Goal: Information Seeking & Learning: Find specific fact

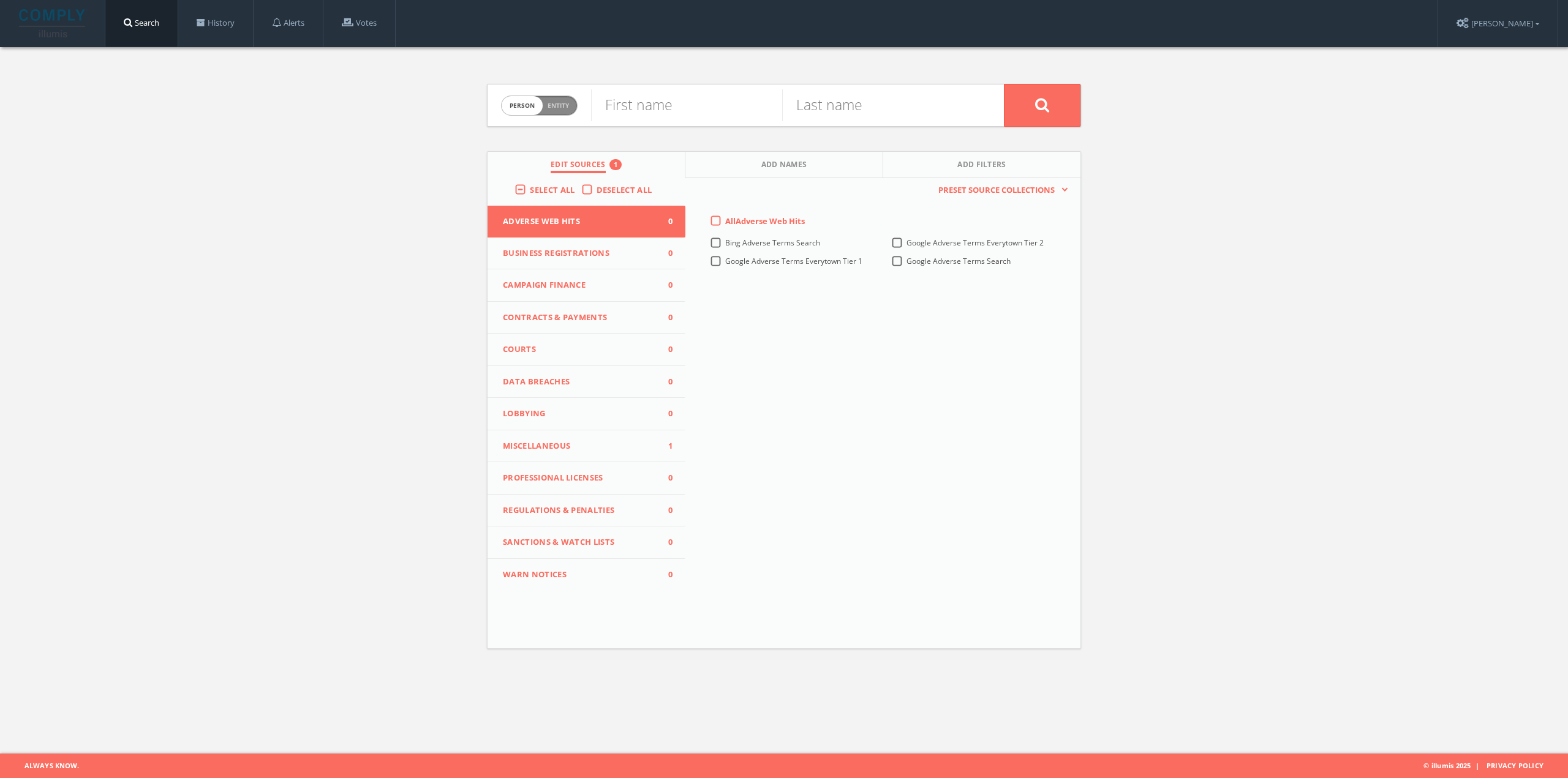
click at [523, 274] on button "Campaign Finance 0" at bounding box center [586, 286] width 197 height 32
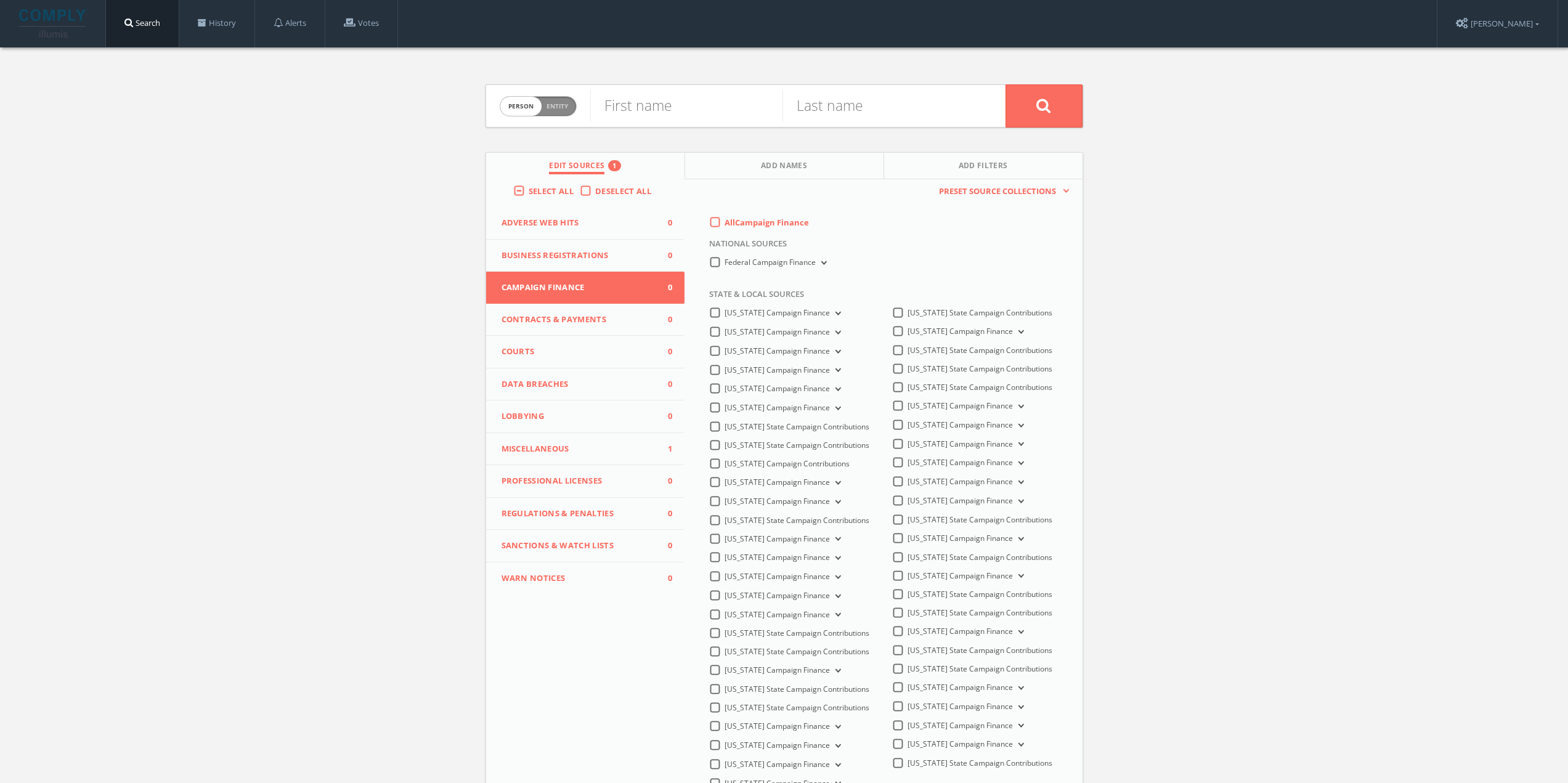
drag, startPoint x: 550, startPoint y: 389, endPoint x: 534, endPoint y: 424, distance: 38.5
click at [550, 389] on span "Data Breaches" at bounding box center [578, 384] width 153 height 13
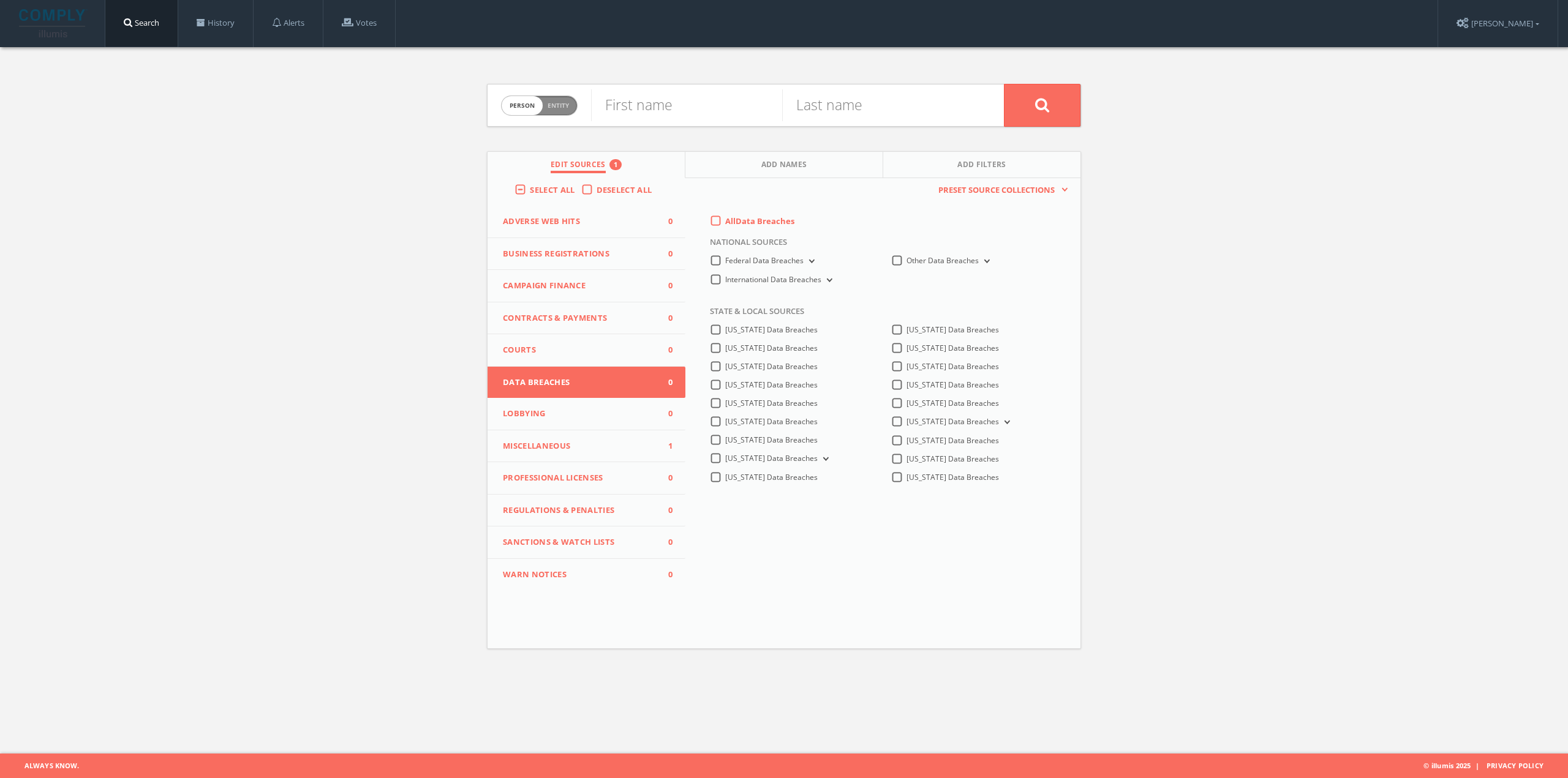
click at [525, 453] on button "Miscellaneous 1" at bounding box center [586, 446] width 197 height 32
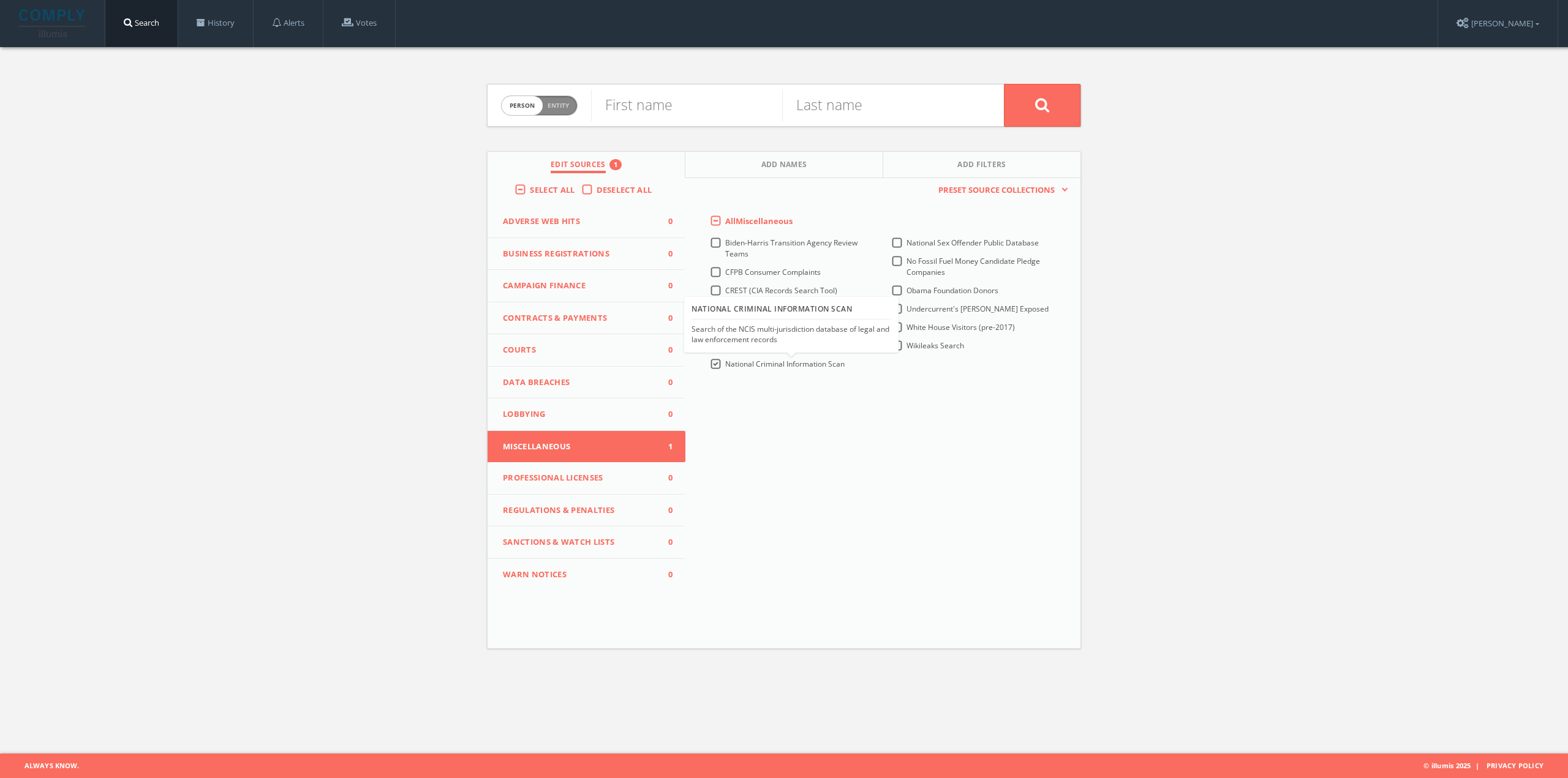
click at [764, 366] on span "National Criminal Information Scan" at bounding box center [785, 364] width 120 height 10
click at [0, 0] on Scan-all "National Criminal Information Scan" at bounding box center [0, 0] width 0 height 0
click at [822, 290] on span "CREST (CIA Records Search Tool)" at bounding box center [781, 291] width 112 height 10
click at [0, 0] on Tool\)-all "CREST (CIA Records Search Tool)" at bounding box center [0, 0] width 0 height 0
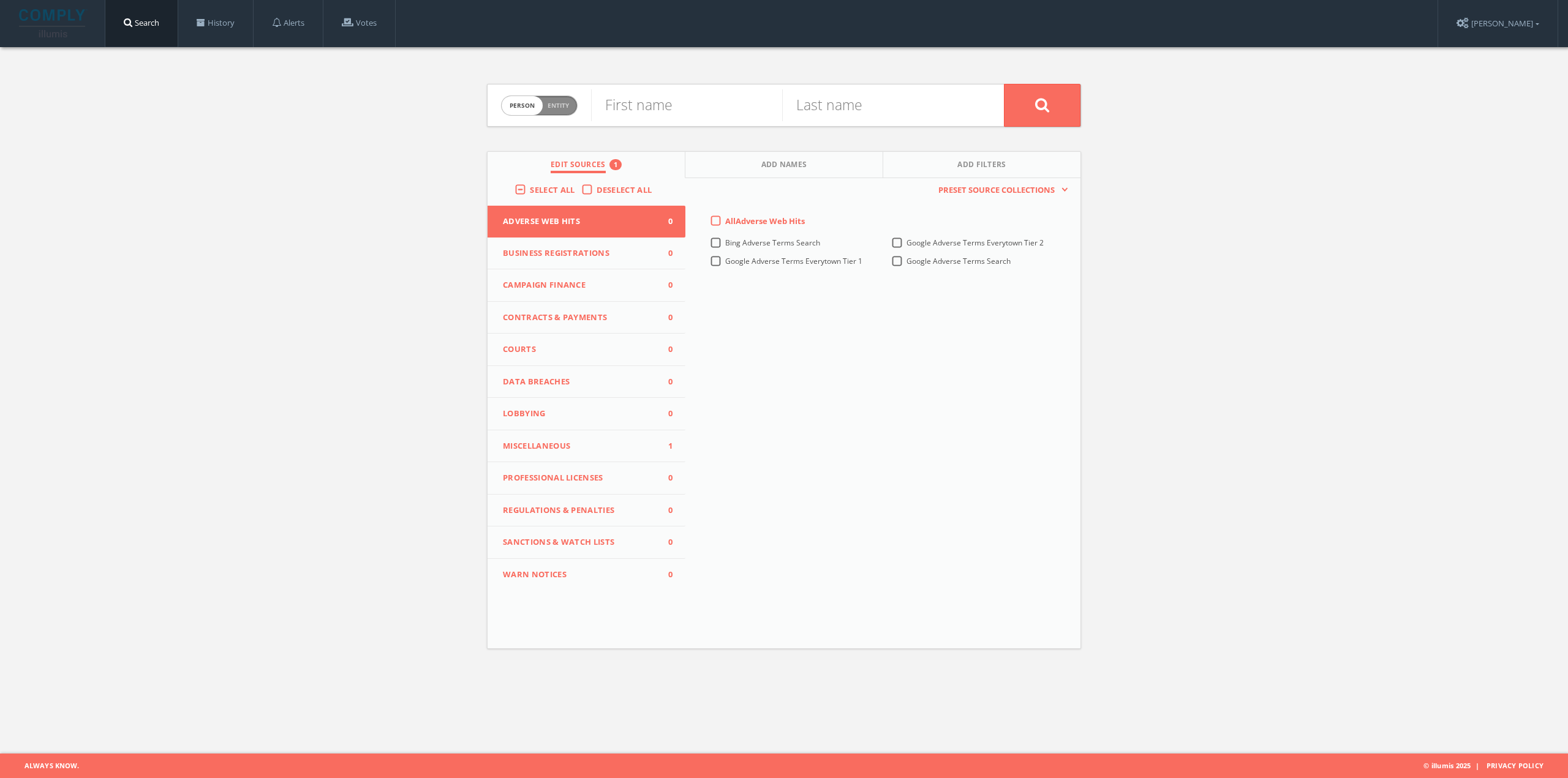
click at [532, 449] on span "Miscellaneous" at bounding box center [578, 446] width 152 height 12
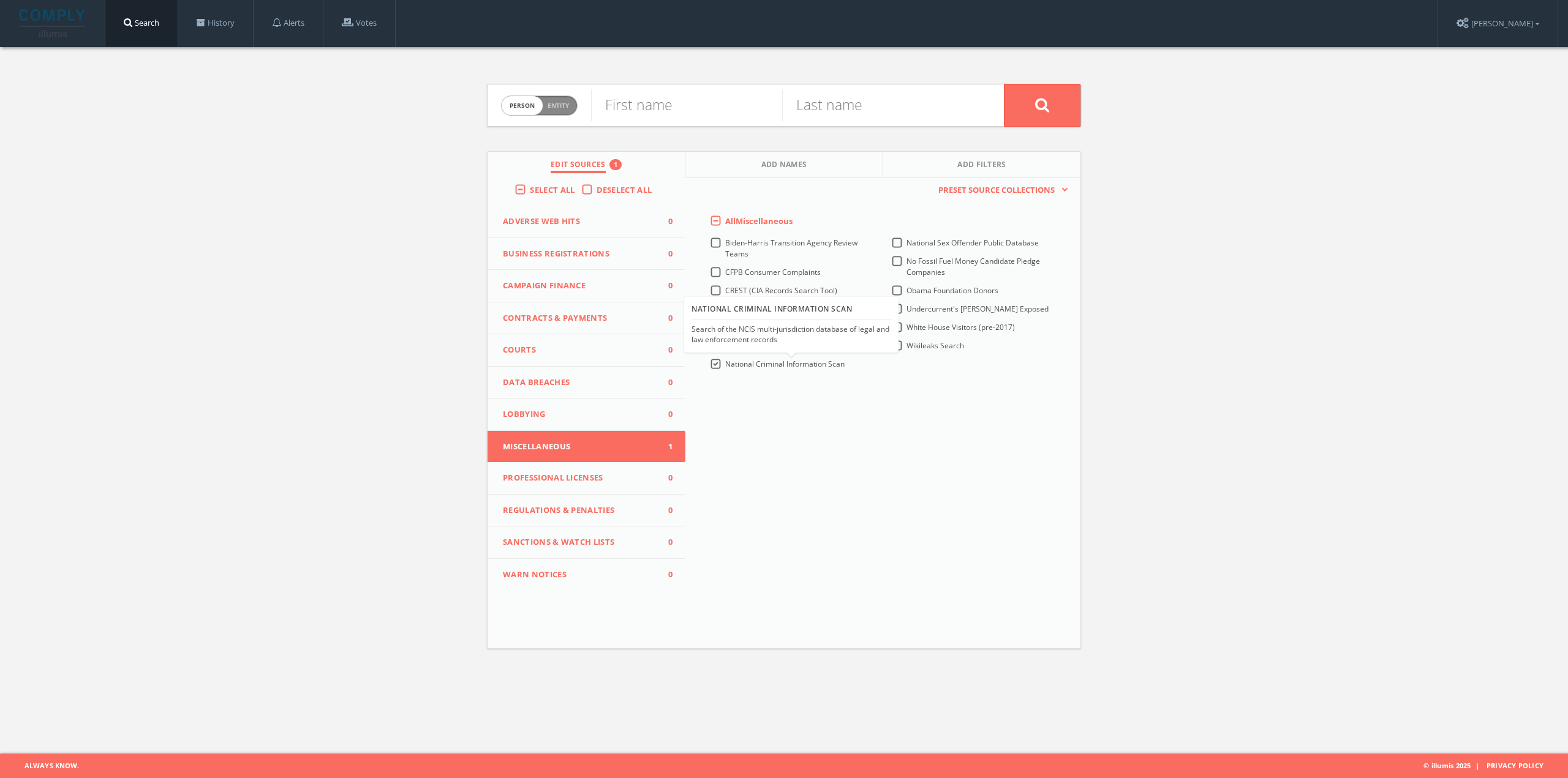
click at [785, 360] on span "National Criminal Information Scan" at bounding box center [785, 364] width 120 height 10
click at [0, 0] on Scan-all "National Criminal Information Scan" at bounding box center [0, 0] width 0 height 0
click at [814, 291] on span "CREST (CIA Records Search Tool)" at bounding box center [781, 291] width 112 height 10
click at [0, 0] on Tool\)-all "CREST (CIA Records Search Tool)" at bounding box center [0, 0] width 0 height 0
drag, startPoint x: 565, startPoint y: 107, endPoint x: 575, endPoint y: 107, distance: 10.0
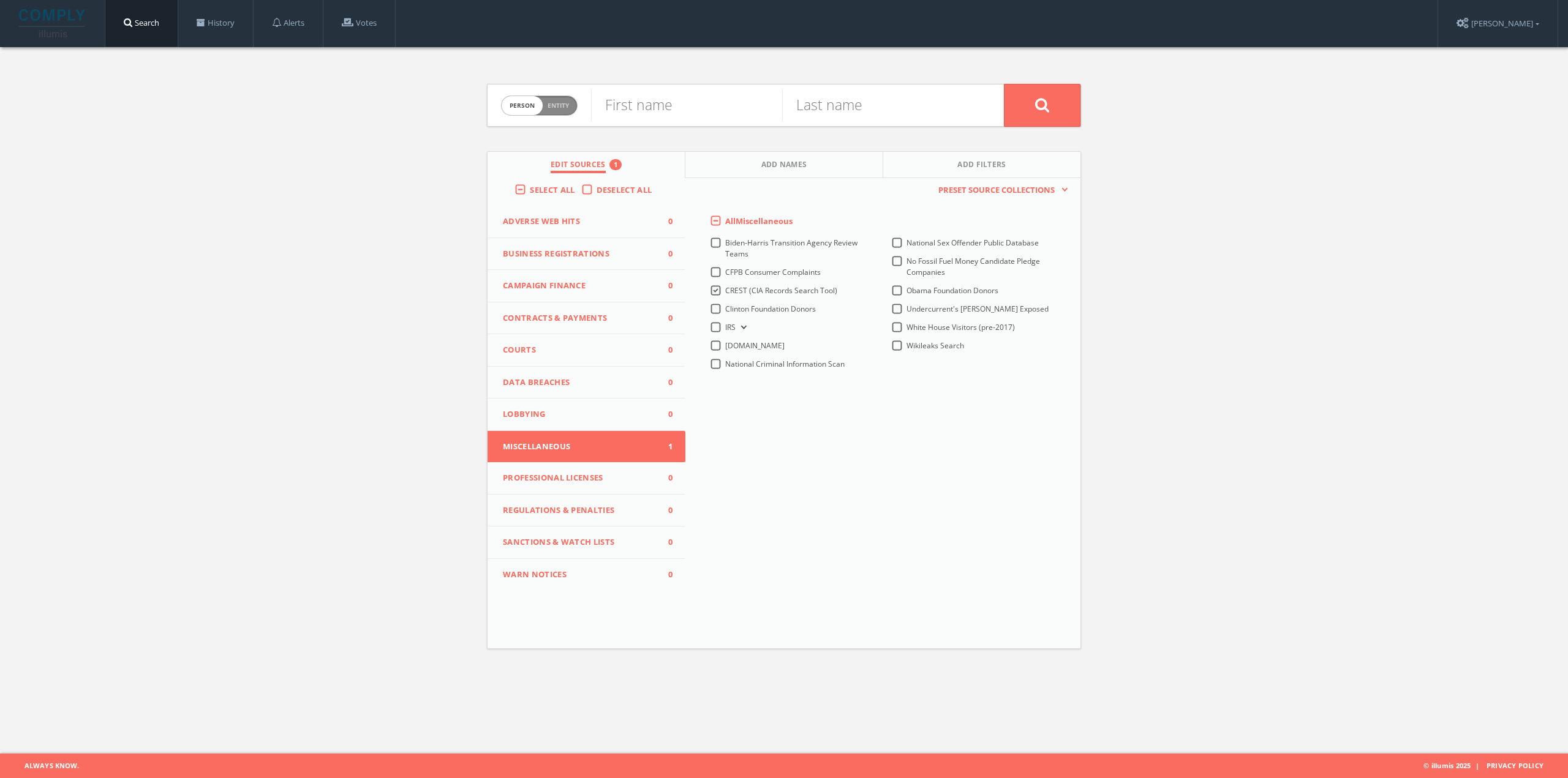
click at [566, 107] on span "Entity" at bounding box center [558, 106] width 21 height 10
checkbox input "true"
click at [622, 109] on input "text" at bounding box center [797, 105] width 413 height 32
type input "LETTER TO [PERSON_NAME]"
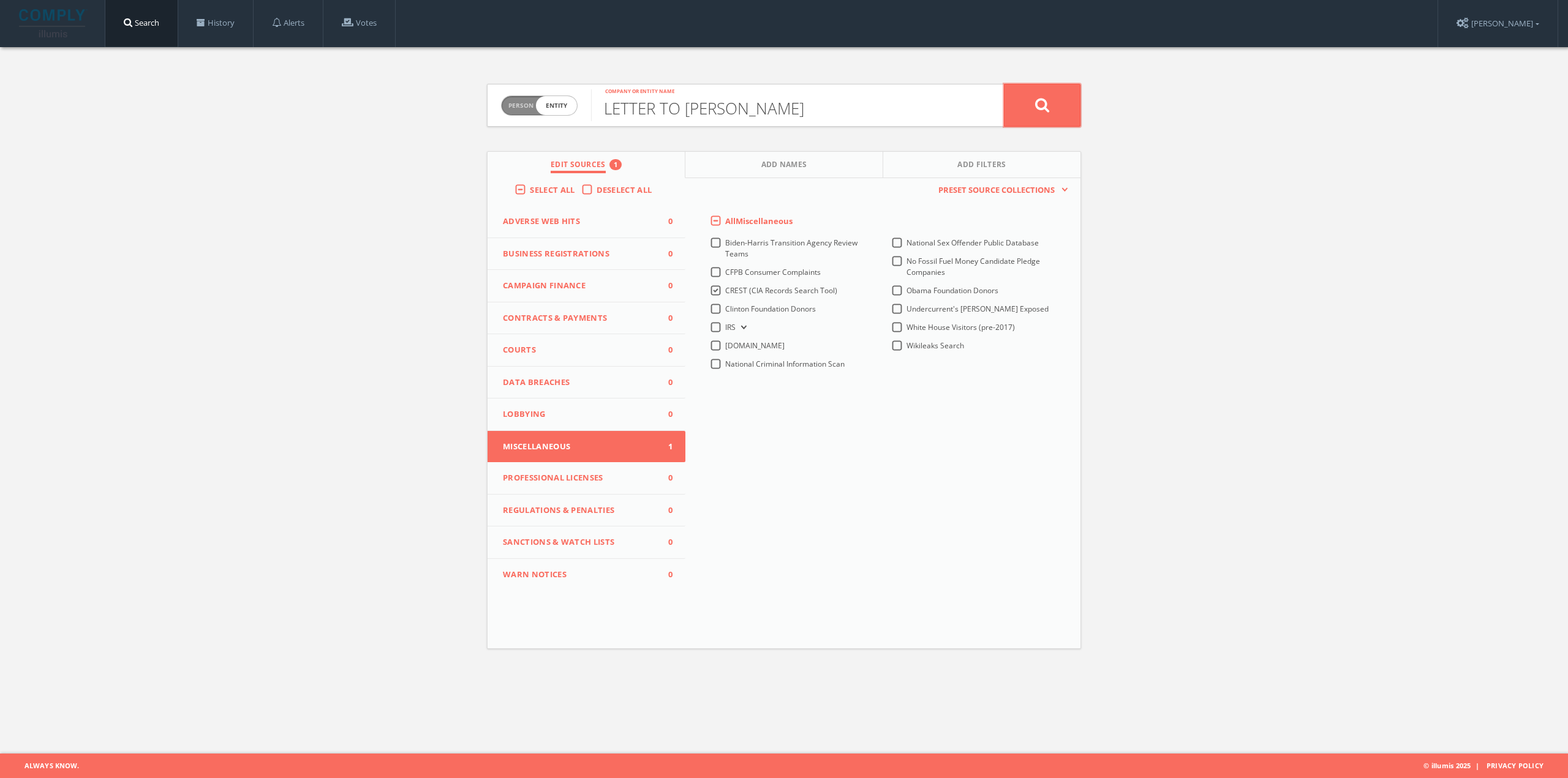
click at [1020, 109] on button at bounding box center [1042, 105] width 76 height 43
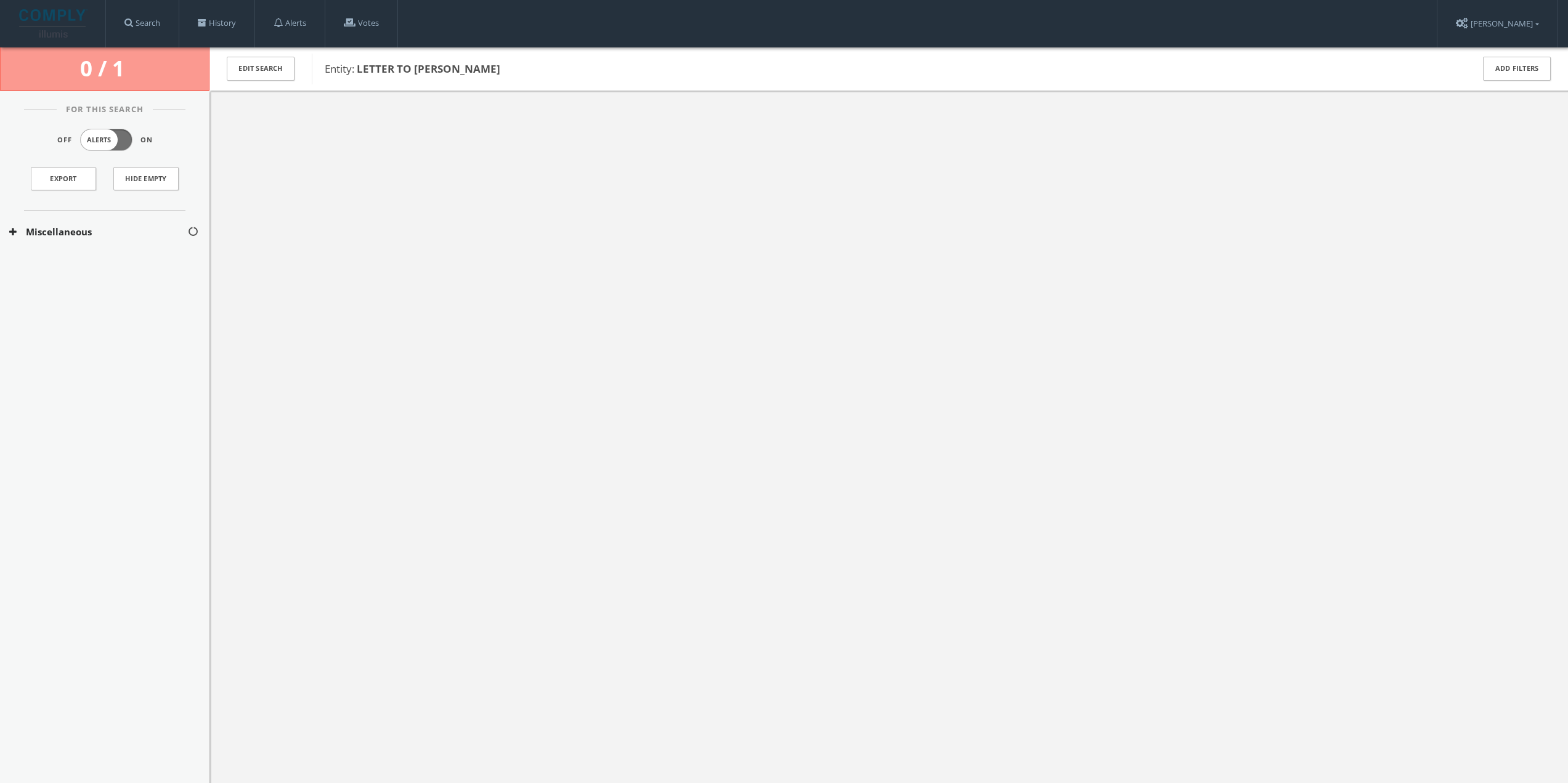
click at [37, 229] on button "Miscellaneous" at bounding box center [98, 231] width 178 height 14
click at [54, 265] on button "CREST (CIA Records Search Tool)" at bounding box center [99, 268] width 179 height 13
click at [203, 24] on span at bounding box center [202, 23] width 9 height 9
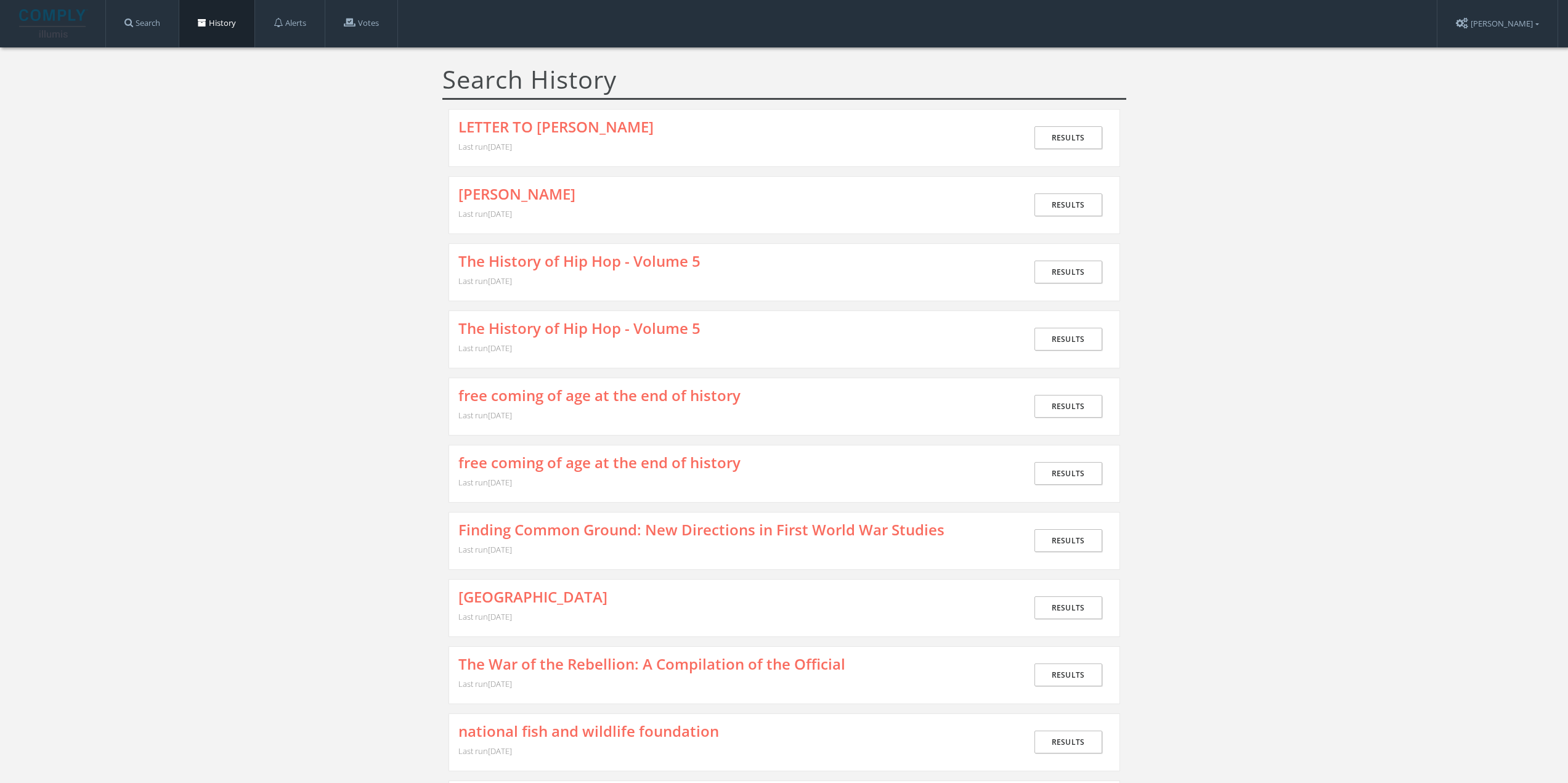
click at [219, 27] on link "History" at bounding box center [217, 23] width 75 height 47
click at [159, 24] on link "Search" at bounding box center [142, 23] width 72 height 47
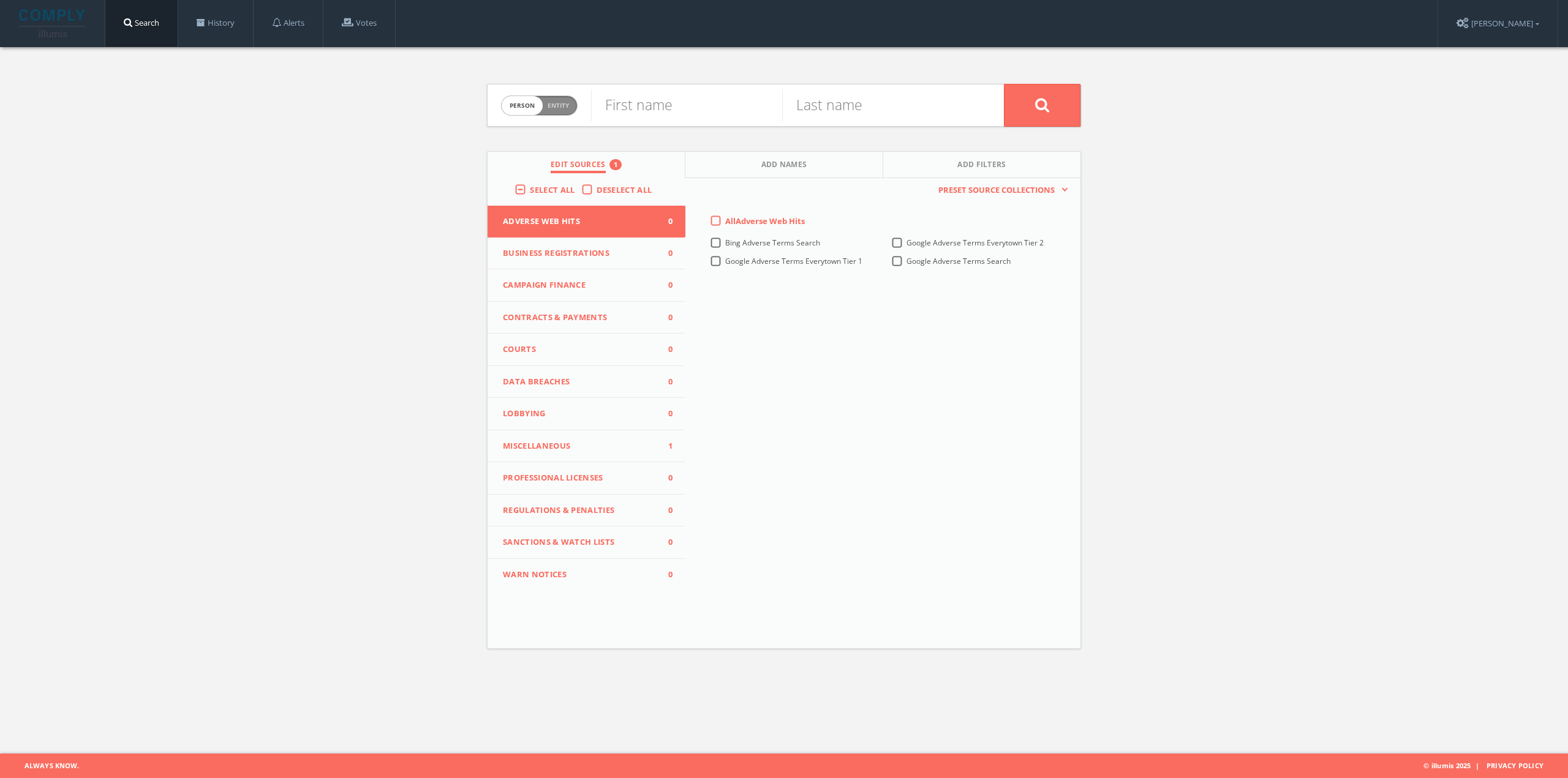
click at [533, 437] on button "Miscellaneous 1" at bounding box center [586, 446] width 197 height 32
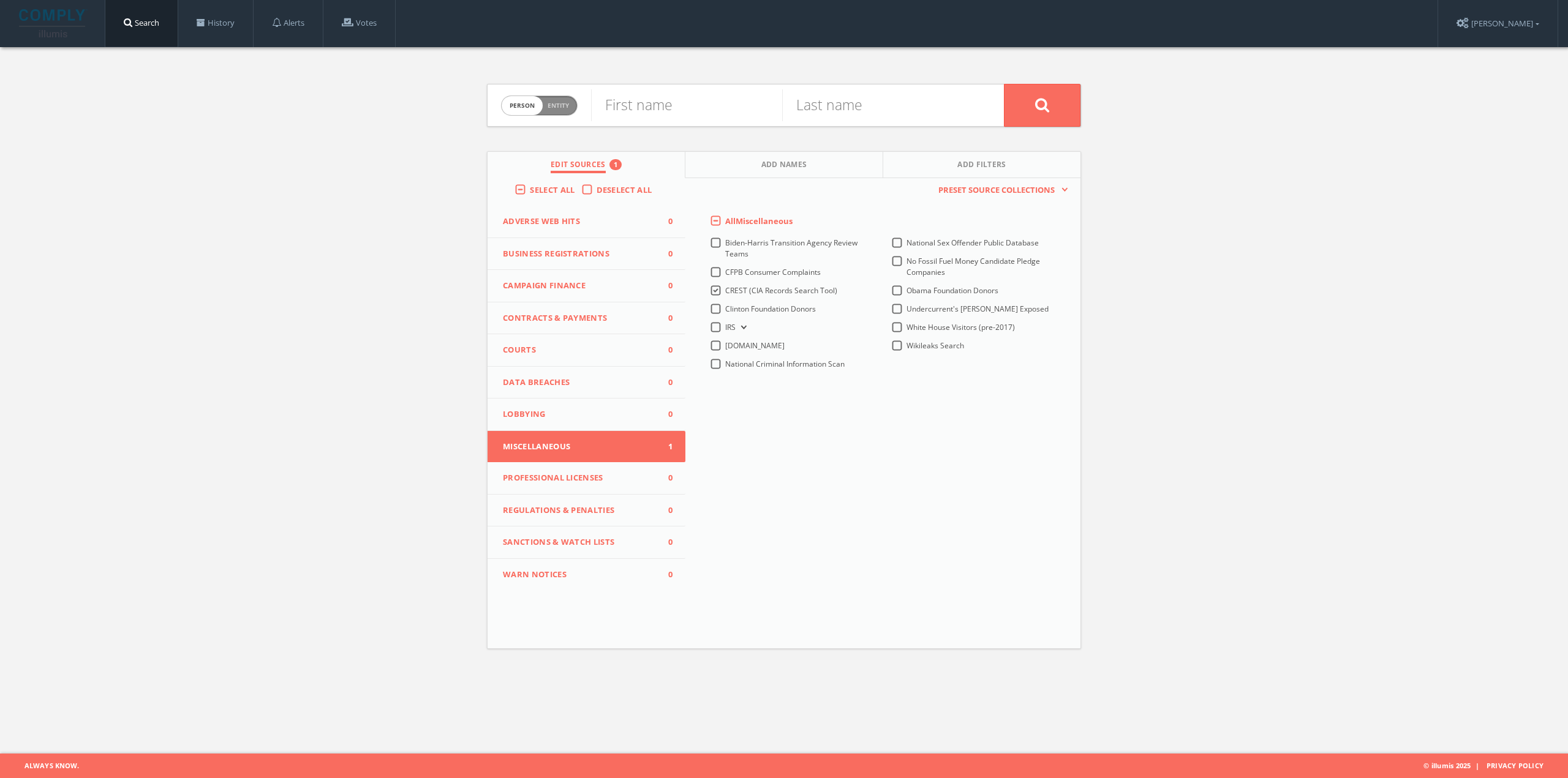
click at [570, 109] on span "Person Entity" at bounding box center [539, 106] width 76 height 19
checkbox input "true"
click at [636, 108] on input "text" at bounding box center [797, 105] width 413 height 32
paste input "RESOLUTION OF LANDESVORSTAND [GEOGRAPHIC_DATA] OF SED"
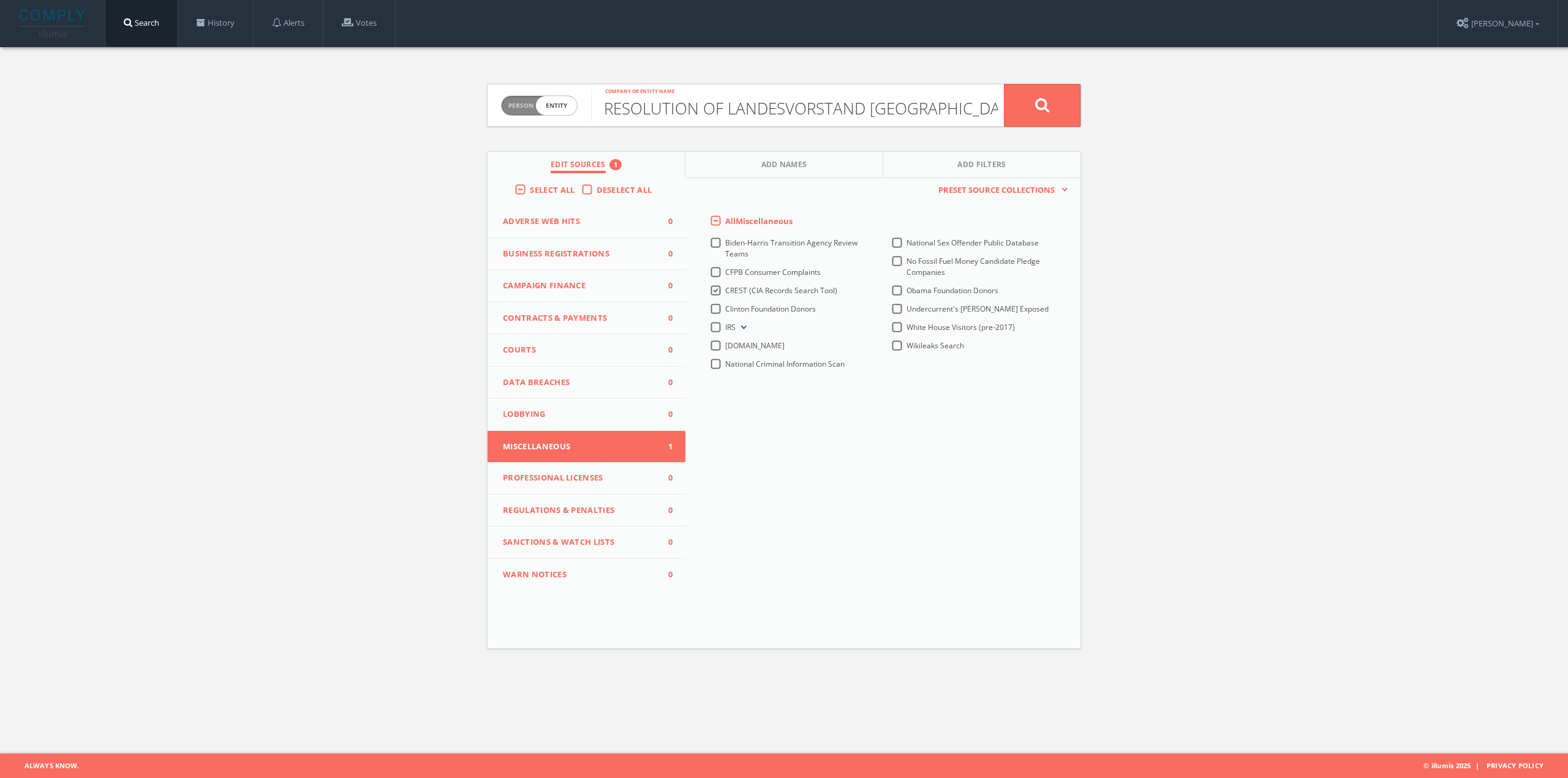
type input "RESOLUTION OF LANDESVORSTAND [GEOGRAPHIC_DATA] OF SED"
click at [1045, 100] on icon at bounding box center [1042, 105] width 15 height 15
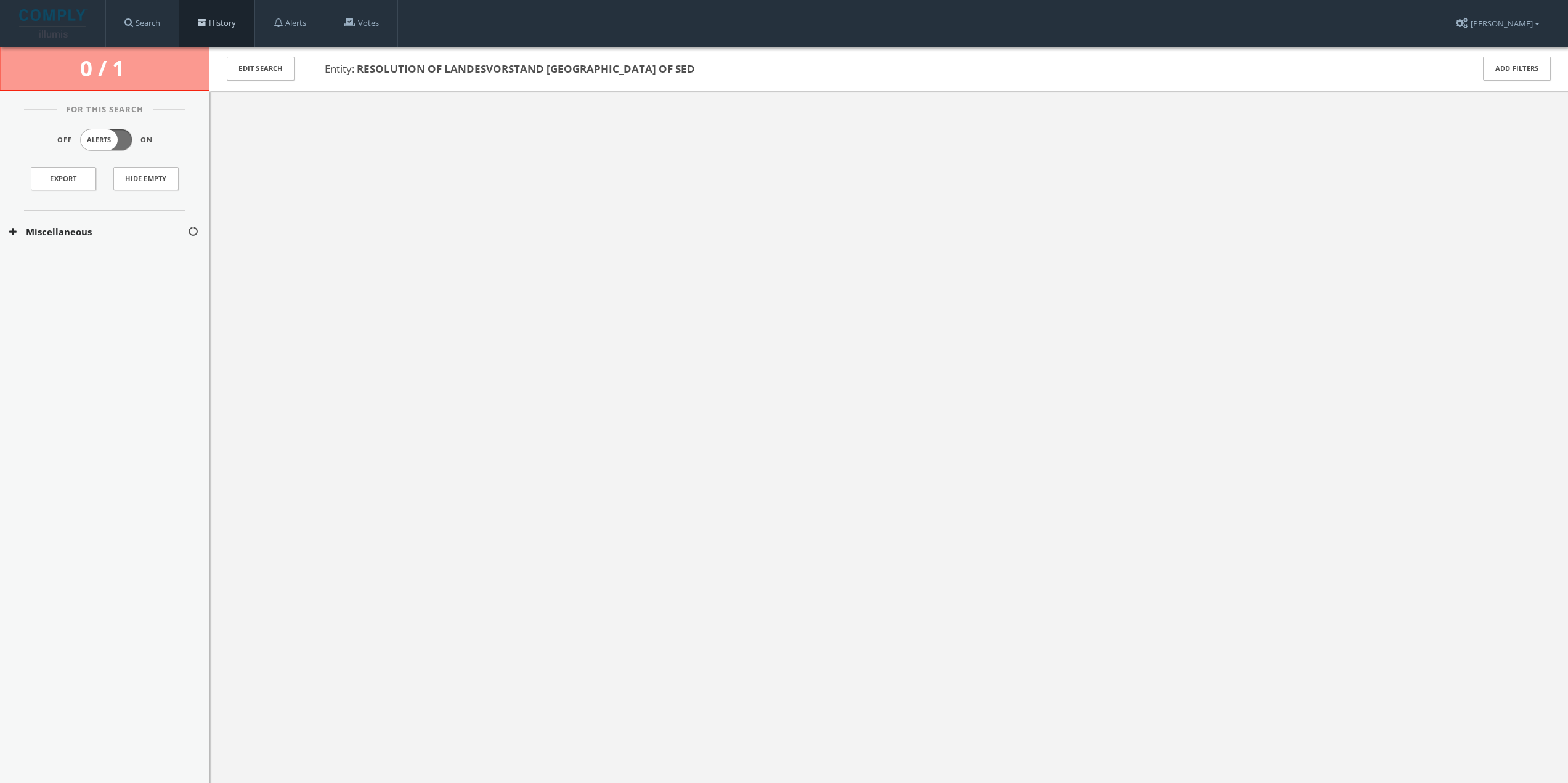
click at [225, 22] on link "History" at bounding box center [217, 23] width 75 height 47
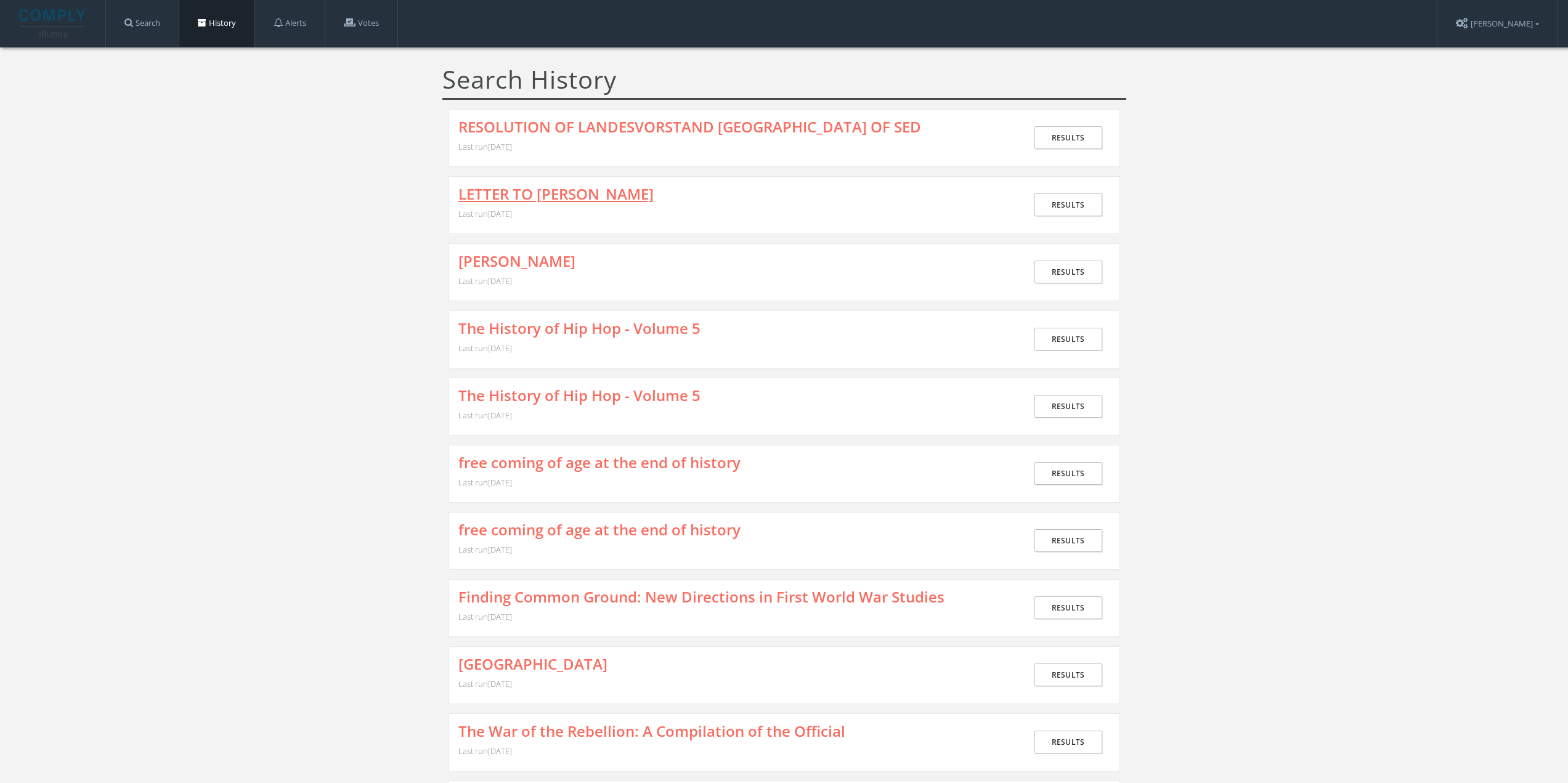
click at [502, 192] on link "LETTER TO [PERSON_NAME]" at bounding box center [556, 194] width 195 height 16
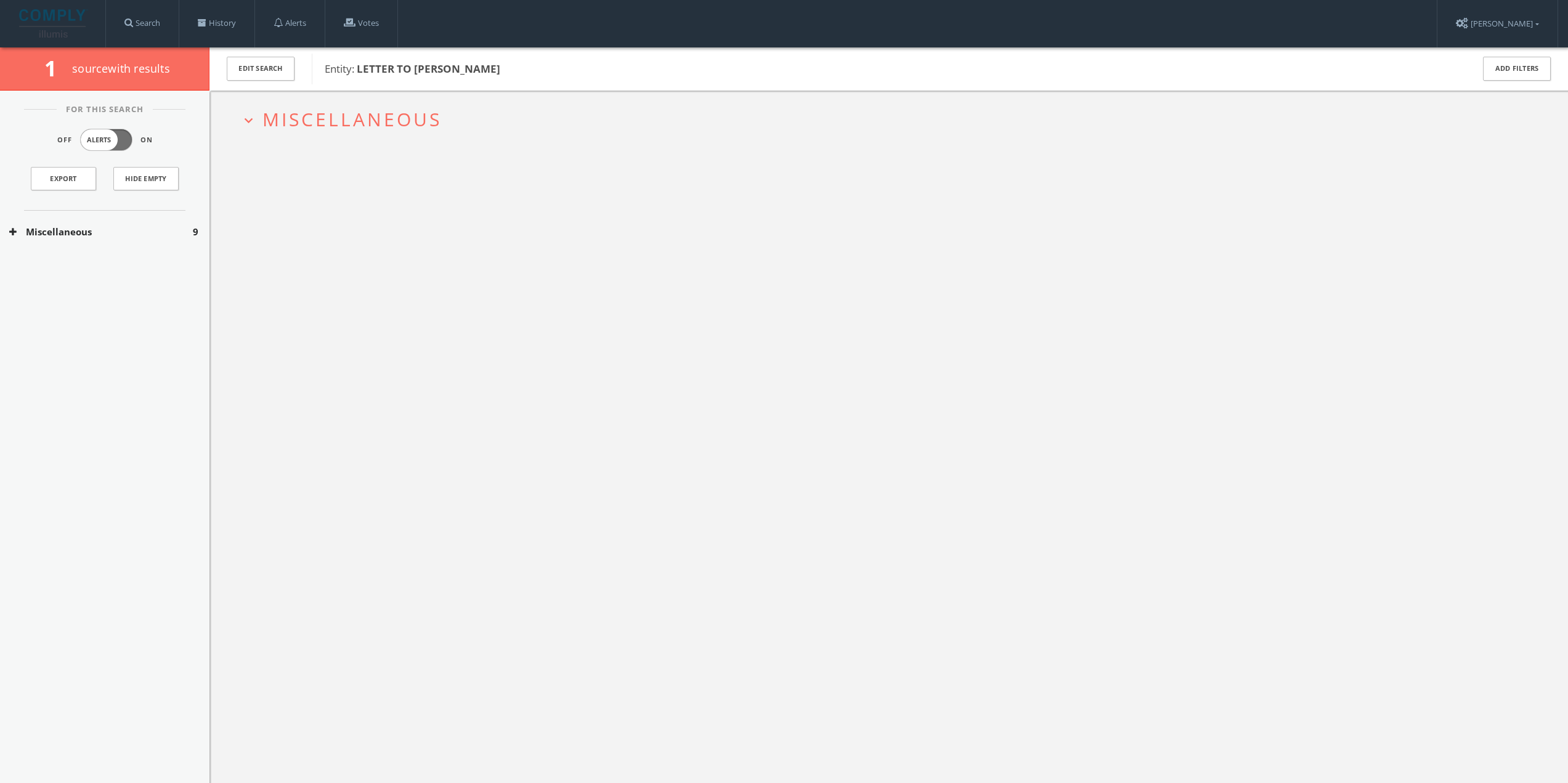
click at [385, 119] on span "Miscellaneous" at bounding box center [352, 119] width 179 height 25
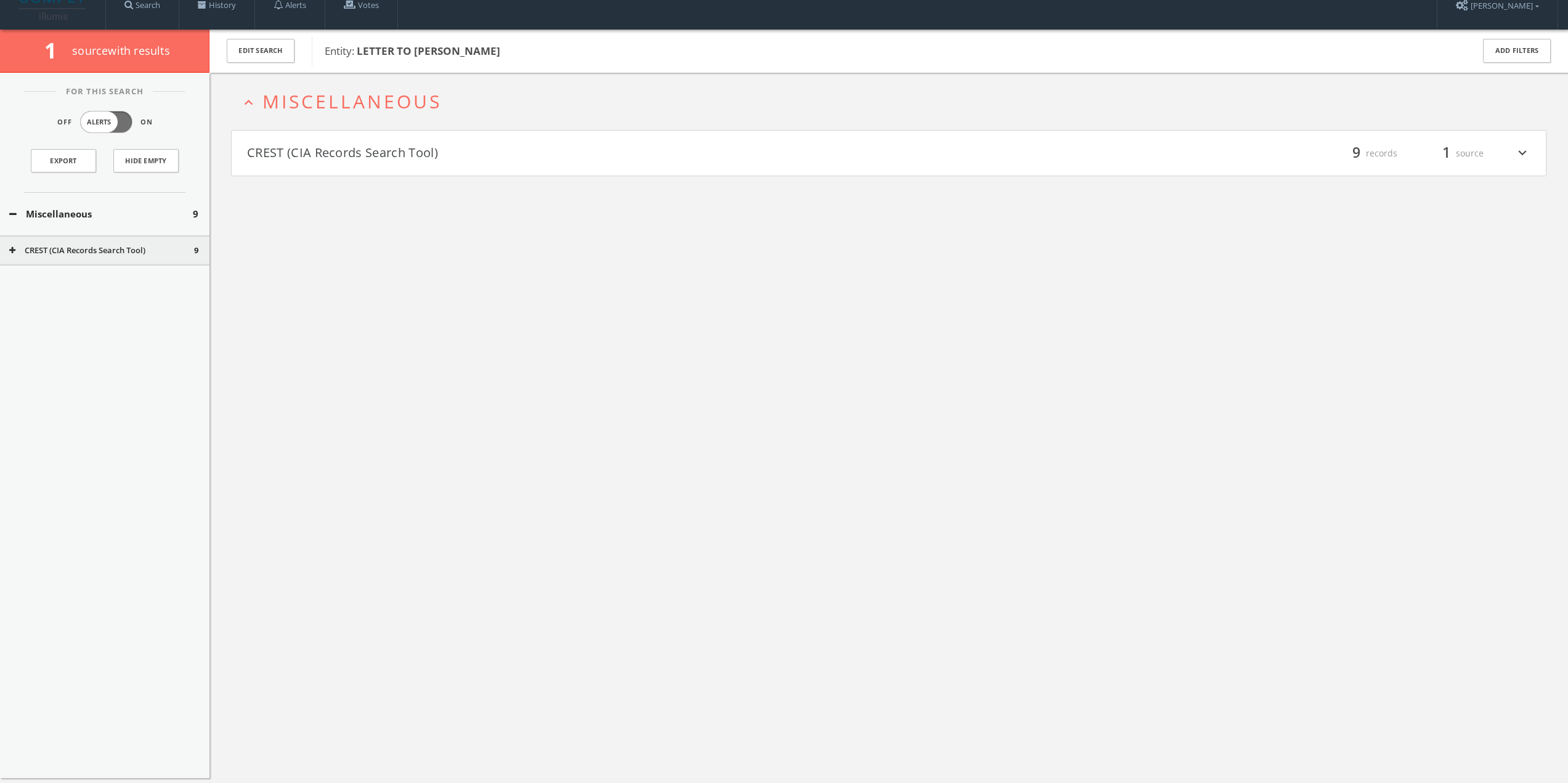
click at [374, 151] on button "CREST (CIA Records Search Tool)" at bounding box center [568, 154] width 642 height 21
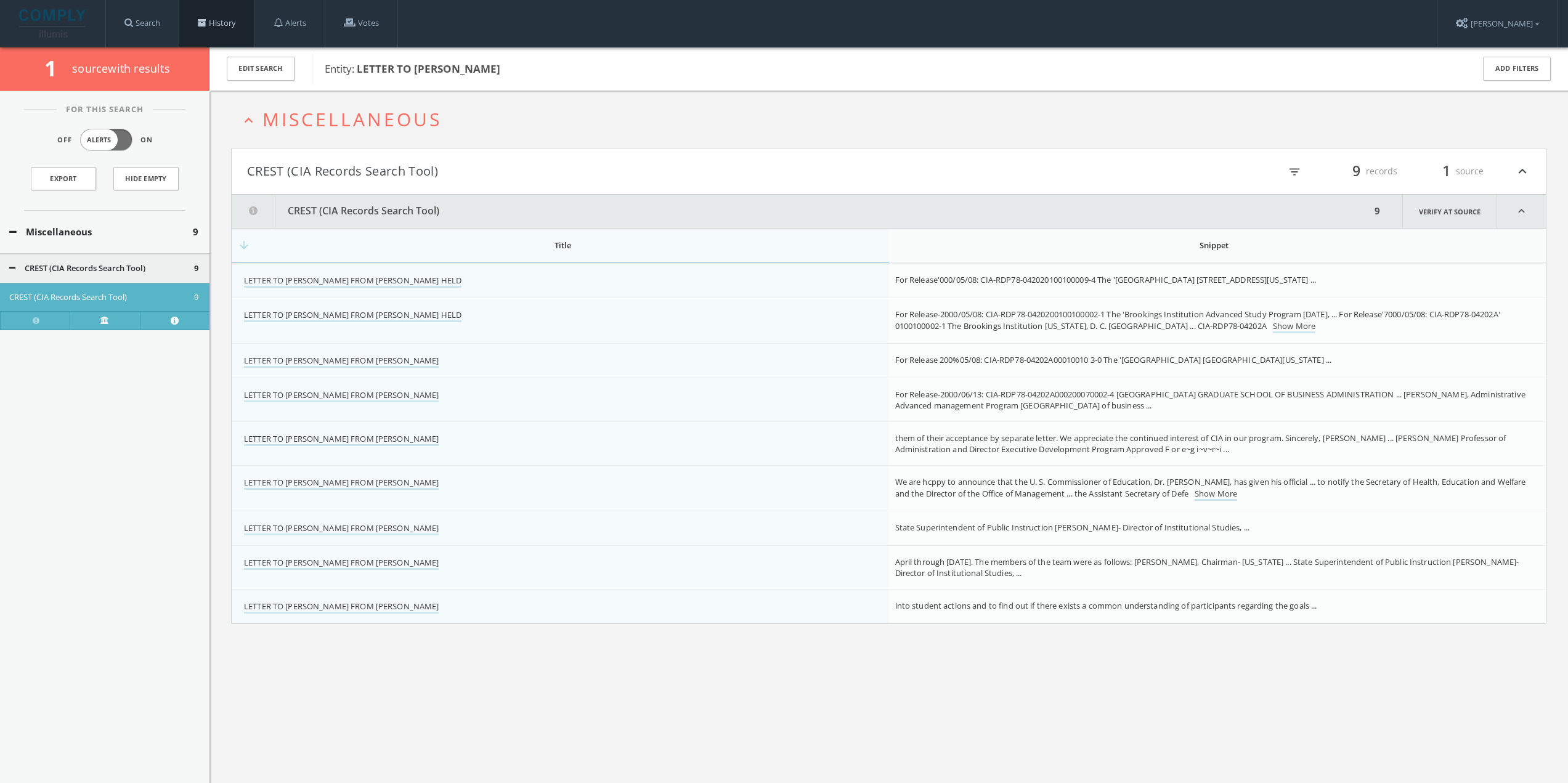
click at [196, 35] on link "History" at bounding box center [217, 23] width 75 height 47
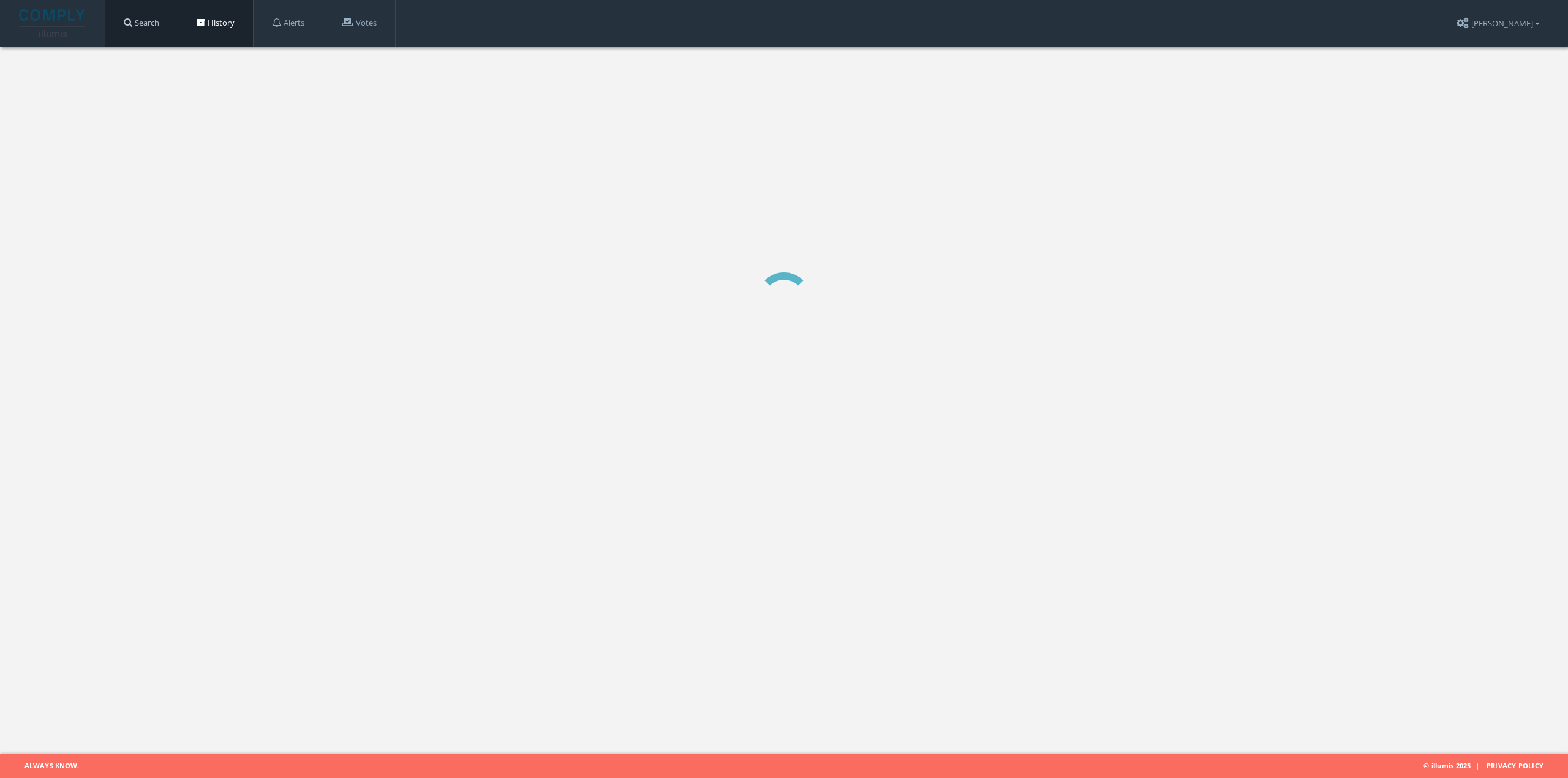
click at [161, 29] on link "Search" at bounding box center [141, 23] width 72 height 46
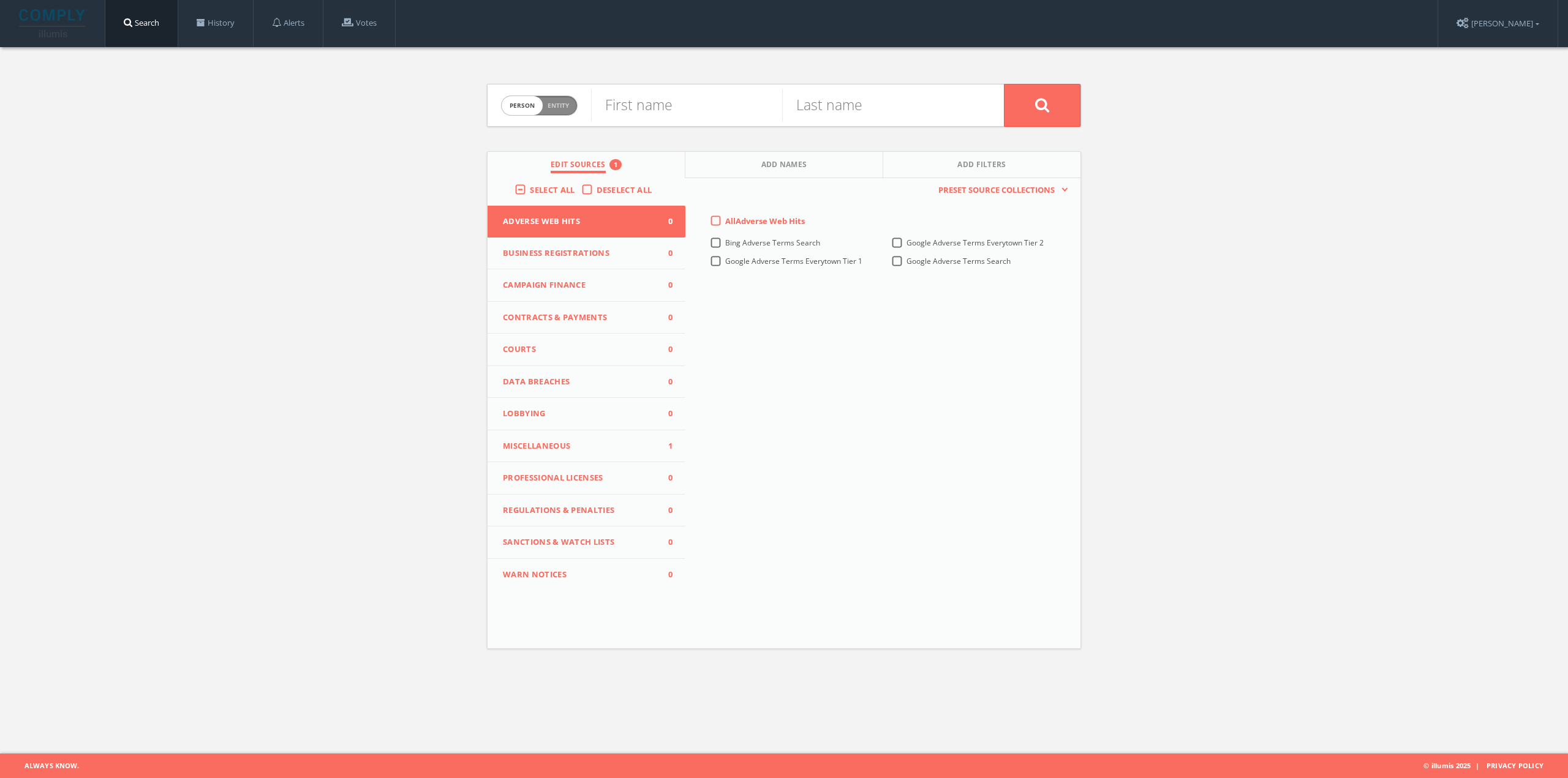
click at [572, 104] on span "Person Entity" at bounding box center [539, 106] width 76 height 19
checkbox input "true"
click at [656, 112] on input "text" at bounding box center [797, 105] width 413 height 32
paste input "POSSIBLE RECRUIT FOR THE CAREER"
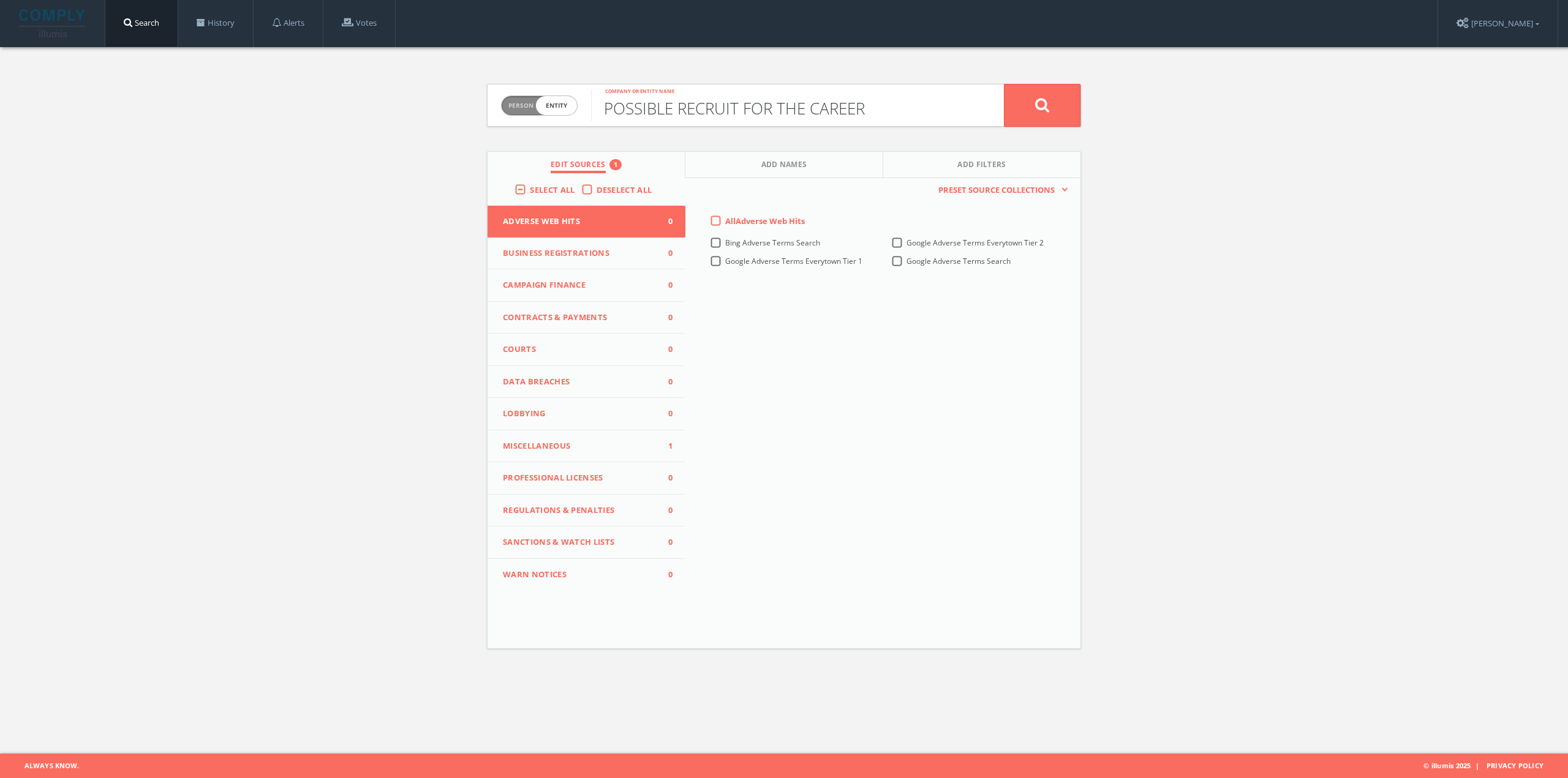
type input "POSSIBLE RECRUIT FOR THE CAREER"
click at [577, 450] on span "Miscellaneous" at bounding box center [578, 446] width 152 height 12
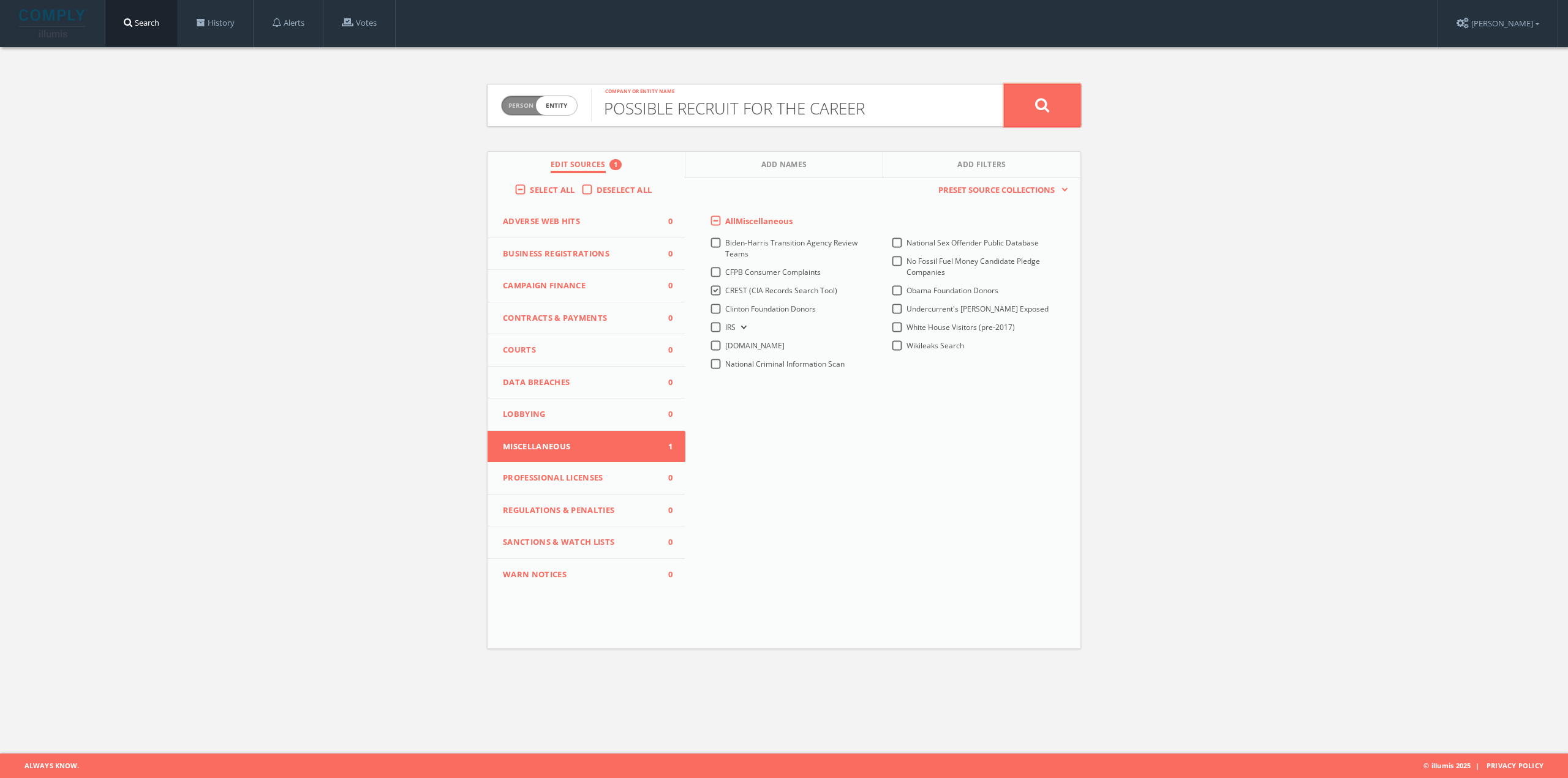
click at [1037, 110] on icon at bounding box center [1042, 105] width 15 height 15
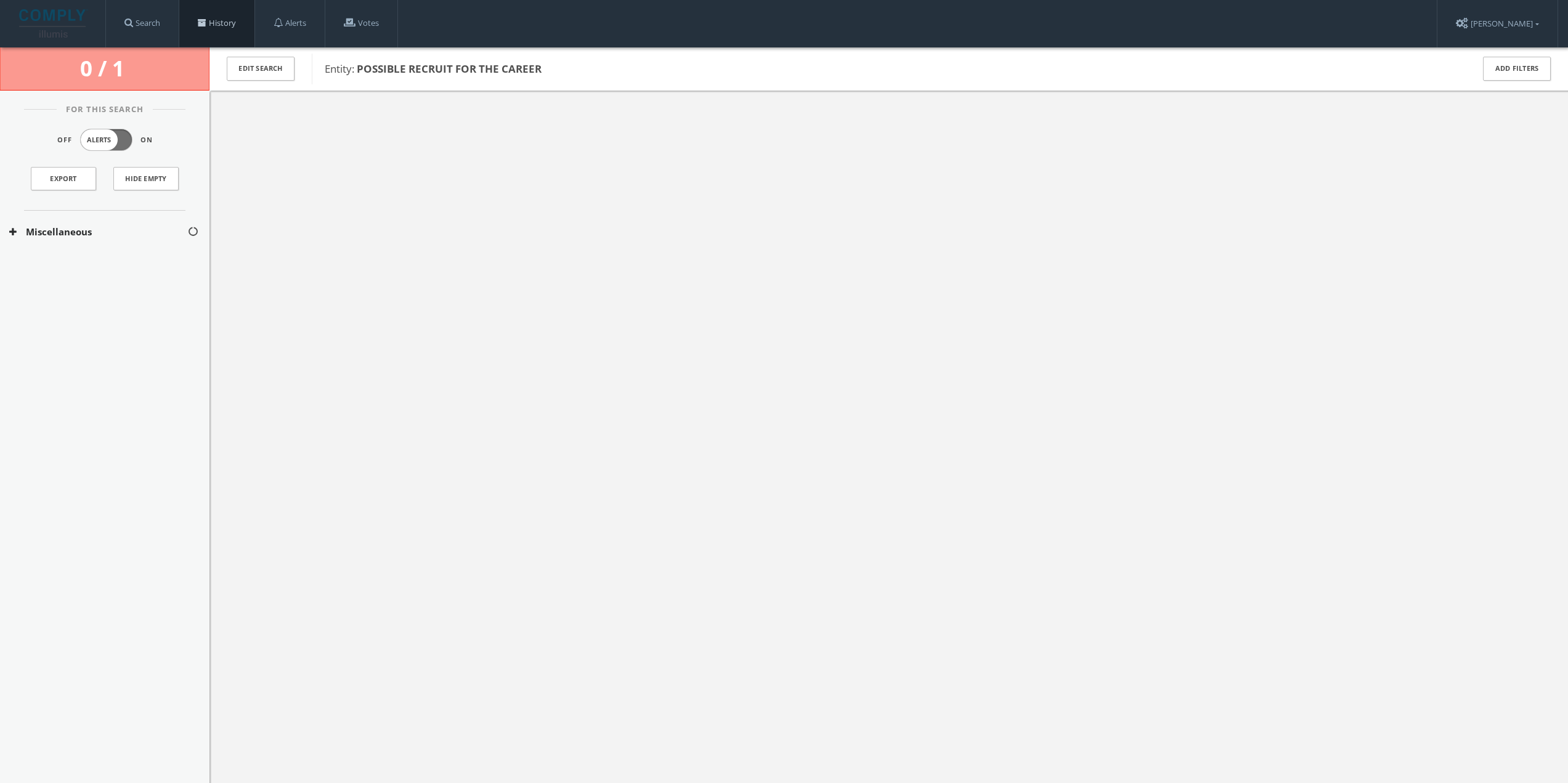
click at [211, 30] on link "History" at bounding box center [217, 23] width 75 height 47
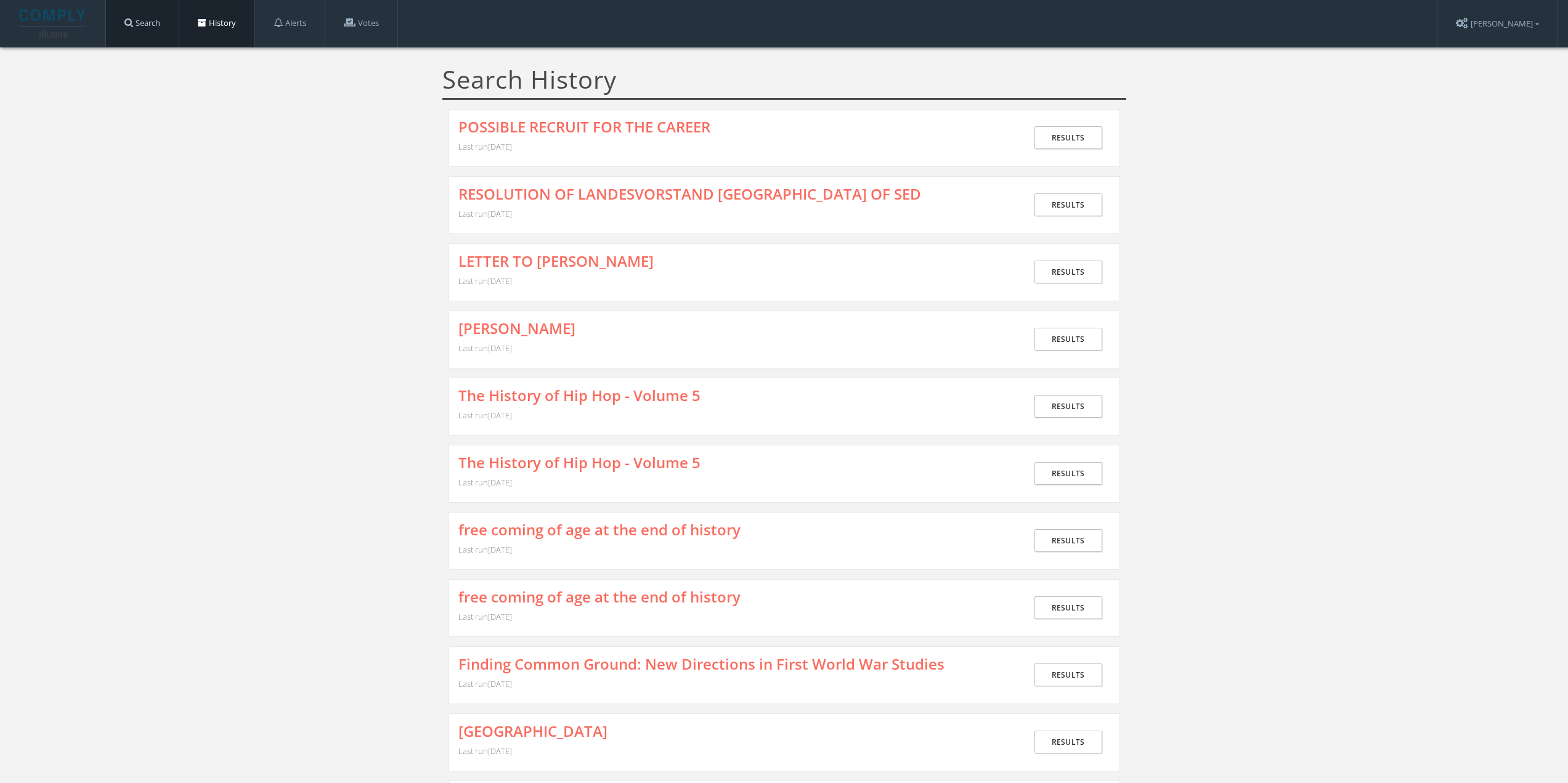
click at [157, 33] on link "Search" at bounding box center [142, 23] width 72 height 47
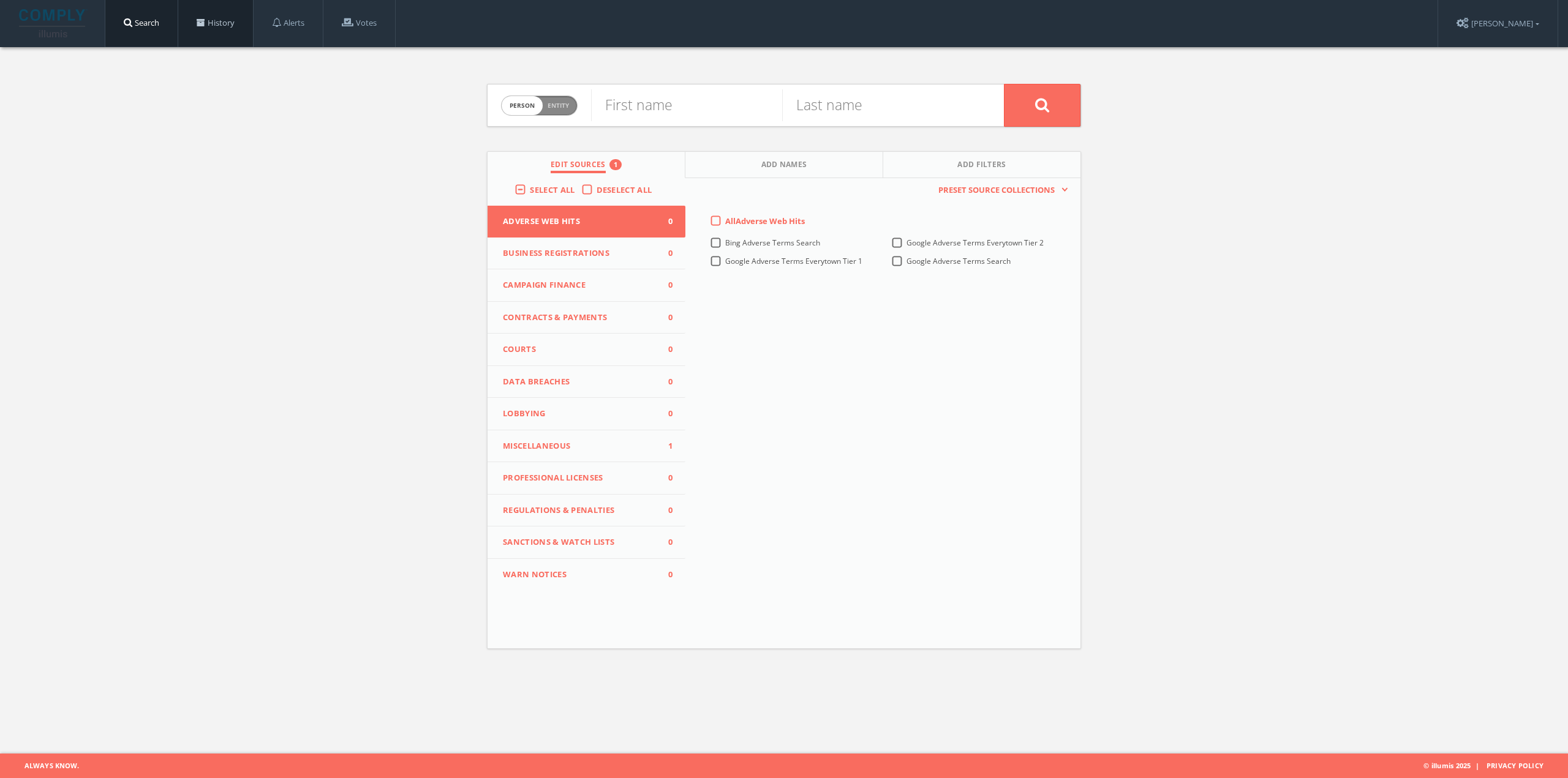
click at [218, 34] on link "History" at bounding box center [216, 23] width 75 height 46
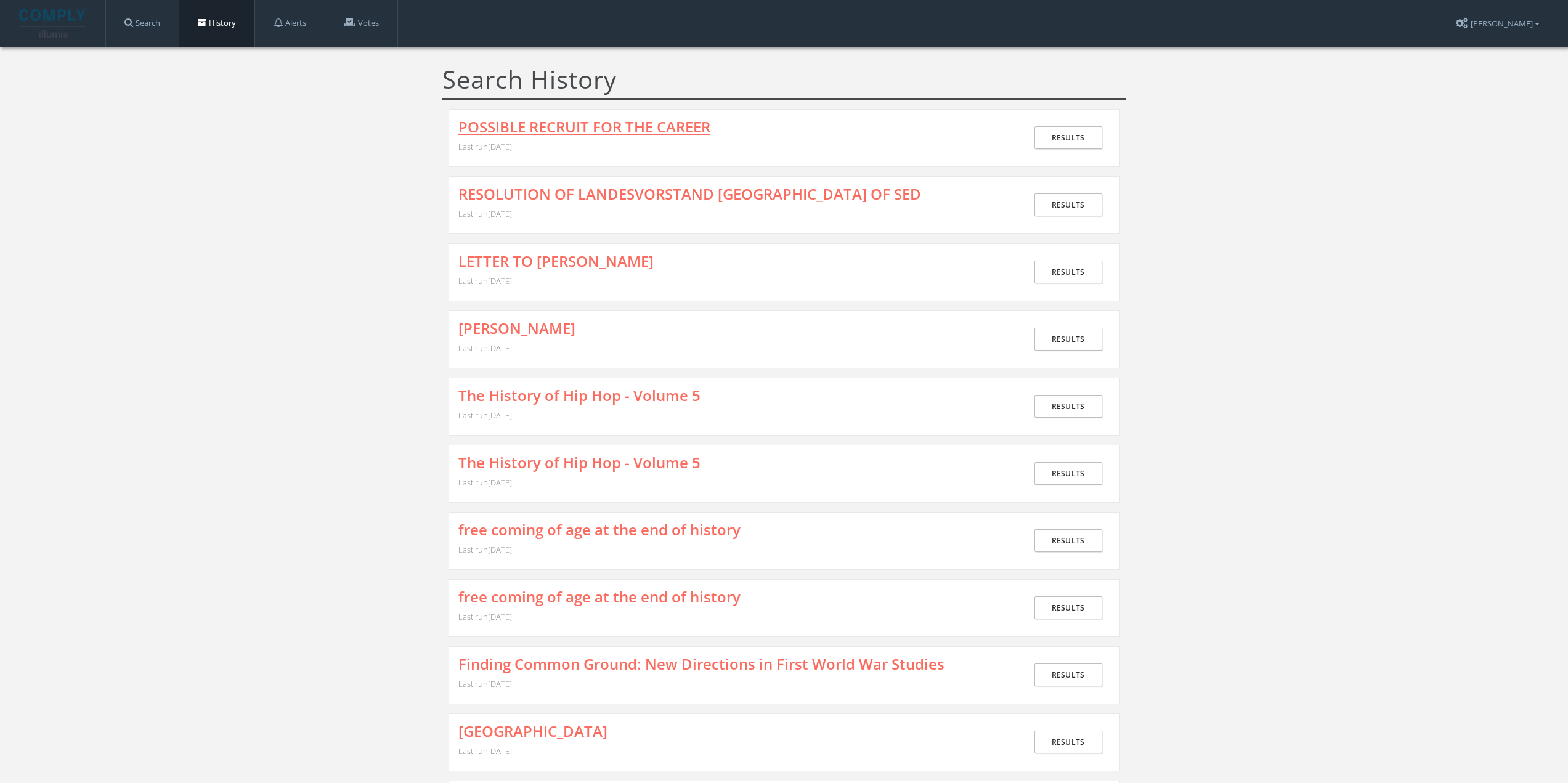
click at [547, 128] on link "POSSIBLE RECRUIT FOR THE CAREER" at bounding box center [584, 127] width 252 height 16
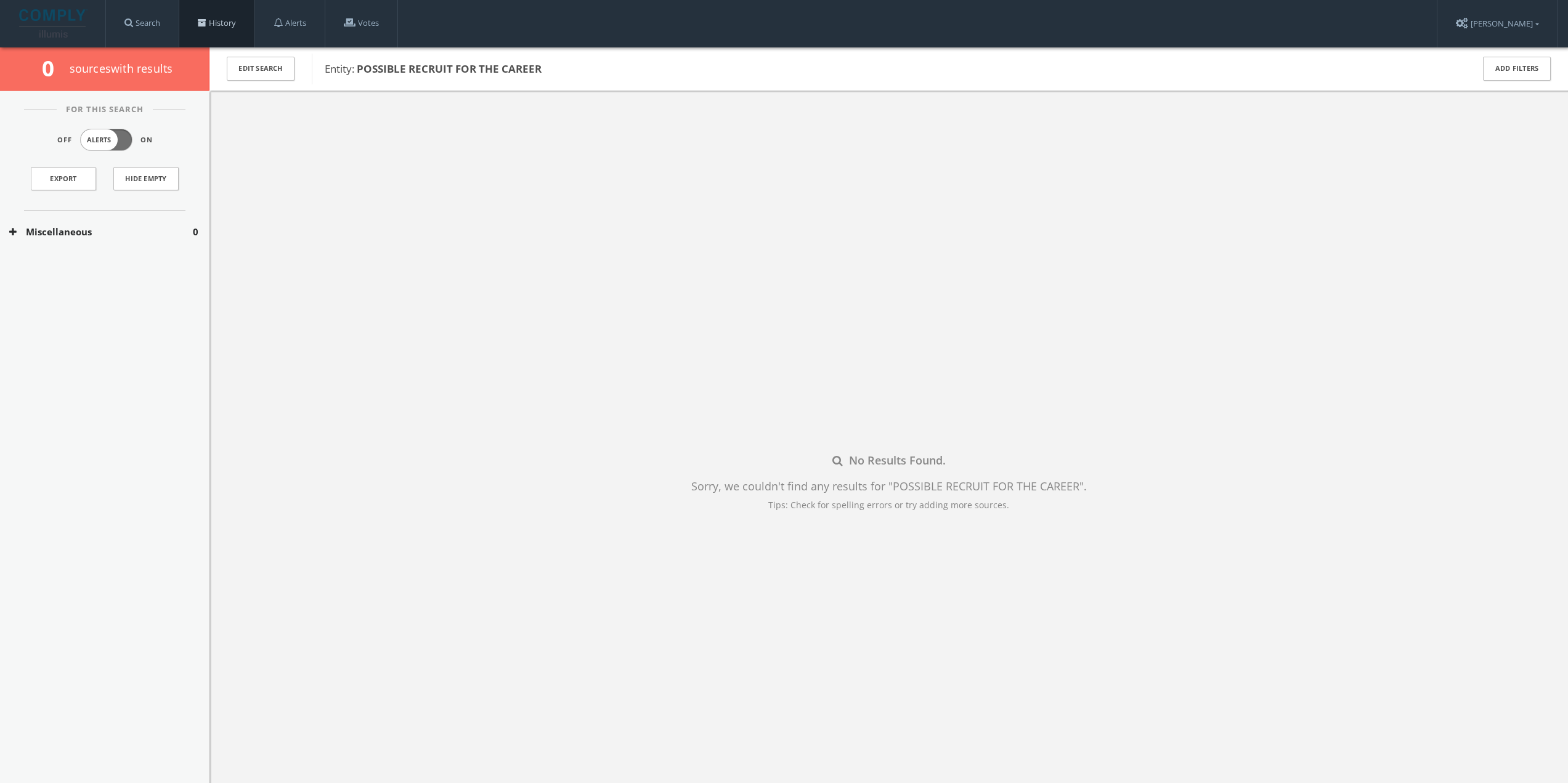
click at [203, 27] on span at bounding box center [202, 23] width 9 height 9
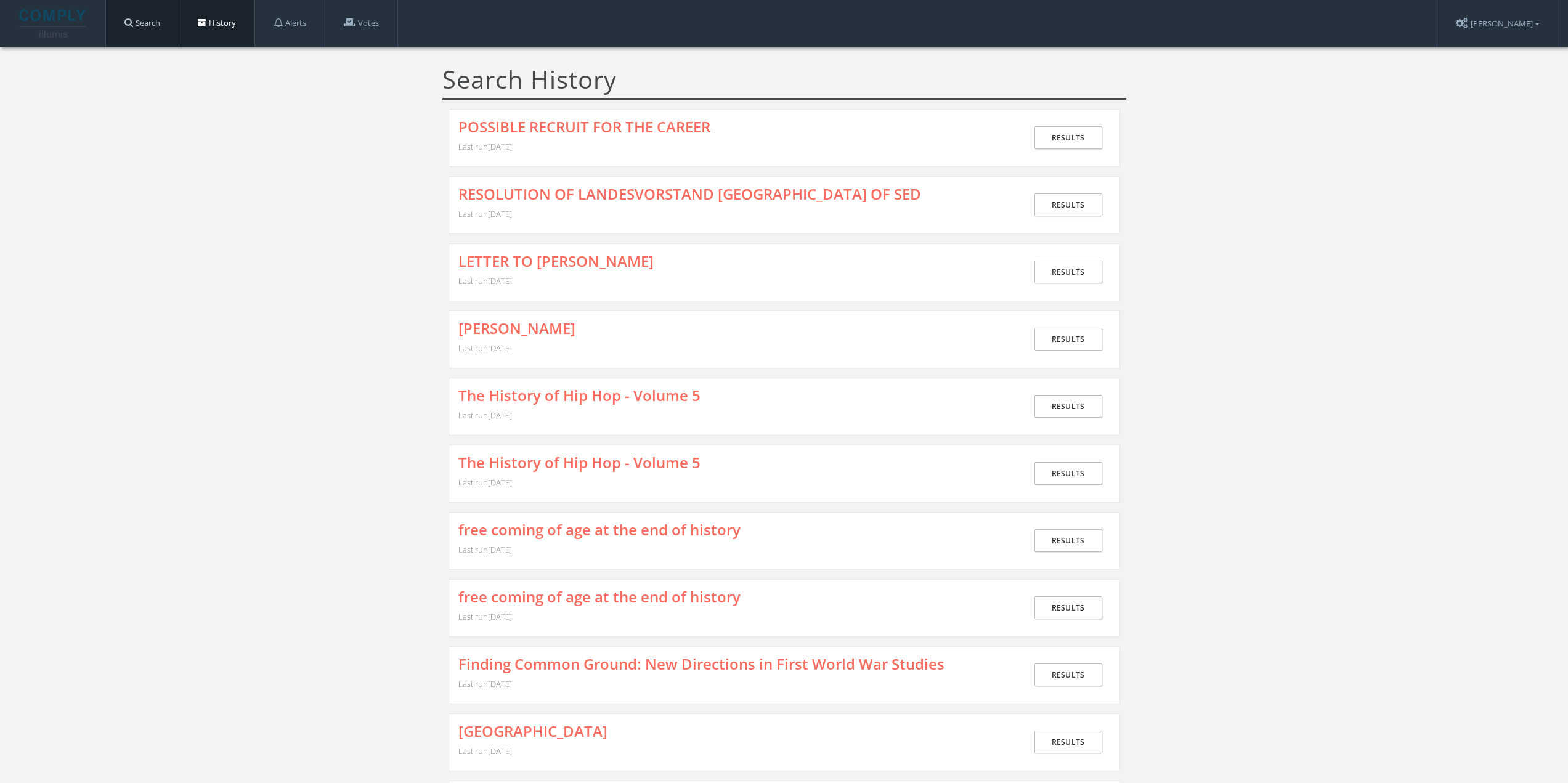
click at [158, 13] on link "Search" at bounding box center [142, 23] width 72 height 47
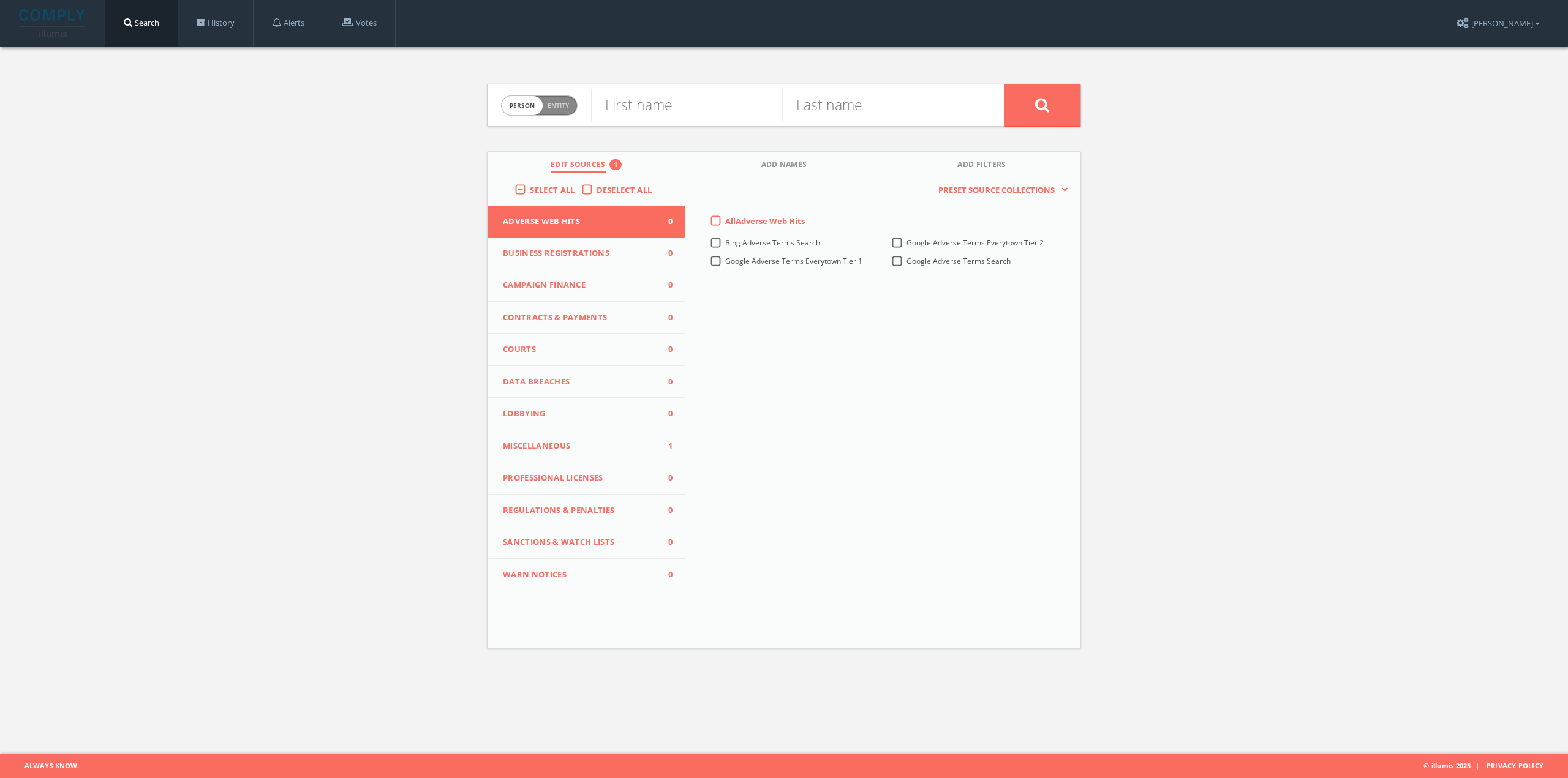
click at [531, 441] on span "Miscellaneous" at bounding box center [578, 446] width 152 height 12
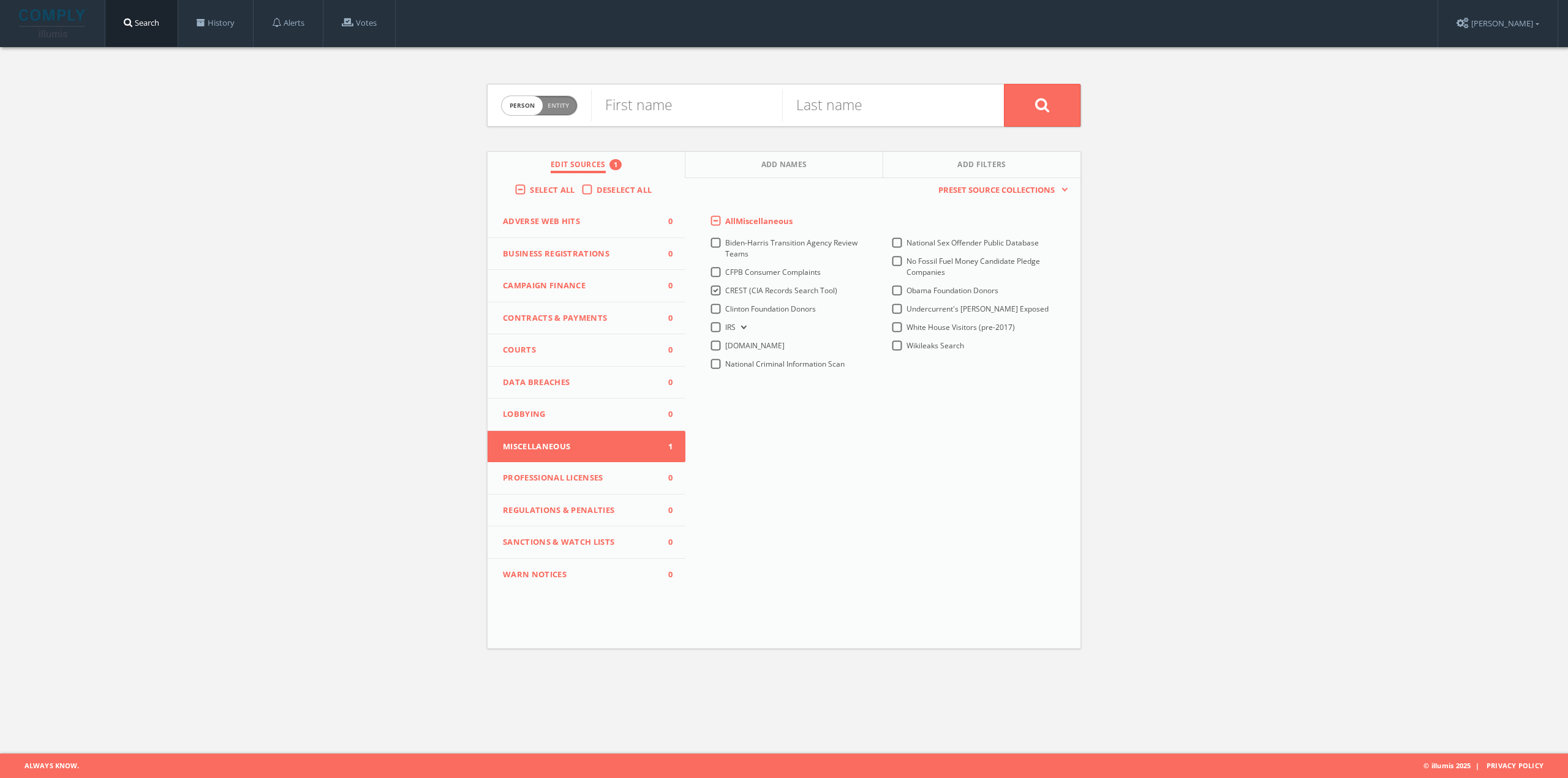
click at [565, 103] on span "Entity" at bounding box center [558, 106] width 21 height 10
checkbox input "true"
click at [645, 111] on input "text" at bounding box center [797, 105] width 413 height 32
click at [655, 113] on input "text" at bounding box center [797, 105] width 413 height 32
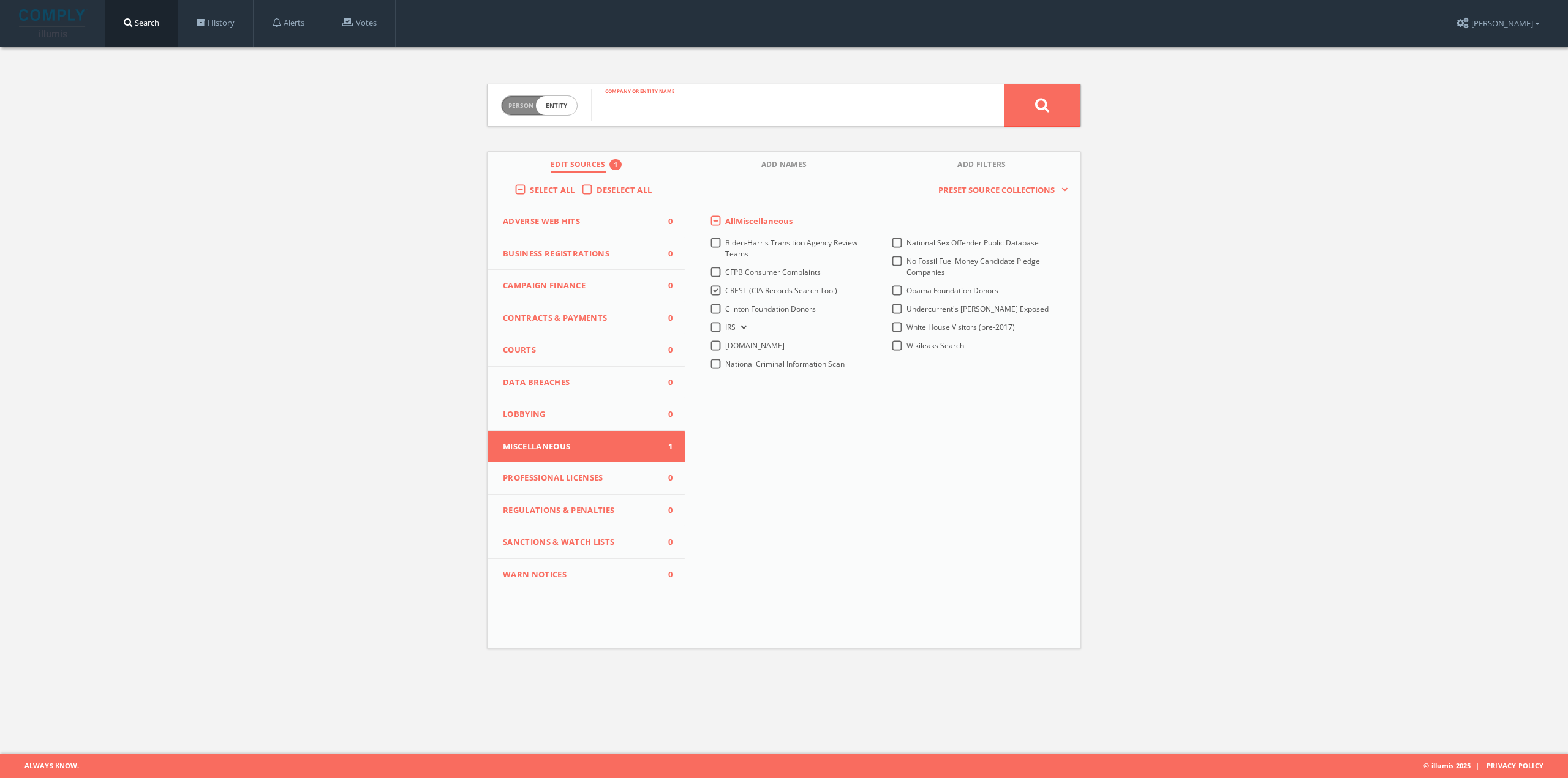
paste input "DOJ/OSI INVESTIGATION OF [PERSON_NAME]"
type input "DOJ/OSI INVESTIGATION OF [PERSON_NAME]"
click at [1027, 109] on button at bounding box center [1042, 105] width 76 height 43
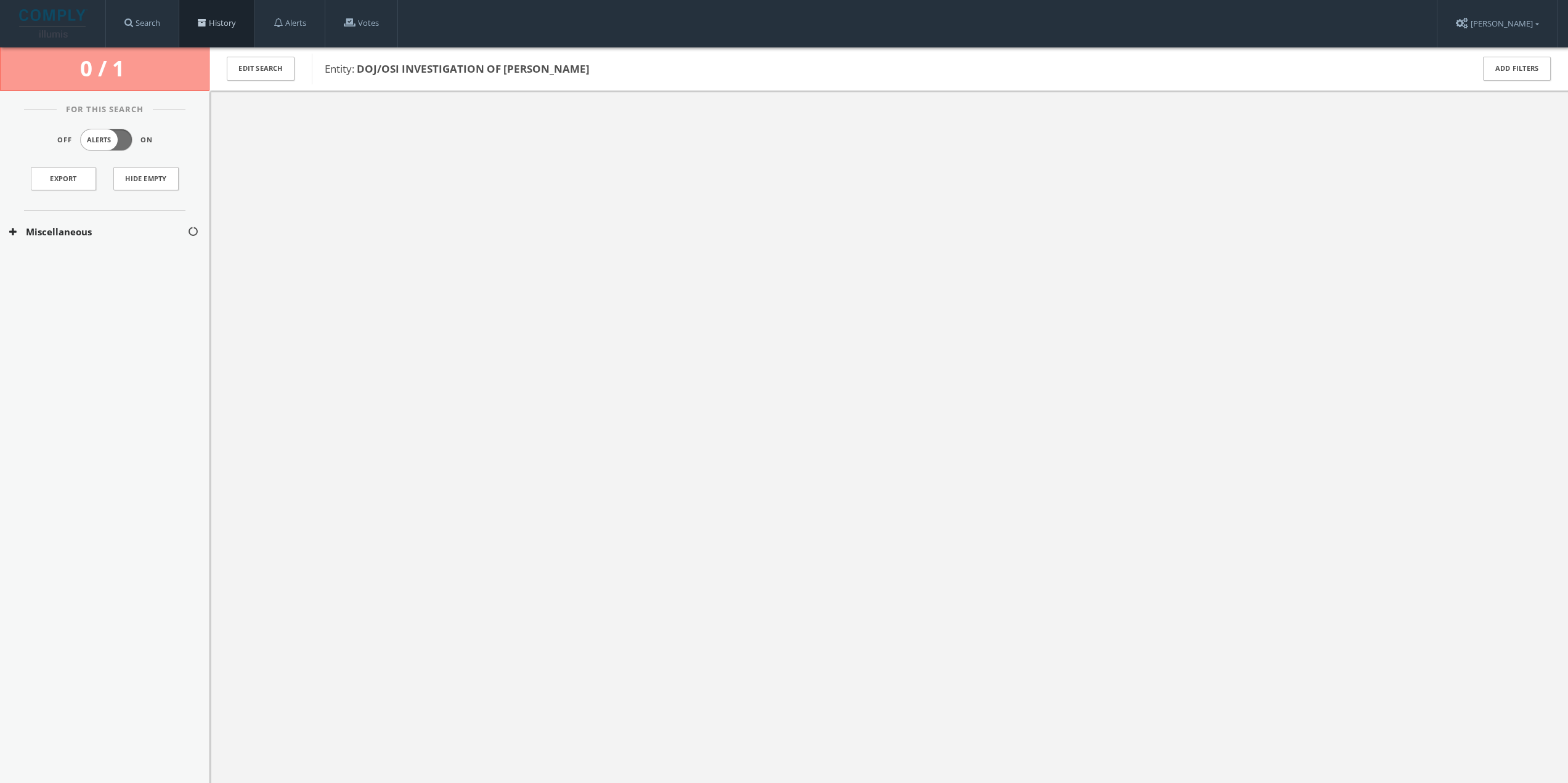
click at [218, 13] on link "History" at bounding box center [217, 23] width 75 height 47
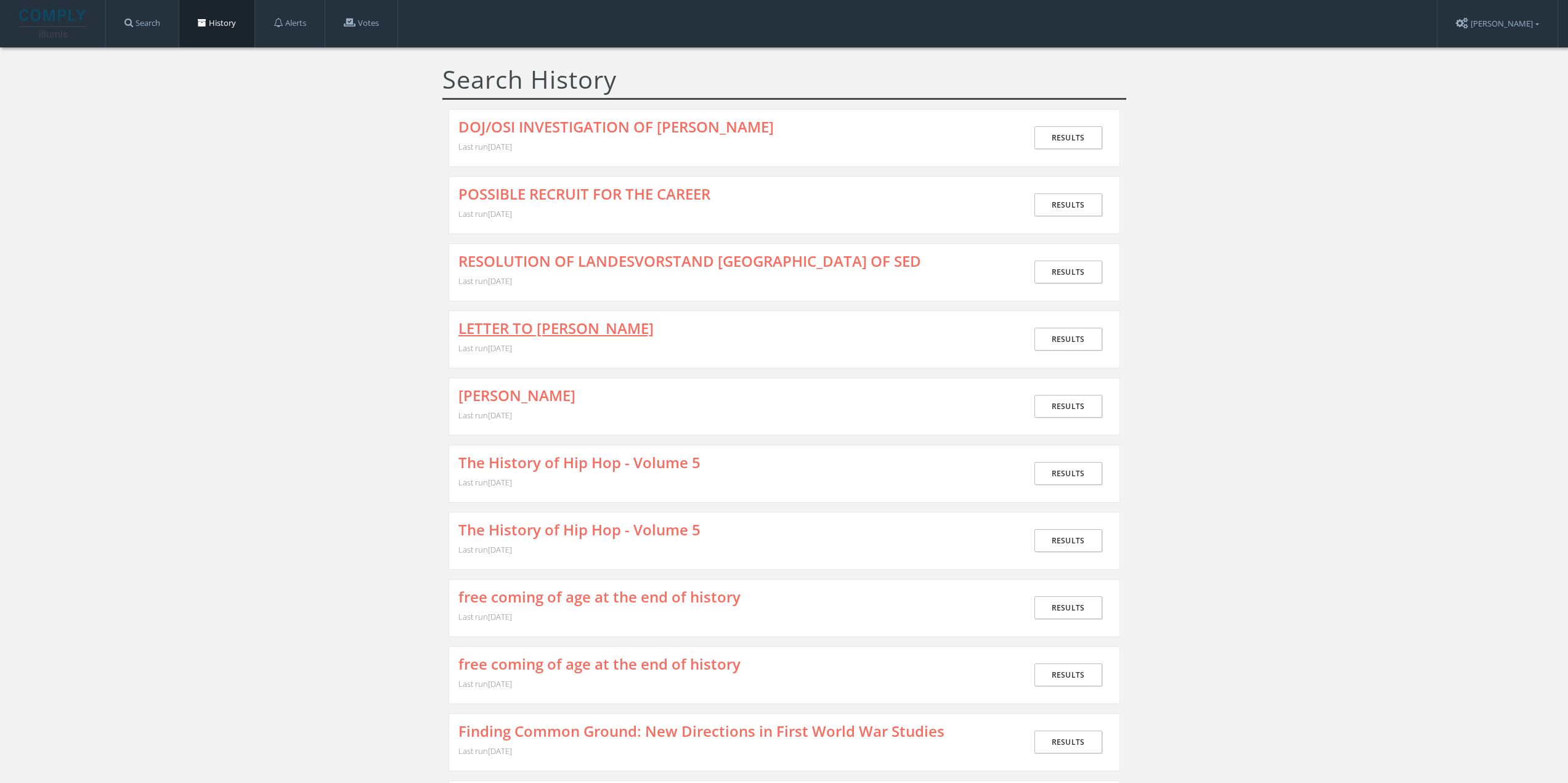
click at [544, 325] on link "LETTER TO [PERSON_NAME]" at bounding box center [556, 329] width 195 height 16
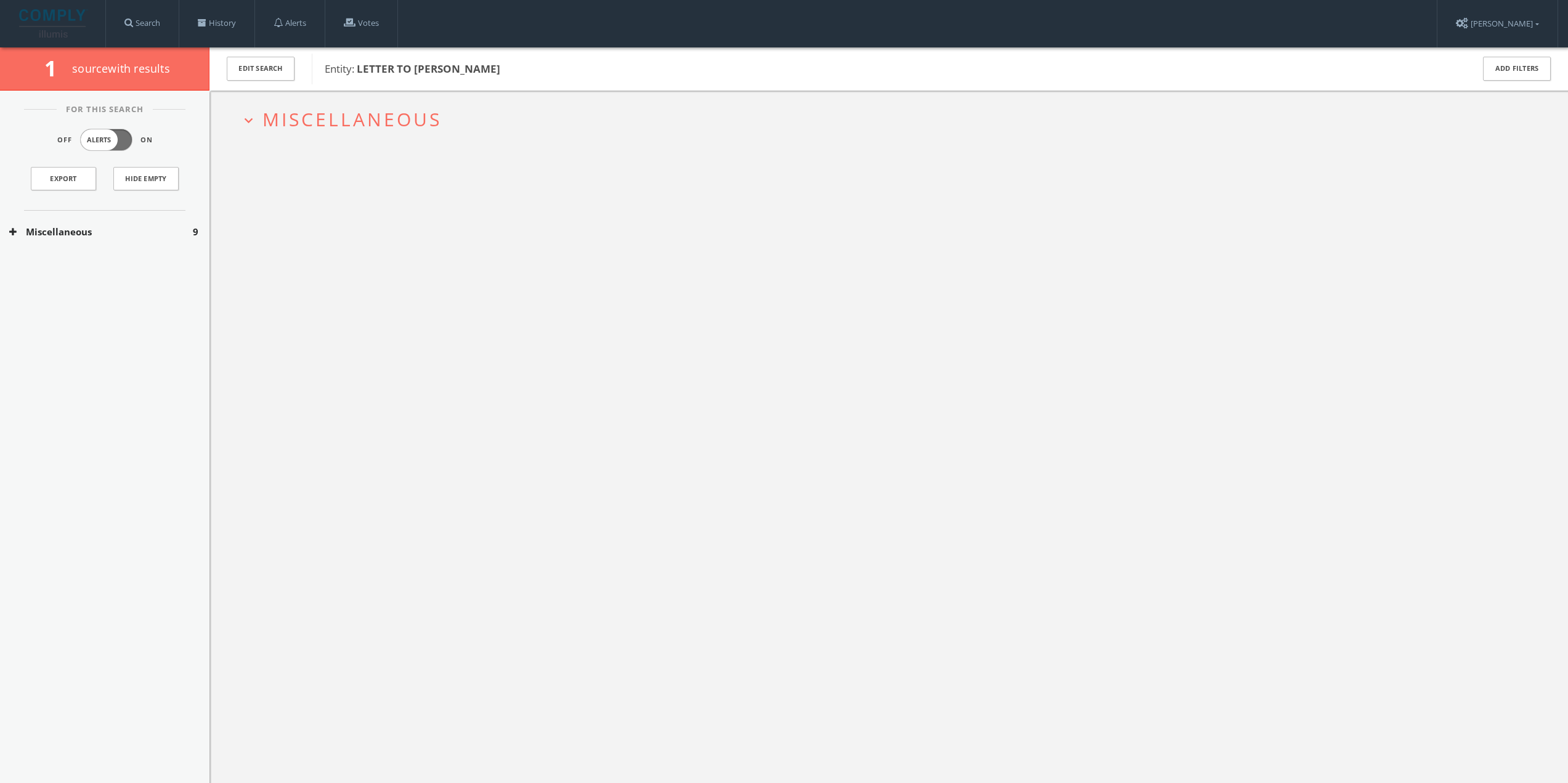
click at [328, 128] on span "Miscellaneous" at bounding box center [352, 119] width 179 height 25
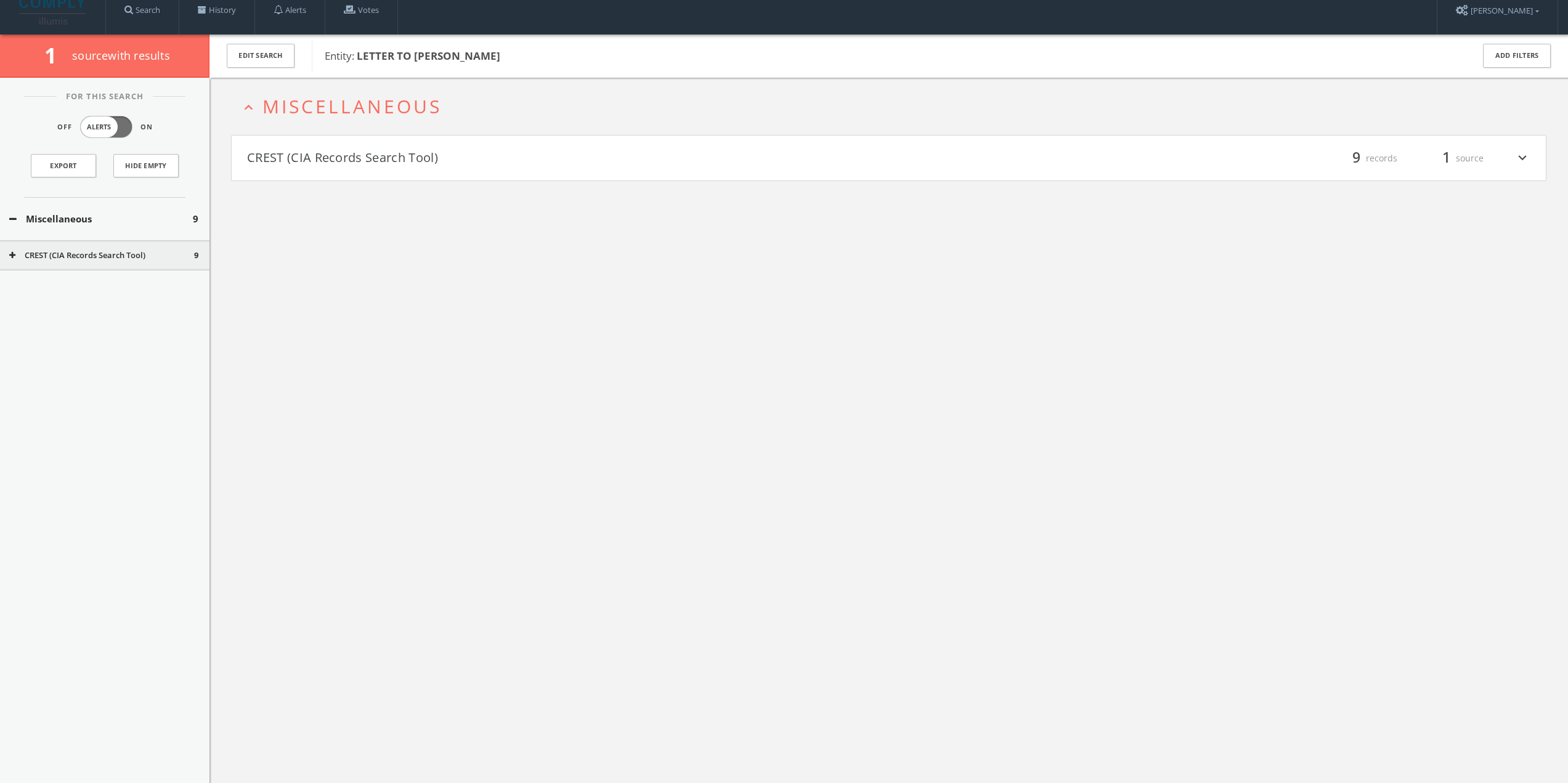
click at [346, 156] on button "CREST (CIA Records Search Tool)" at bounding box center [568, 158] width 642 height 21
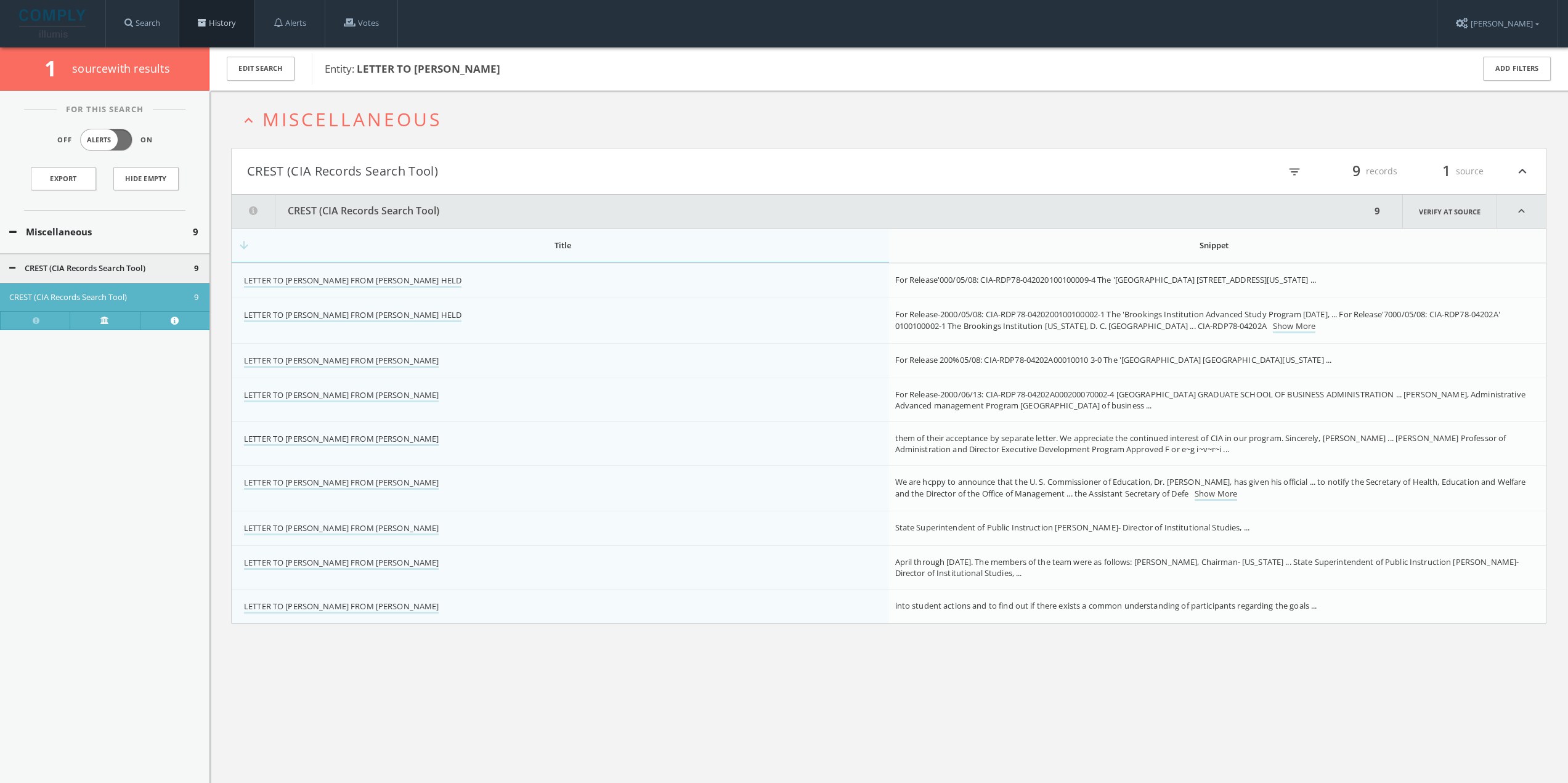
click at [216, 21] on link "History" at bounding box center [217, 23] width 75 height 47
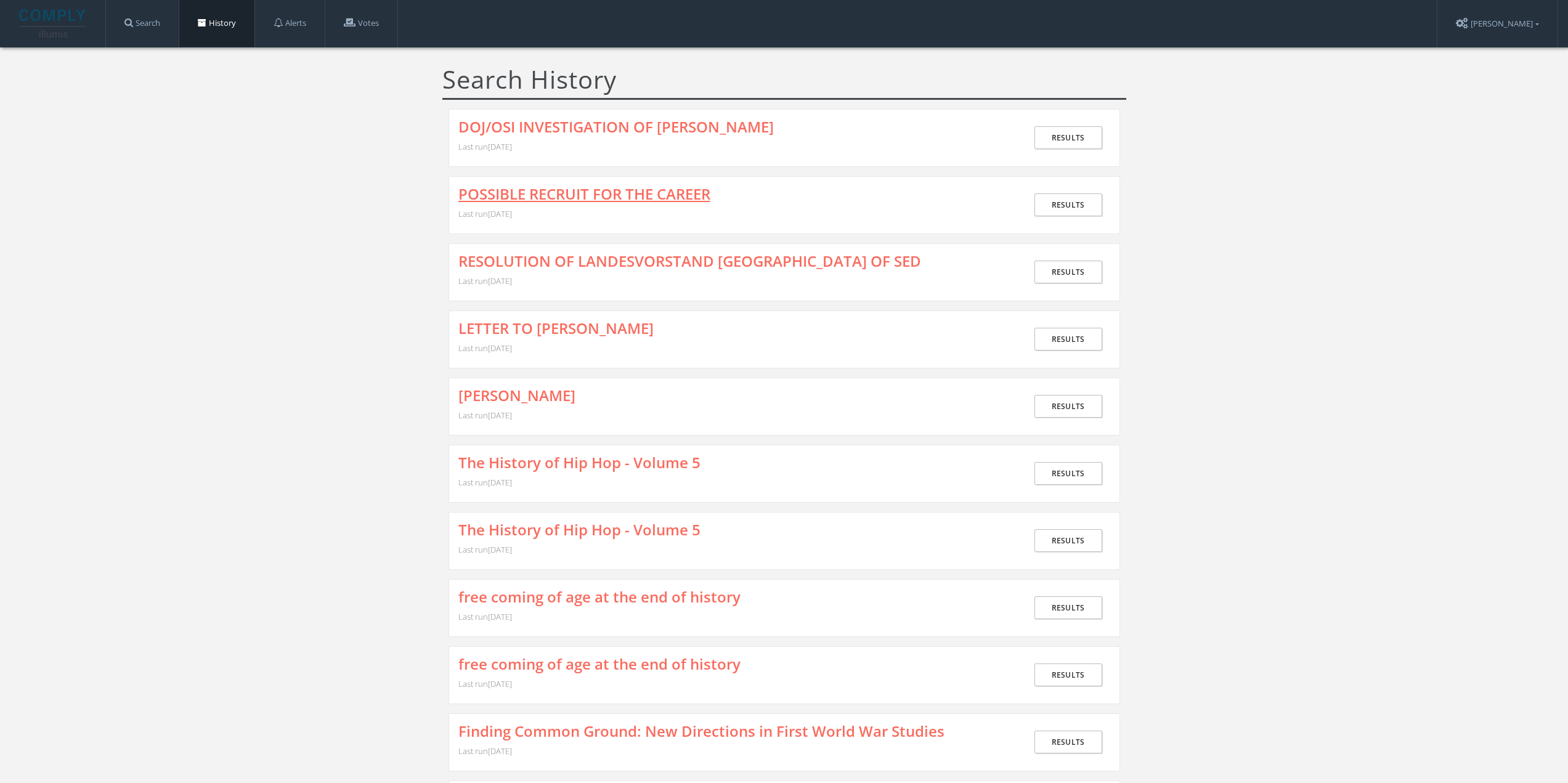
click at [510, 195] on link "POSSIBLE RECRUIT FOR THE CAREER" at bounding box center [584, 194] width 252 height 16
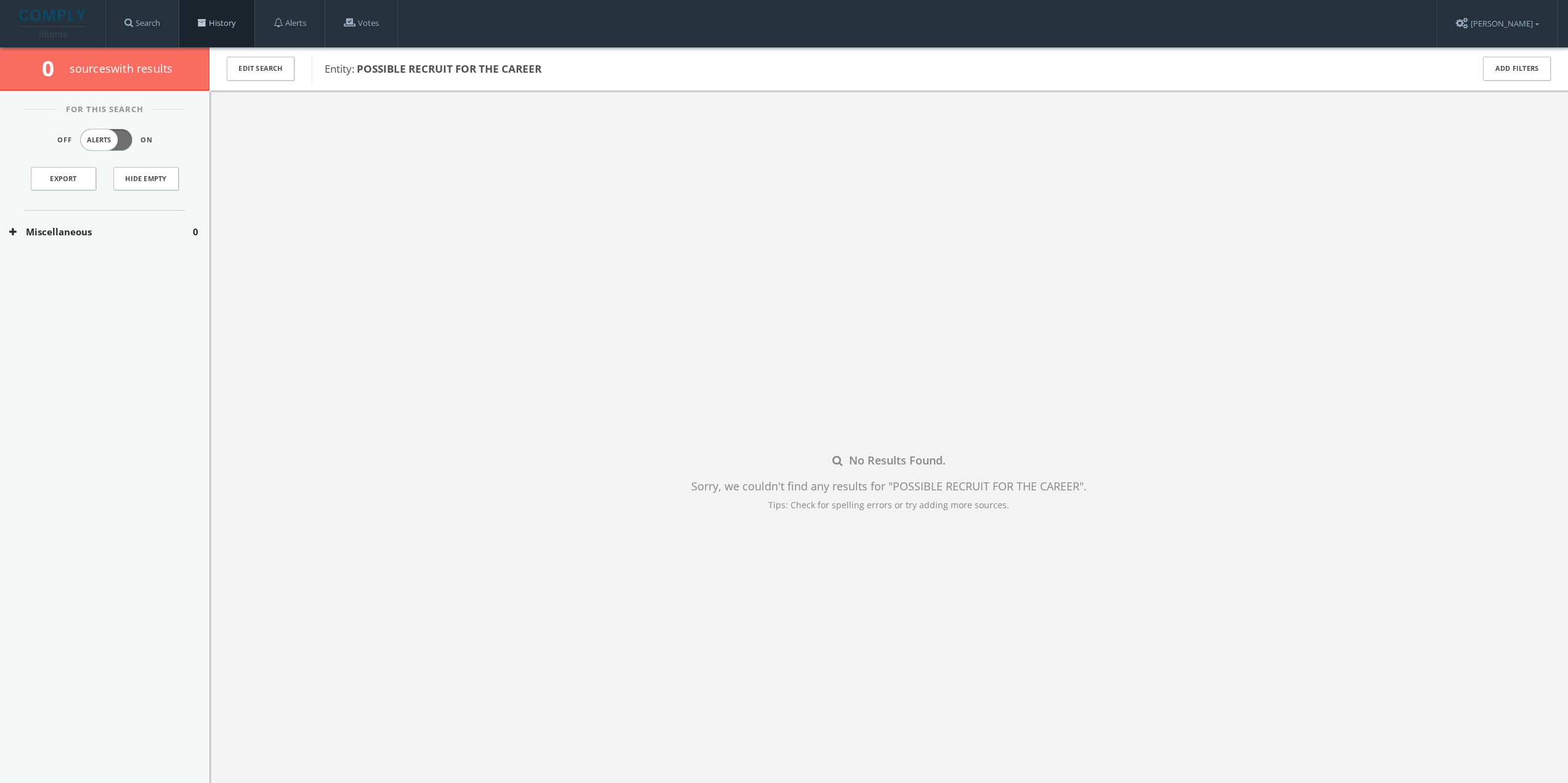
click at [216, 25] on link "History" at bounding box center [217, 23] width 75 height 47
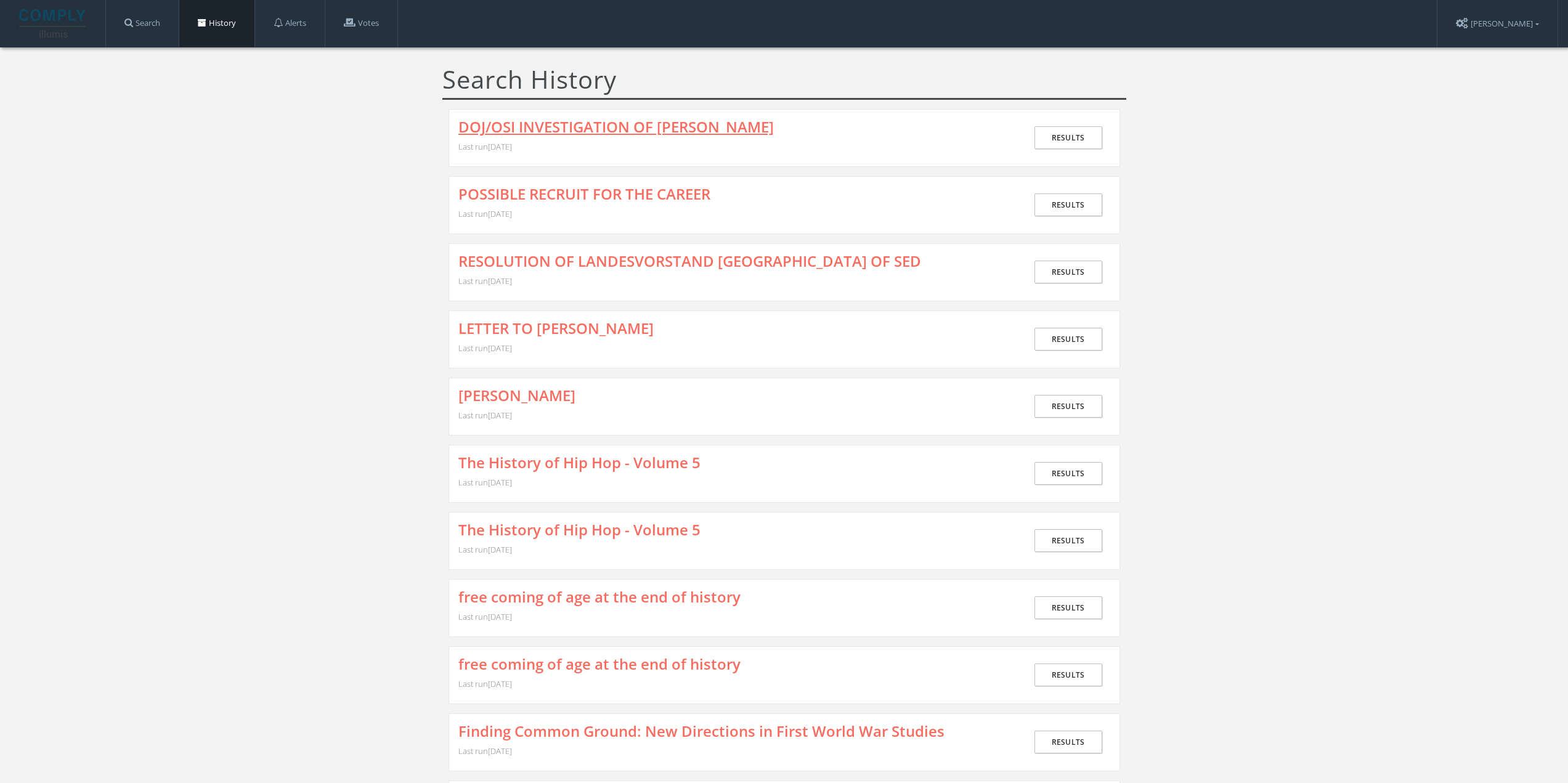
click at [536, 128] on link "DOJ/OSI INVESTIGATION OF [PERSON_NAME]" at bounding box center [616, 127] width 315 height 16
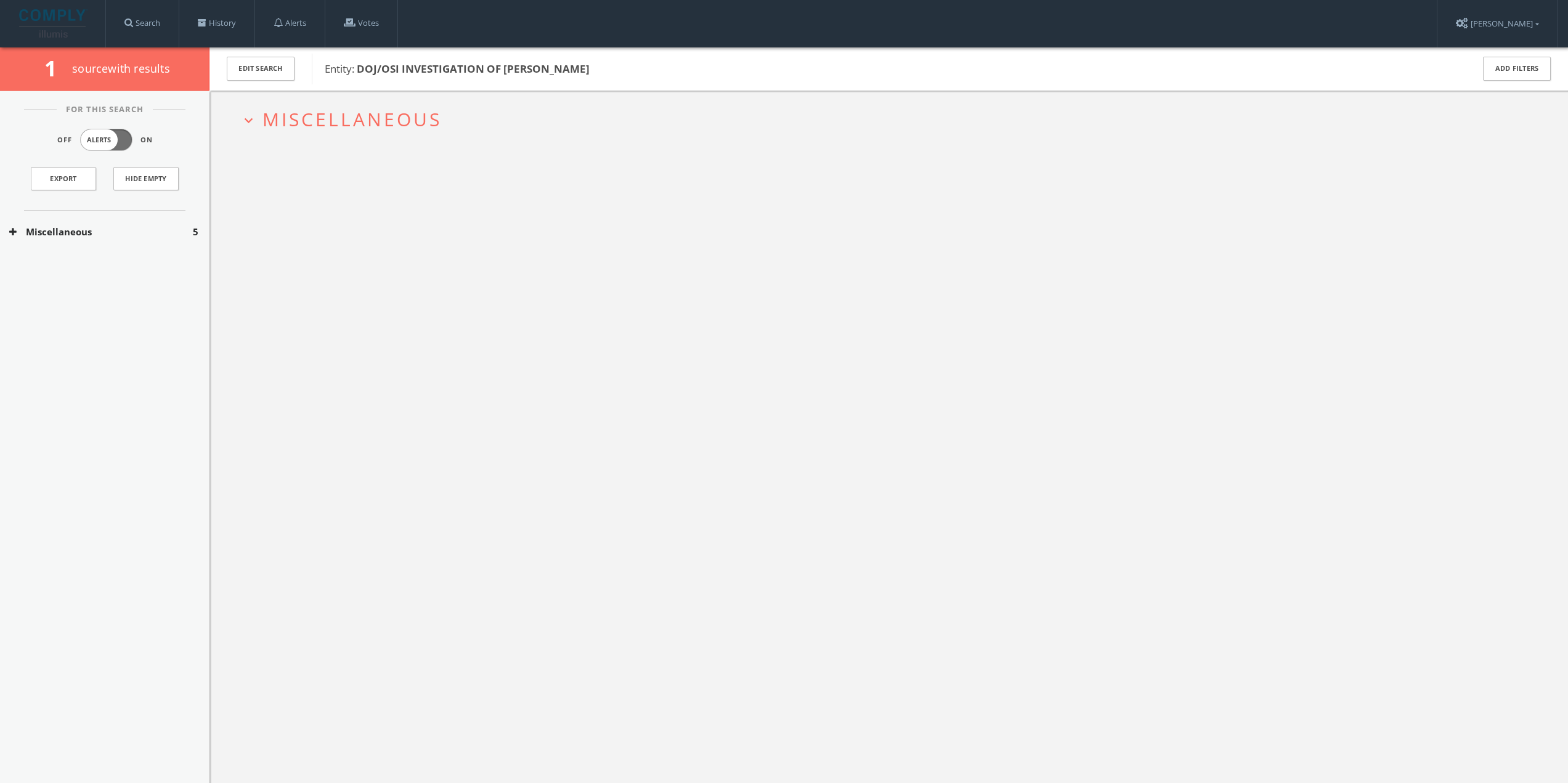
click at [348, 112] on span "Miscellaneous" at bounding box center [352, 119] width 179 height 25
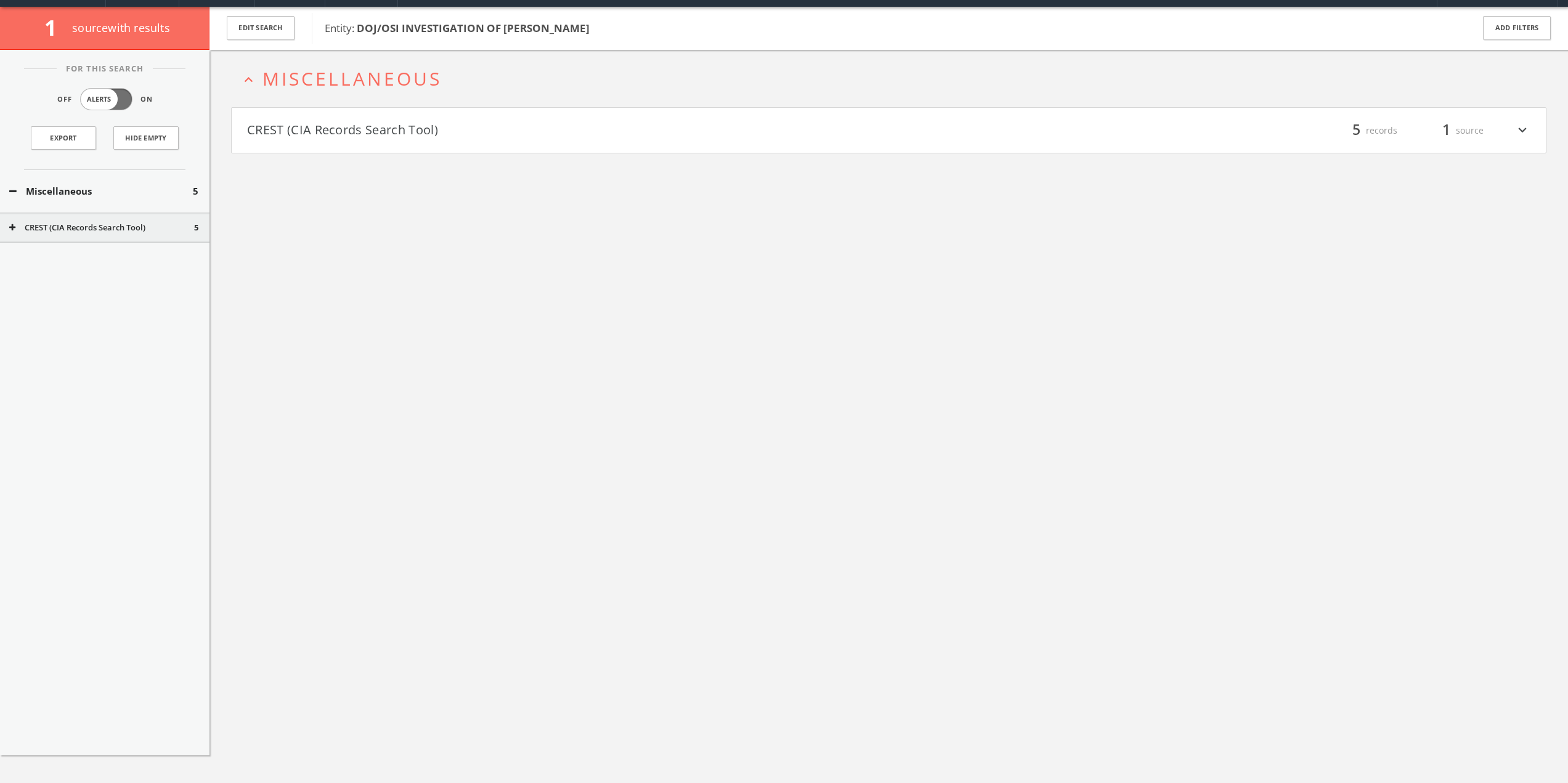
click at [366, 139] on button "CREST (CIA Records Search Tool)" at bounding box center [568, 131] width 642 height 21
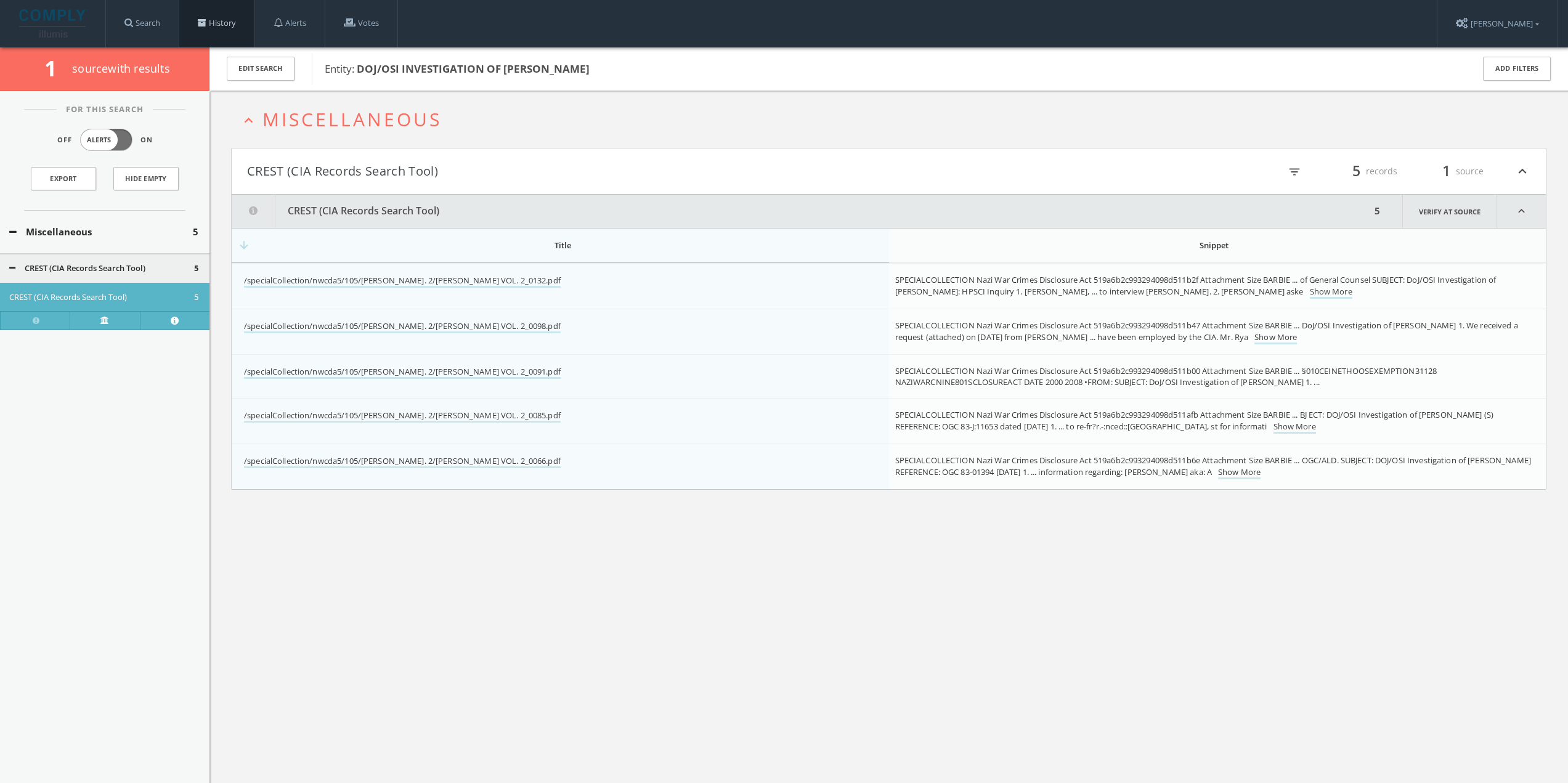
click at [231, 22] on link "History" at bounding box center [217, 23] width 75 height 47
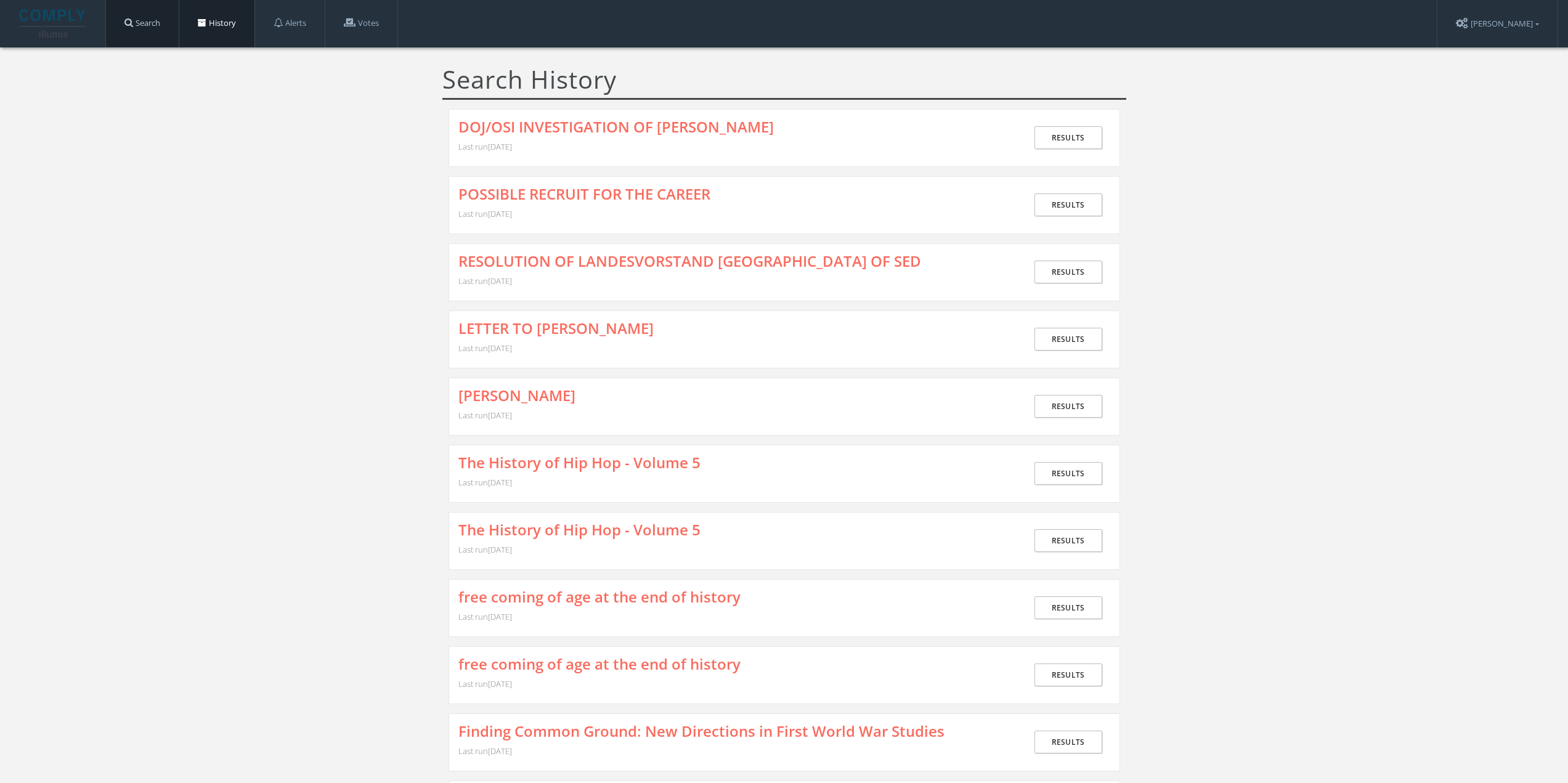
click at [150, 23] on link "Search" at bounding box center [142, 23] width 72 height 47
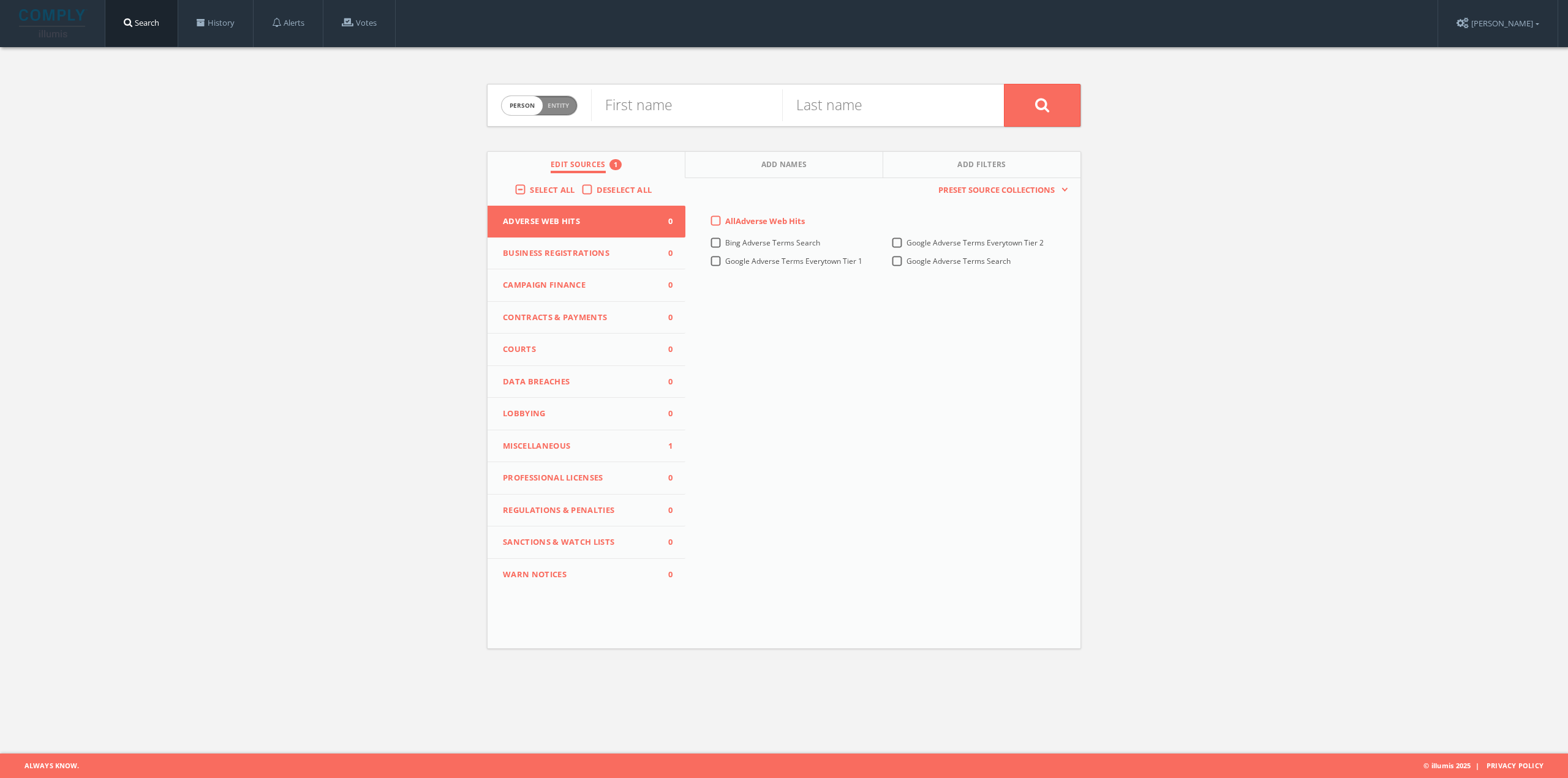
click at [617, 278] on button "Campaign Finance 0" at bounding box center [586, 286] width 197 height 32
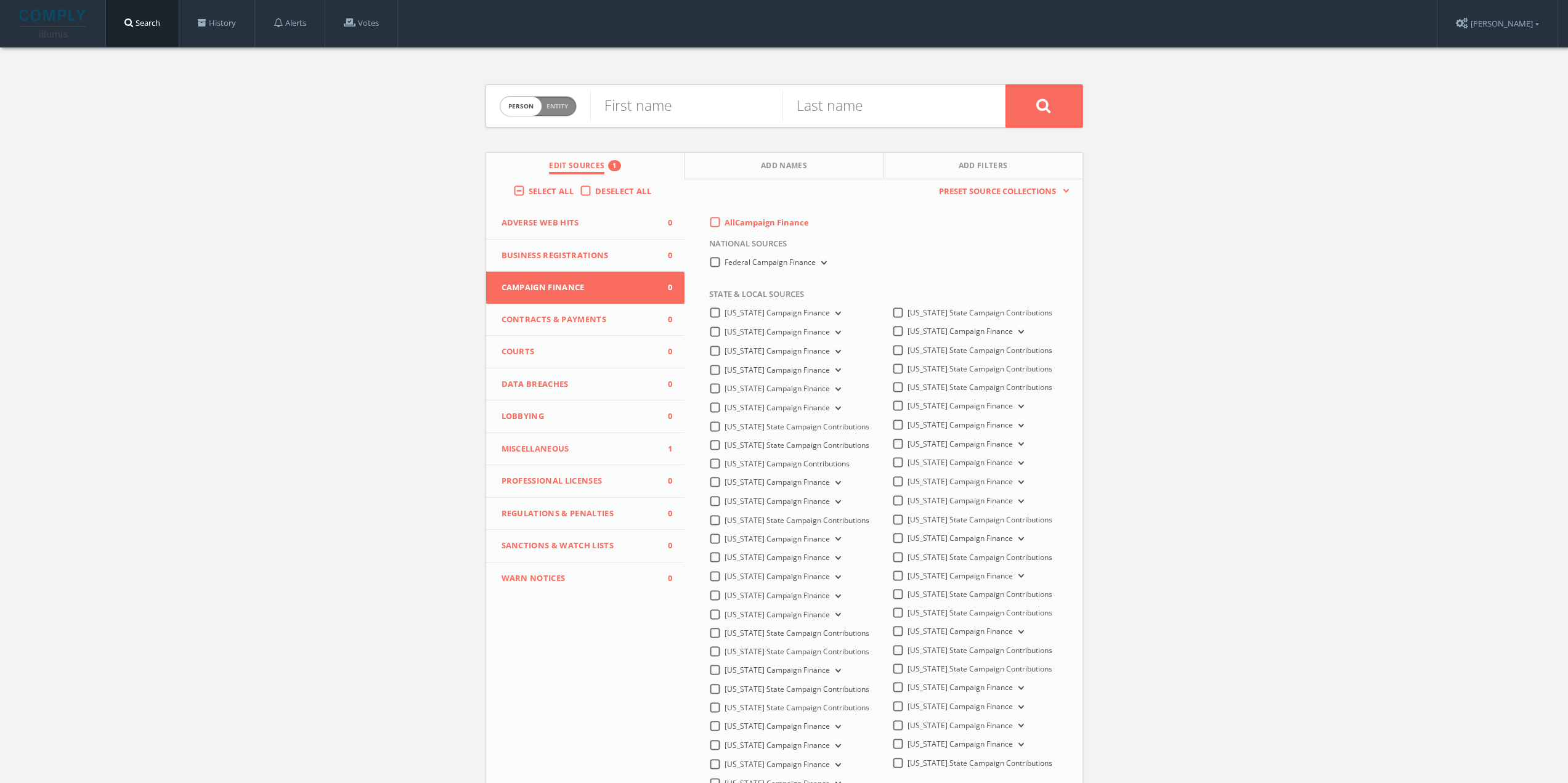
click at [574, 392] on button "Data Breaches 0" at bounding box center [585, 385] width 199 height 33
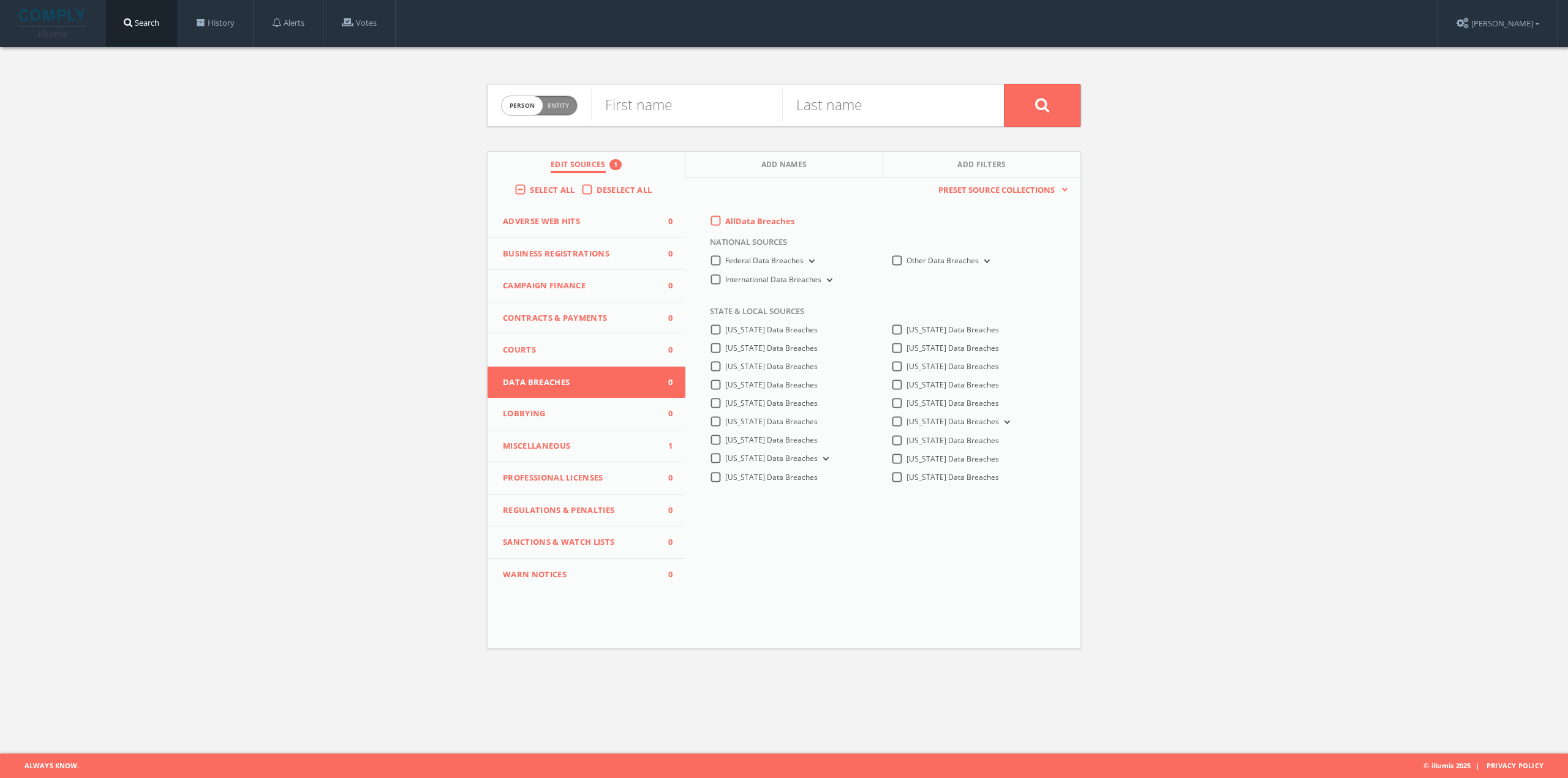
click at [561, 417] on span "Lobbying" at bounding box center [578, 414] width 152 height 12
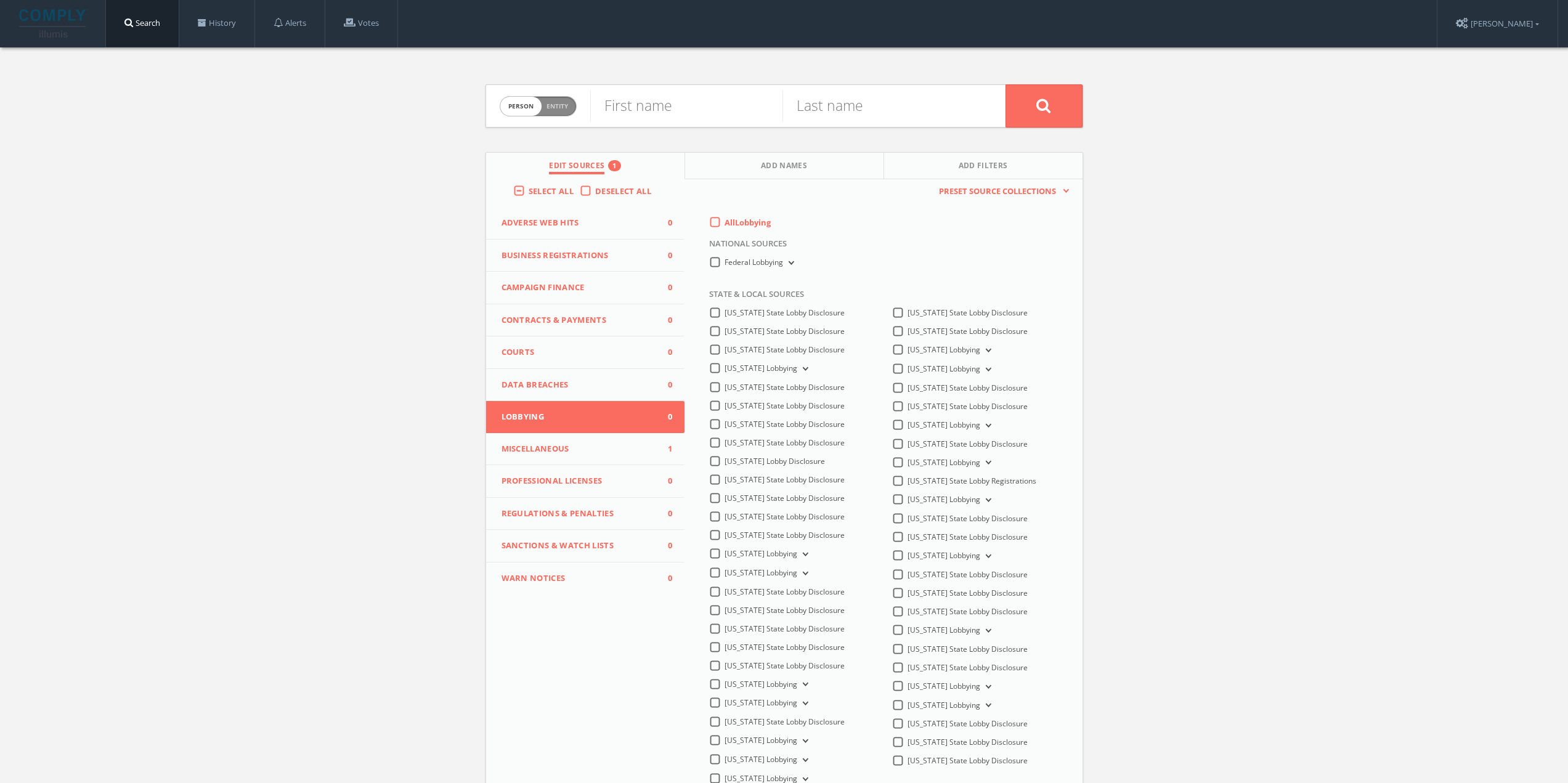
click at [564, 445] on span "Miscellaneous" at bounding box center [578, 449] width 153 height 13
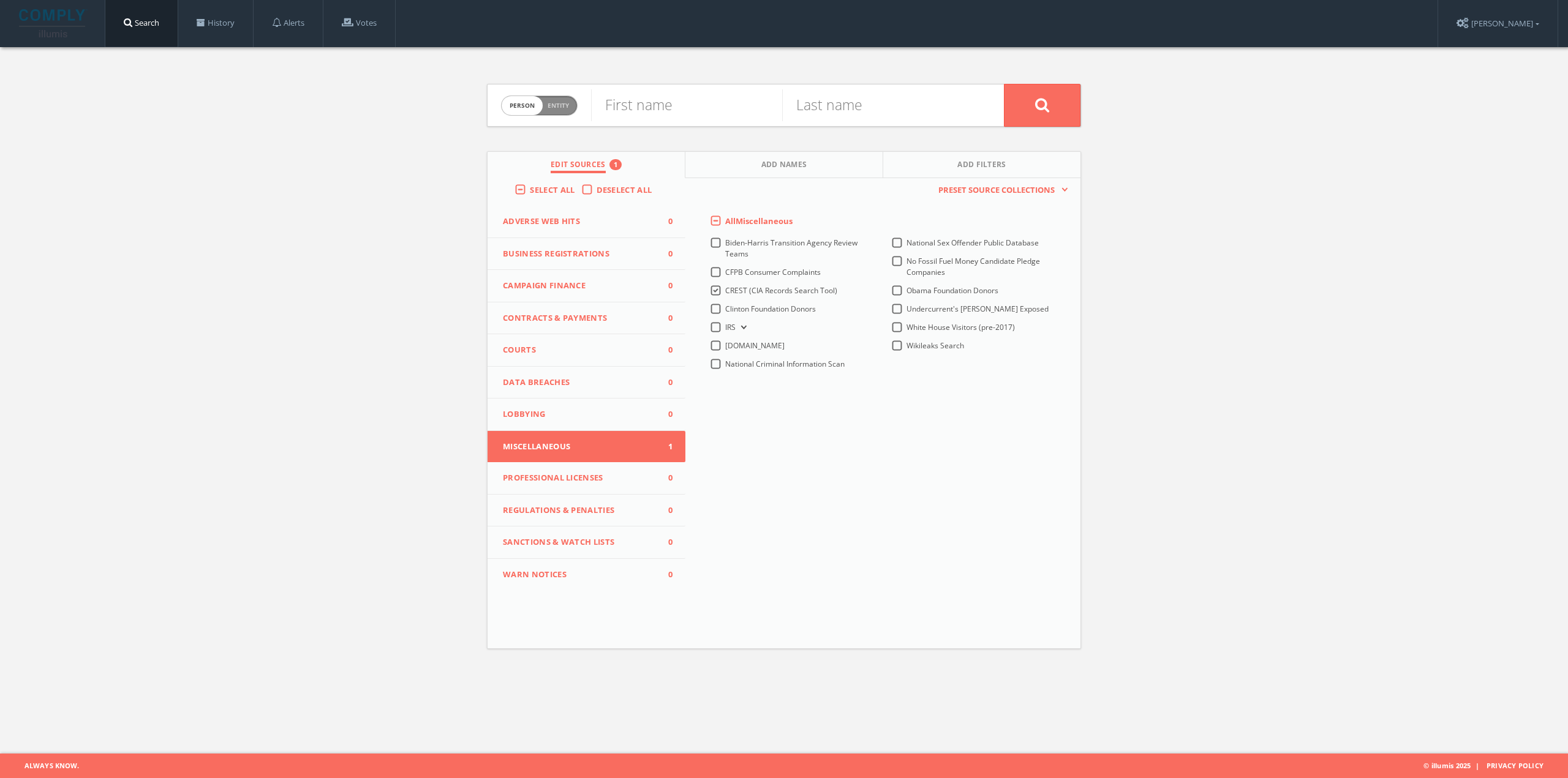
click at [882, 418] on div "This creates a new collection with the currently selected sources. Preset Sourc…" at bounding box center [883, 385] width 395 height 412
click at [564, 102] on span "Entity" at bounding box center [558, 106] width 21 height 10
checkbox input "true"
click at [644, 108] on input "text" at bounding box center [797, 105] width 413 height 32
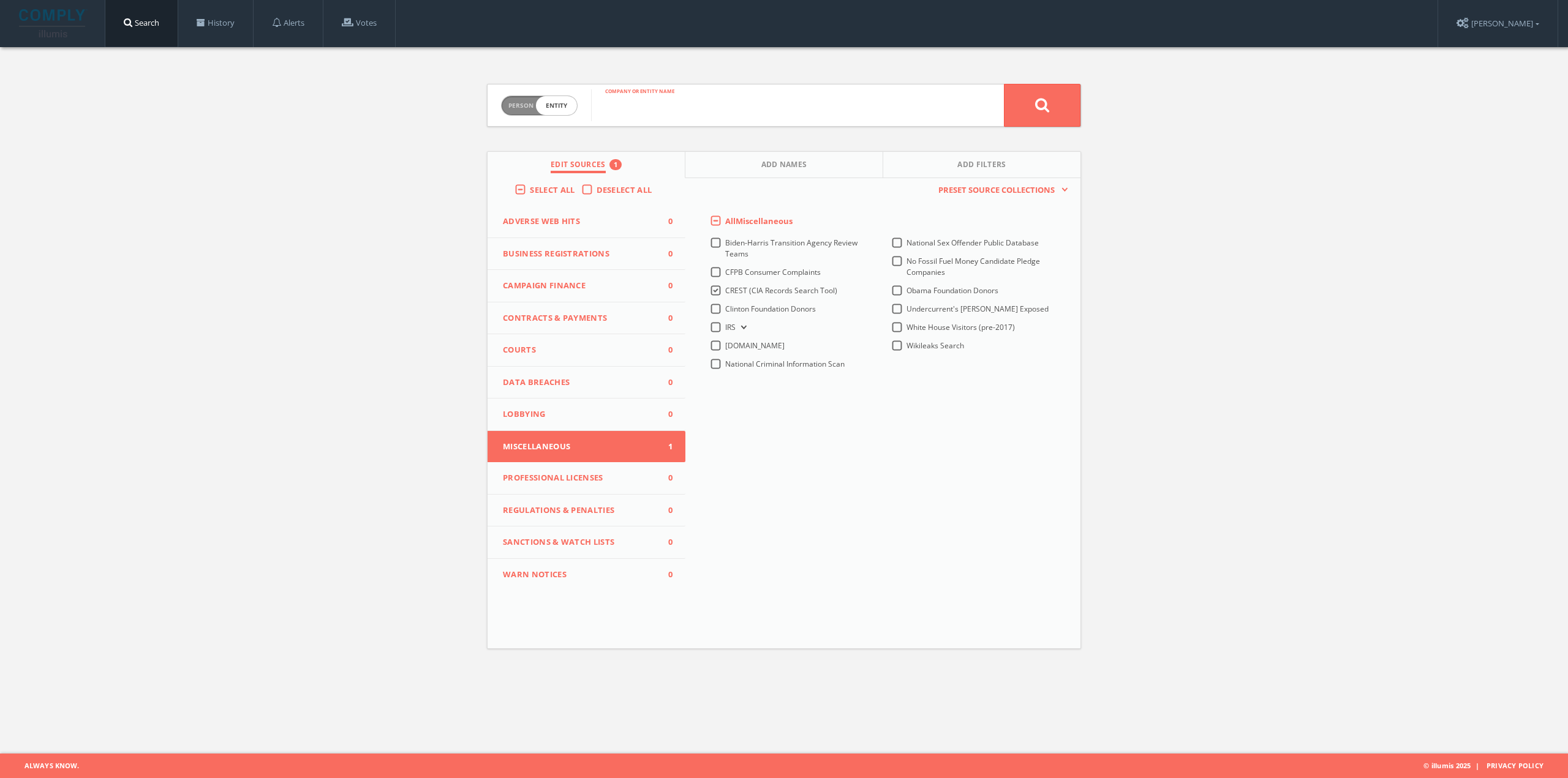
paste input "ARGENTINE GOVERNMENT REACTION TO LABOR UNREST"
type input "ARGENTINE GOVERNMENT REACTION TO LABOR UNREST"
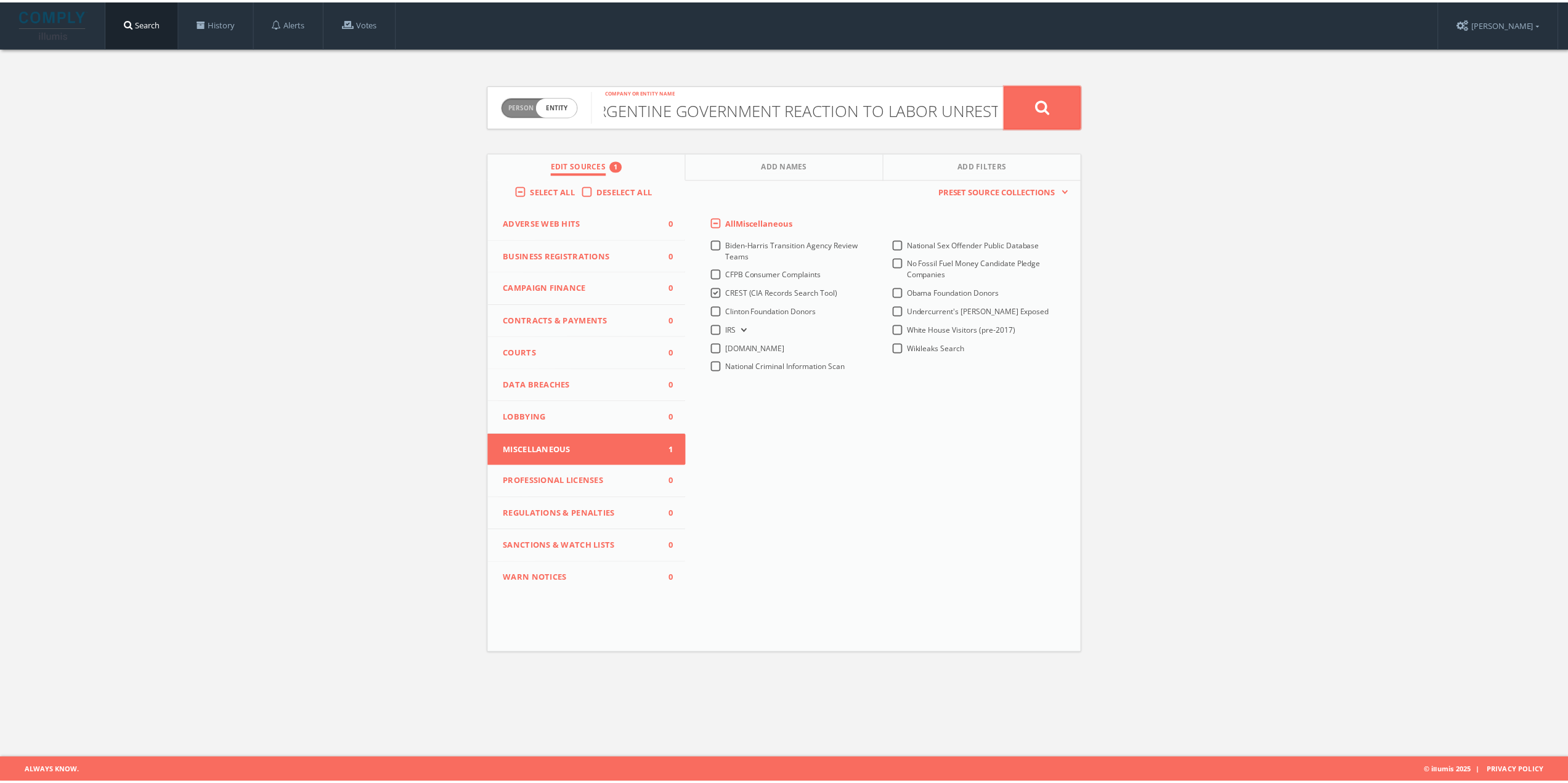
scroll to position [0, 0]
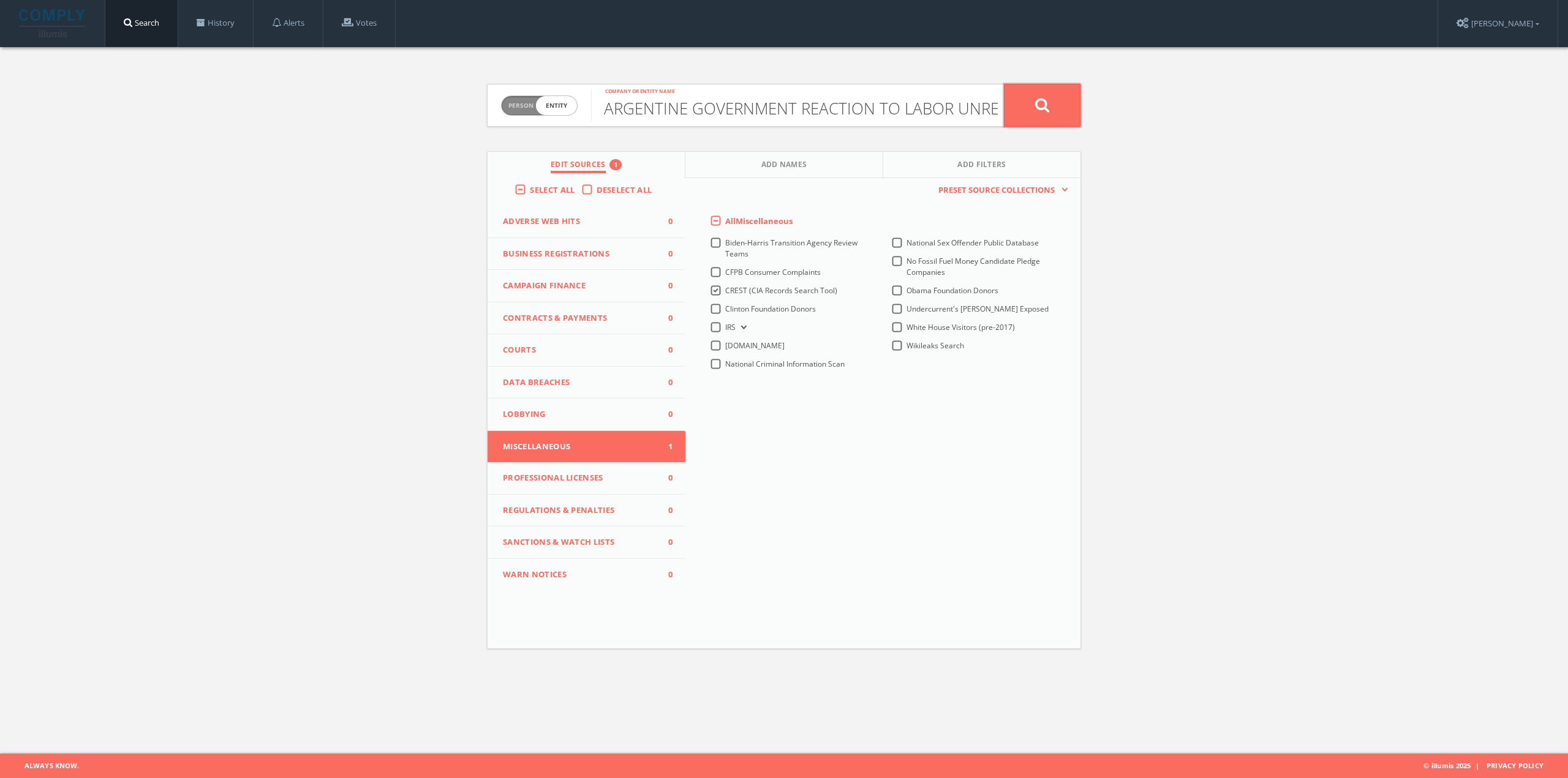
click at [1029, 108] on button at bounding box center [1042, 105] width 76 height 43
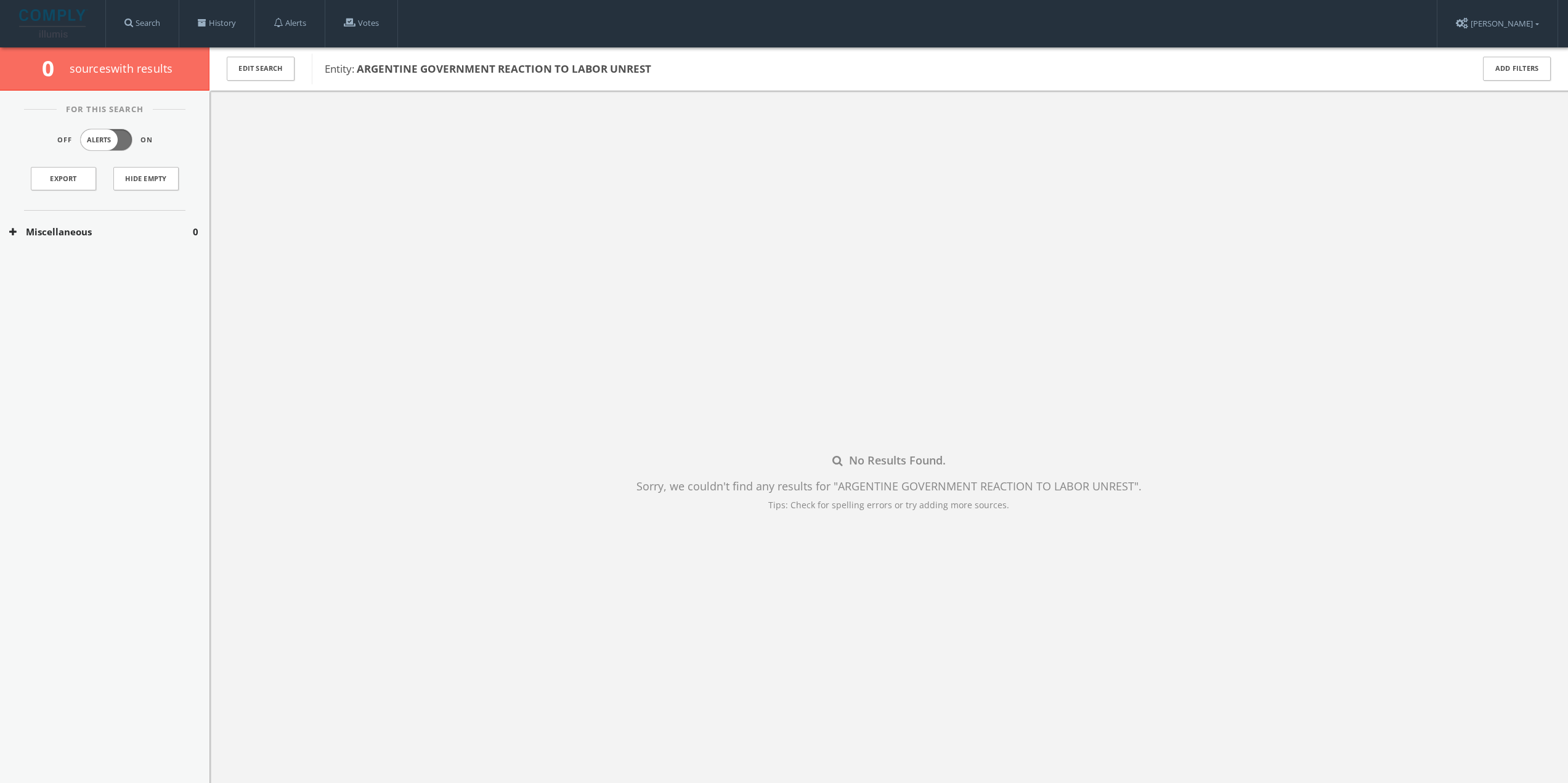
click at [35, 240] on div "Miscellaneous 0" at bounding box center [105, 232] width 210 height 43
click at [210, 21] on link "History" at bounding box center [217, 23] width 75 height 47
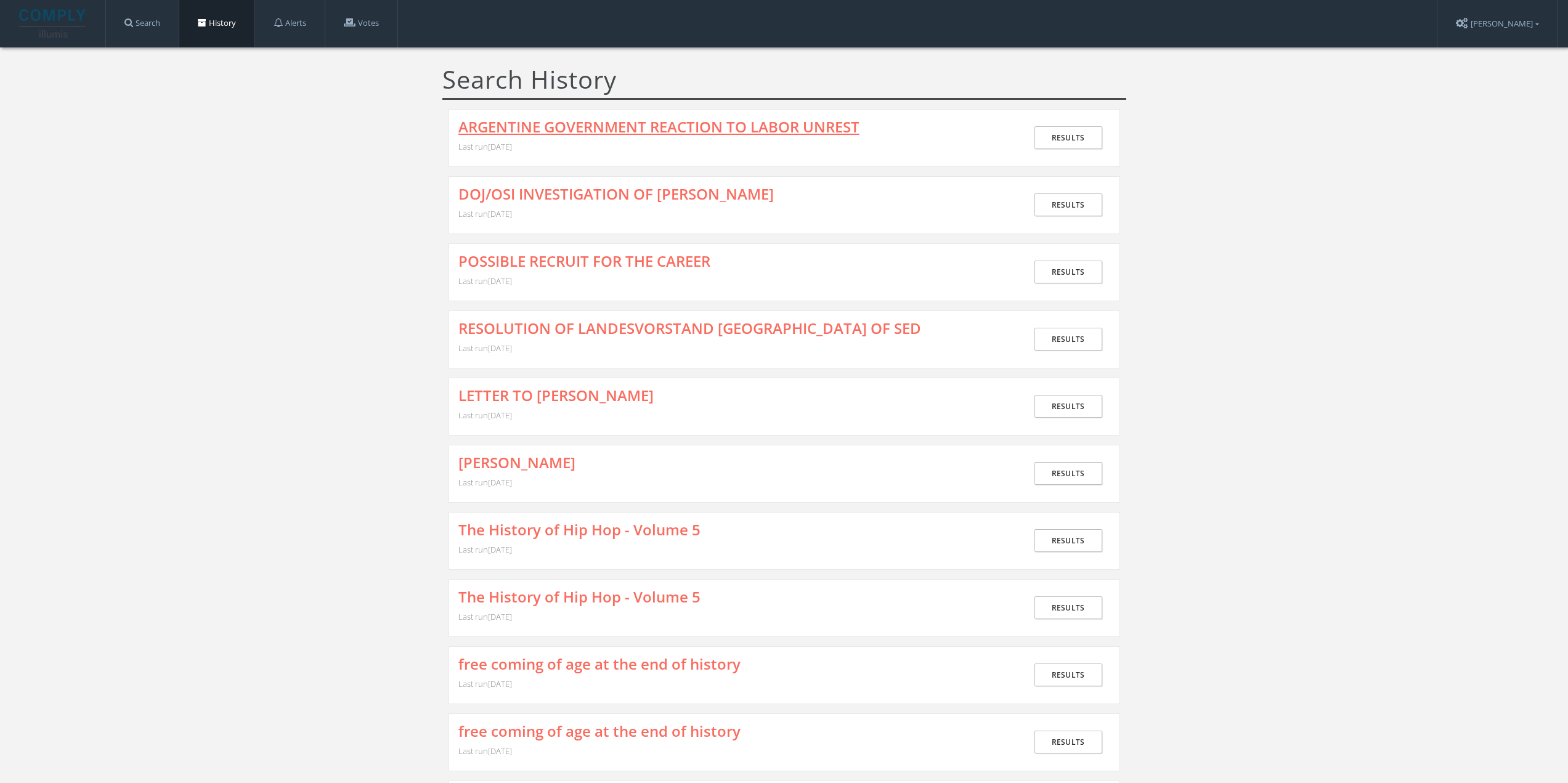
click at [674, 129] on link "ARGENTINE GOVERNMENT REACTION TO LABOR UNREST" at bounding box center [659, 127] width 401 height 16
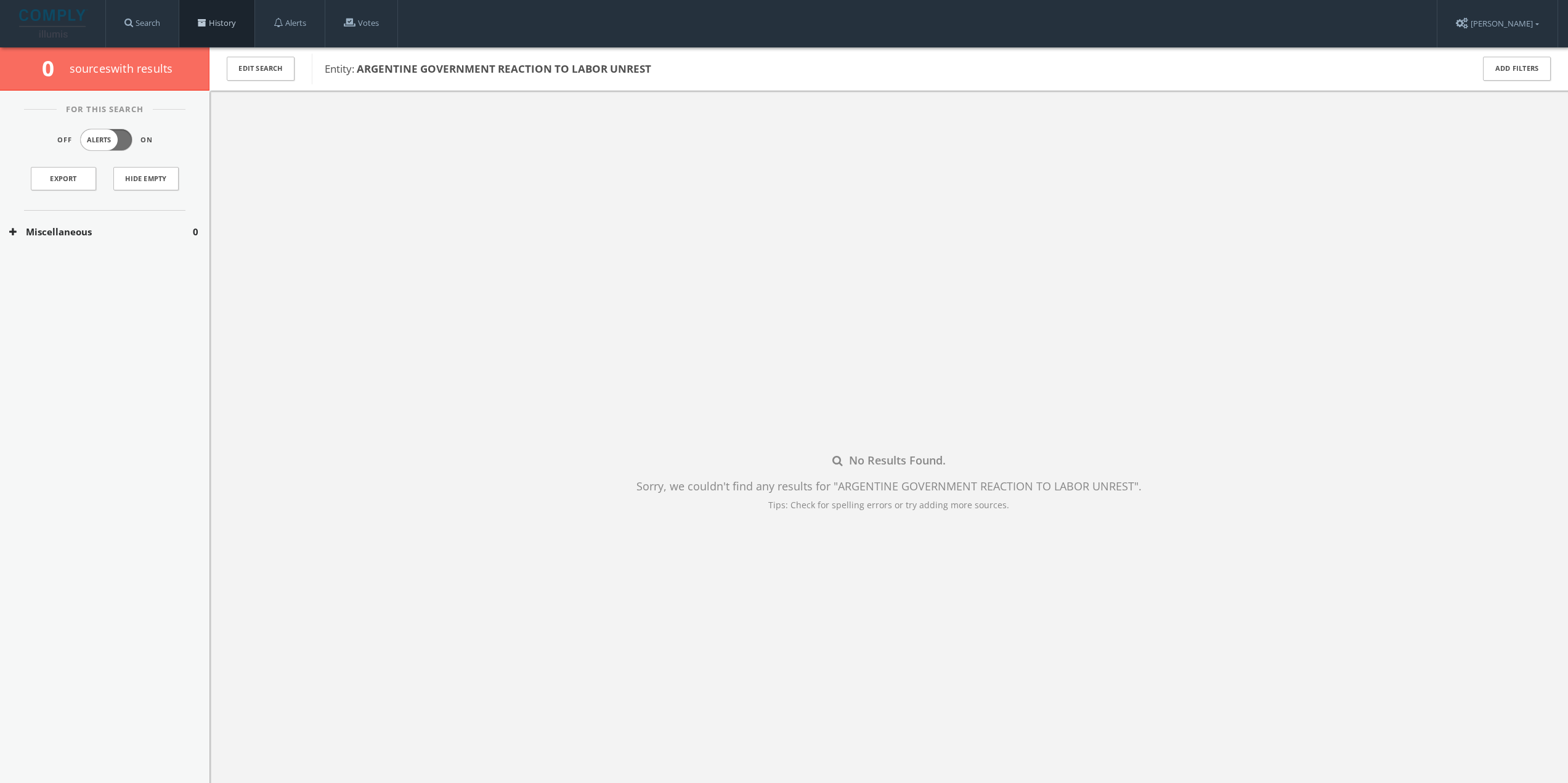
click at [202, 33] on link "History" at bounding box center [217, 23] width 75 height 47
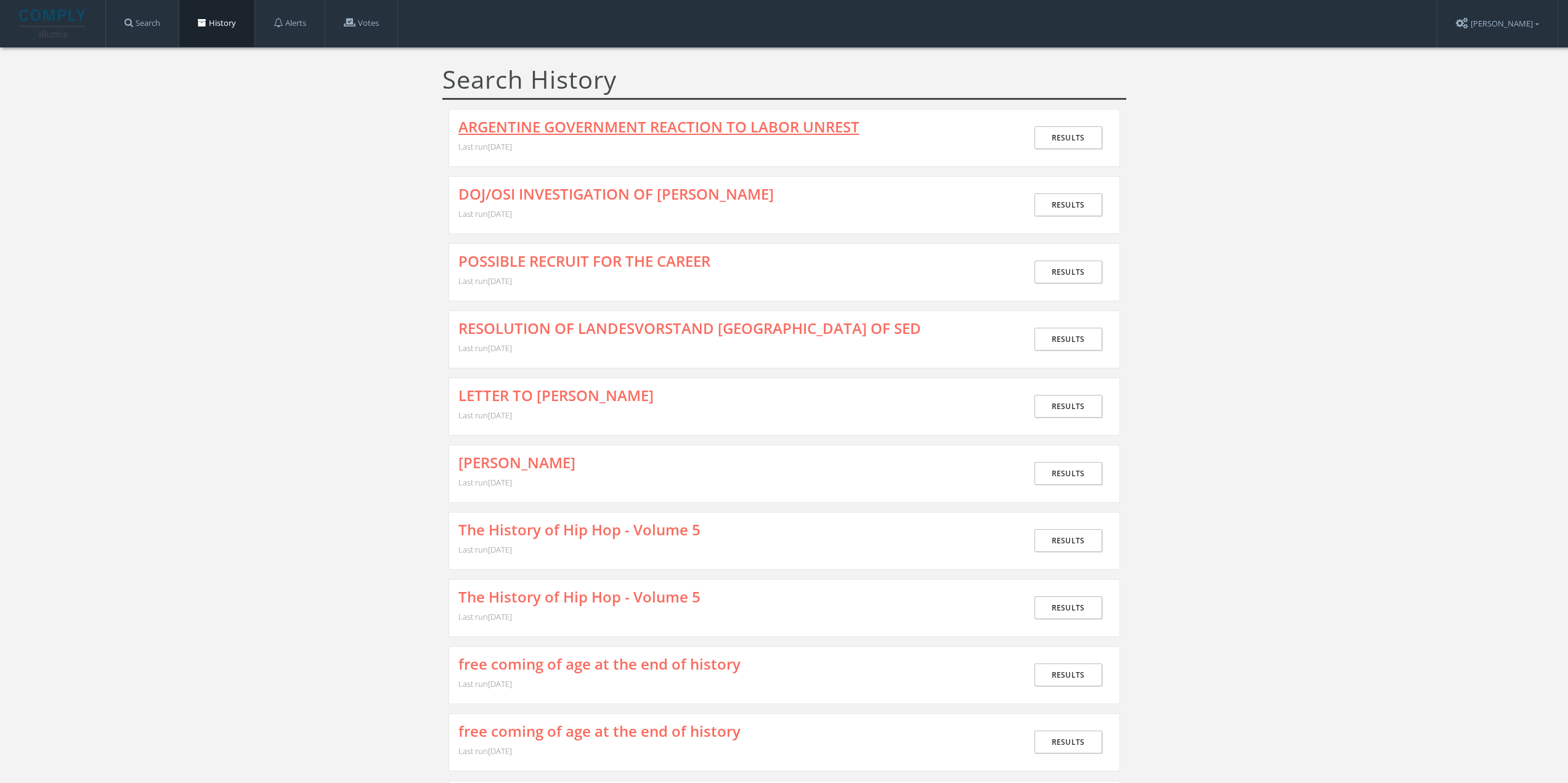
click at [520, 124] on link "ARGENTINE GOVERNMENT REACTION TO LABOR UNREST" at bounding box center [659, 127] width 401 height 16
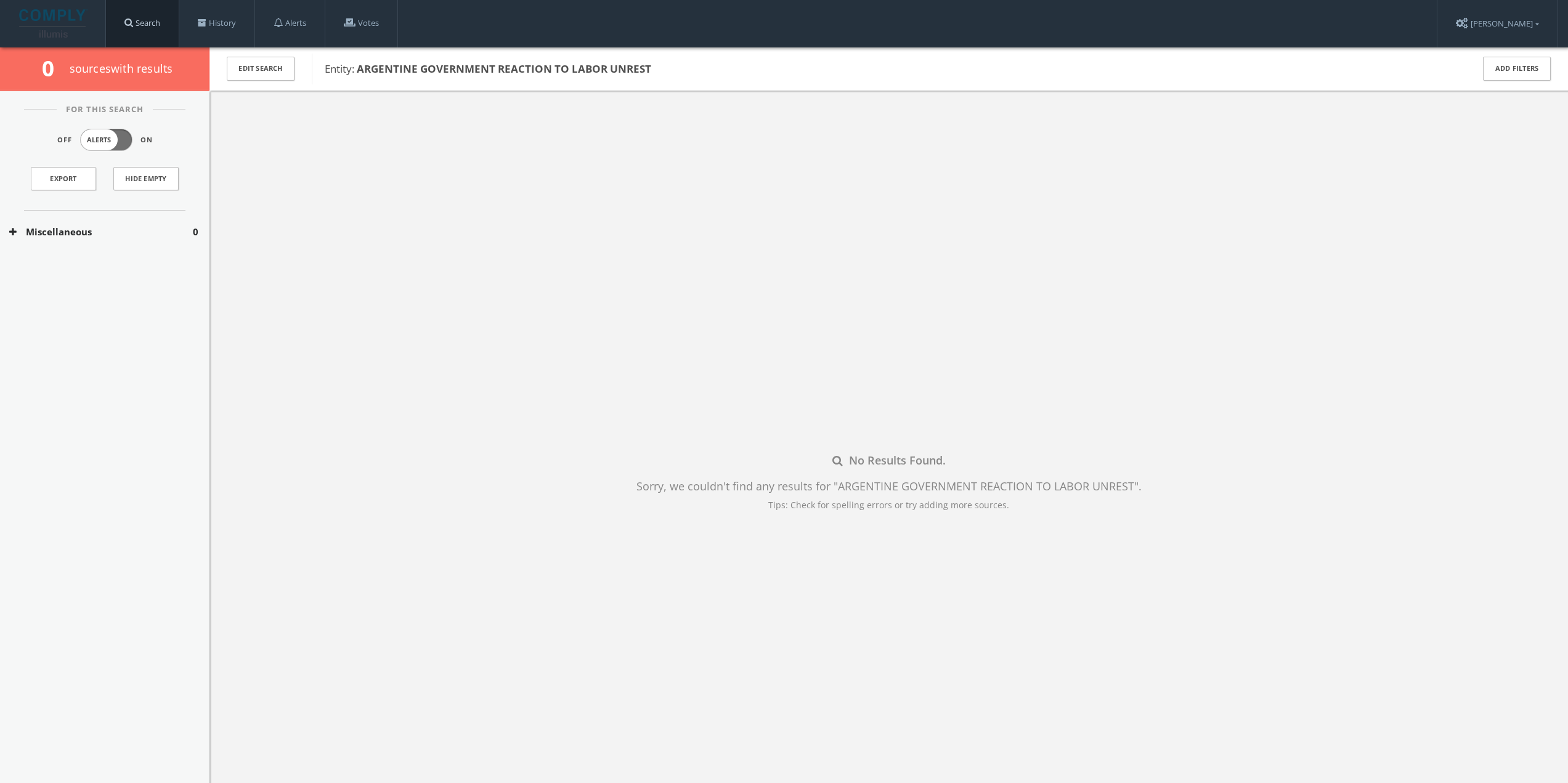
click at [138, 24] on link "Search" at bounding box center [142, 23] width 72 height 47
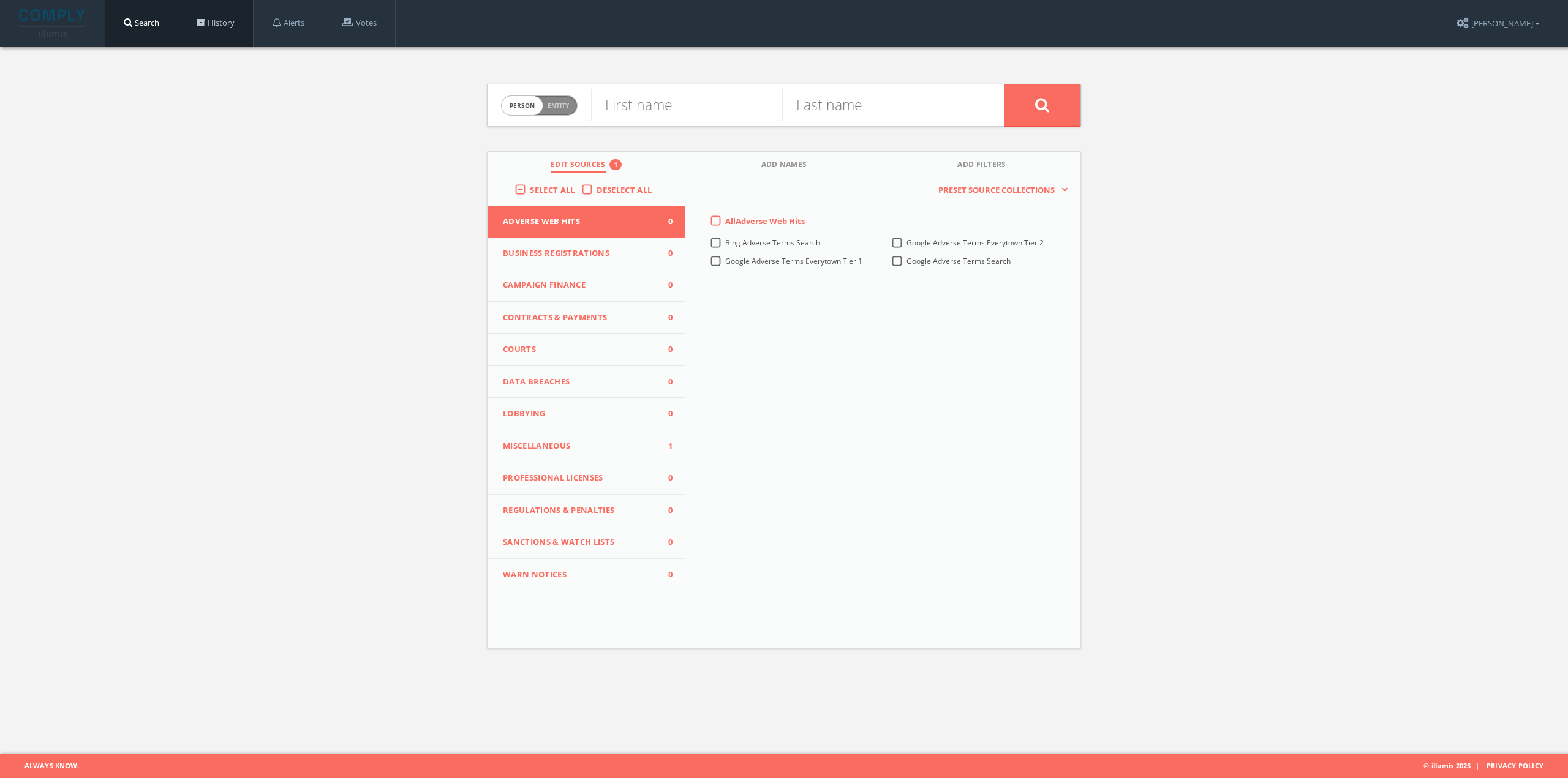
click at [208, 29] on link "History" at bounding box center [216, 23] width 75 height 46
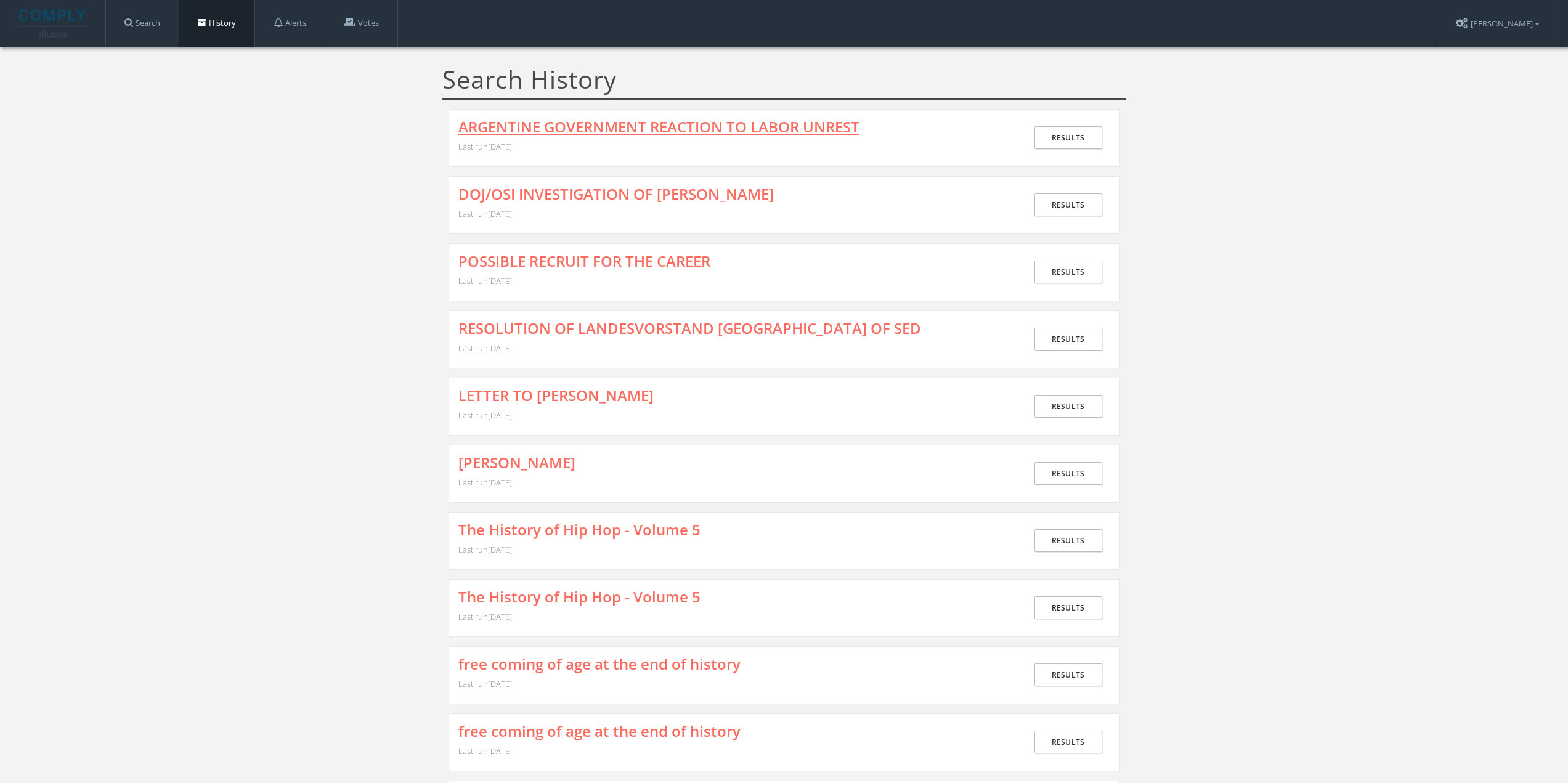
click at [539, 133] on link "ARGENTINE GOVERNMENT REACTION TO LABOR UNREST" at bounding box center [659, 127] width 401 height 16
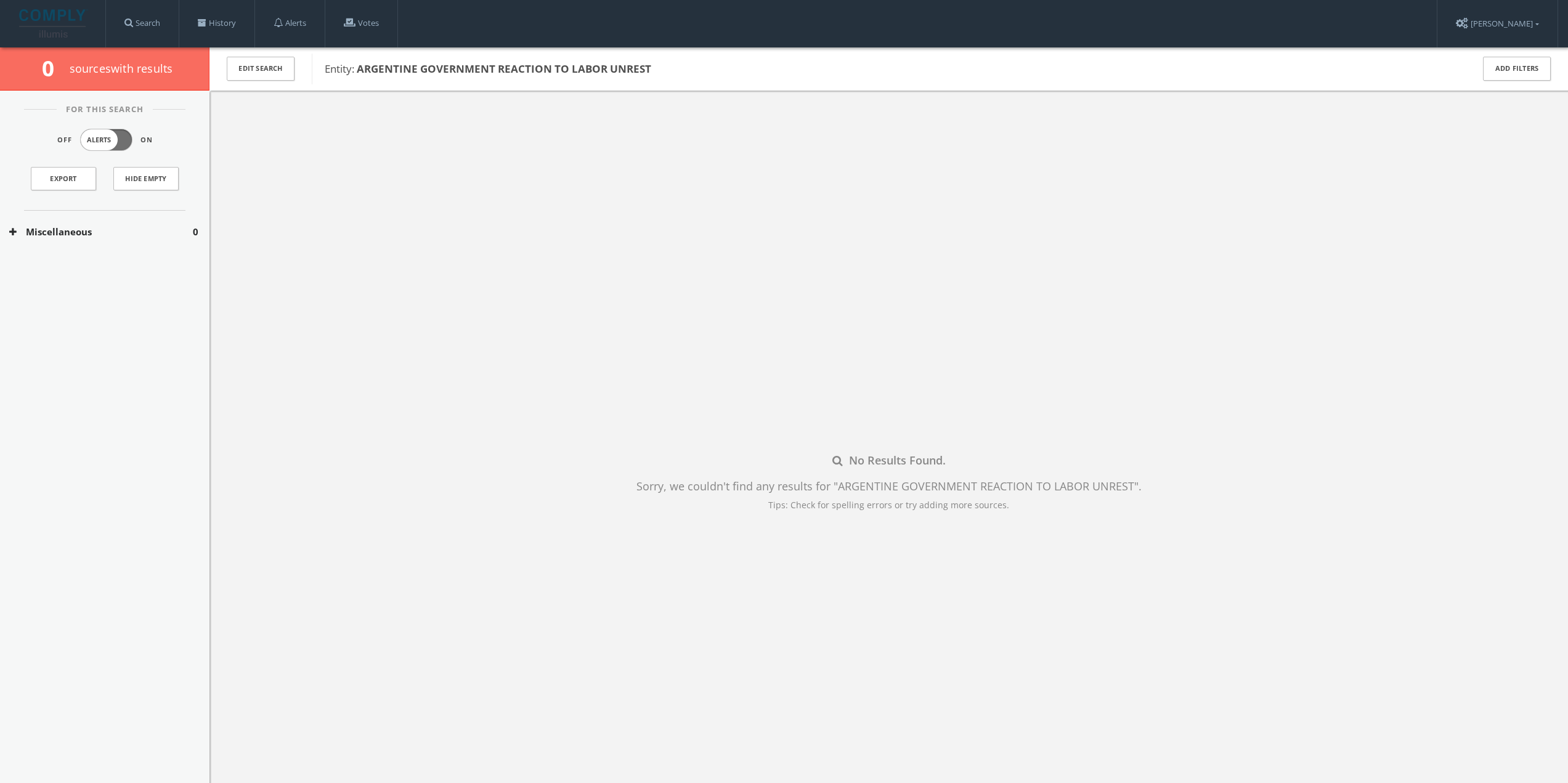
click at [111, 230] on button "Miscellaneous" at bounding box center [101, 231] width 184 height 14
click at [95, 263] on button "CREST (CIA Records Search Tool)" at bounding box center [102, 268] width 185 height 13
click at [100, 295] on button "CREST (CIA Records Search Tool)" at bounding box center [102, 297] width 185 height 13
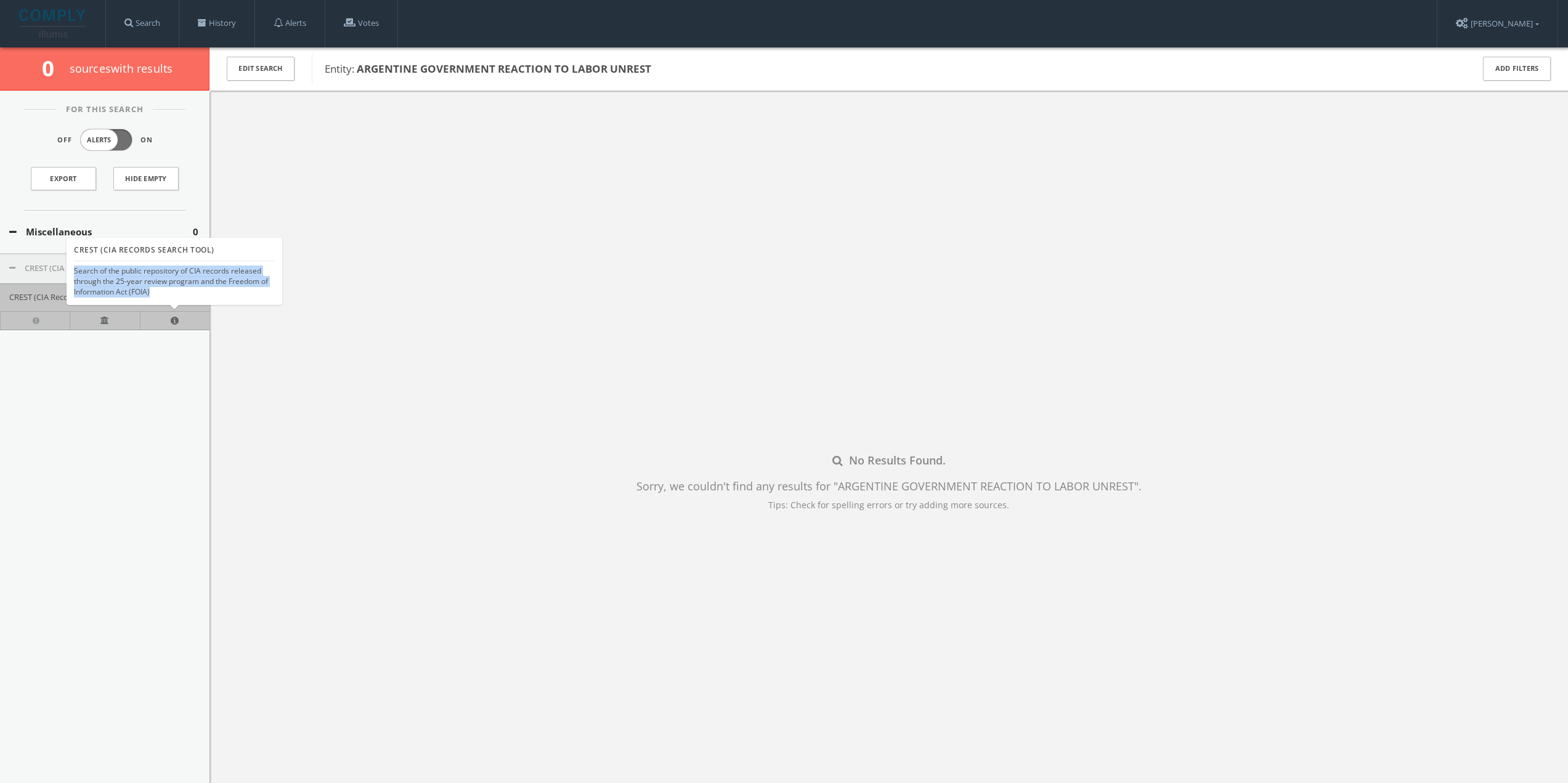
drag, startPoint x: 159, startPoint y: 295, endPoint x: 73, endPoint y: 274, distance: 88.5
click at [73, 274] on div "CREST (CIA Records Search Tool) Search of the public repository of CIA records …" at bounding box center [174, 271] width 216 height 66
copy div "Search of the public repository of CIA records released through the 25-year rev…"
click at [191, 392] on div "For This Search Off Alerts On Export Hide Empty Miscellaneous 0 CREST (CIA Reco…" at bounding box center [105, 443] width 210 height 705
click at [215, 21] on link "History" at bounding box center [217, 23] width 75 height 47
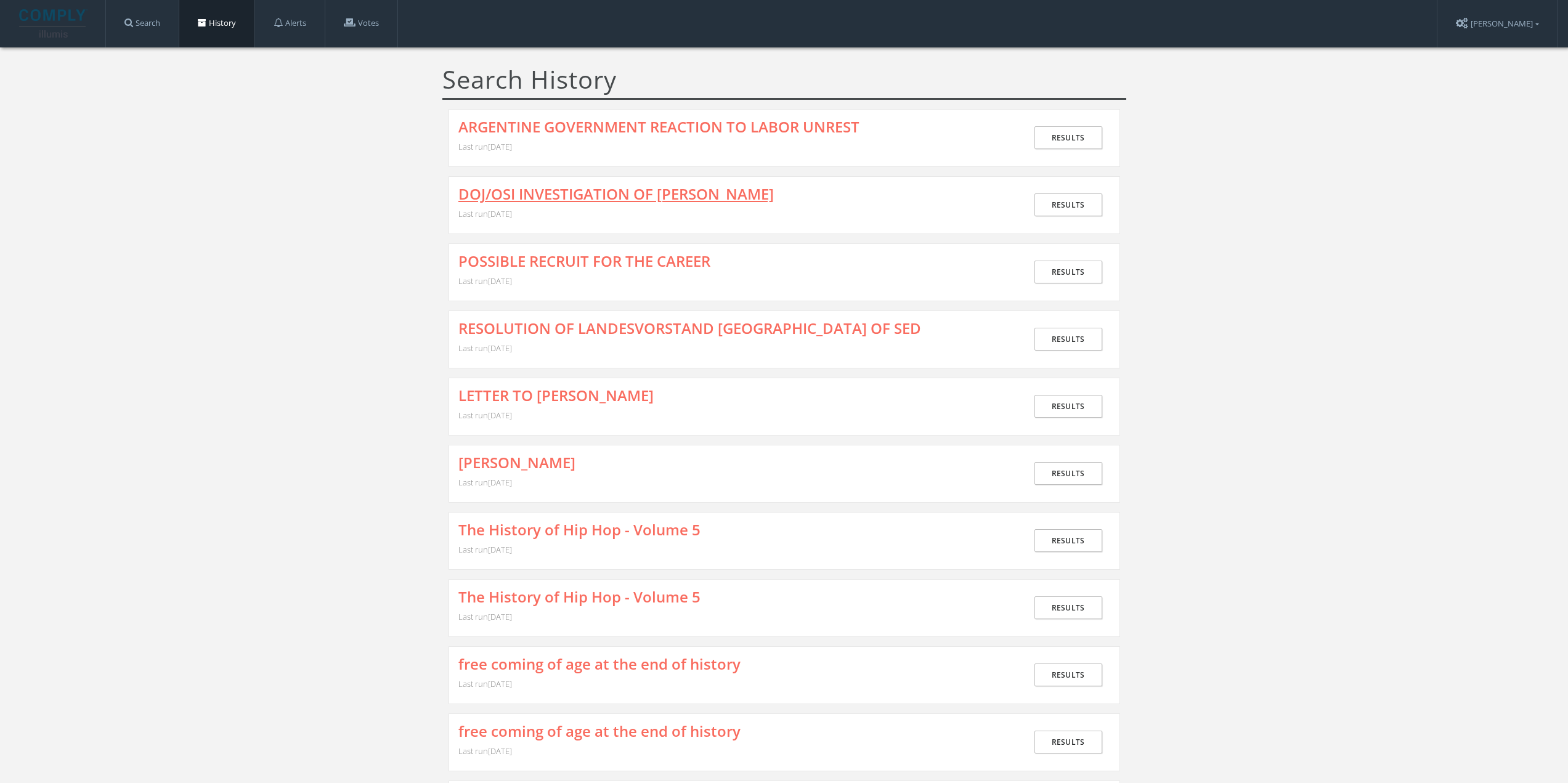
click at [488, 199] on link "DOJ/OSI INVESTIGATION OF [PERSON_NAME]" at bounding box center [616, 194] width 315 height 16
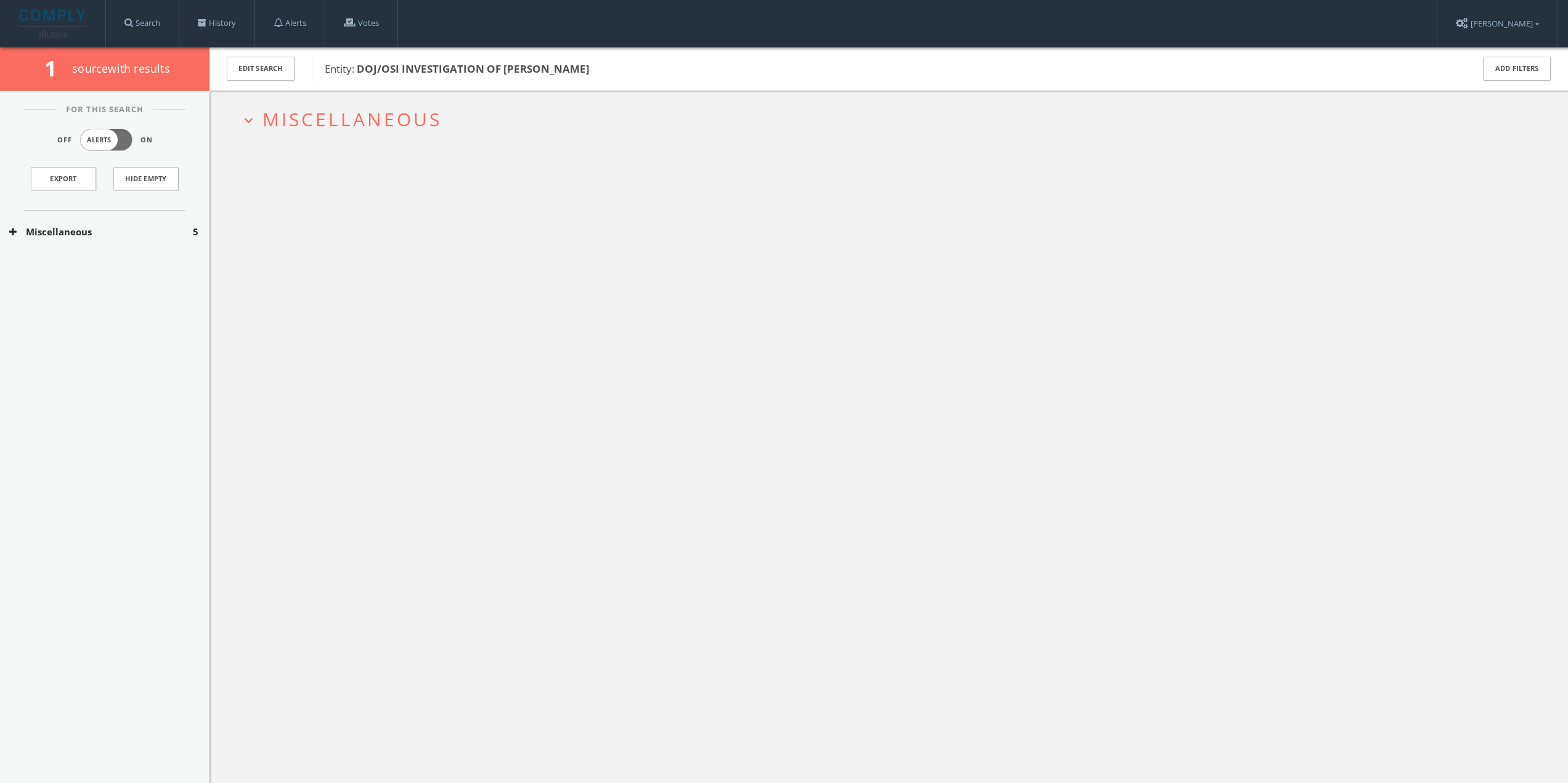
click at [100, 239] on div "Miscellaneous 5" at bounding box center [105, 232] width 210 height 43
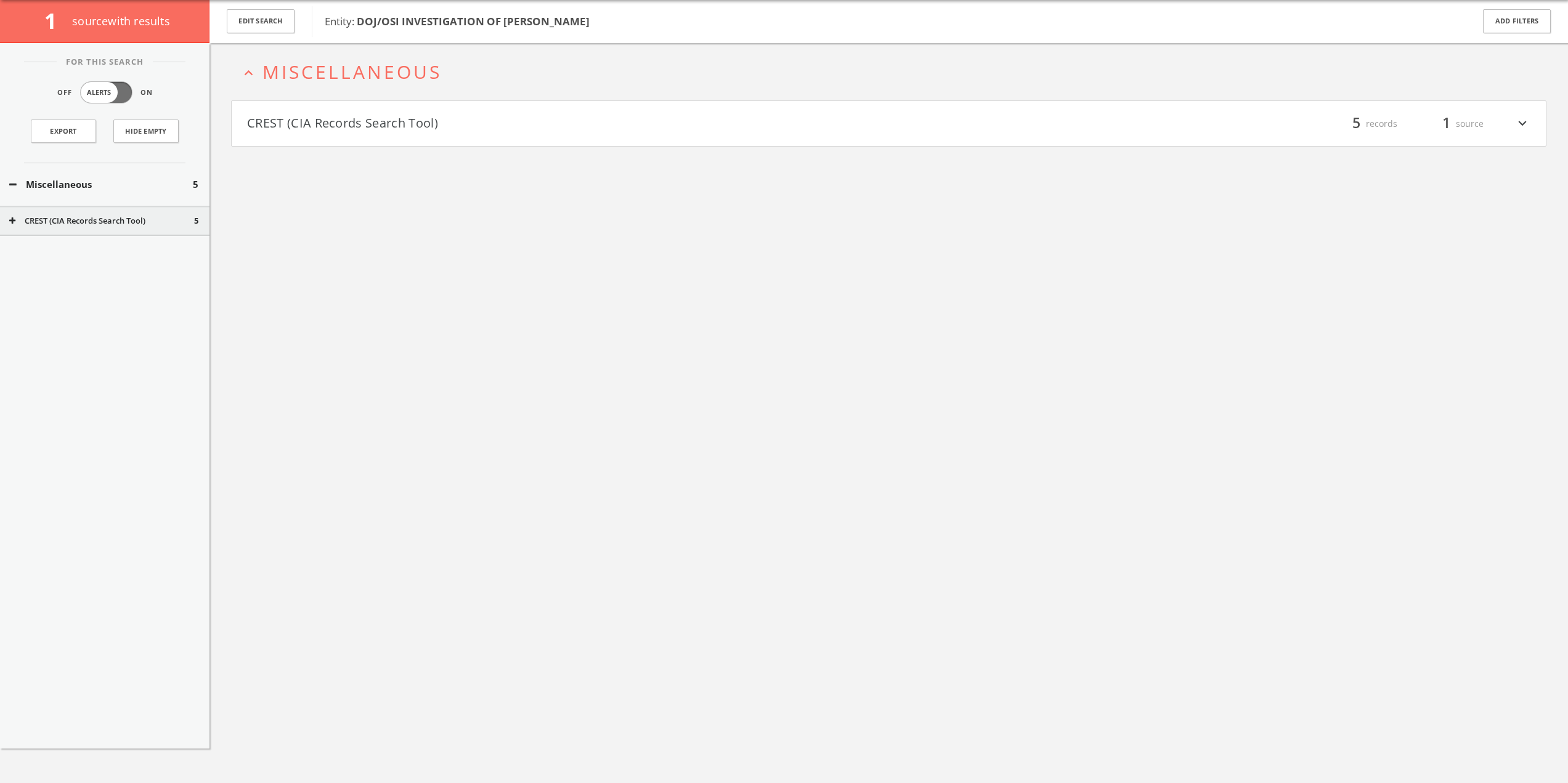
click at [109, 230] on div "CREST (CIA Records Search Tool) 5" at bounding box center [105, 222] width 210 height 31
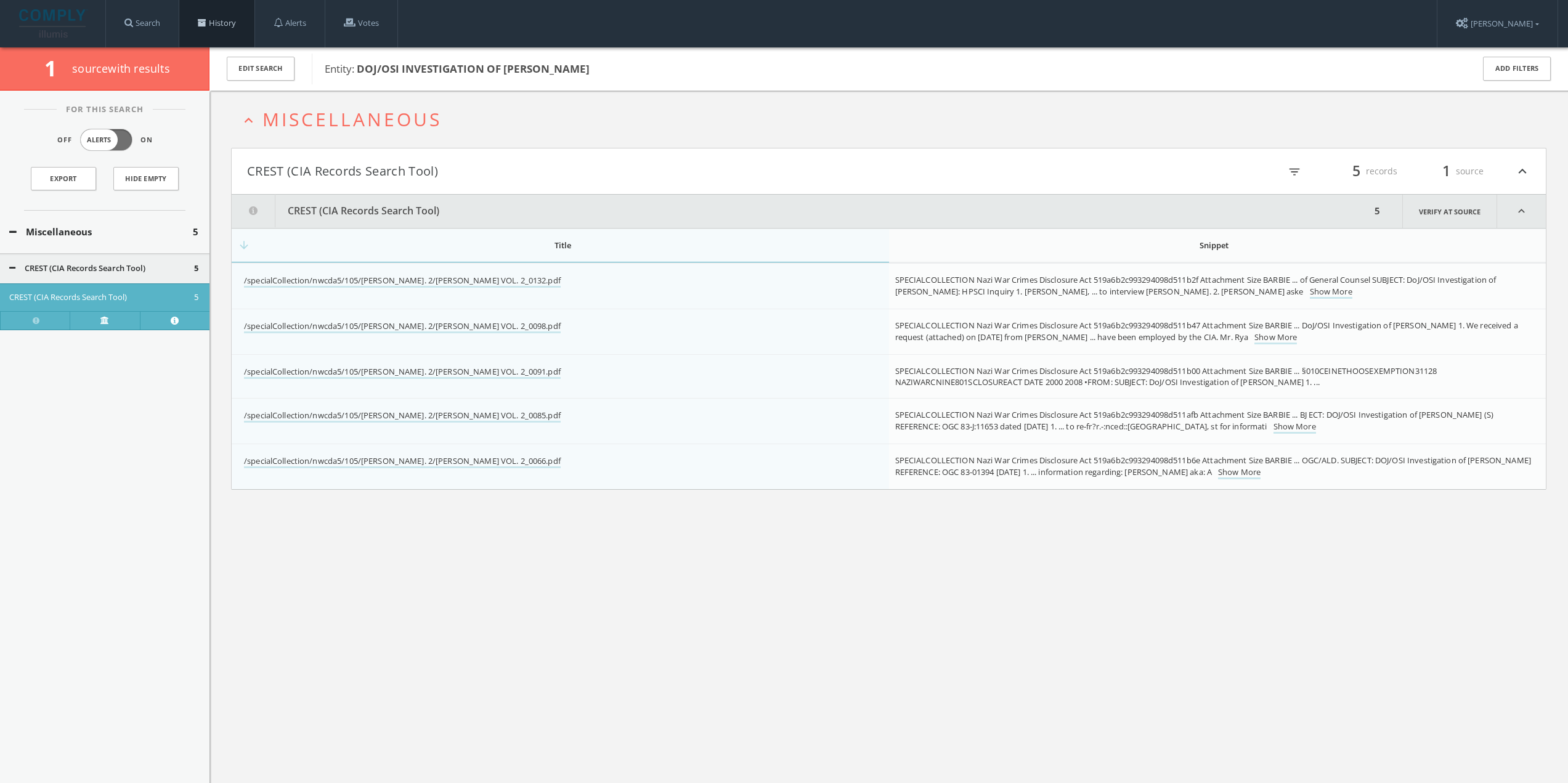
click at [239, 17] on link "History" at bounding box center [217, 23] width 75 height 47
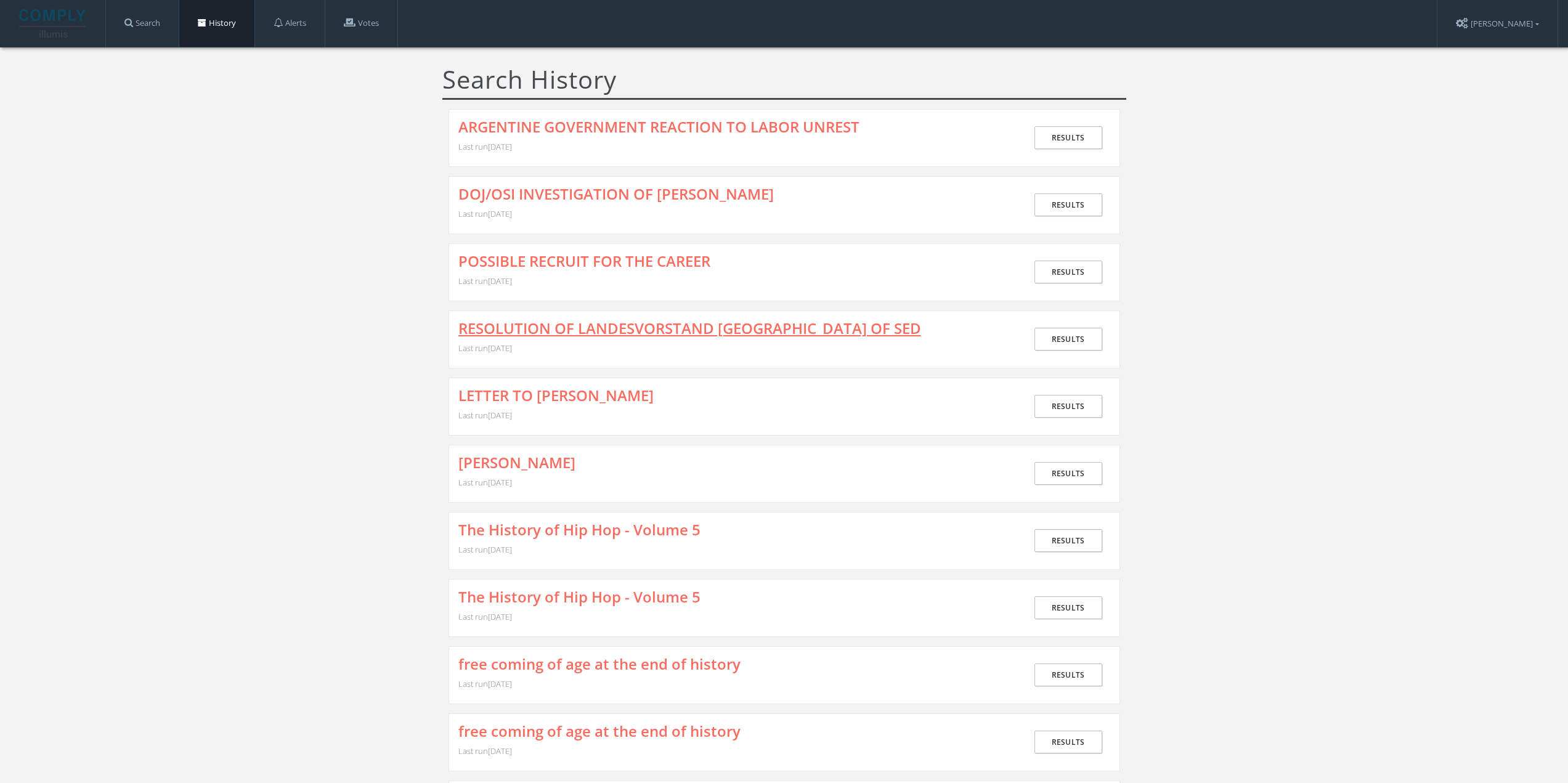
click at [559, 326] on link "RESOLUTION OF LANDESVORSTAND [GEOGRAPHIC_DATA] OF SED" at bounding box center [690, 329] width 463 height 16
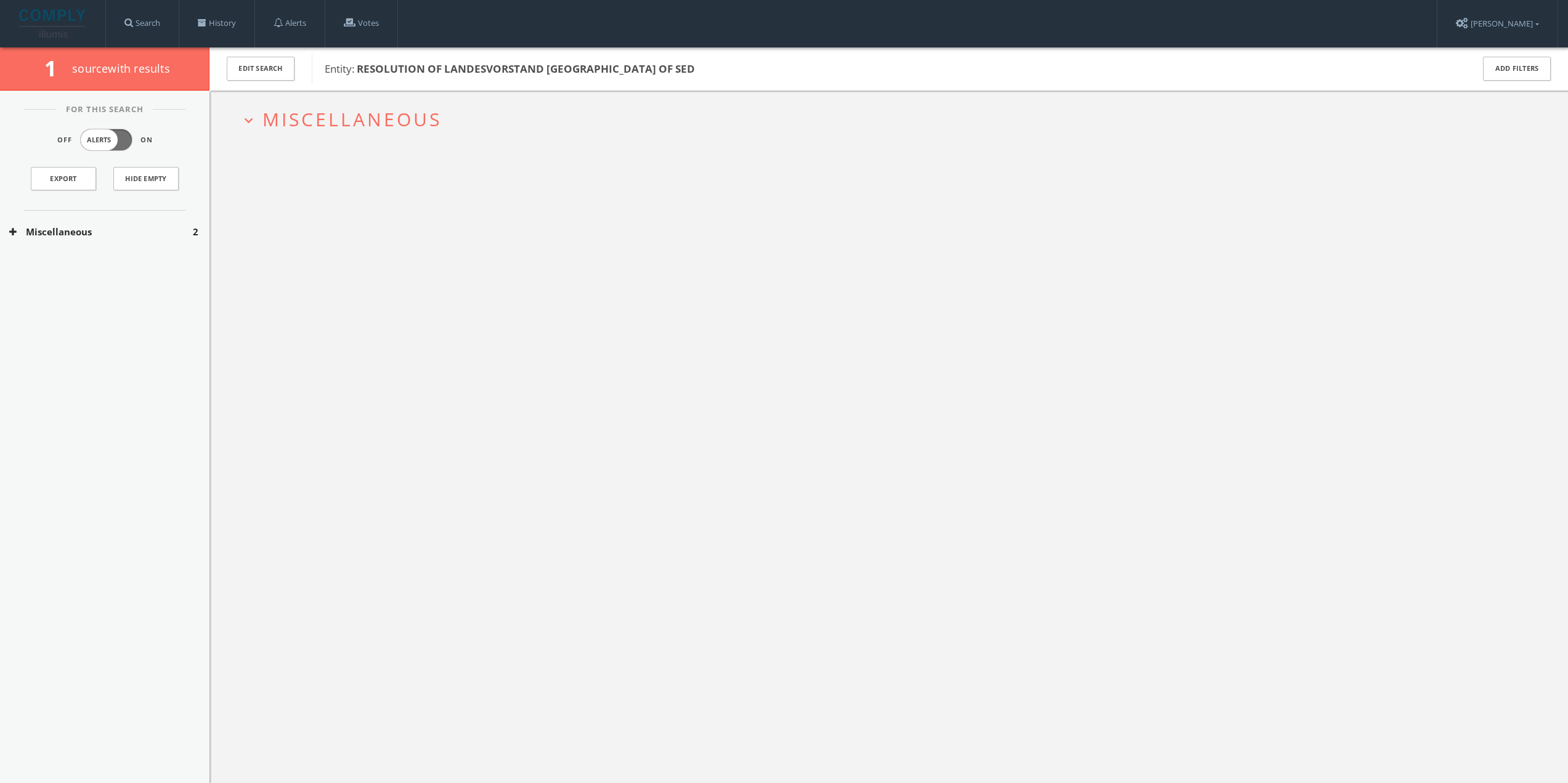
click at [357, 153] on div "expand_more Miscellaneous" at bounding box center [889, 482] width 1359 height 783
click at [352, 121] on span "Miscellaneous" at bounding box center [352, 119] width 179 height 25
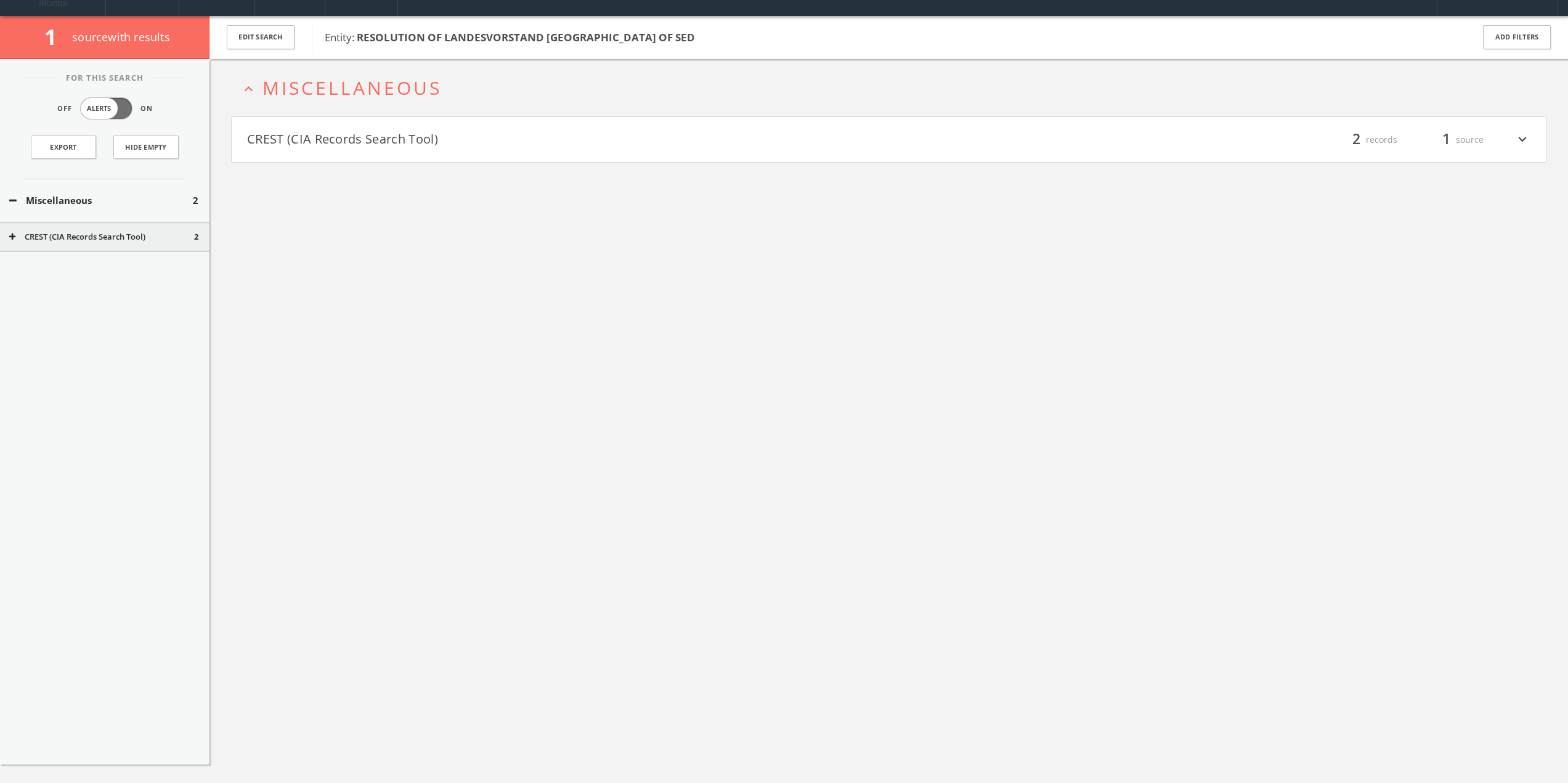
click at [369, 158] on div "expand_less Miscellaneous CREST (CIA Records Search Tool) filter_list 2 records…" at bounding box center [889, 451] width 1359 height 783
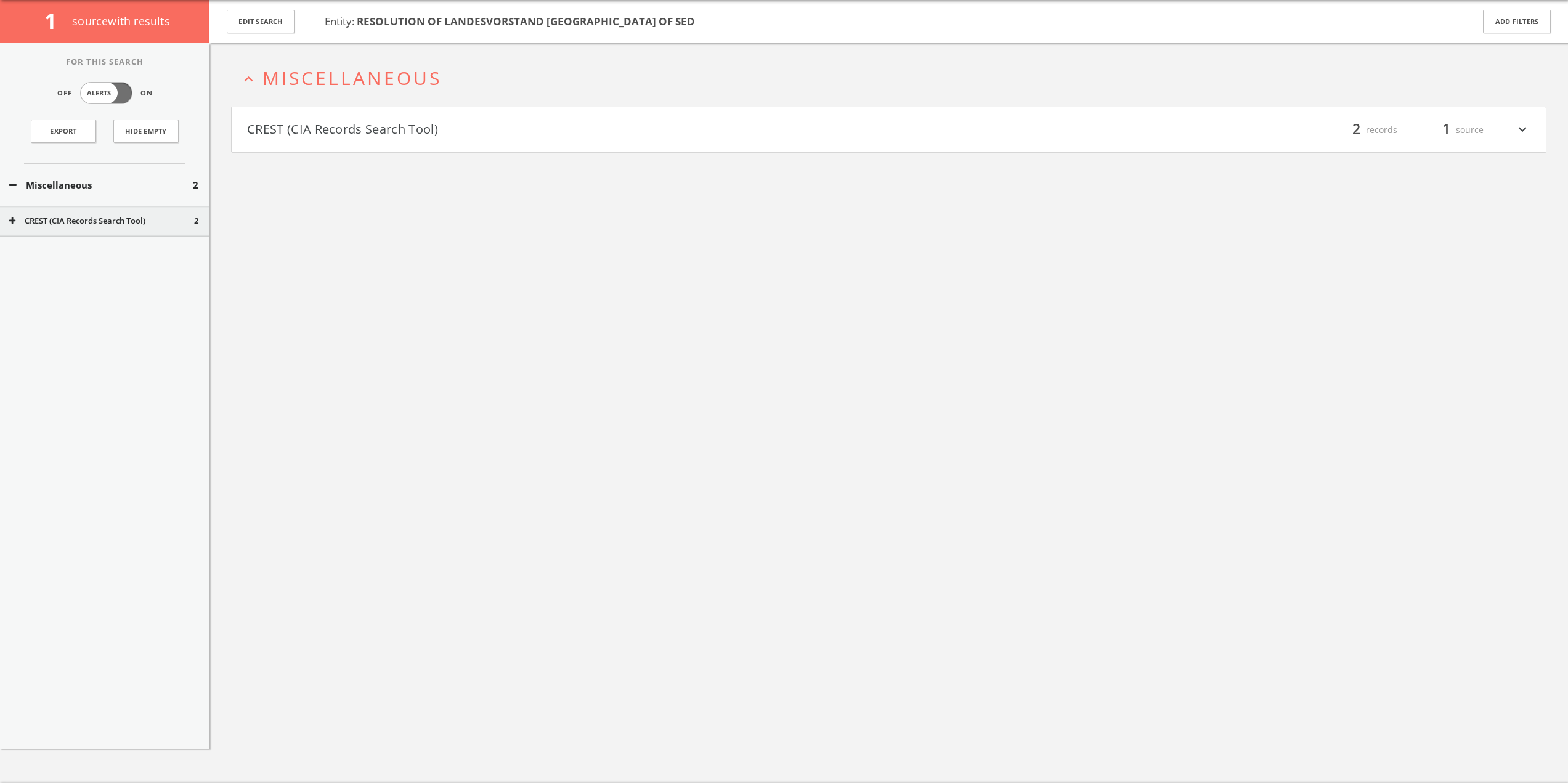
click at [383, 125] on button "CREST (CIA Records Search Tool)" at bounding box center [568, 130] width 642 height 21
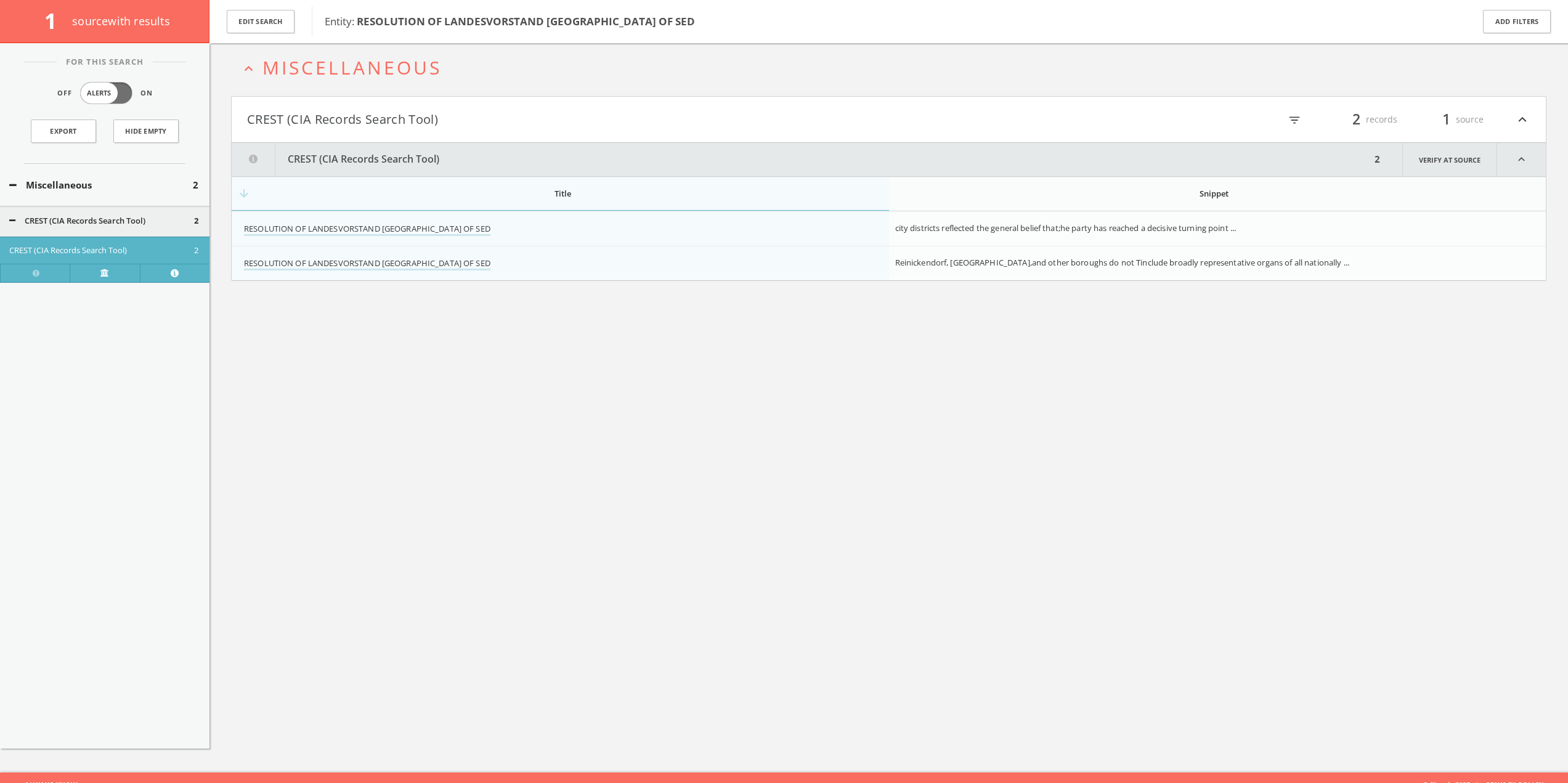
scroll to position [72, 0]
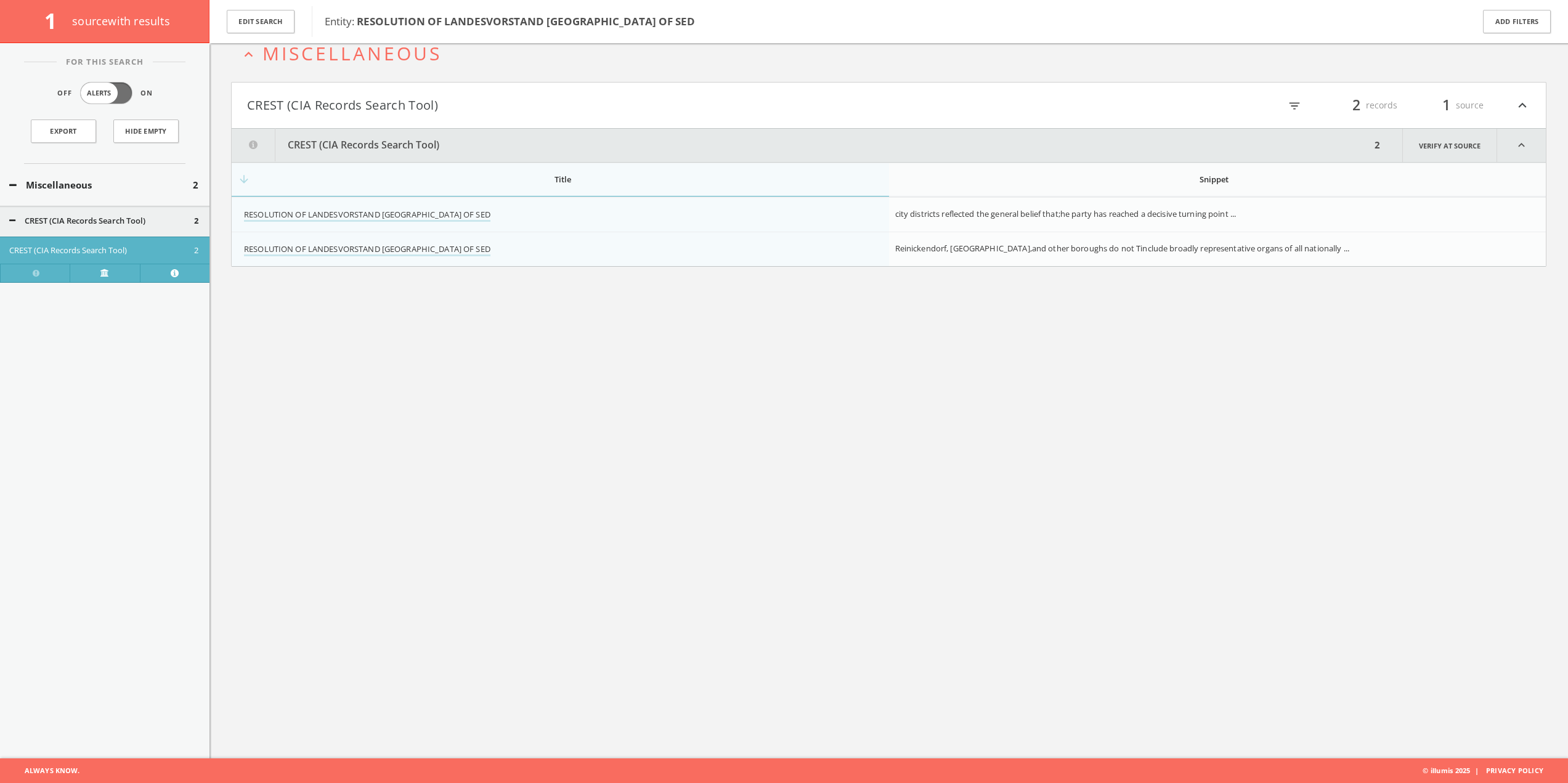
drag, startPoint x: 478, startPoint y: 395, endPoint x: 484, endPoint y: 414, distance: 19.9
click at [484, 414] on div "expand_less Miscellaneous CREST (CIA Records Search Tool) filter_list 2 records…" at bounding box center [889, 367] width 1359 height 783
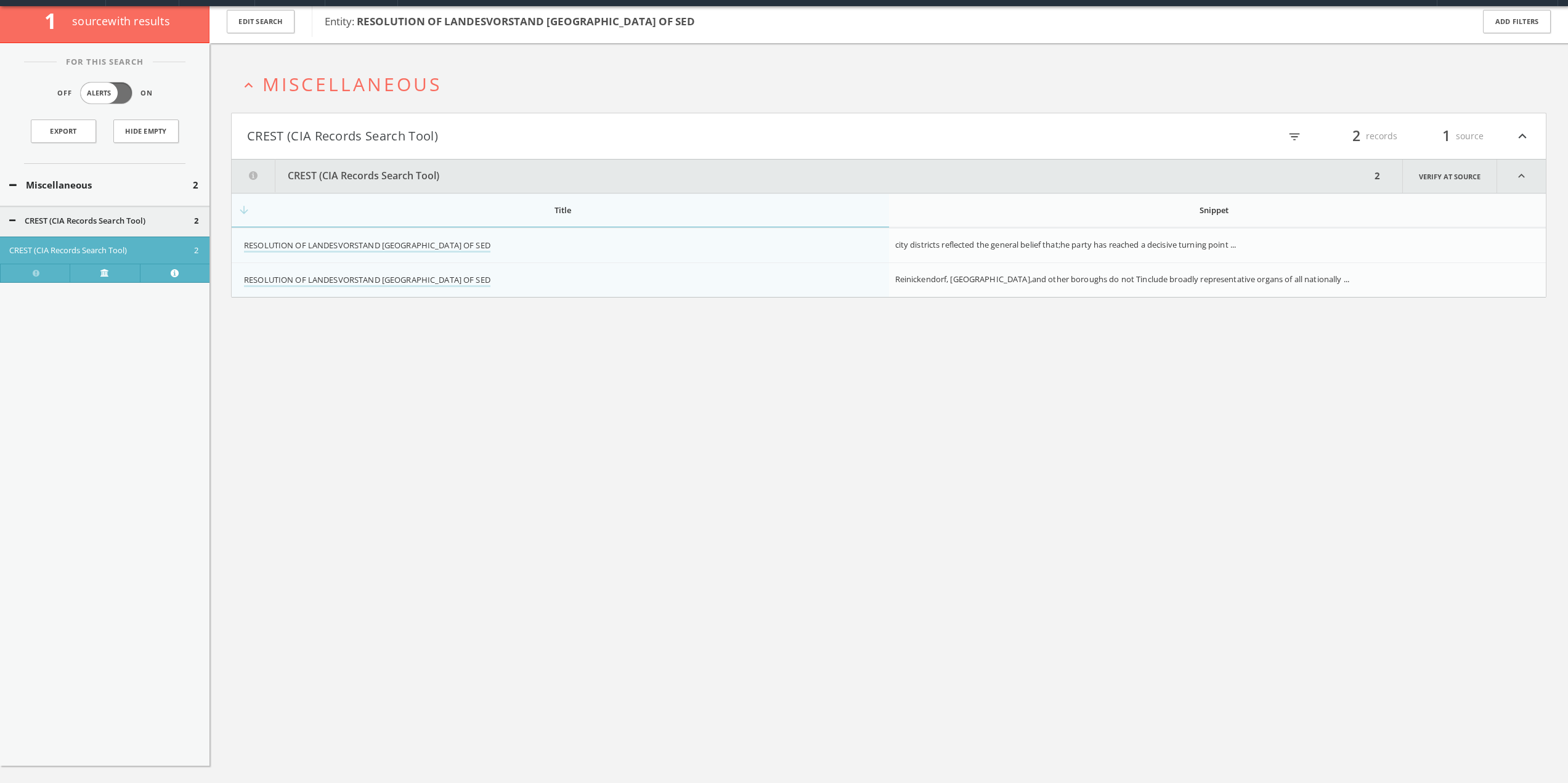
scroll to position [0, 0]
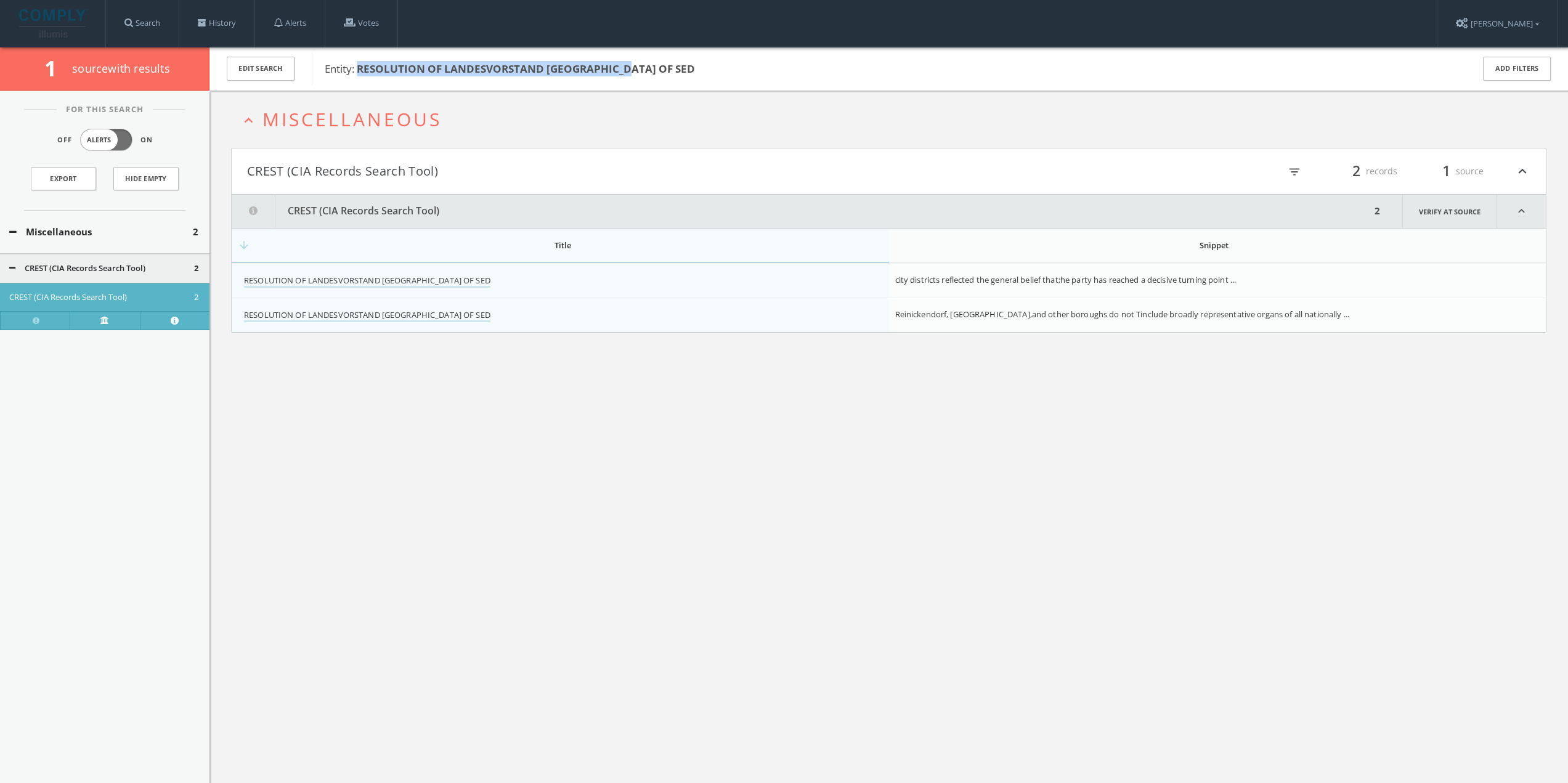
drag, startPoint x: 358, startPoint y: 69, endPoint x: 636, endPoint y: 68, distance: 278.0
click at [636, 68] on span "Entity: RESOLUTION OF LANDESVORSTAND BERLIN OF SED" at bounding box center [891, 69] width 1132 height 16
copy b "RESOLUTION OF LANDESVORSTAND [GEOGRAPHIC_DATA] OF SED"
click at [228, 24] on link "History" at bounding box center [217, 23] width 75 height 47
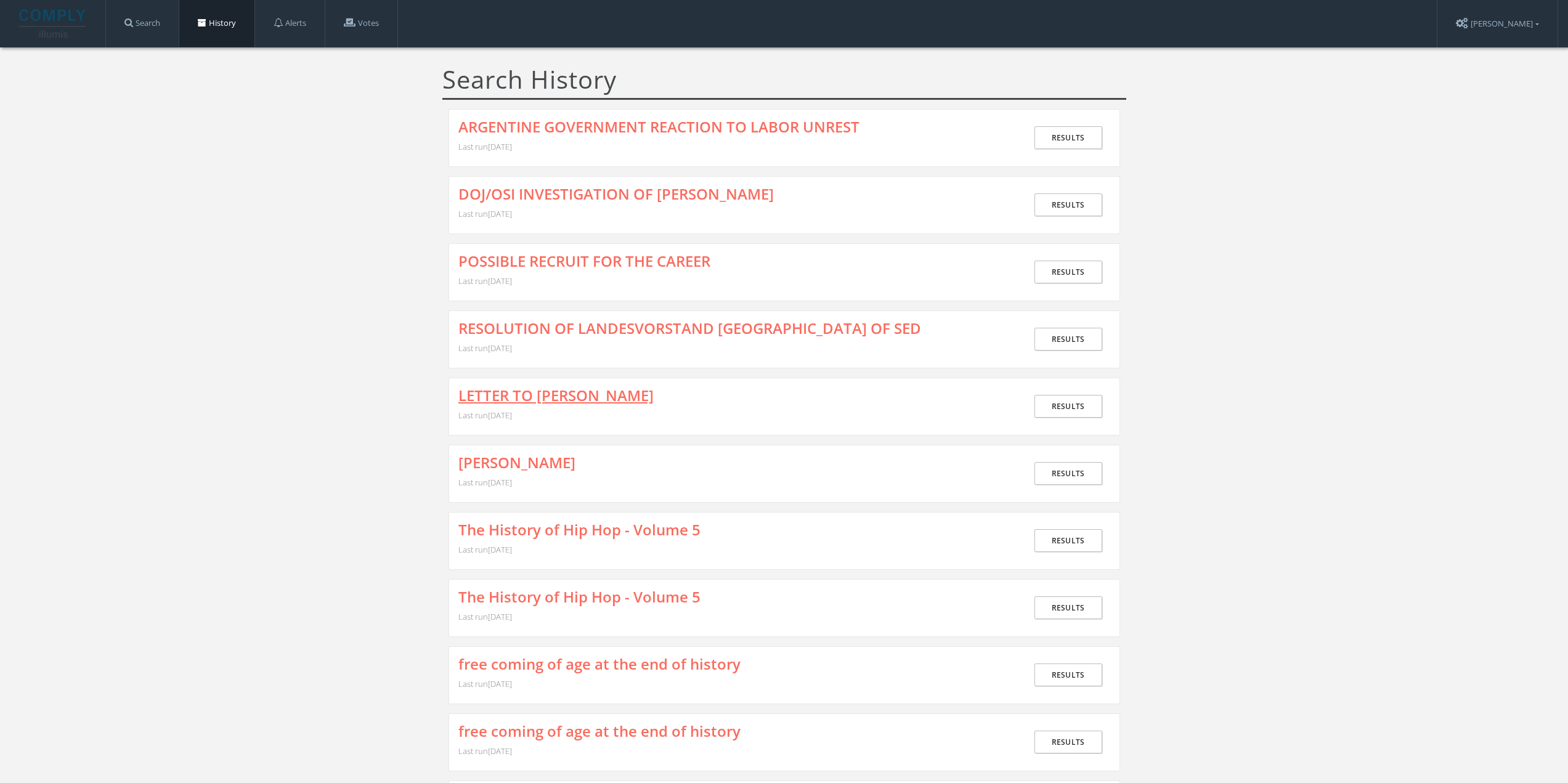
click at [504, 392] on link "LETTER TO [PERSON_NAME]" at bounding box center [556, 396] width 195 height 16
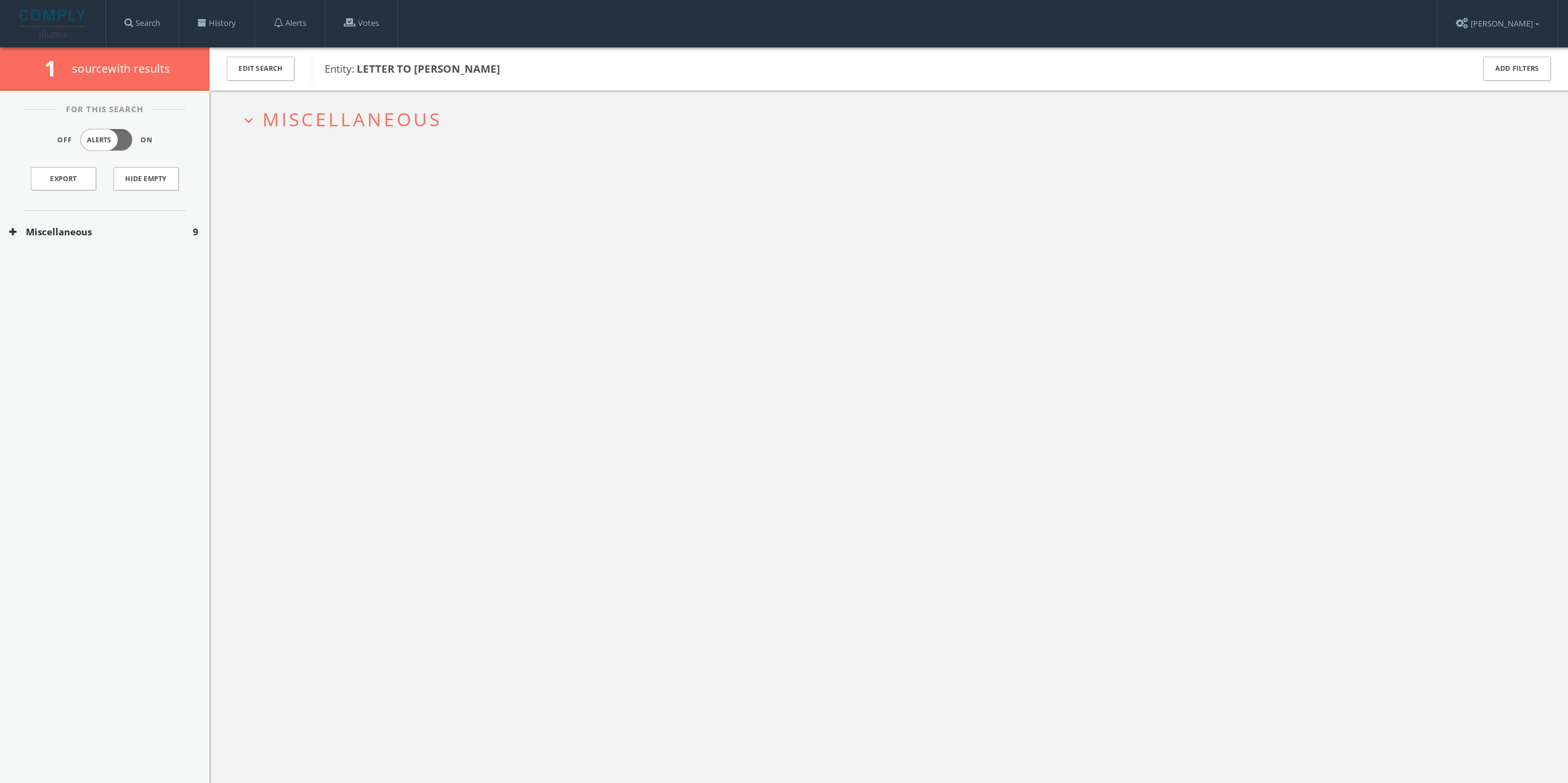
click at [337, 116] on span "Miscellaneous" at bounding box center [352, 119] width 179 height 25
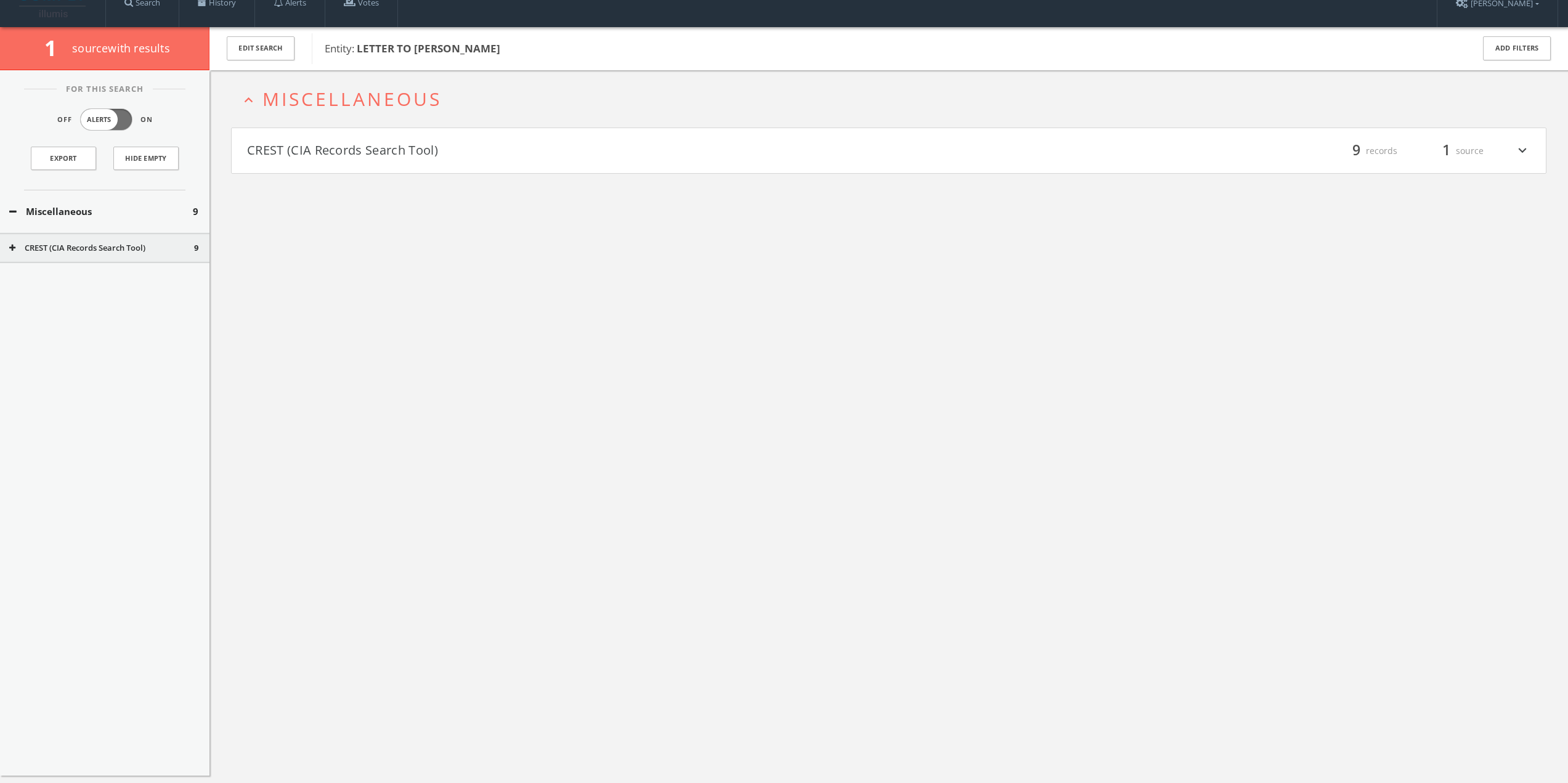
click at [332, 157] on button "CREST (CIA Records Search Tool)" at bounding box center [568, 151] width 642 height 21
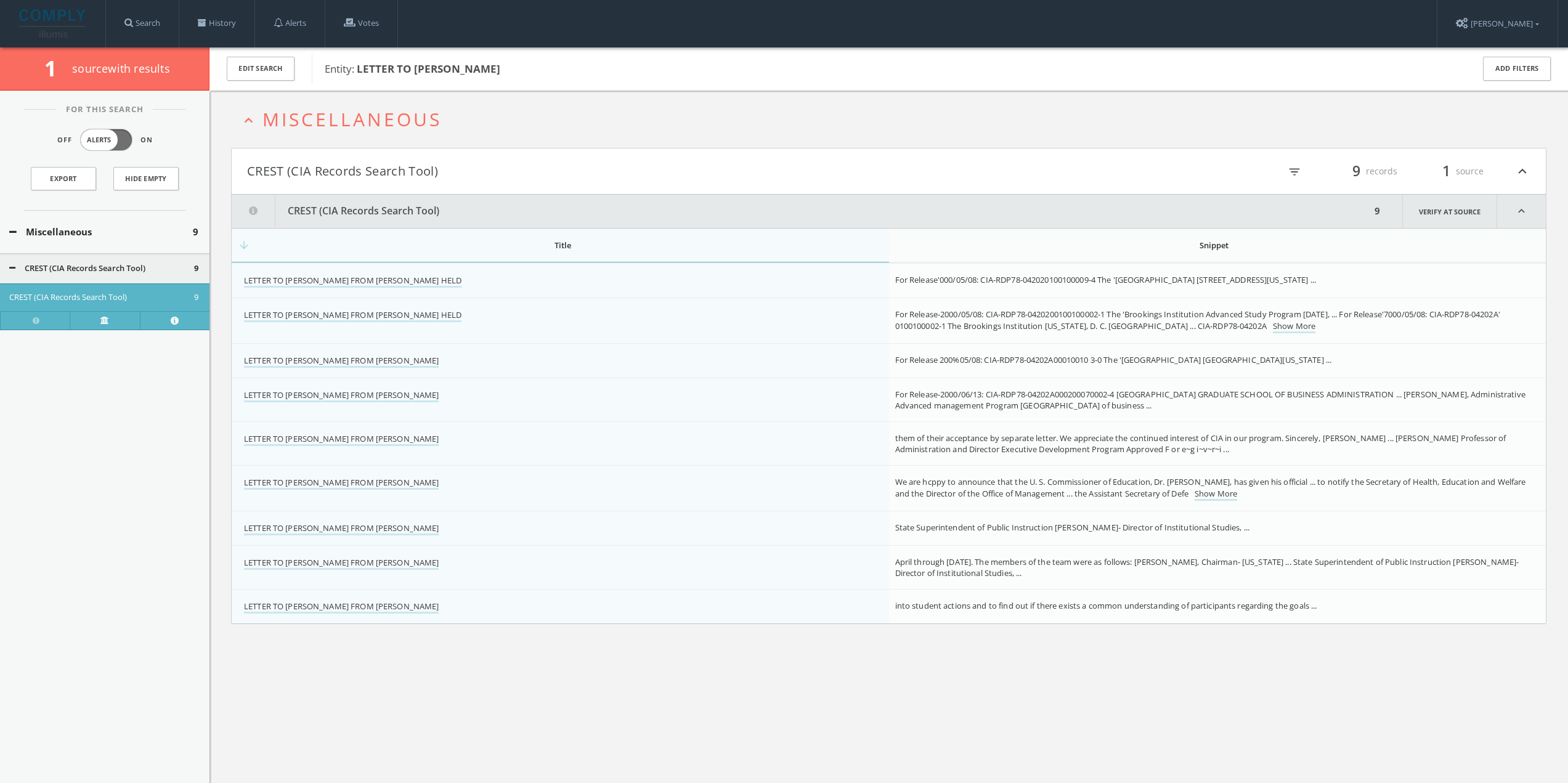
drag, startPoint x: 359, startPoint y: 66, endPoint x: 557, endPoint y: 69, distance: 198.0
click at [557, 69] on span "Entity: LETTER TO MR. ALFONSO RODRIGUEZ" at bounding box center [891, 69] width 1132 height 16
click at [518, 485] on div "LETTER TO [PERSON_NAME] FROM [PERSON_NAME]" at bounding box center [564, 483] width 641 height 13
drag, startPoint x: 411, startPoint y: 488, endPoint x: 239, endPoint y: 490, distance: 172.0
click at [239, 490] on td "LETTER TO [PERSON_NAME] FROM [PERSON_NAME]" at bounding box center [561, 489] width 657 height 46
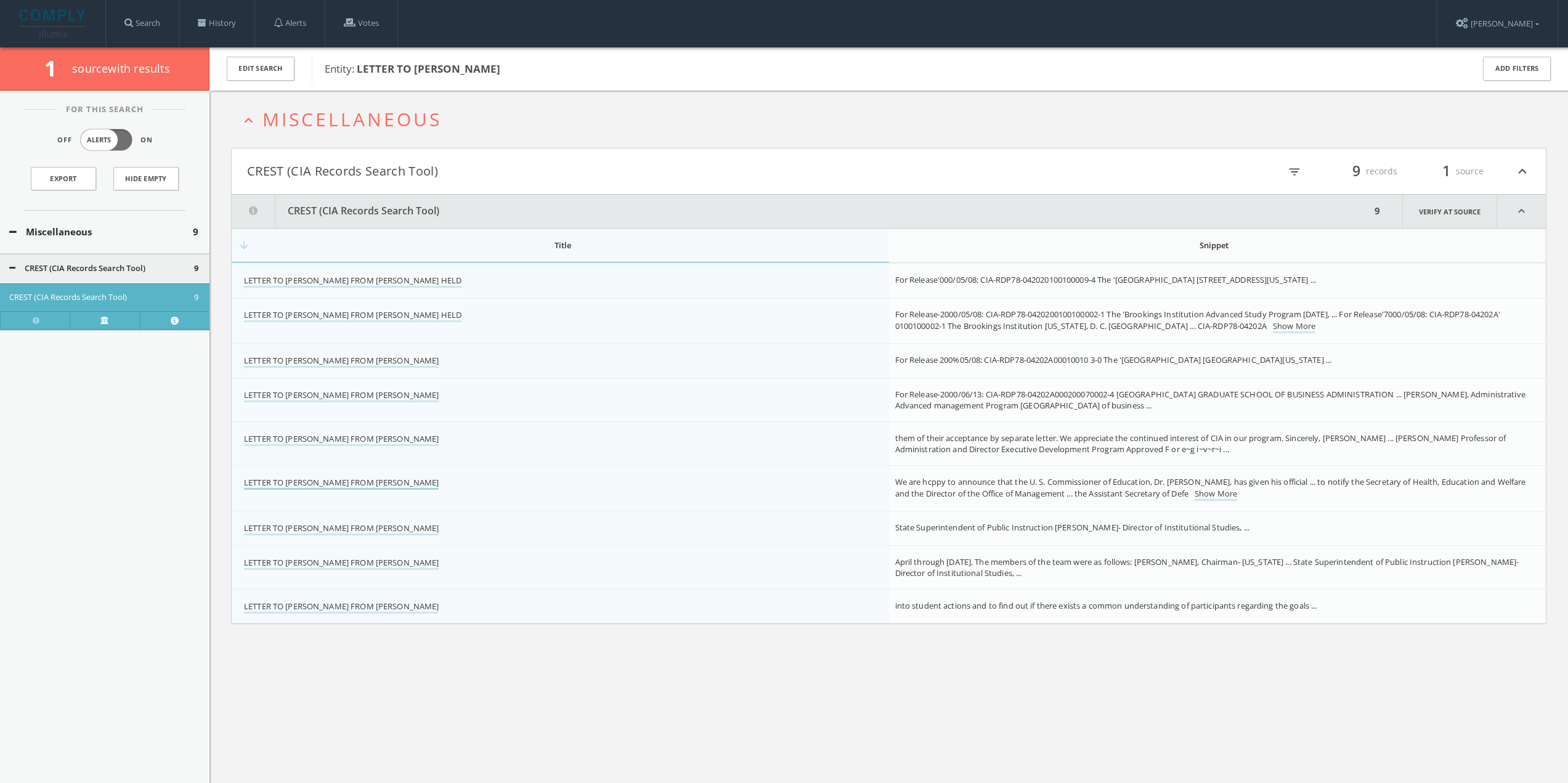
copy link "LETTER TO [PERSON_NAME] FROM [PERSON_NAME]"
click at [206, 18] on span at bounding box center [202, 23] width 9 height 9
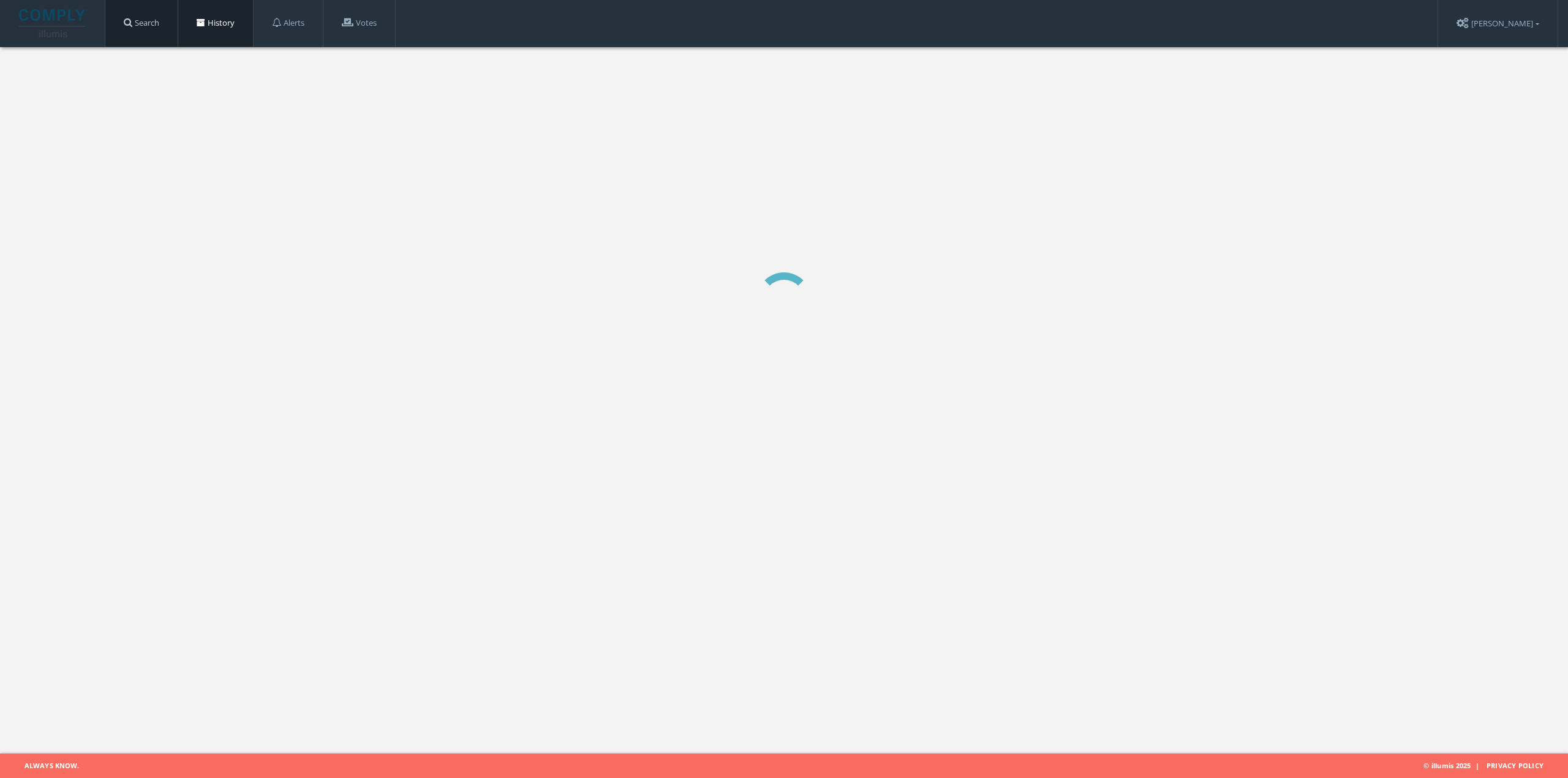
click at [153, 25] on link "Search" at bounding box center [141, 23] width 72 height 46
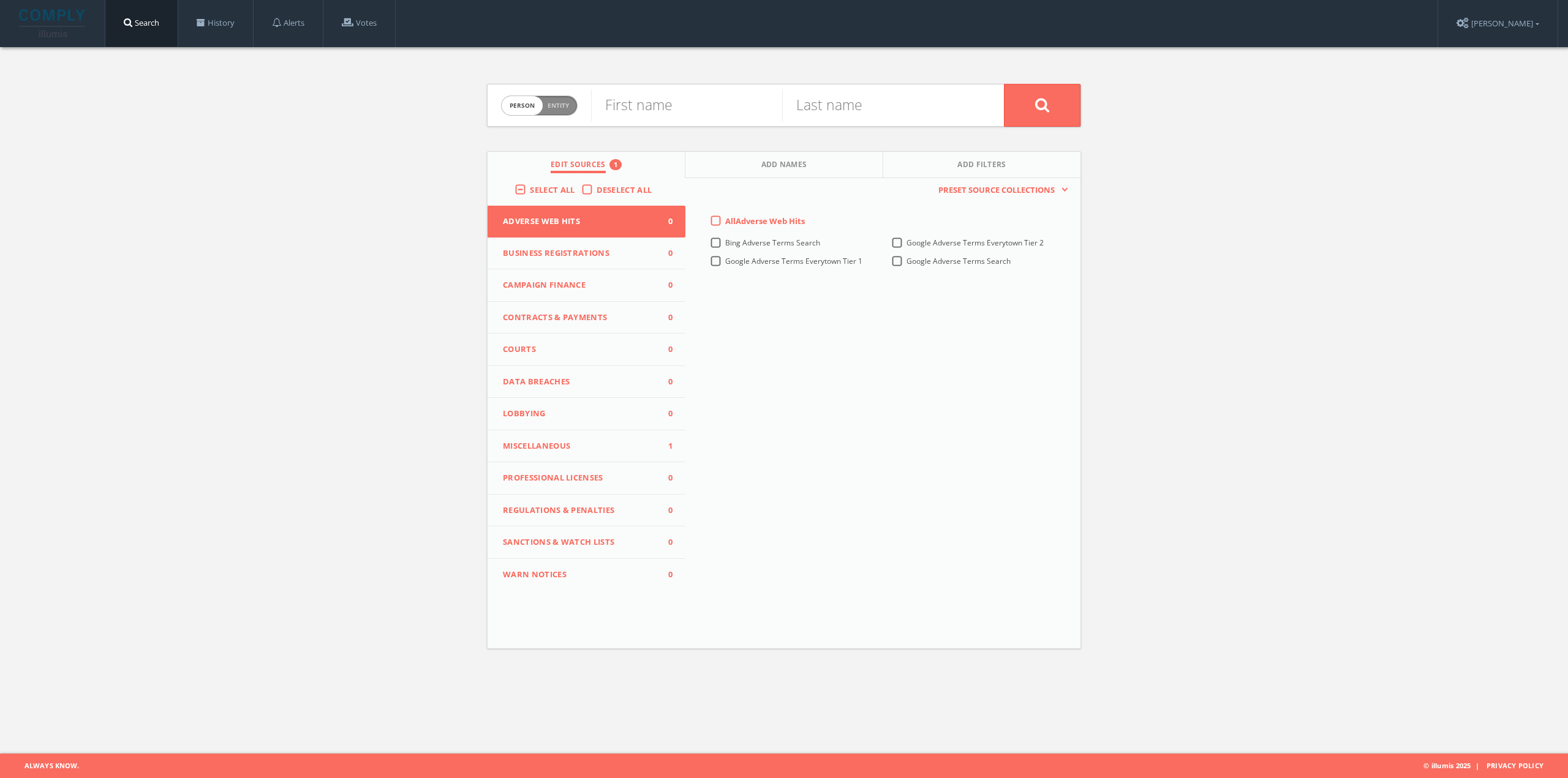
click at [564, 106] on span "Entity" at bounding box center [558, 106] width 21 height 10
checkbox input "true"
click at [667, 112] on input "text" at bounding box center [797, 105] width 413 height 32
paste input "LETTER TO [PERSON_NAME] FROM [PERSON_NAME]"
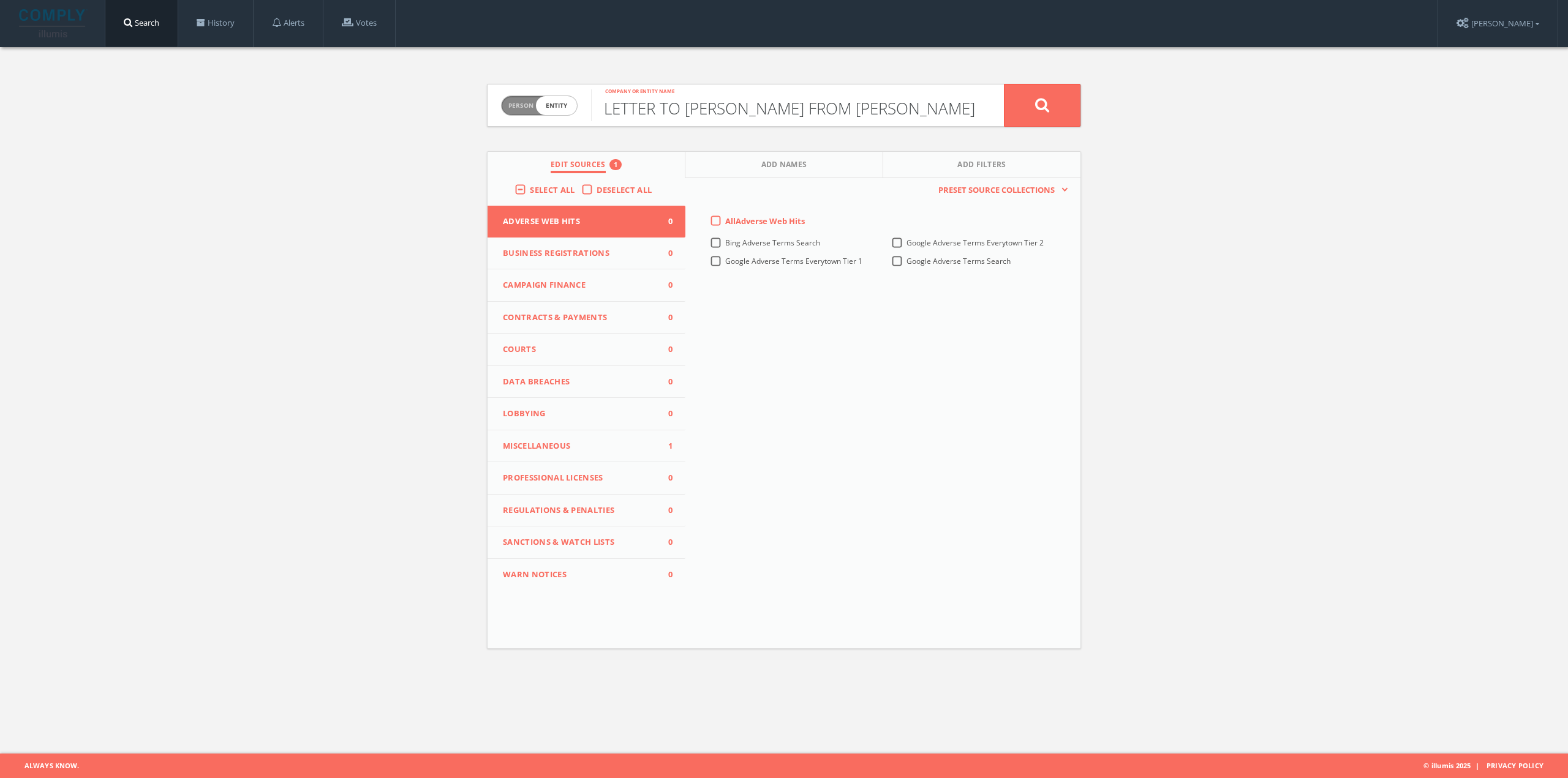
scroll to position [0, 20]
type input "LETTER TO [PERSON_NAME] FROM [PERSON_NAME]"
click at [580, 441] on span "Miscellaneous" at bounding box center [578, 446] width 152 height 12
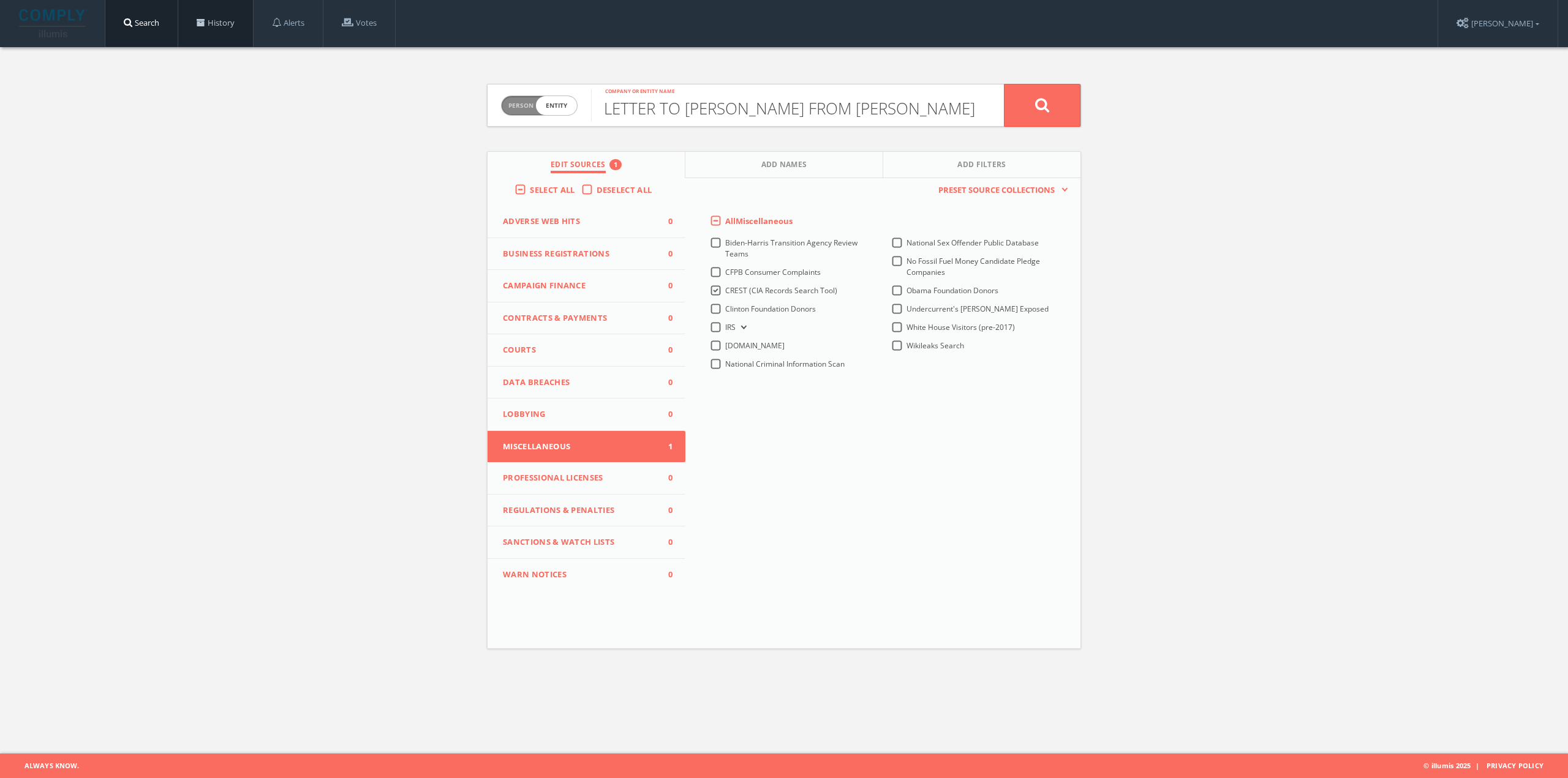
click at [200, 21] on span at bounding box center [201, 23] width 9 height 9
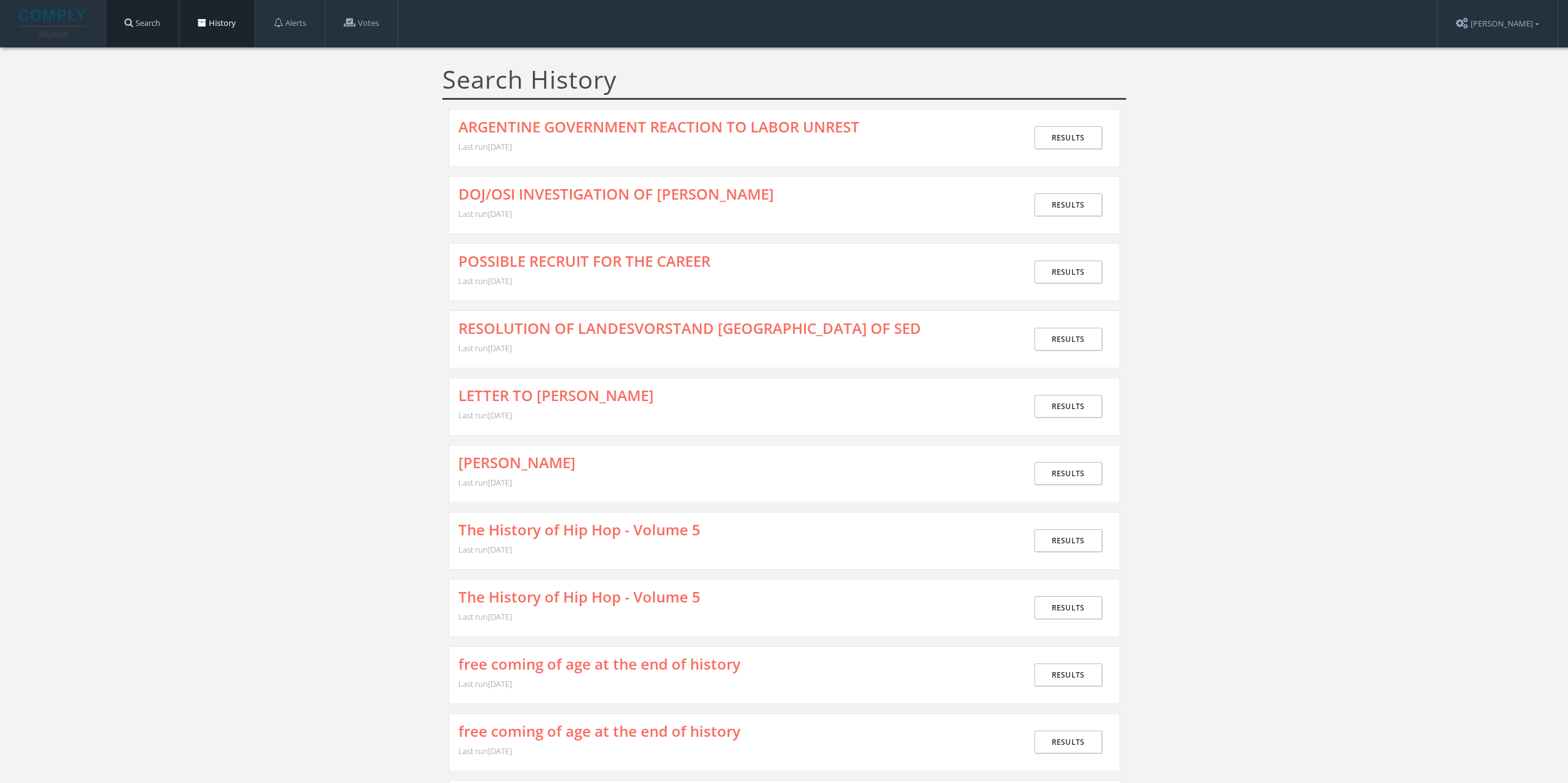
click at [140, 21] on link "Search" at bounding box center [142, 23] width 72 height 47
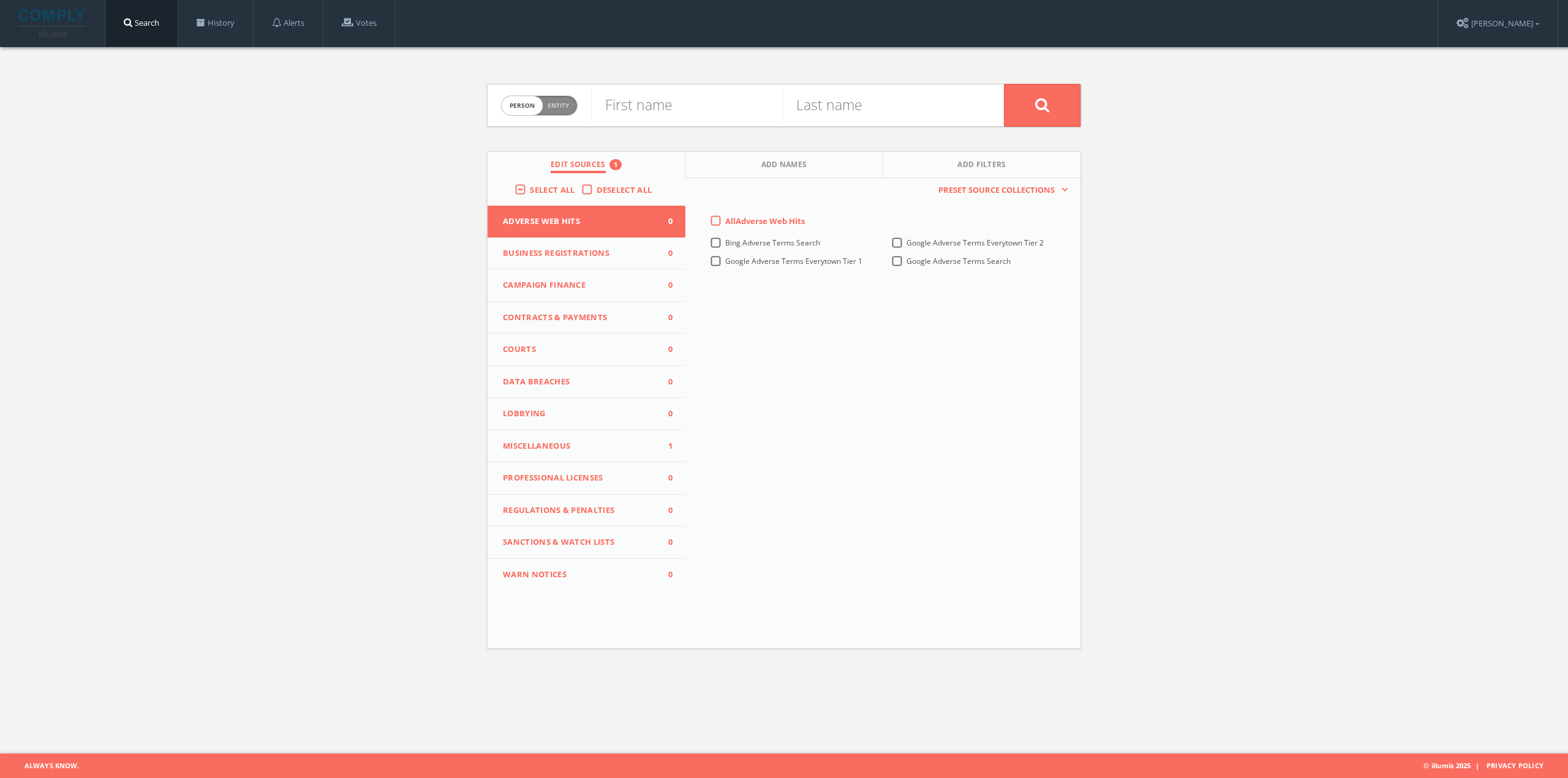
click at [576, 447] on span "Miscellaneous" at bounding box center [578, 446] width 152 height 12
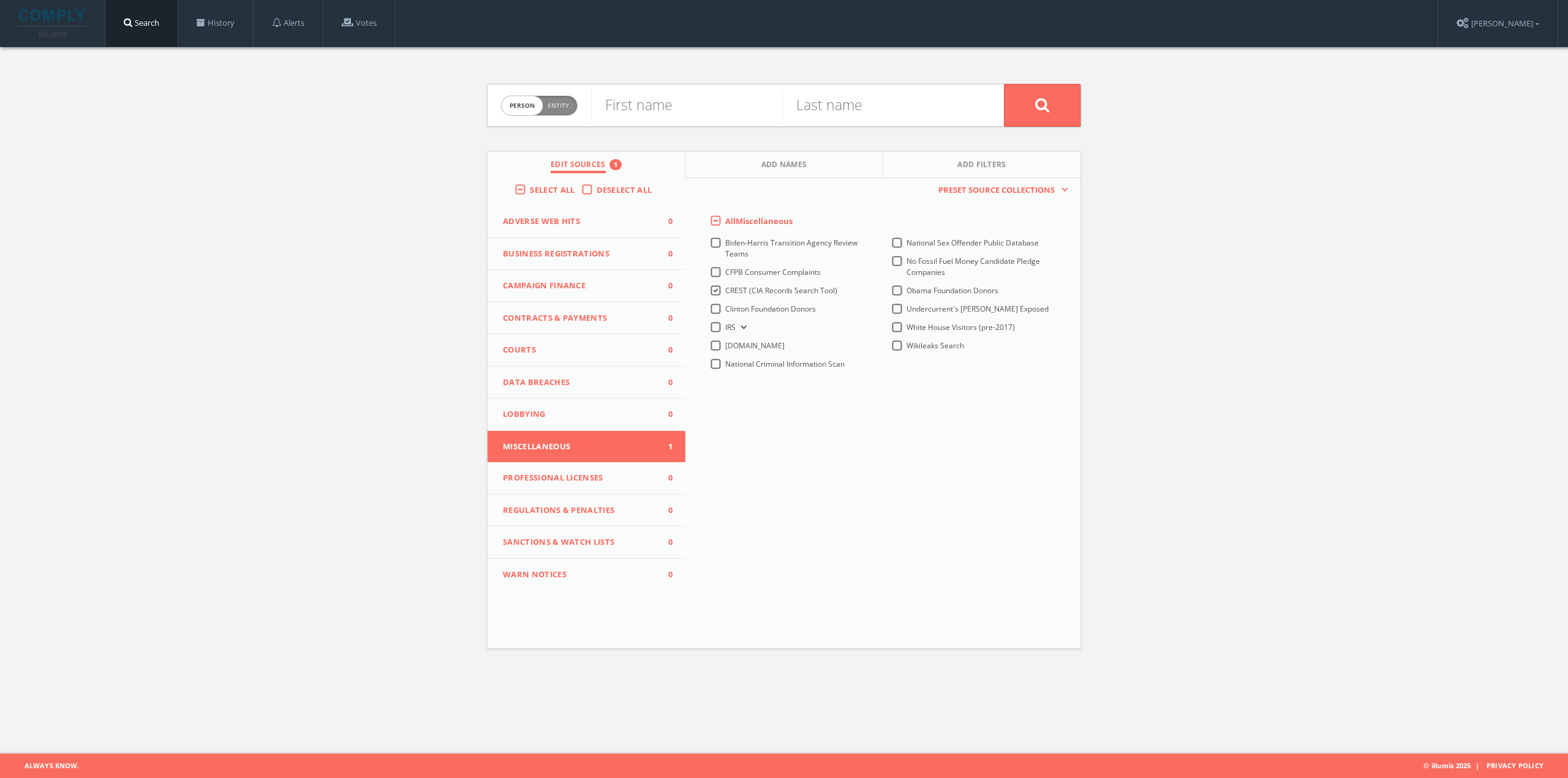
click at [565, 109] on span "Entity" at bounding box center [558, 106] width 21 height 10
checkbox input "true"
click at [647, 103] on input "text" at bounding box center [797, 105] width 413 height 32
paste input "LETTER TO [PERSON_NAME] FROM [PERSON_NAME]"
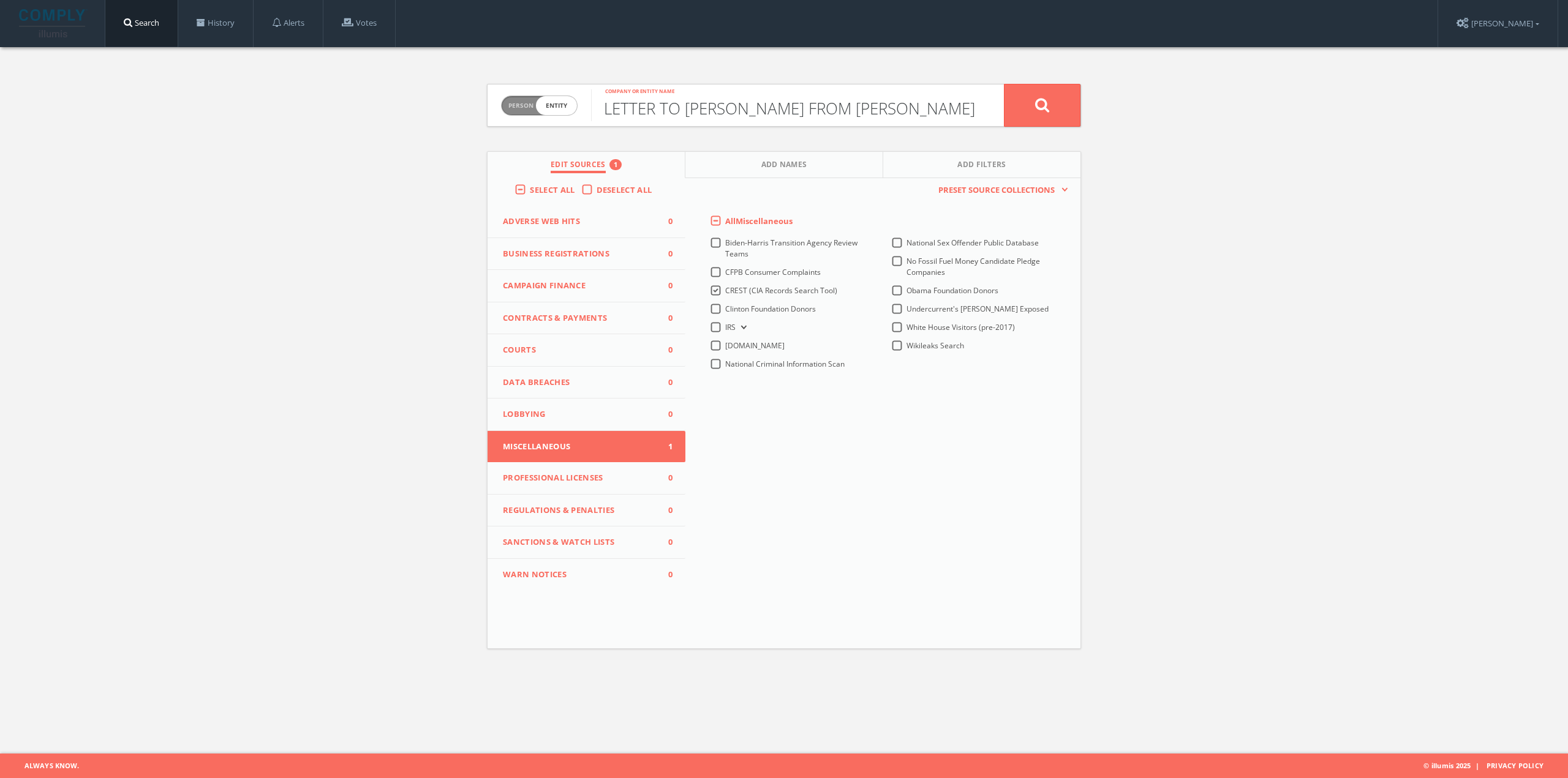
scroll to position [0, 20]
type input "LETTER TO [PERSON_NAME] FROM [PERSON_NAME]"
click at [1029, 100] on button at bounding box center [1042, 105] width 76 height 43
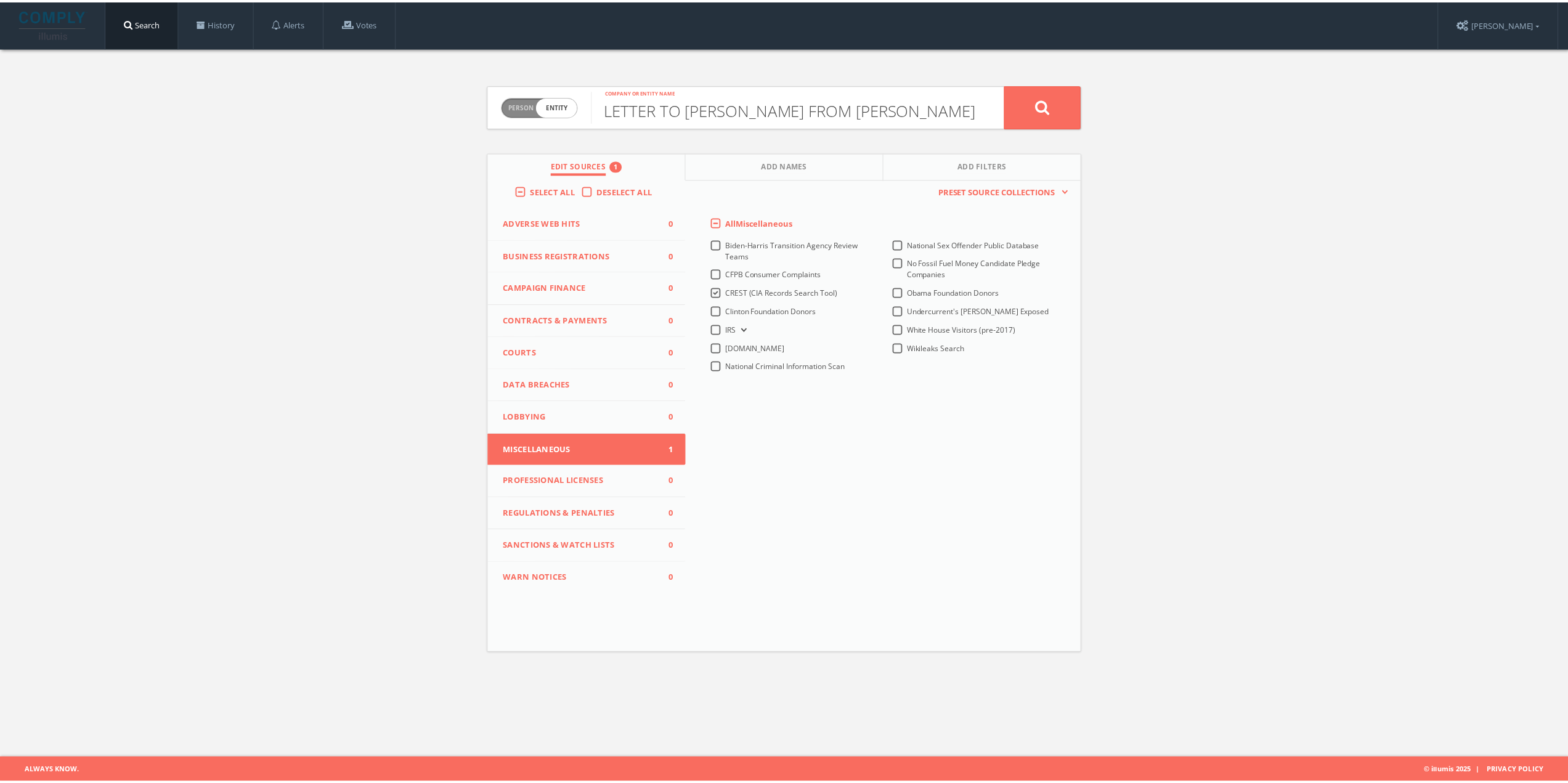
scroll to position [0, 0]
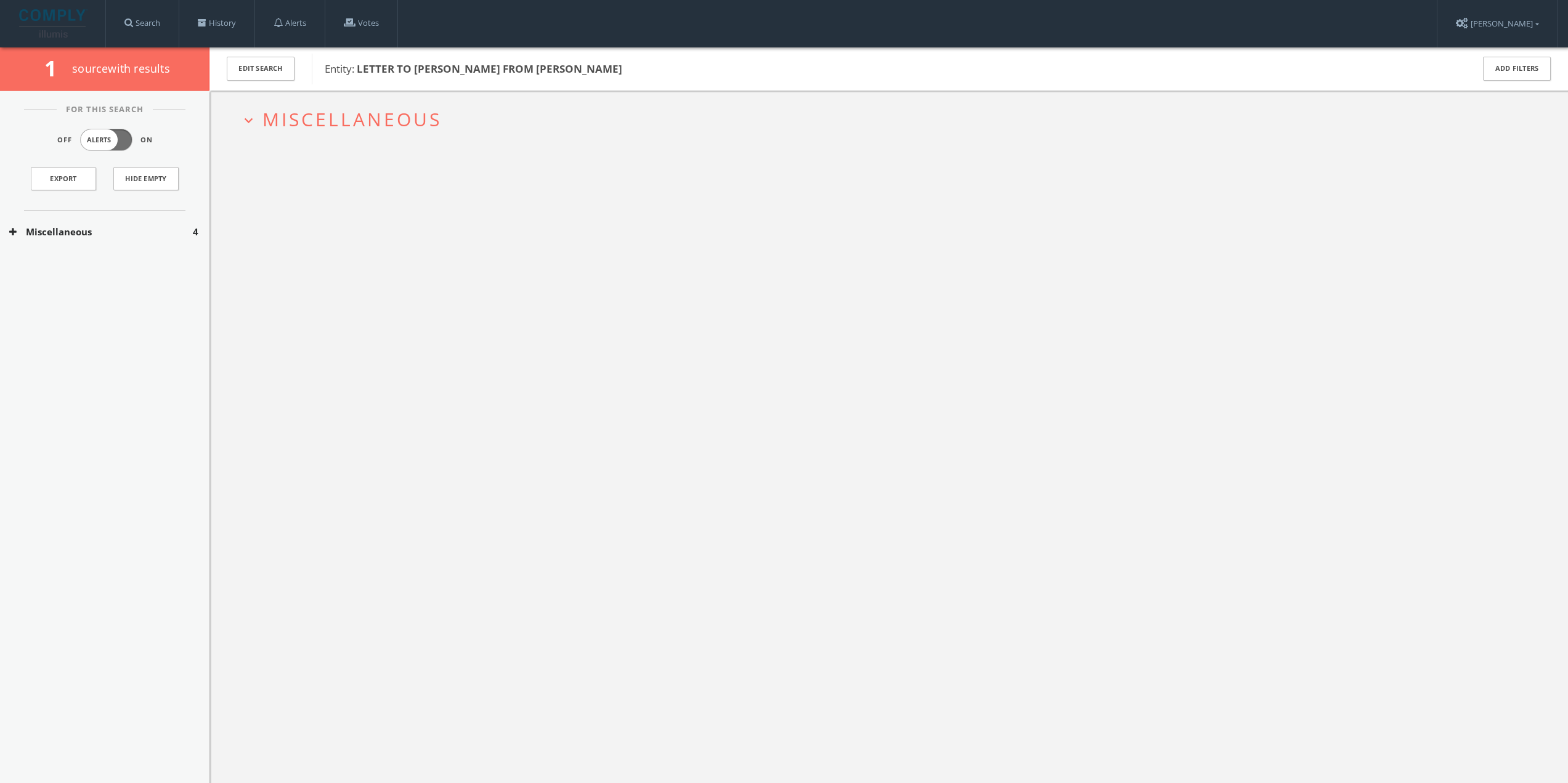
click at [386, 120] on span "Miscellaneous" at bounding box center [352, 119] width 179 height 25
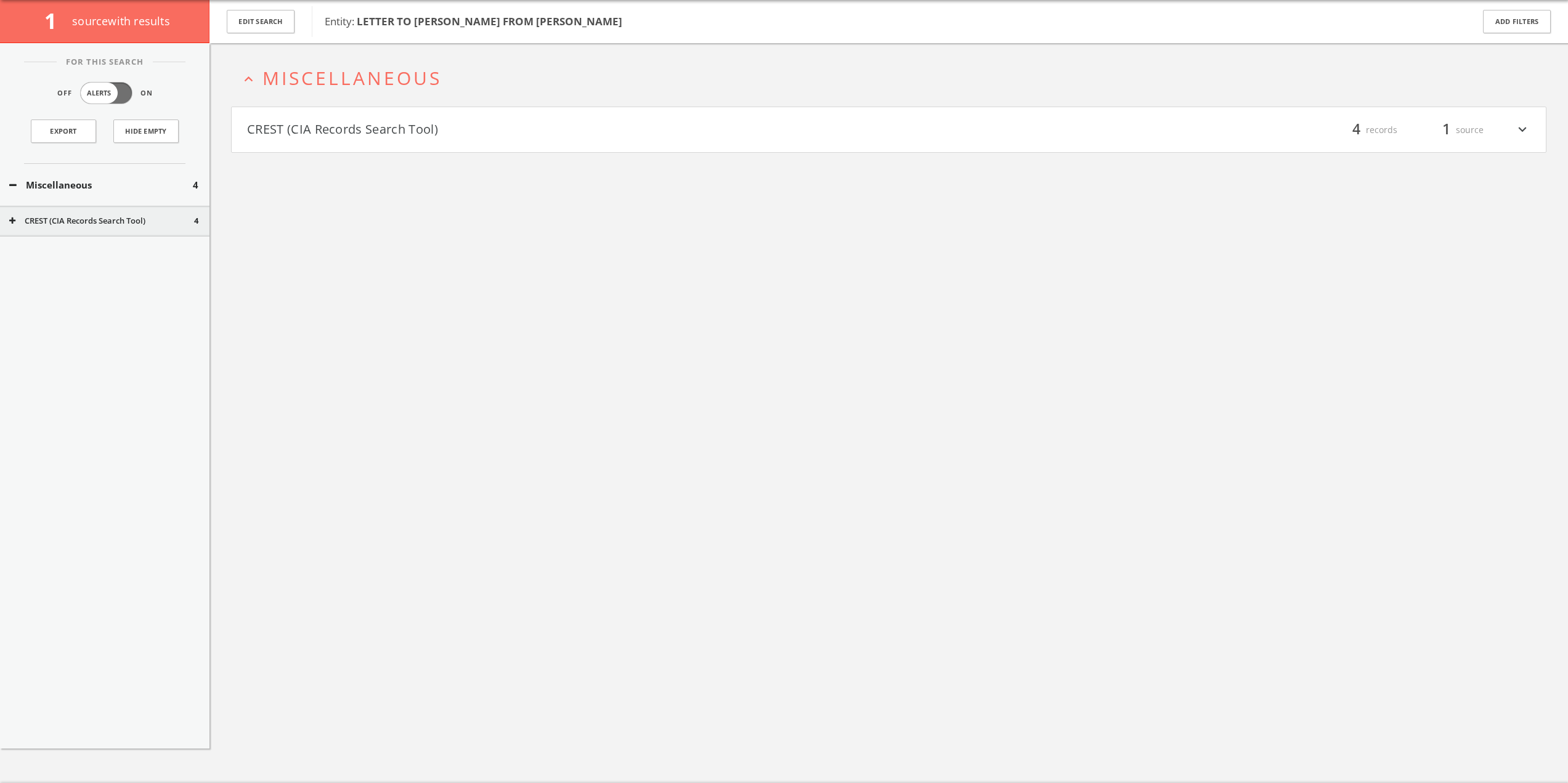
click at [112, 225] on button "CREST (CIA Records Search Tool)" at bounding box center [102, 221] width 185 height 13
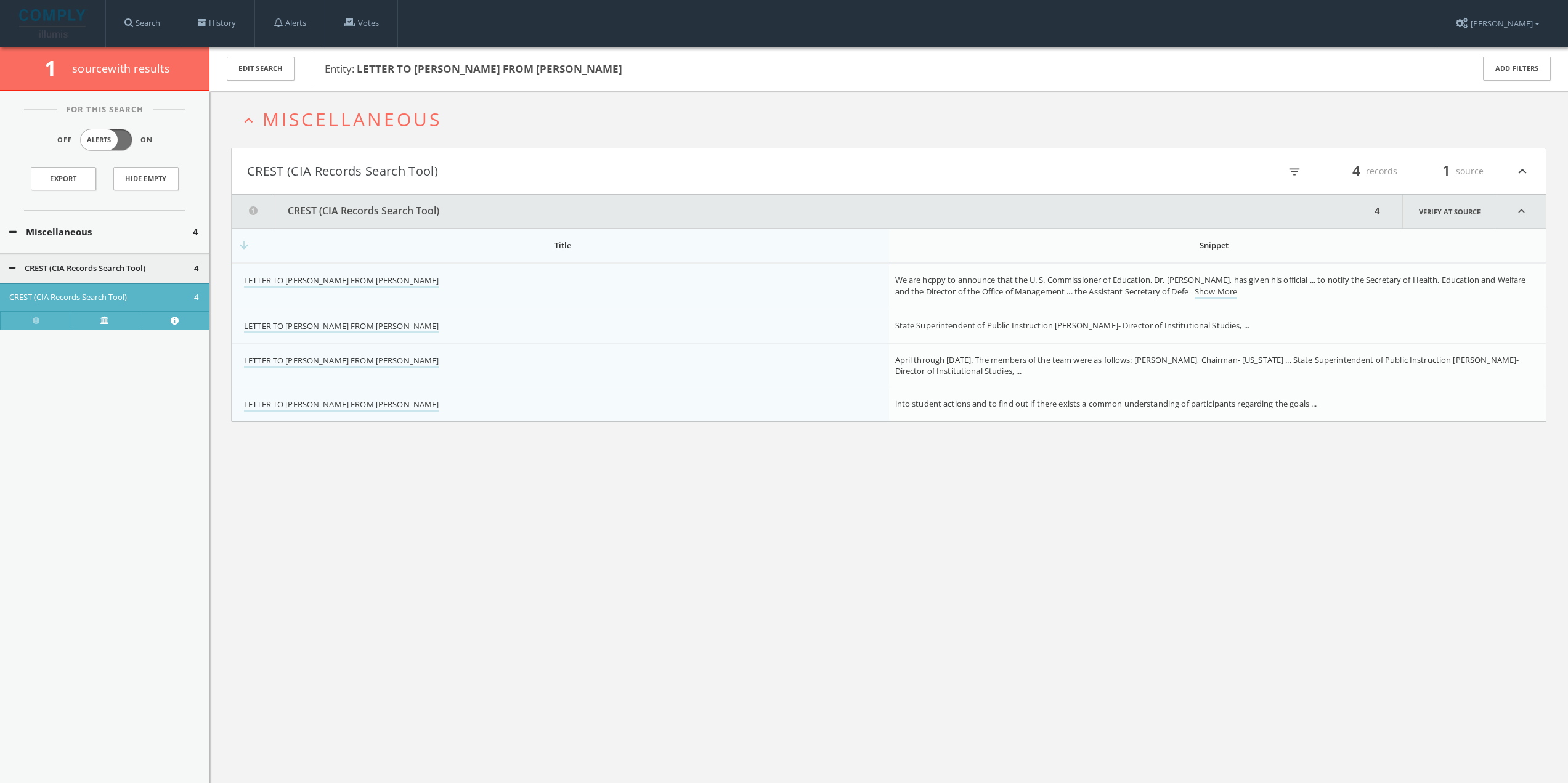
drag, startPoint x: 359, startPoint y: 69, endPoint x: 660, endPoint y: 66, distance: 301.0
click at [660, 66] on span "Entity: LETTER TO MR ALFONSO RODRIGUEZ FROM W. J. FURNAS" at bounding box center [891, 69] width 1132 height 16
copy b "LETTER TO [PERSON_NAME] FROM [PERSON_NAME]"
click at [425, 280] on link "LETTER TO [PERSON_NAME] FROM [PERSON_NAME]" at bounding box center [341, 281] width 195 height 13
click at [430, 330] on link "LETTER TO [PERSON_NAME] FROM [PERSON_NAME]" at bounding box center [341, 327] width 195 height 13
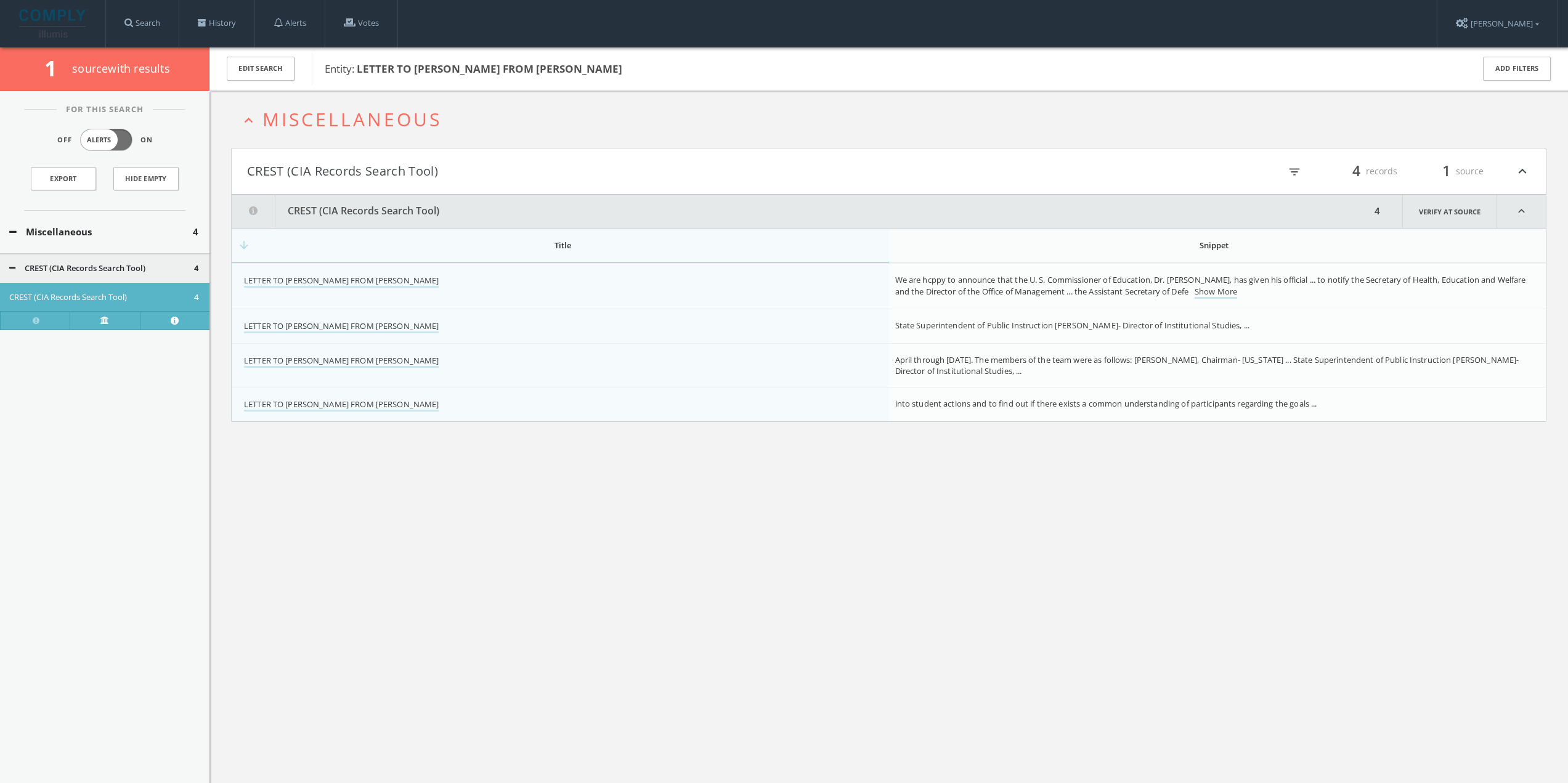
click at [369, 524] on div "expand_less Miscellaneous CREST (CIA Records Search Tool) filter_list 4 records…" at bounding box center [889, 482] width 1359 height 783
click at [394, 323] on link "LETTER TO [PERSON_NAME] FROM [PERSON_NAME]" at bounding box center [341, 327] width 195 height 13
click at [430, 354] on td "LETTER TO [PERSON_NAME] FROM [PERSON_NAME]" at bounding box center [561, 366] width 657 height 44
click at [433, 359] on link "LETTER TO [PERSON_NAME] FROM [PERSON_NAME]" at bounding box center [341, 362] width 195 height 13
click at [380, 404] on link "LETTER TO [PERSON_NAME] FROM [PERSON_NAME]" at bounding box center [341, 406] width 195 height 13
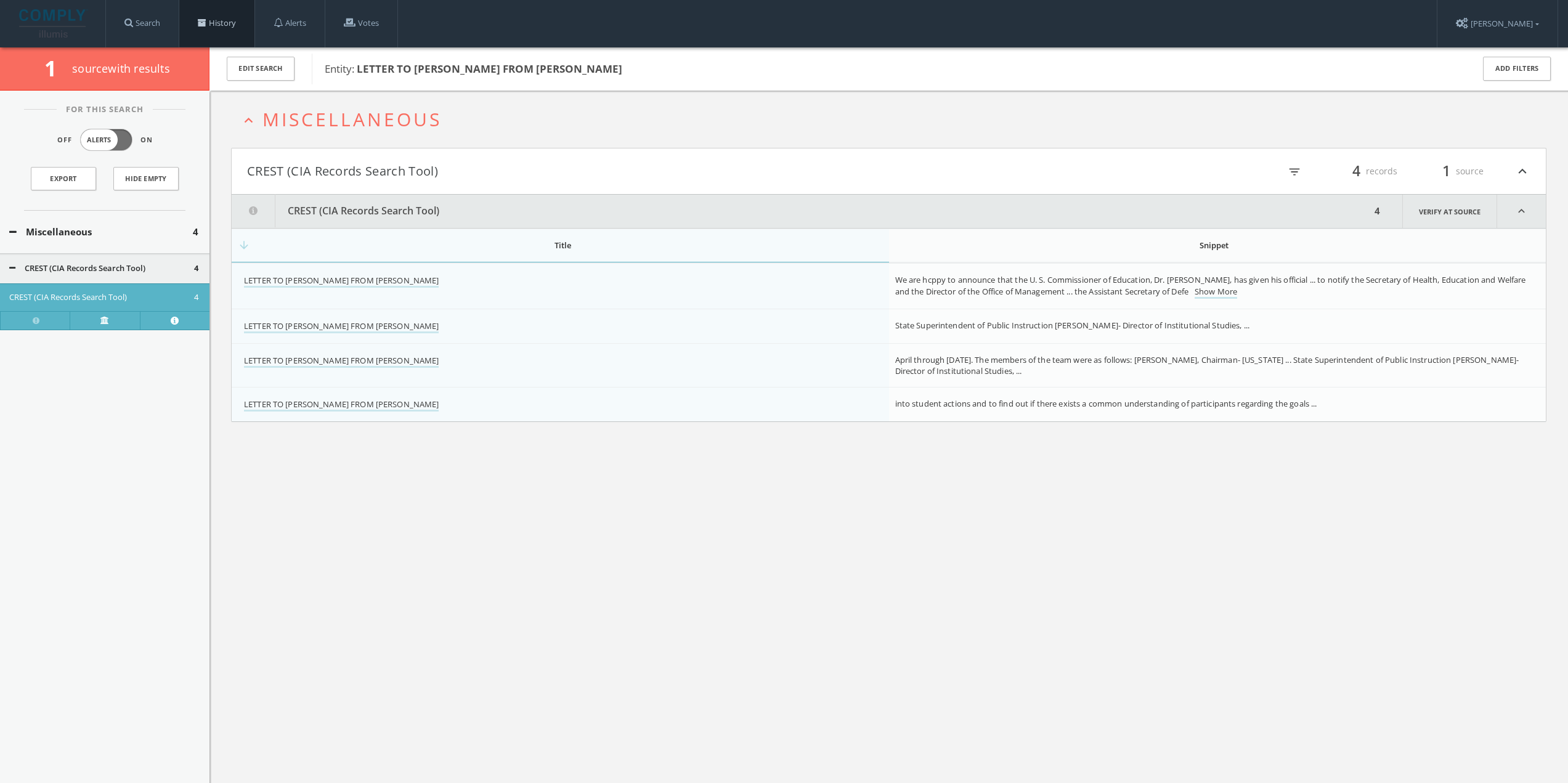
click at [213, 24] on link "History" at bounding box center [217, 23] width 75 height 47
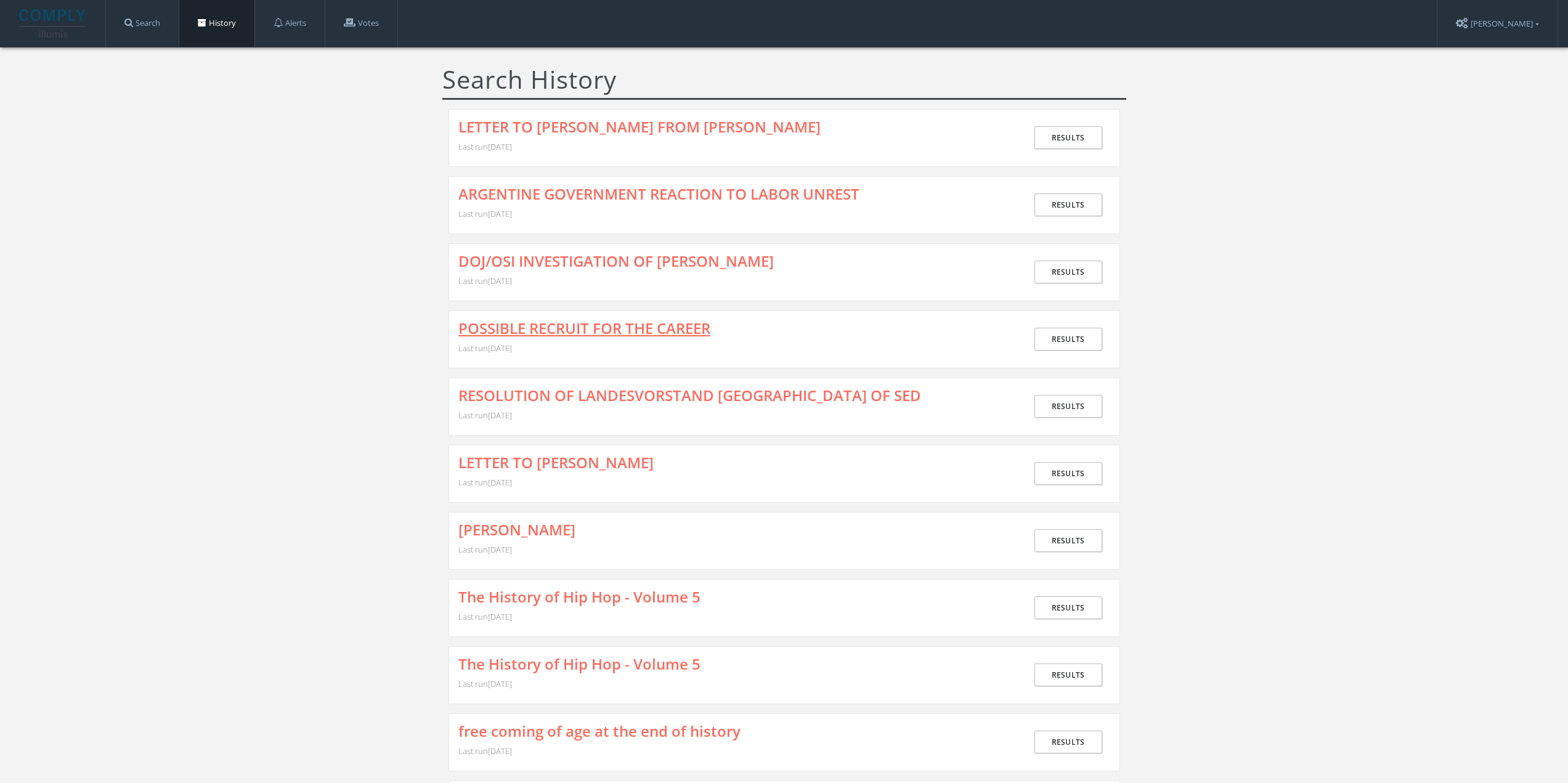
click at [555, 325] on link "POSSIBLE RECRUIT FOR THE CAREER" at bounding box center [584, 329] width 252 height 16
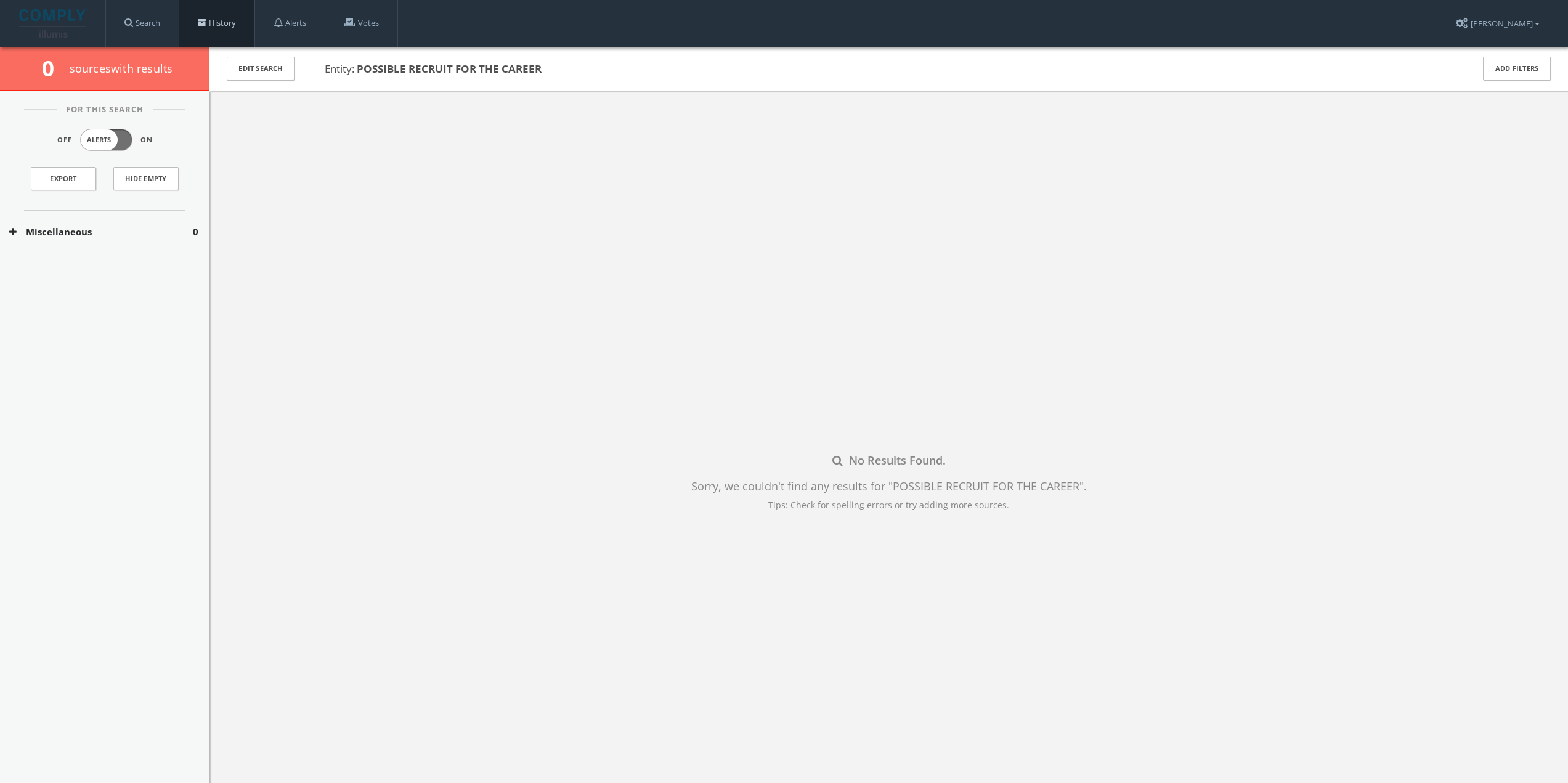
click at [236, 16] on link "History" at bounding box center [217, 23] width 75 height 47
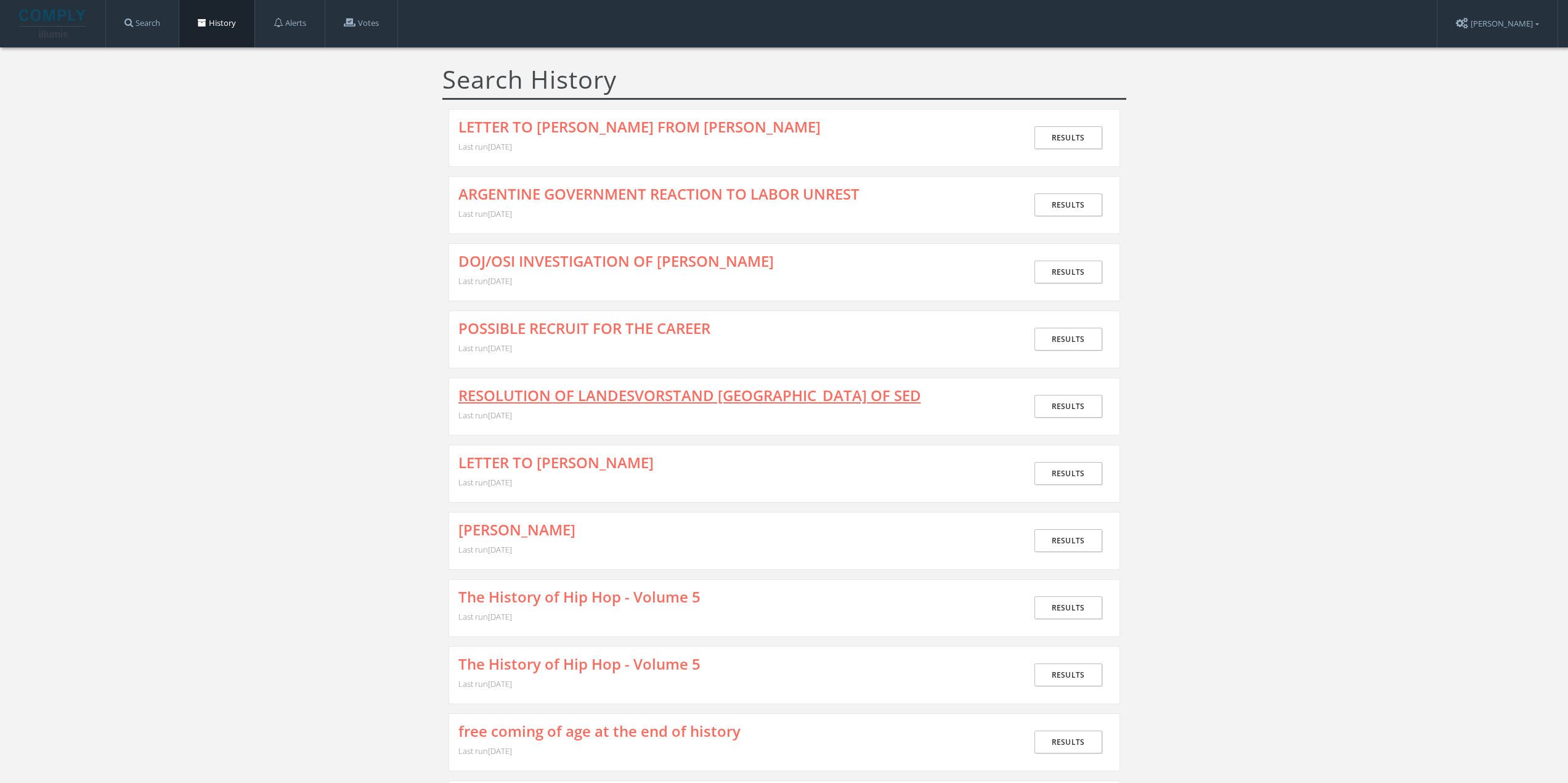
click at [545, 389] on link "RESOLUTION OF LANDESVORSTAND [GEOGRAPHIC_DATA] OF SED" at bounding box center [690, 396] width 463 height 16
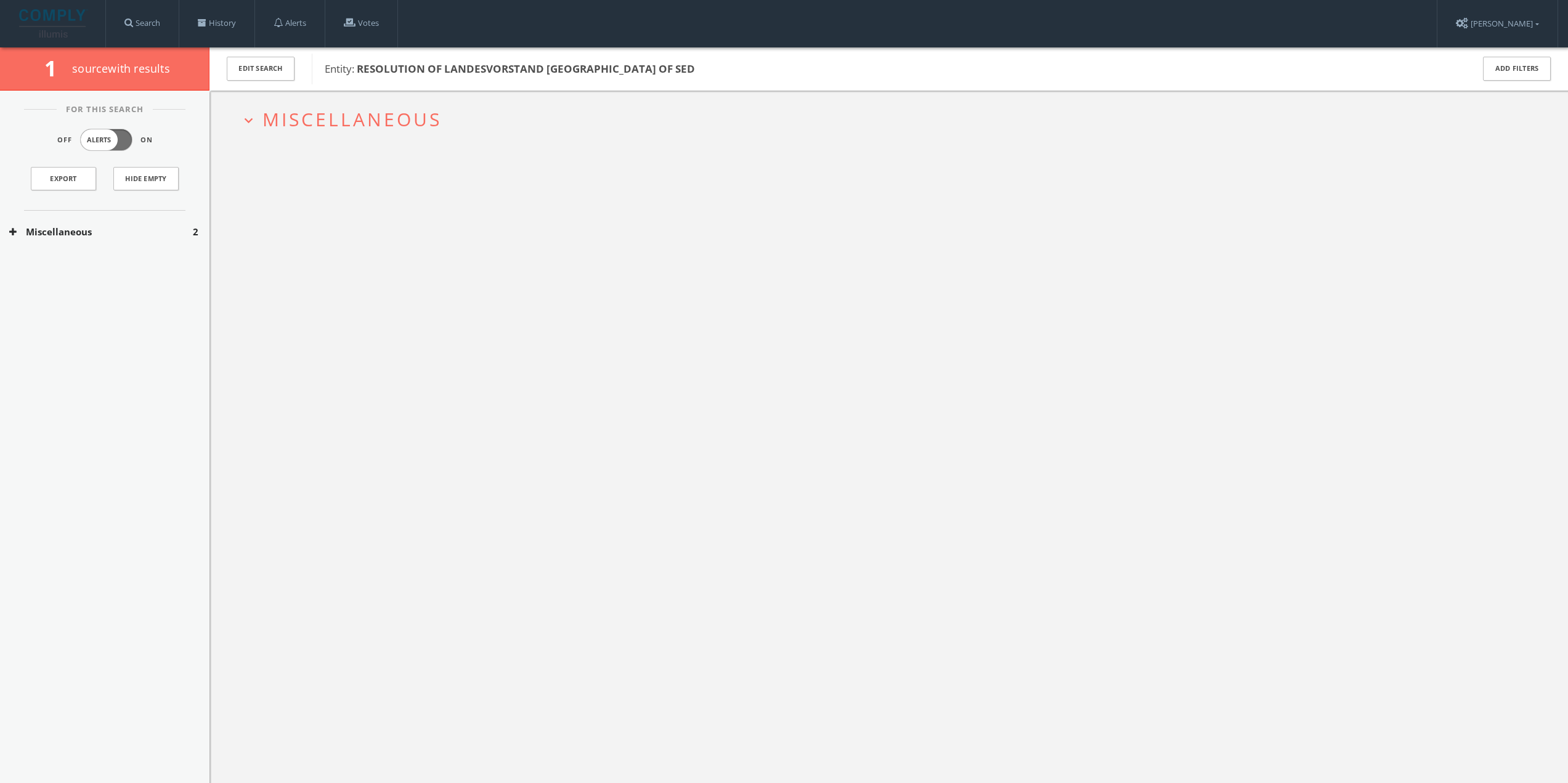
click at [129, 229] on button "Miscellaneous" at bounding box center [101, 231] width 184 height 14
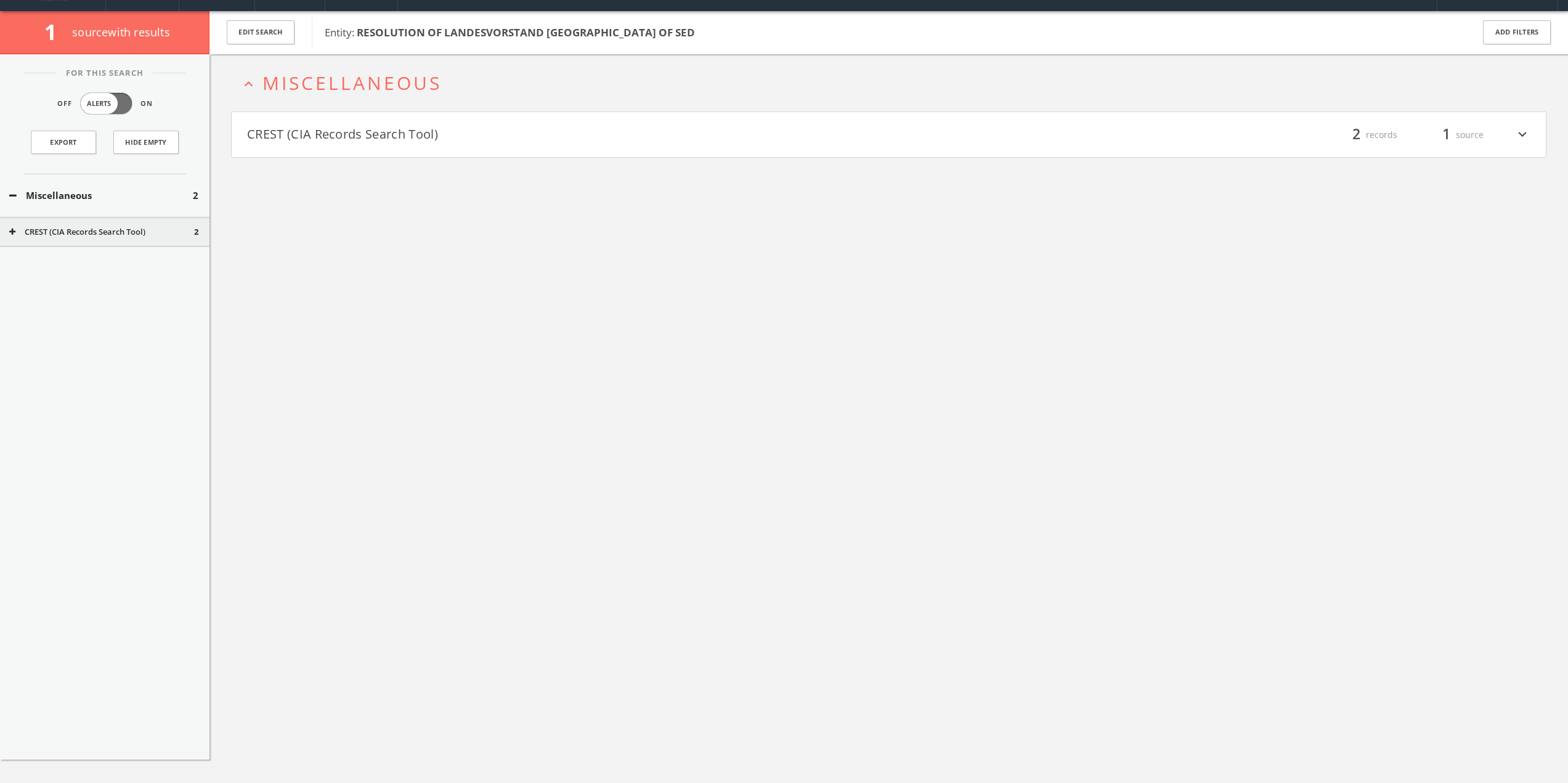
click at [411, 113] on div "expand_less Miscellaneous CREST (CIA Records Search Tool) filter_list 2 records…" at bounding box center [889, 106] width 1315 height 104
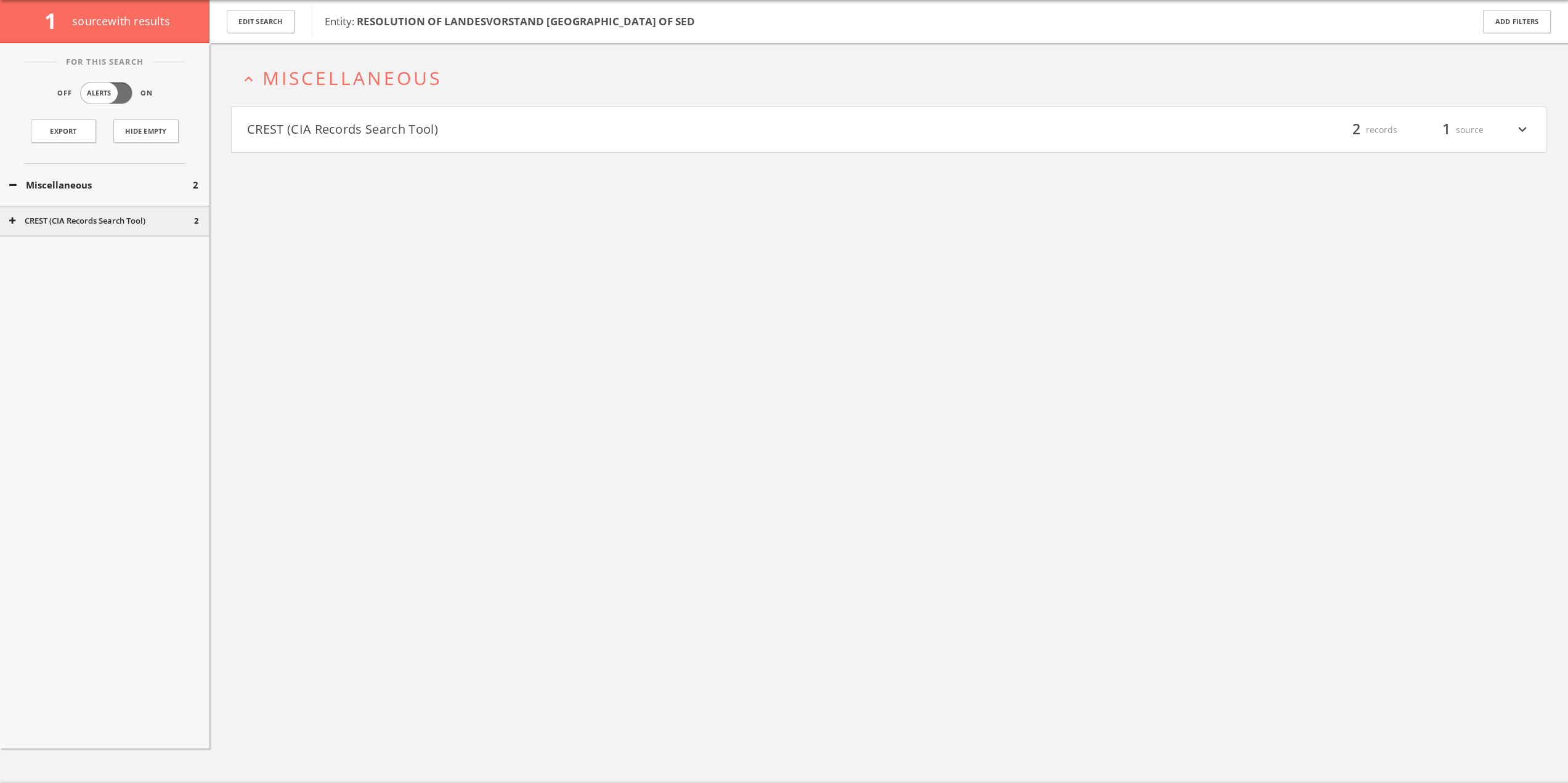
click at [415, 129] on button "CREST (CIA Records Search Tool)" at bounding box center [568, 130] width 642 height 21
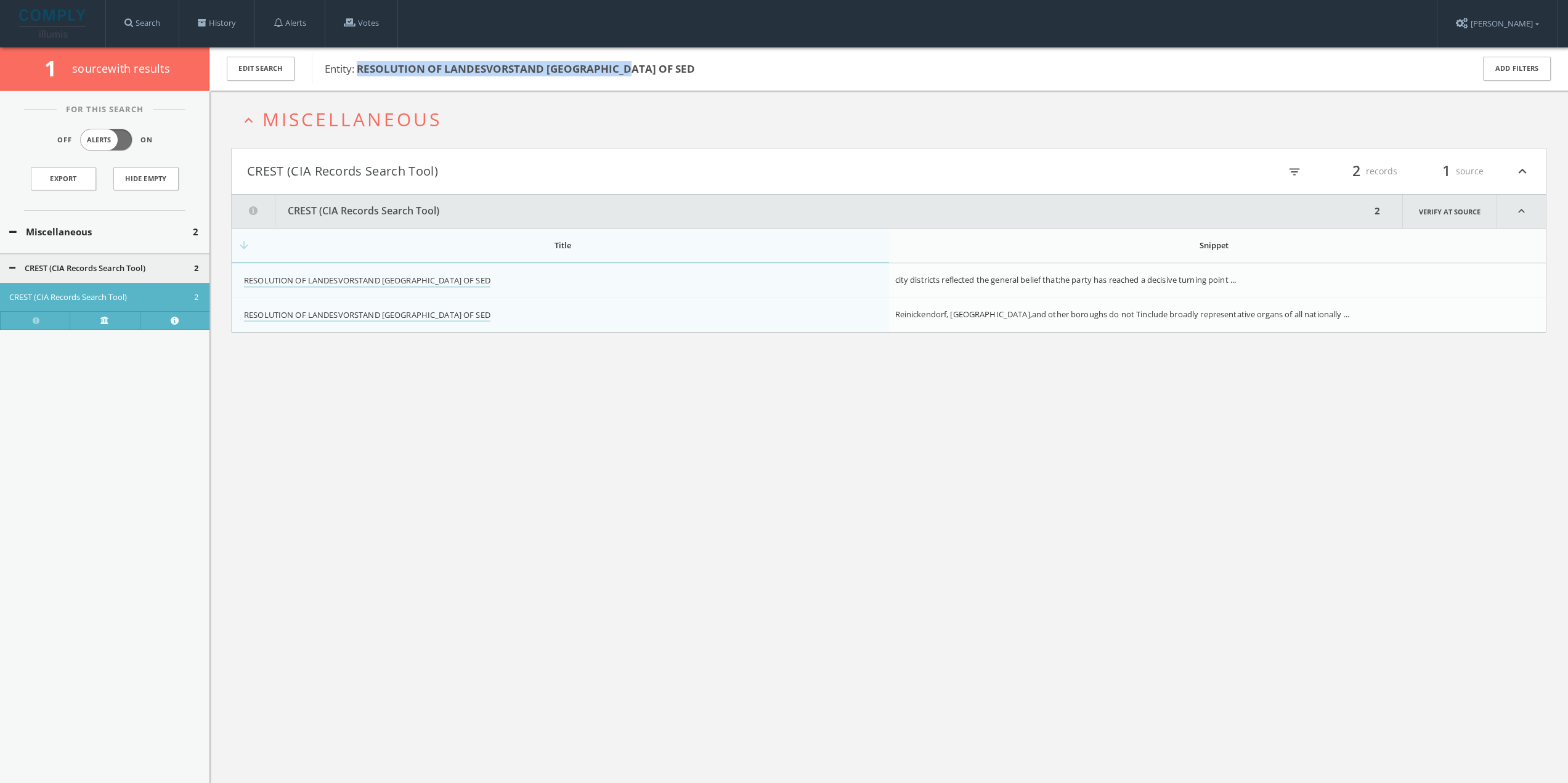
drag, startPoint x: 359, startPoint y: 68, endPoint x: 624, endPoint y: 73, distance: 265.0
click at [627, 75] on span "Entity: RESOLUTION OF LANDESVORSTAND BERLIN OF SED" at bounding box center [891, 69] width 1132 height 16
copy b "RESOLUTION OF LANDESVORSTAND [GEOGRAPHIC_DATA] OF SED"
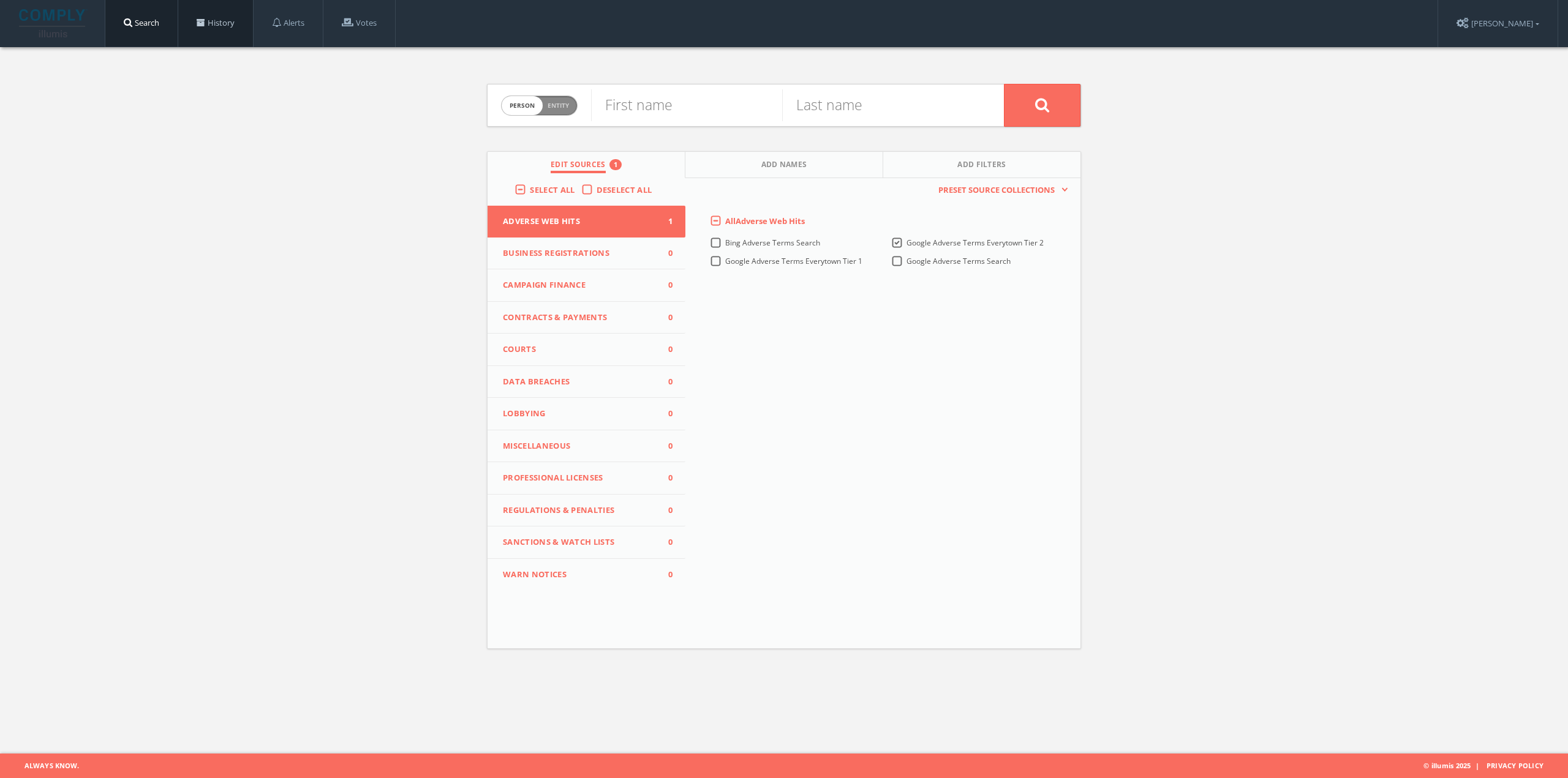
click at [208, 19] on link "History" at bounding box center [216, 23] width 75 height 46
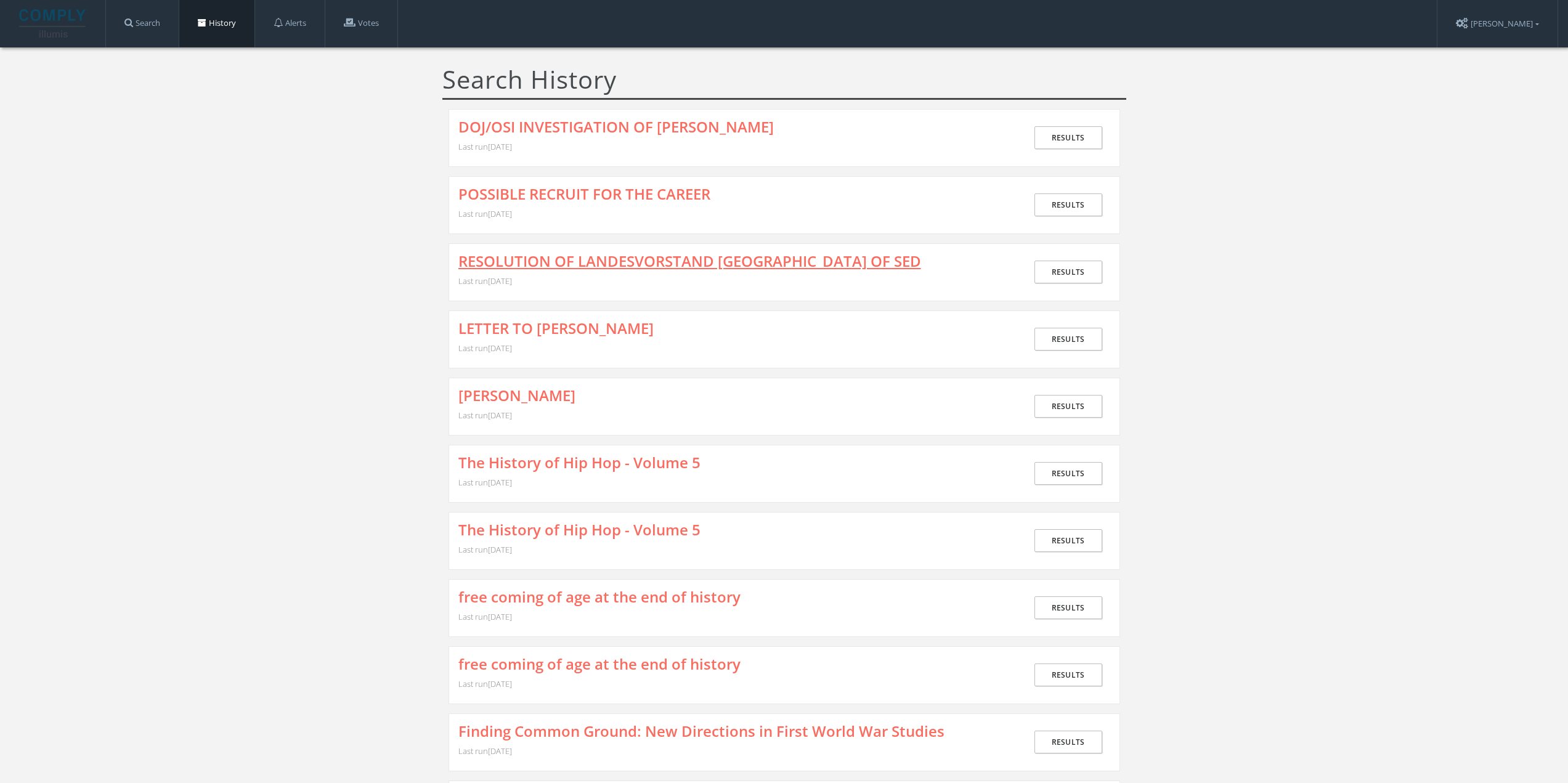
click at [518, 256] on link "RESOLUTION OF LANDESVORSTAND [GEOGRAPHIC_DATA] OF SED" at bounding box center [690, 261] width 463 height 16
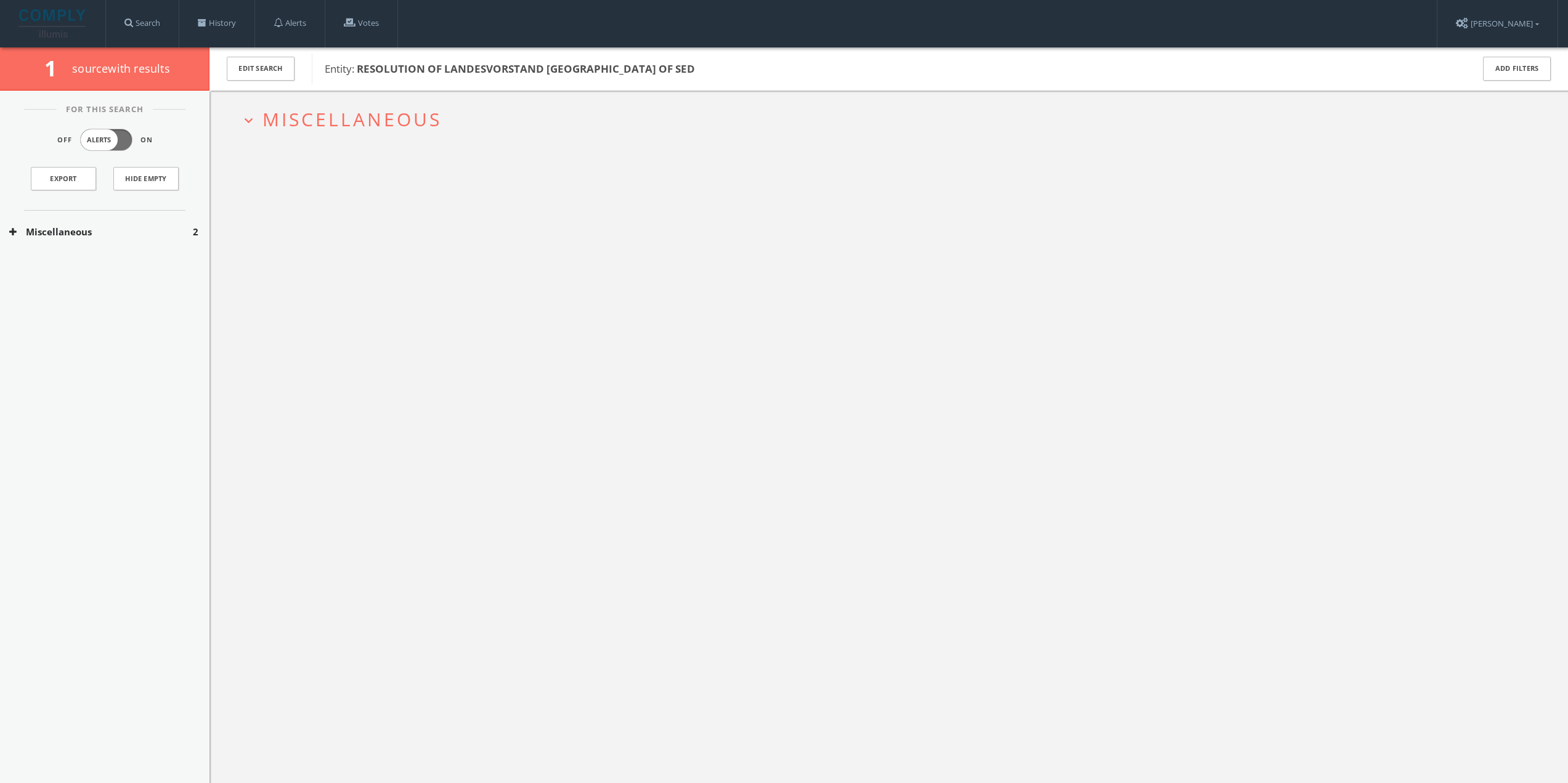
click at [310, 112] on span "Miscellaneous" at bounding box center [352, 119] width 179 height 25
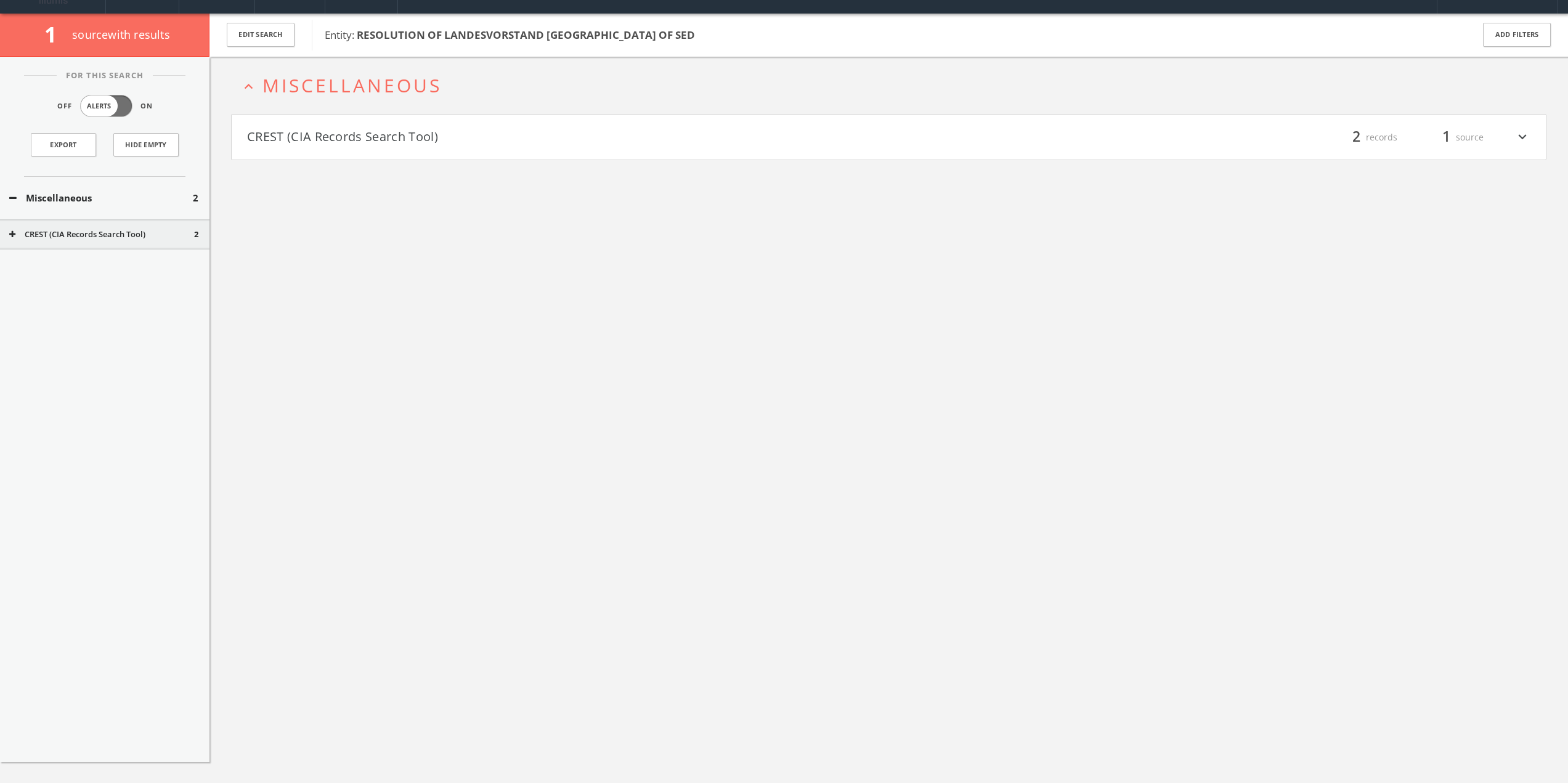
click at [331, 144] on button "CREST (CIA Records Search Tool)" at bounding box center [568, 137] width 642 height 21
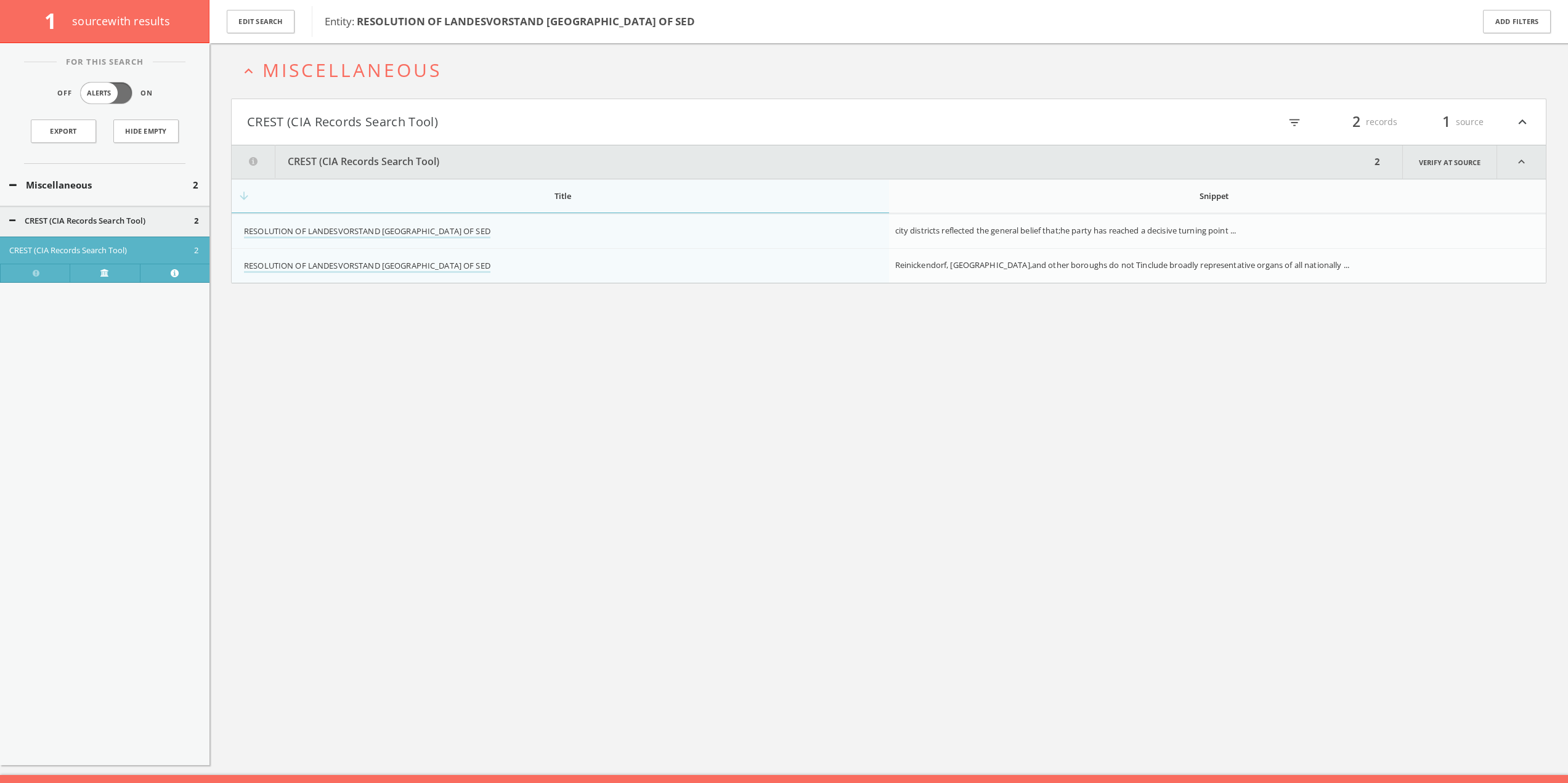
scroll to position [72, 0]
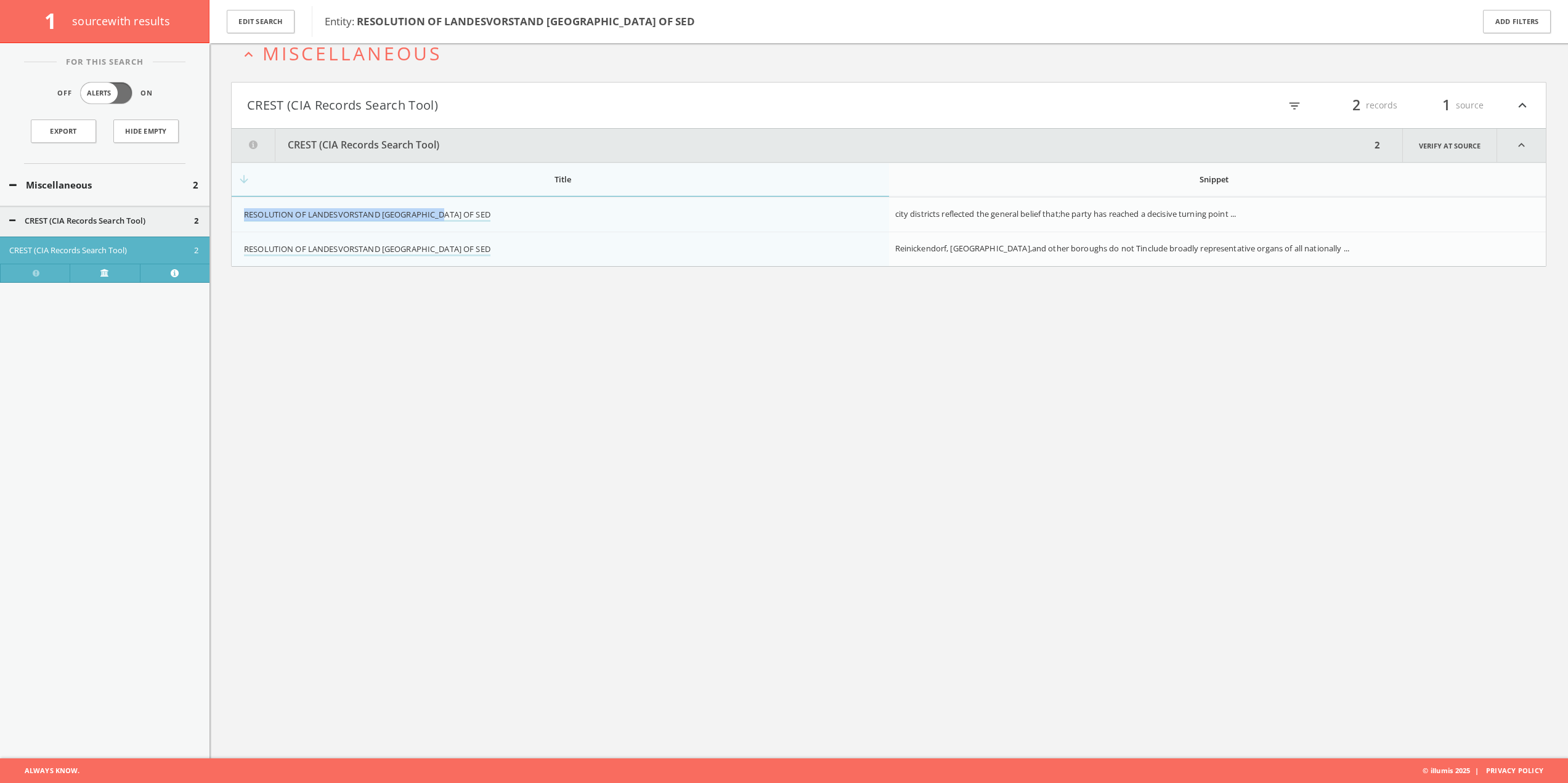
drag, startPoint x: 470, startPoint y: 219, endPoint x: 243, endPoint y: 214, distance: 227.1
click at [243, 214] on td "RESOLUTION OF LANDESVORSTAND [GEOGRAPHIC_DATA] OF SED" at bounding box center [561, 215] width 657 height 35
copy link "RESOLUTION OF LANDESVORSTAND [GEOGRAPHIC_DATA] OF SED"
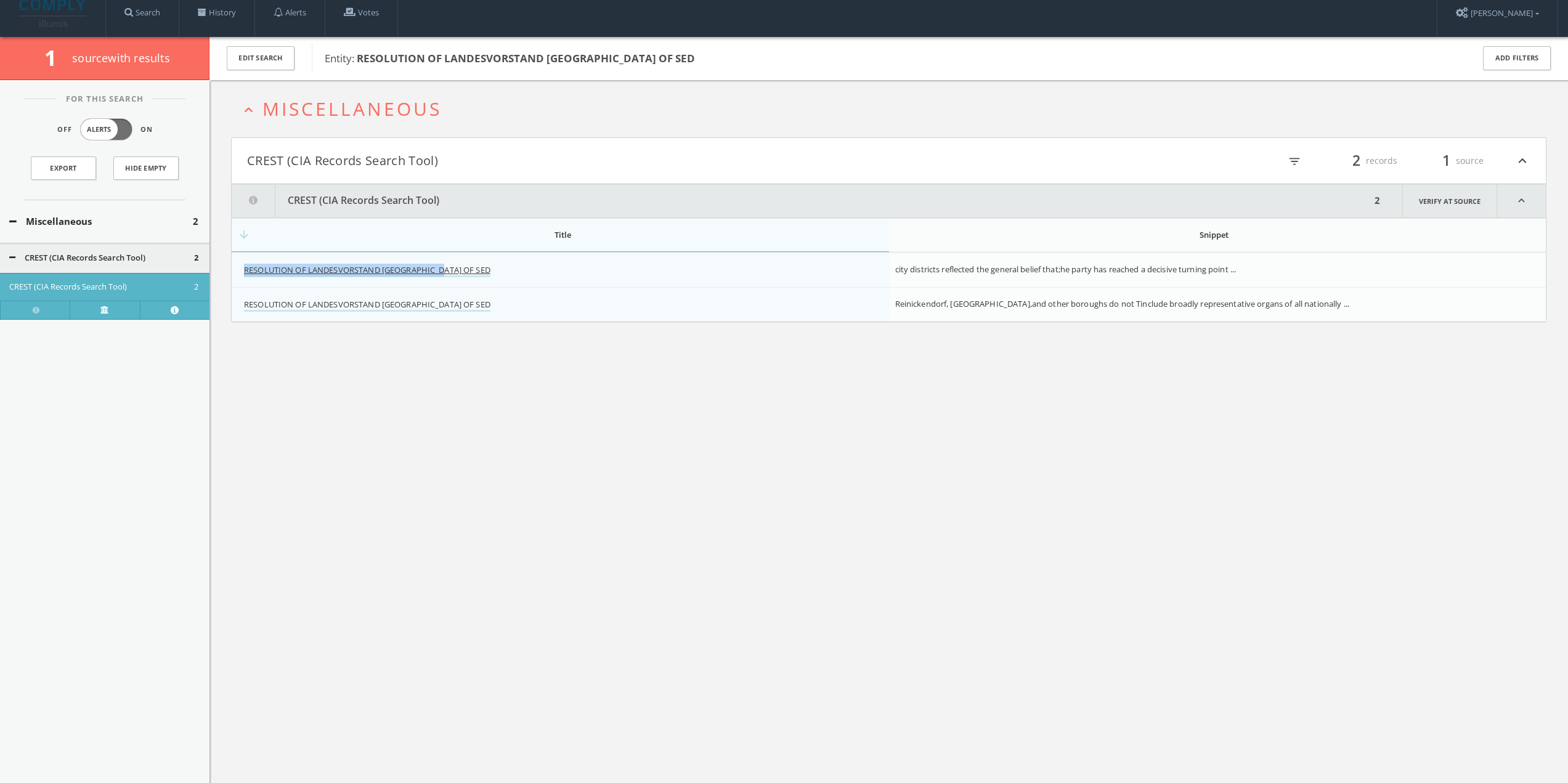
scroll to position [0, 0]
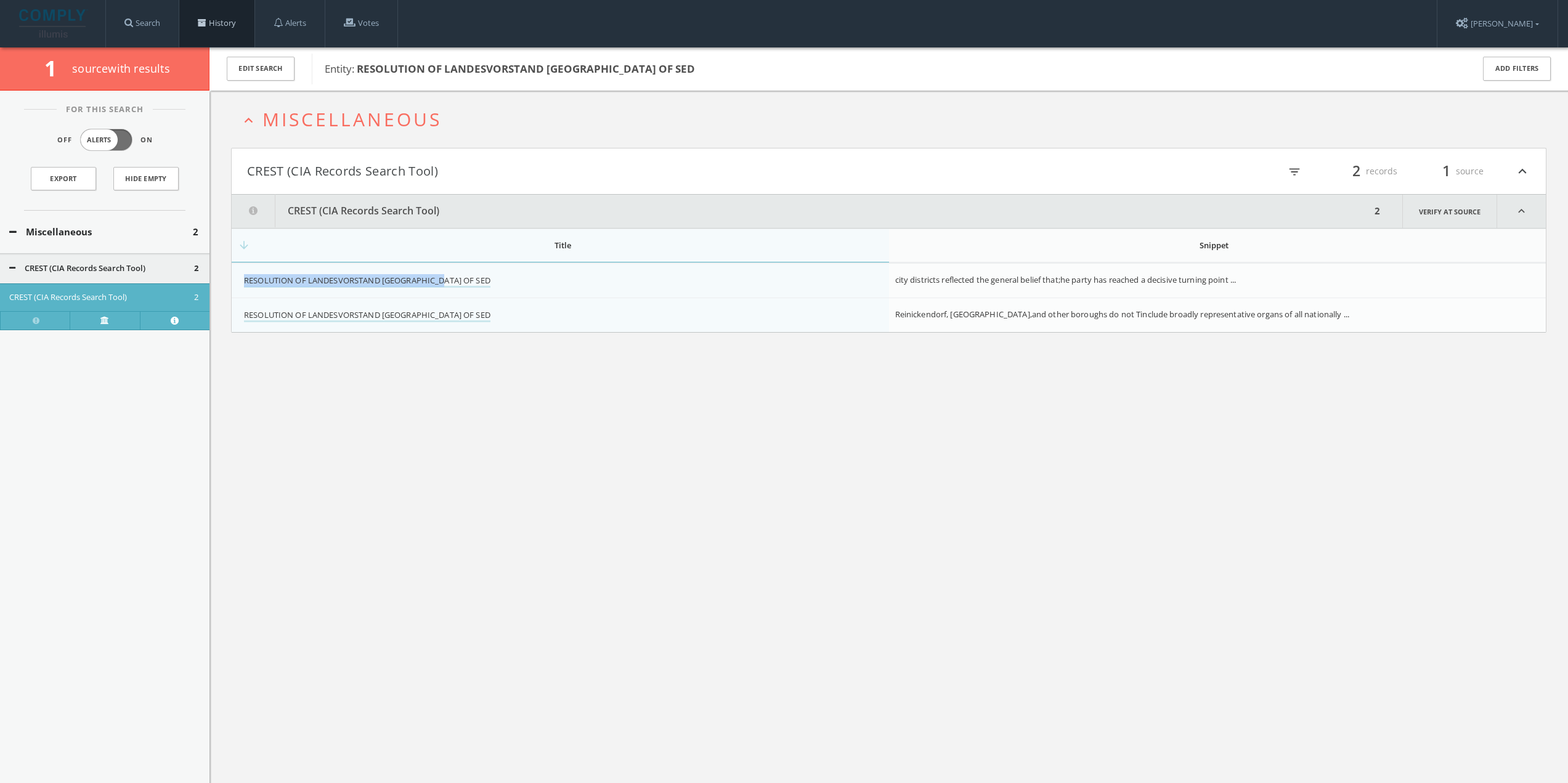
click at [196, 17] on link "History" at bounding box center [217, 23] width 75 height 47
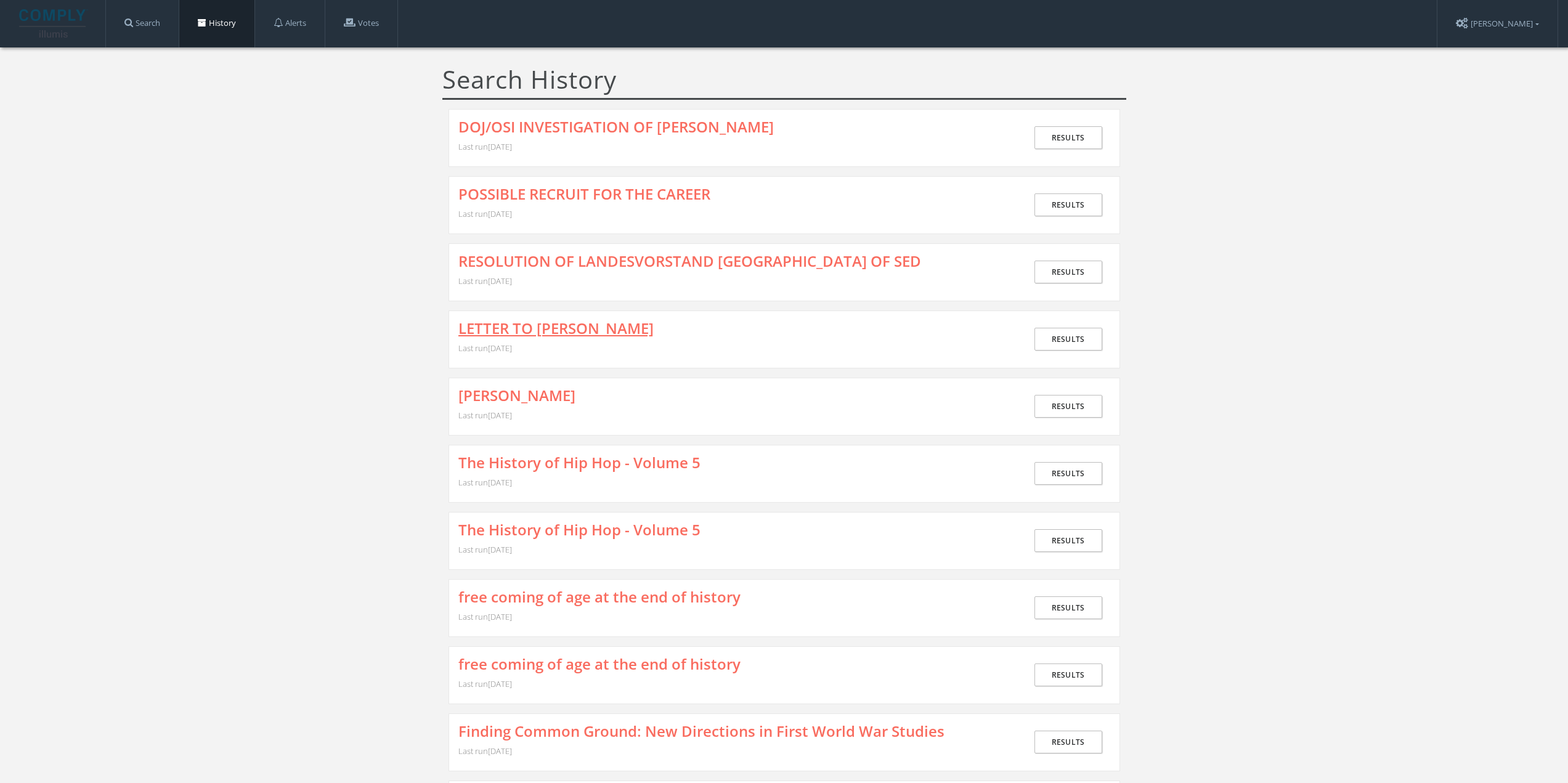
click at [564, 329] on link "LETTER TO [PERSON_NAME]" at bounding box center [556, 329] width 195 height 16
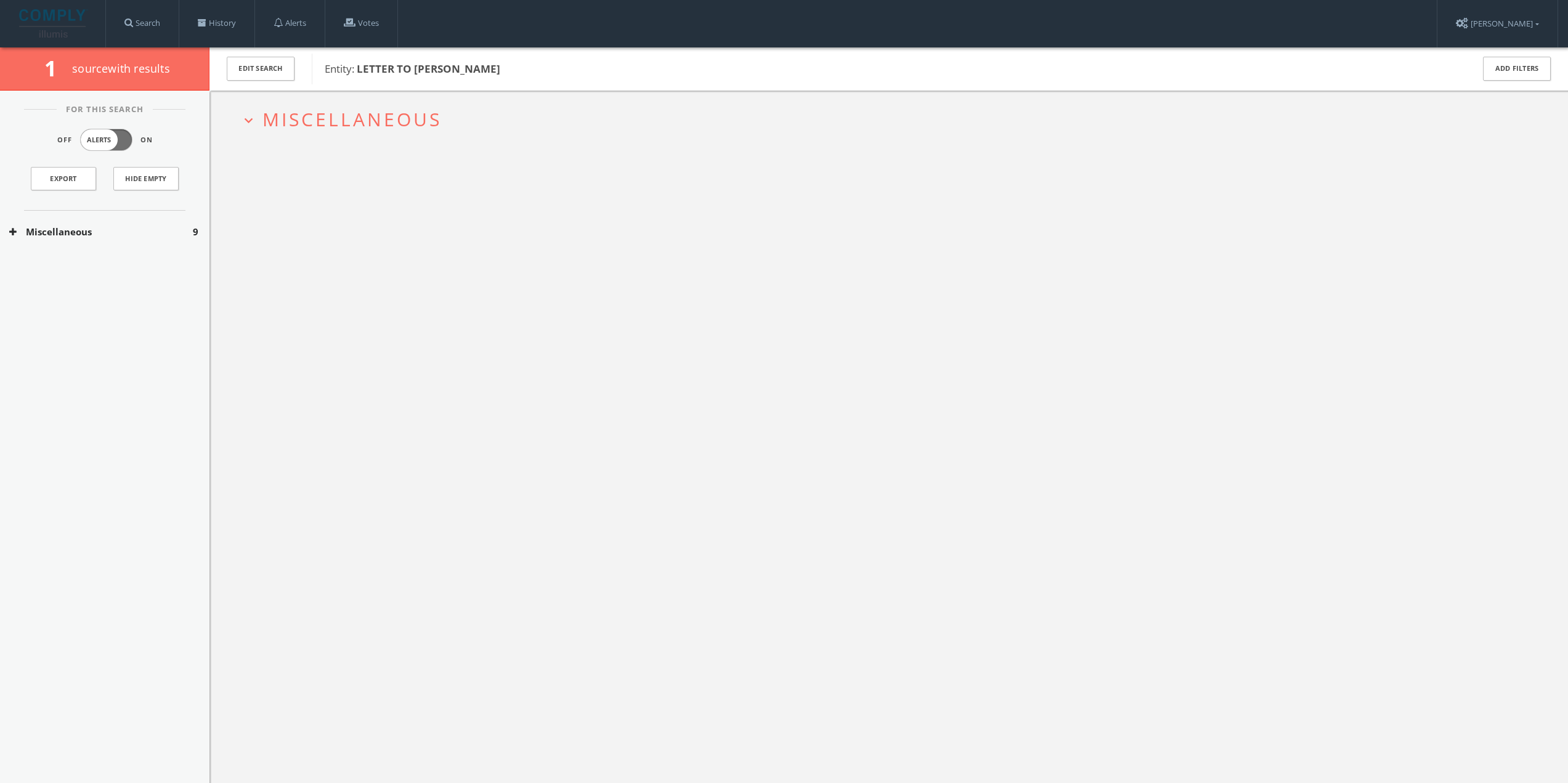
click at [310, 117] on span "Miscellaneous" at bounding box center [352, 119] width 179 height 25
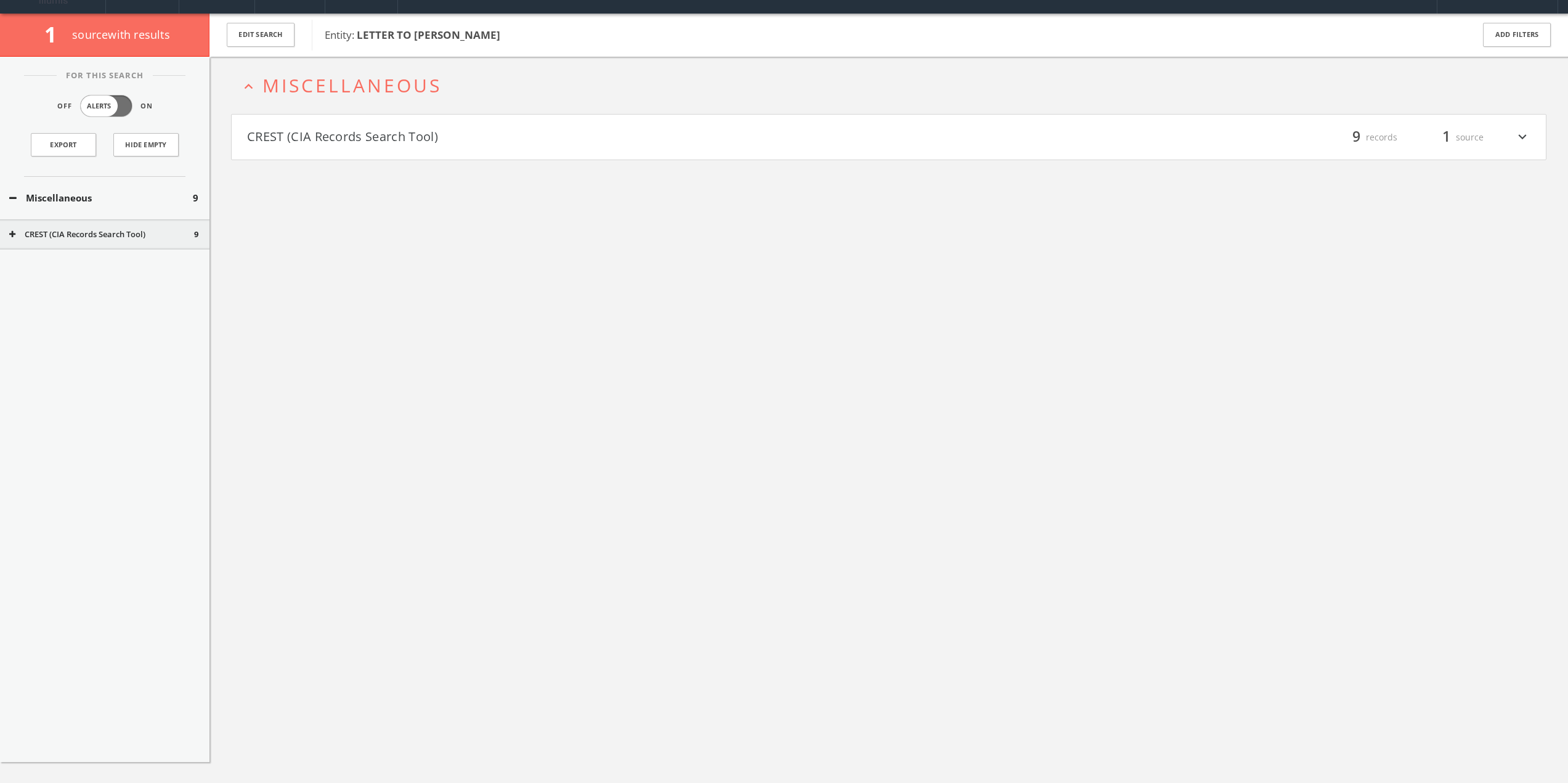
click at [326, 149] on h4 "CREST (CIA Records Search Tool) filter_list 9 records 1 source expand_more" at bounding box center [889, 137] width 1314 height 46
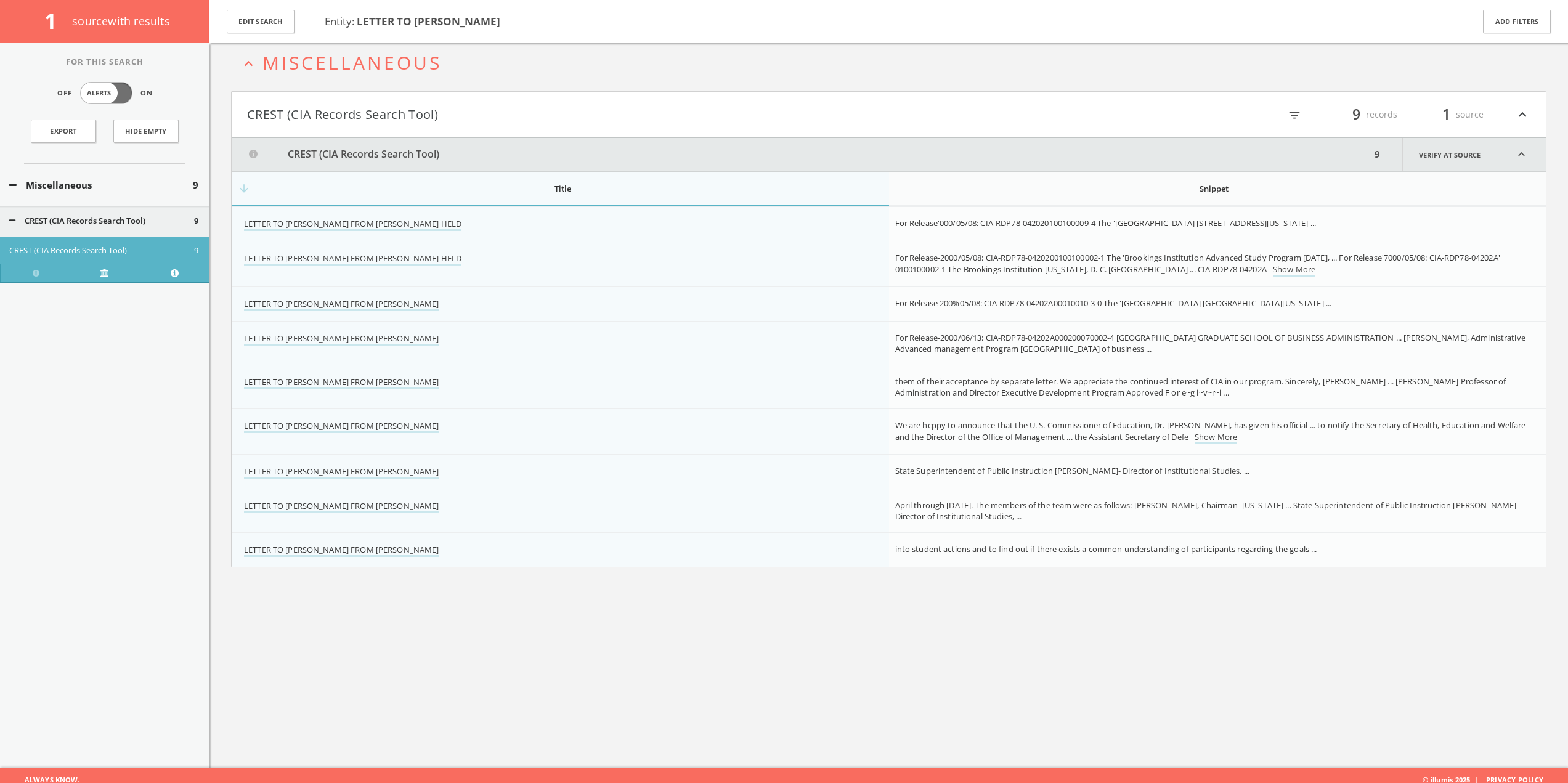
scroll to position [72, 0]
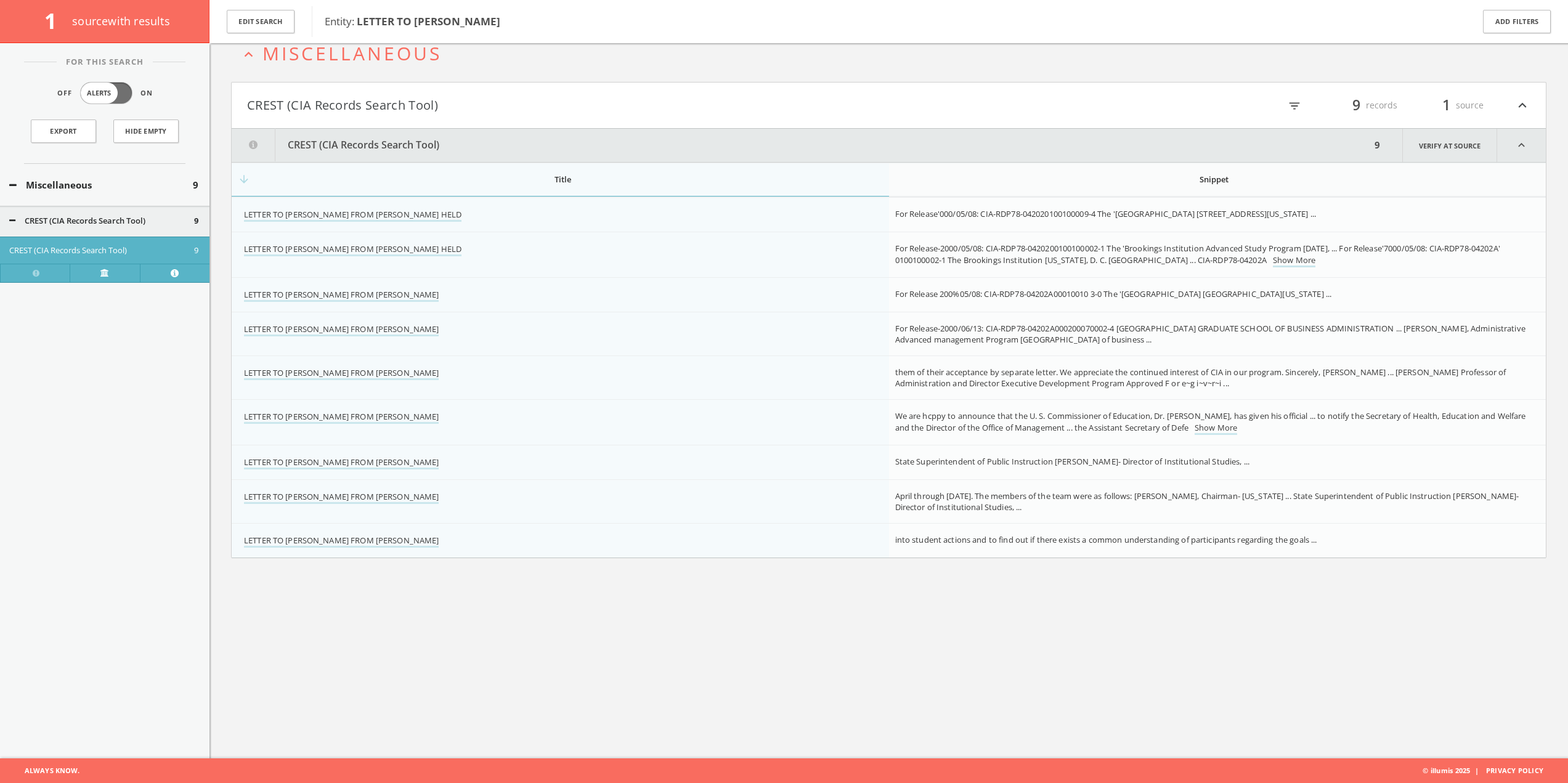
drag, startPoint x: 492, startPoint y: 420, endPoint x: 242, endPoint y: 414, distance: 250.1
click at [242, 414] on td "LETTER TO [PERSON_NAME] FROM [PERSON_NAME]" at bounding box center [561, 423] width 657 height 46
copy link "LETTER TO [PERSON_NAME] FROM [PERSON_NAME]"
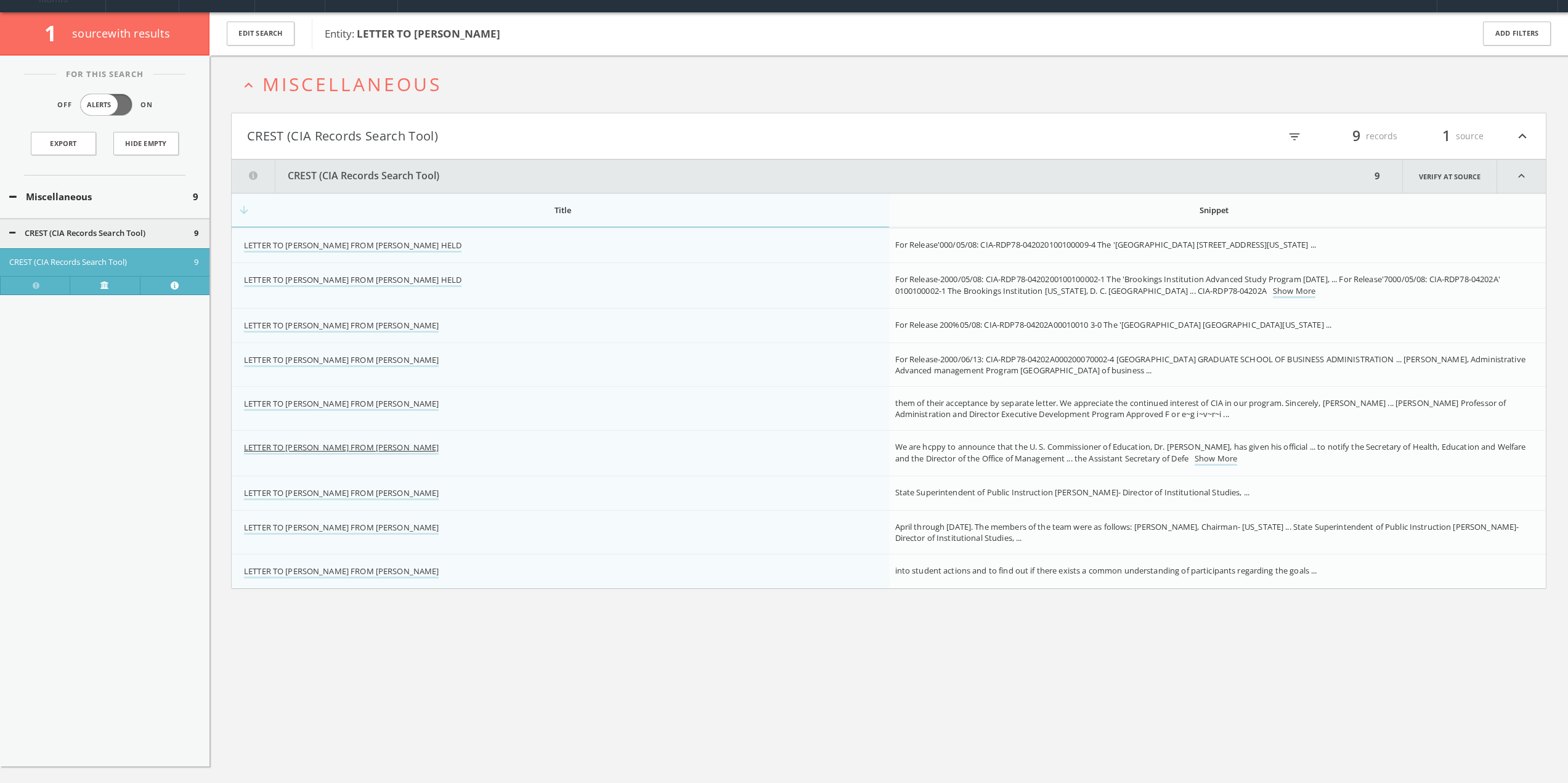
scroll to position [0, 0]
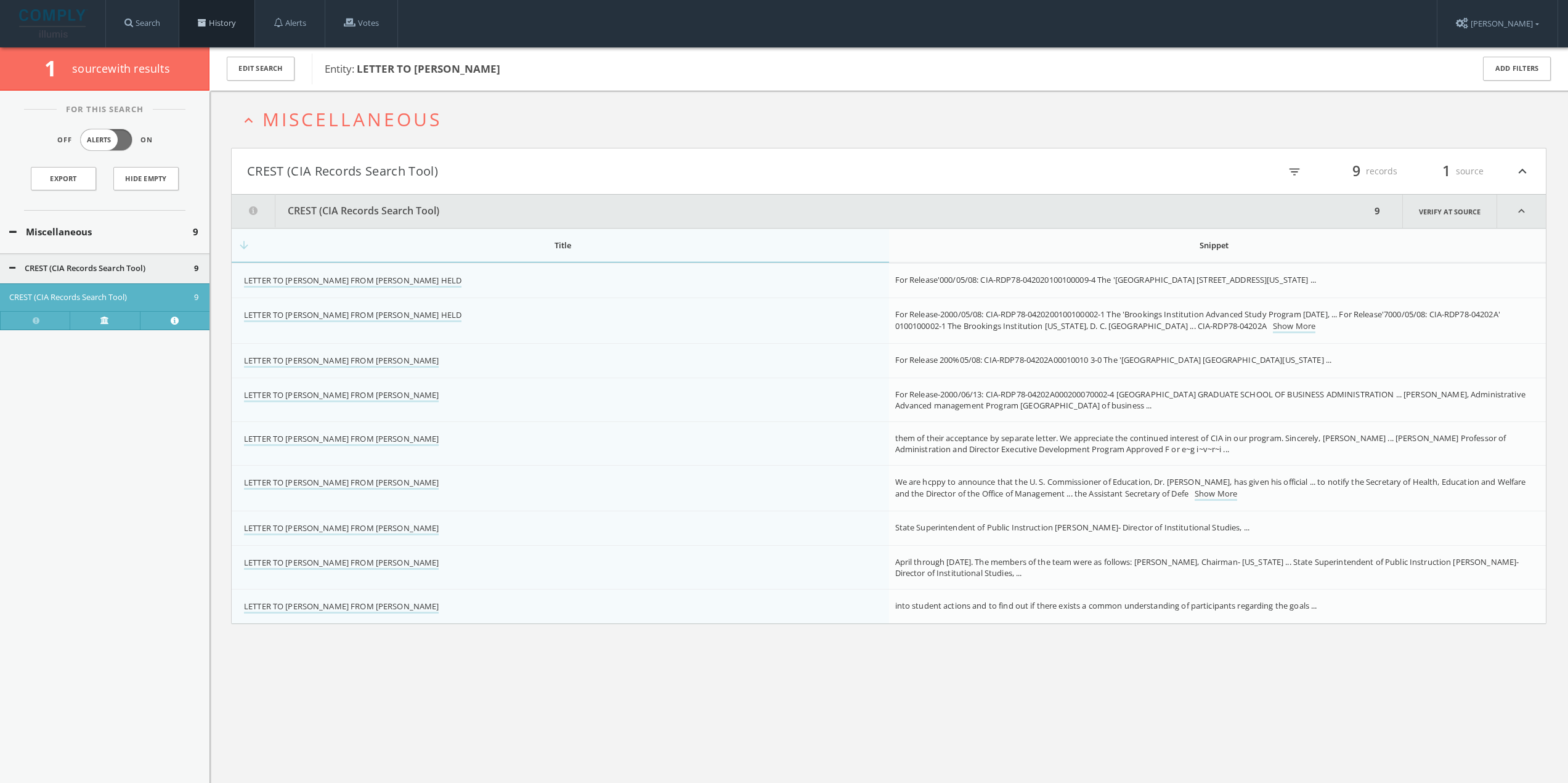
click at [226, 27] on link "History" at bounding box center [217, 23] width 75 height 47
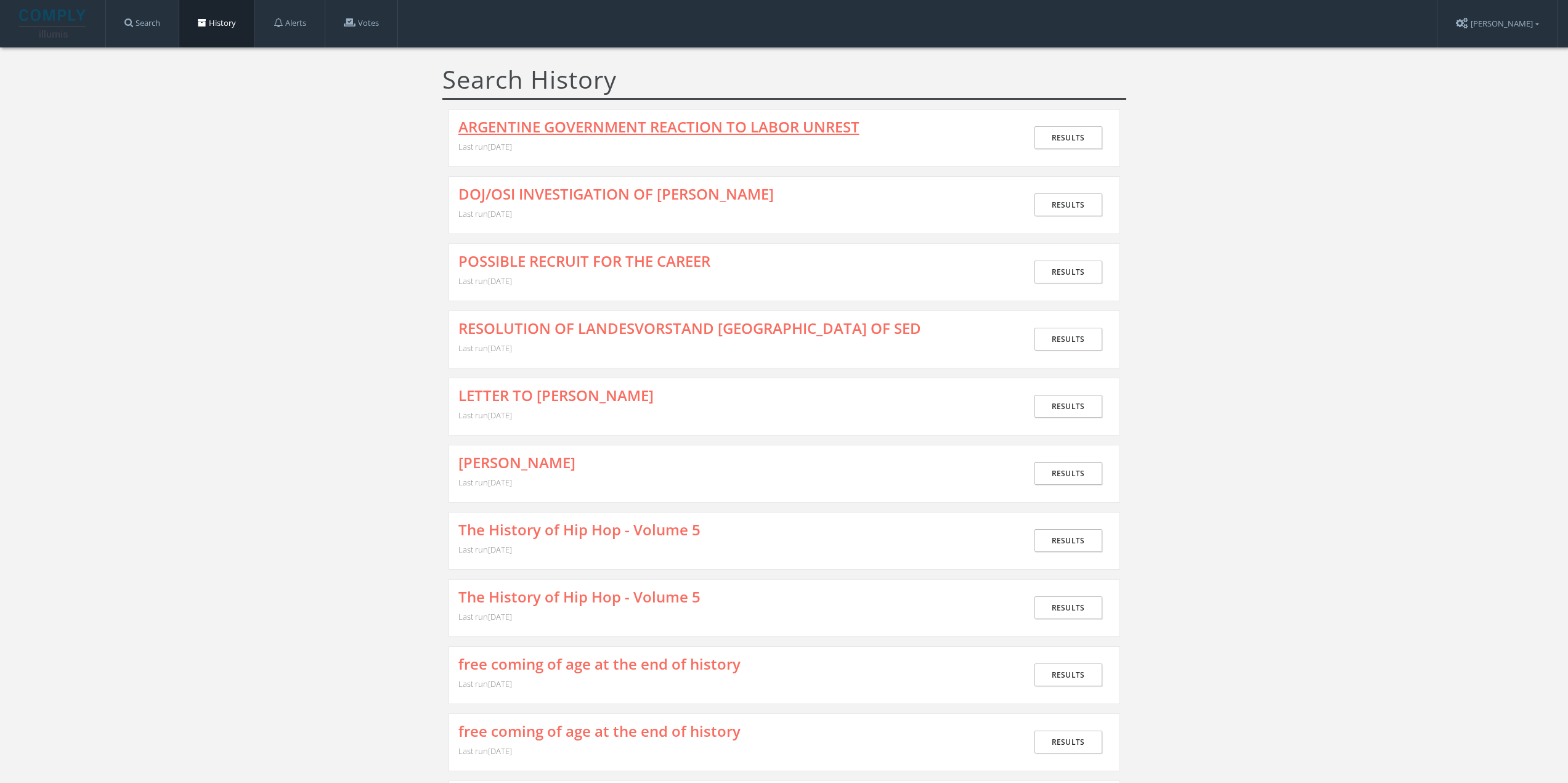
click at [482, 120] on link "ARGENTINE GOVERNMENT REACTION TO LABOR UNREST" at bounding box center [659, 127] width 401 height 16
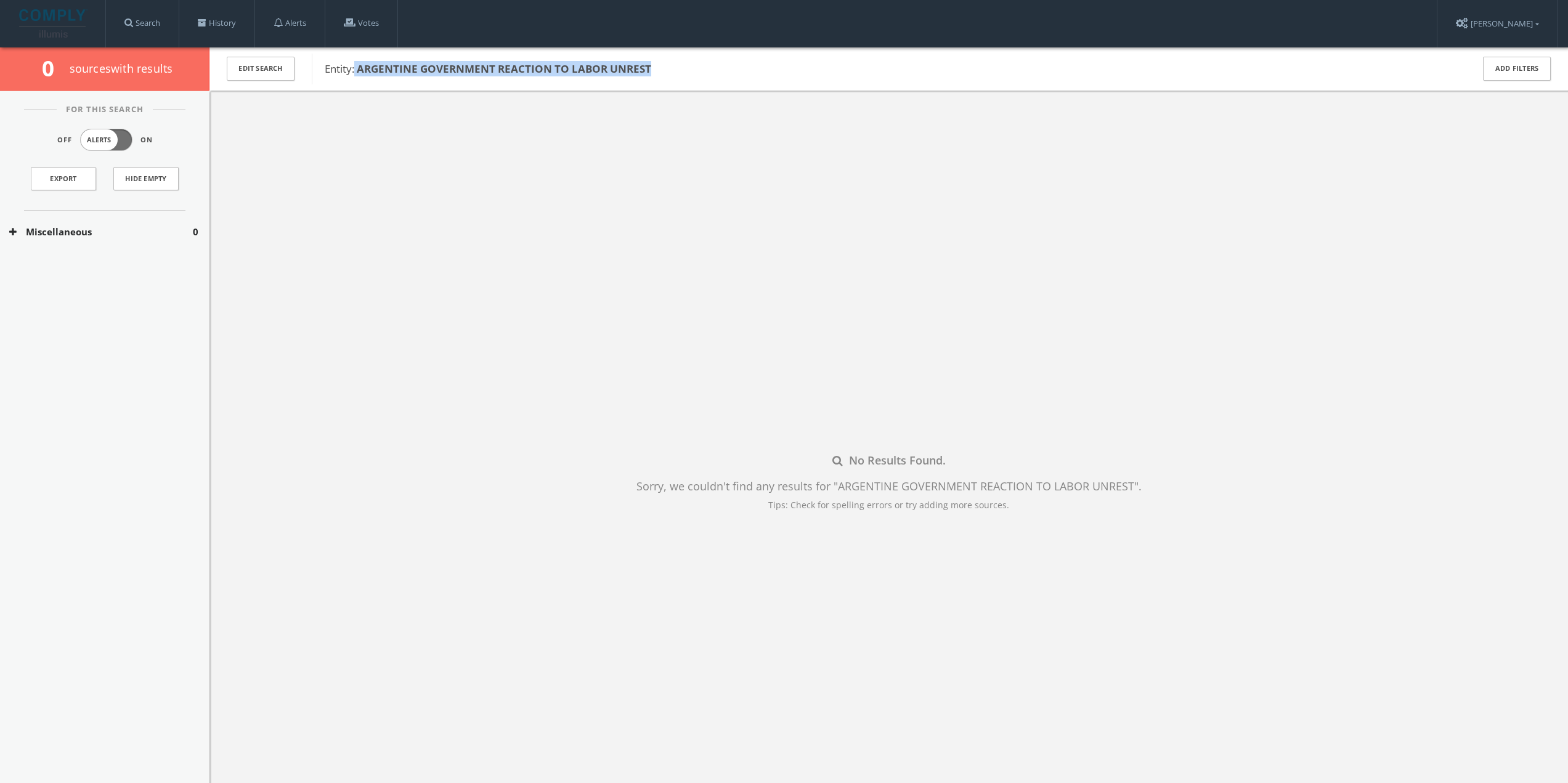
drag, startPoint x: 356, startPoint y: 70, endPoint x: 667, endPoint y: 72, distance: 311.0
click at [667, 72] on span "Entity: ARGENTINE GOVERNMENT REACTION TO LABOR UNREST" at bounding box center [891, 69] width 1132 height 16
click at [562, 73] on b "ARGENTINE GOVERNMENT REACTION TO LABOR UNREST" at bounding box center [504, 68] width 295 height 14
click at [383, 67] on b "ARGENTINE GOVERNMENT REACTION TO LABOR UNREST" at bounding box center [504, 68] width 295 height 14
drag, startPoint x: 357, startPoint y: 67, endPoint x: 676, endPoint y: 81, distance: 319.3
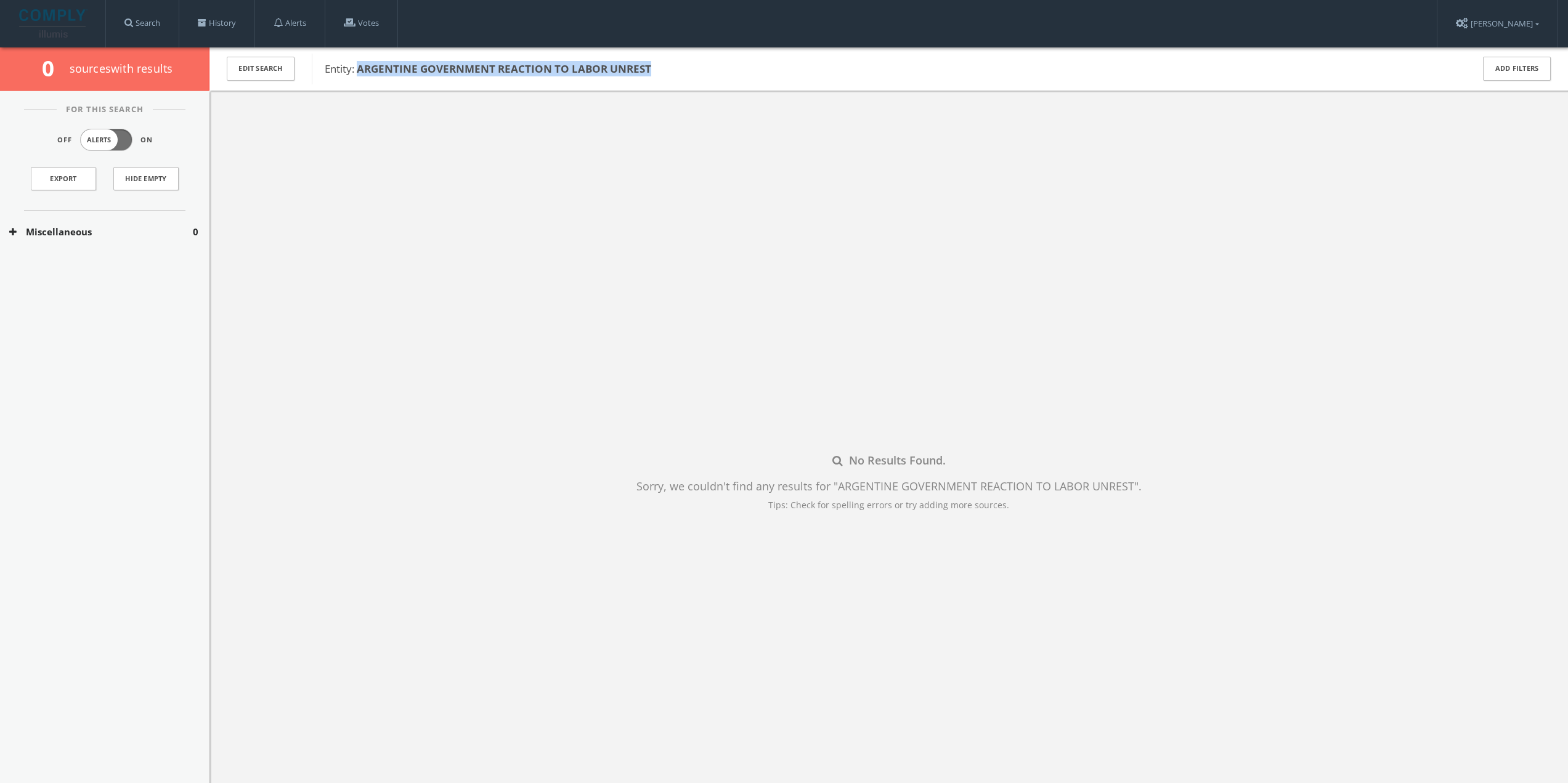
click at [676, 81] on div "Entity: ARGENTINE GOVERNMENT REACTION TO LABOR UNREST" at bounding box center [884, 69] width 1145 height 31
copy b "ARGENTINE GOVERNMENT REACTION TO LABOR UNREST"
click at [213, 21] on link "History" at bounding box center [217, 23] width 75 height 47
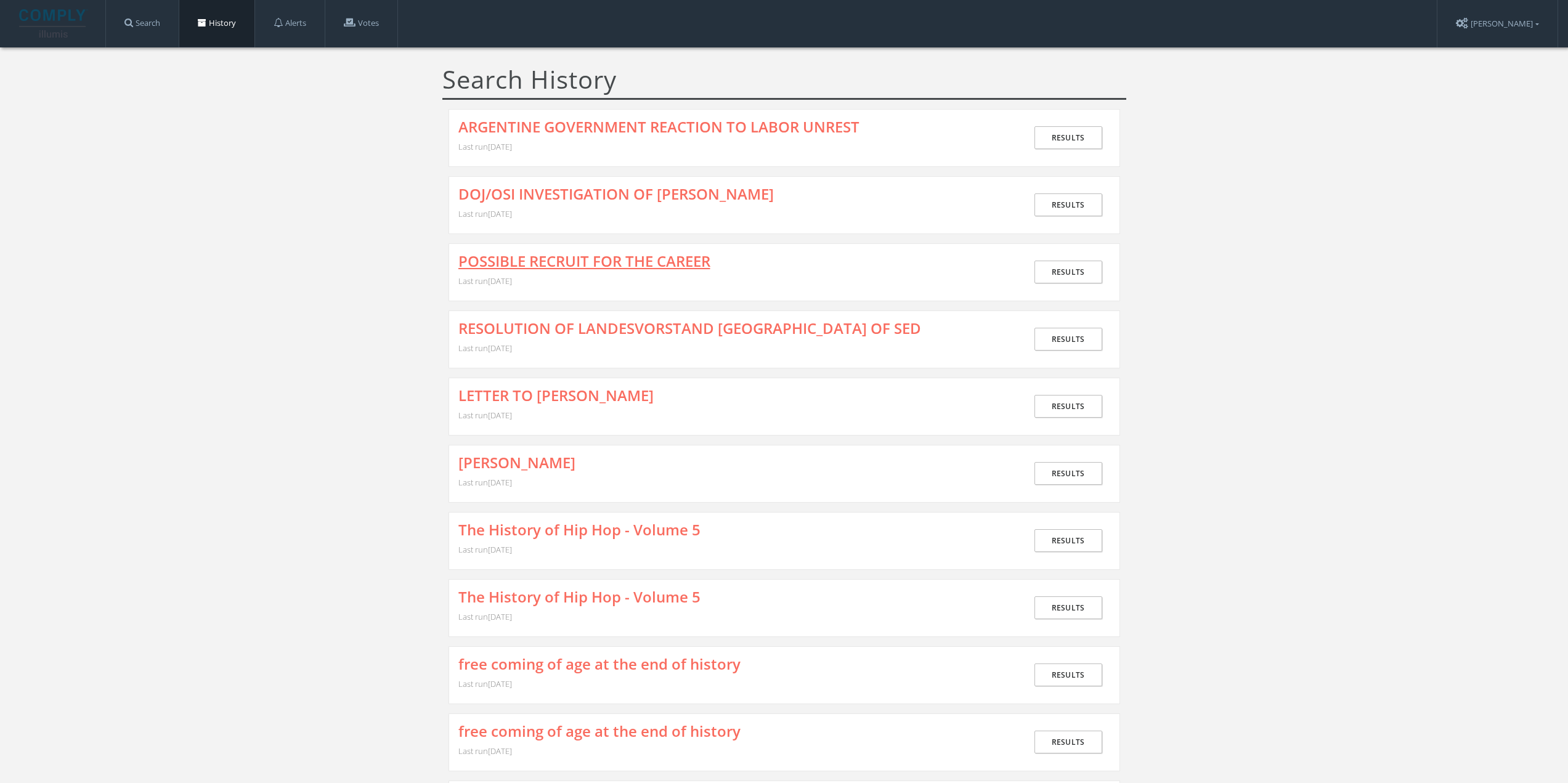
click at [541, 256] on link "POSSIBLE RECRUIT FOR THE CAREER" at bounding box center [584, 261] width 252 height 16
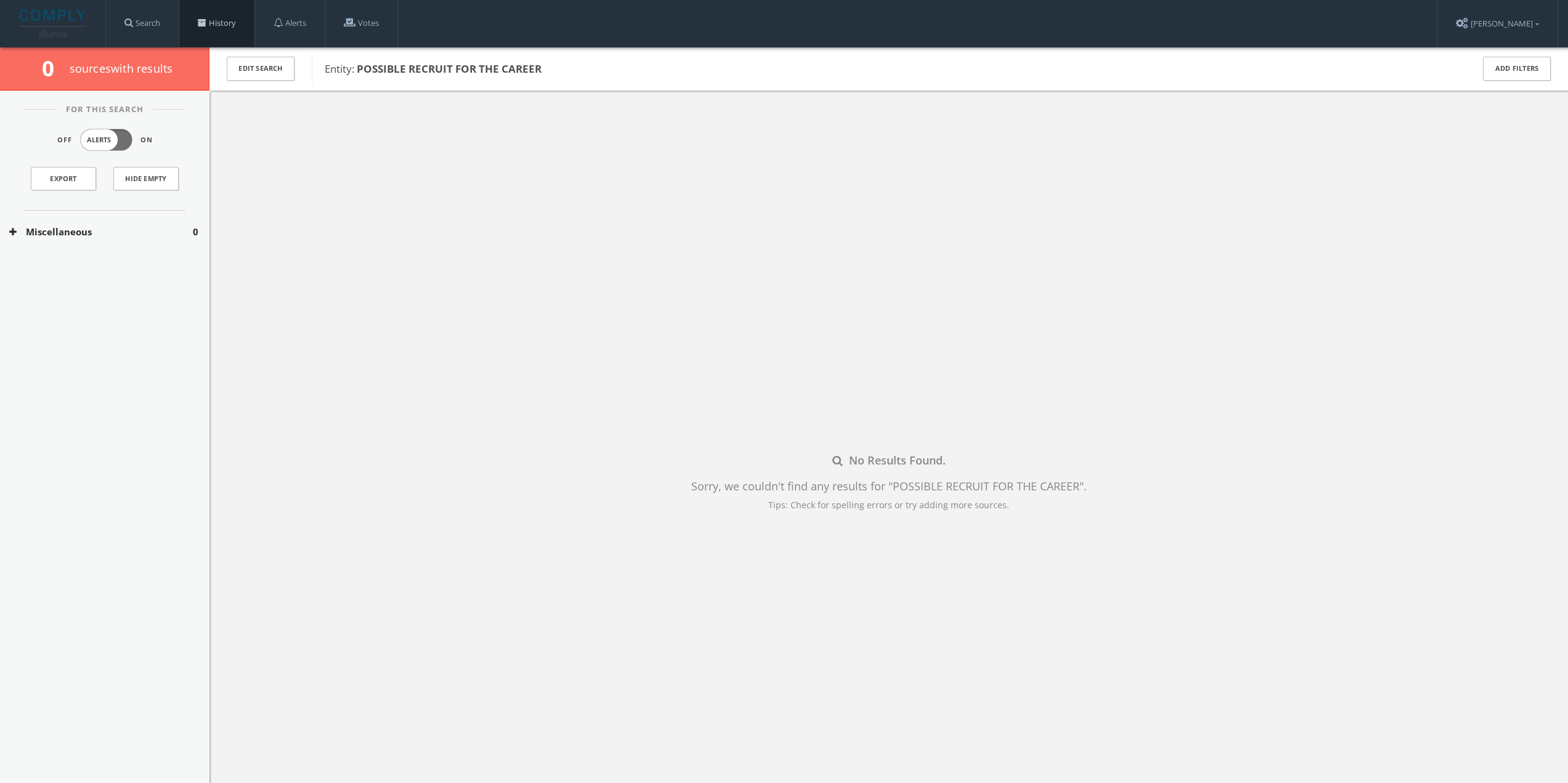
click at [239, 19] on link "History" at bounding box center [217, 23] width 75 height 47
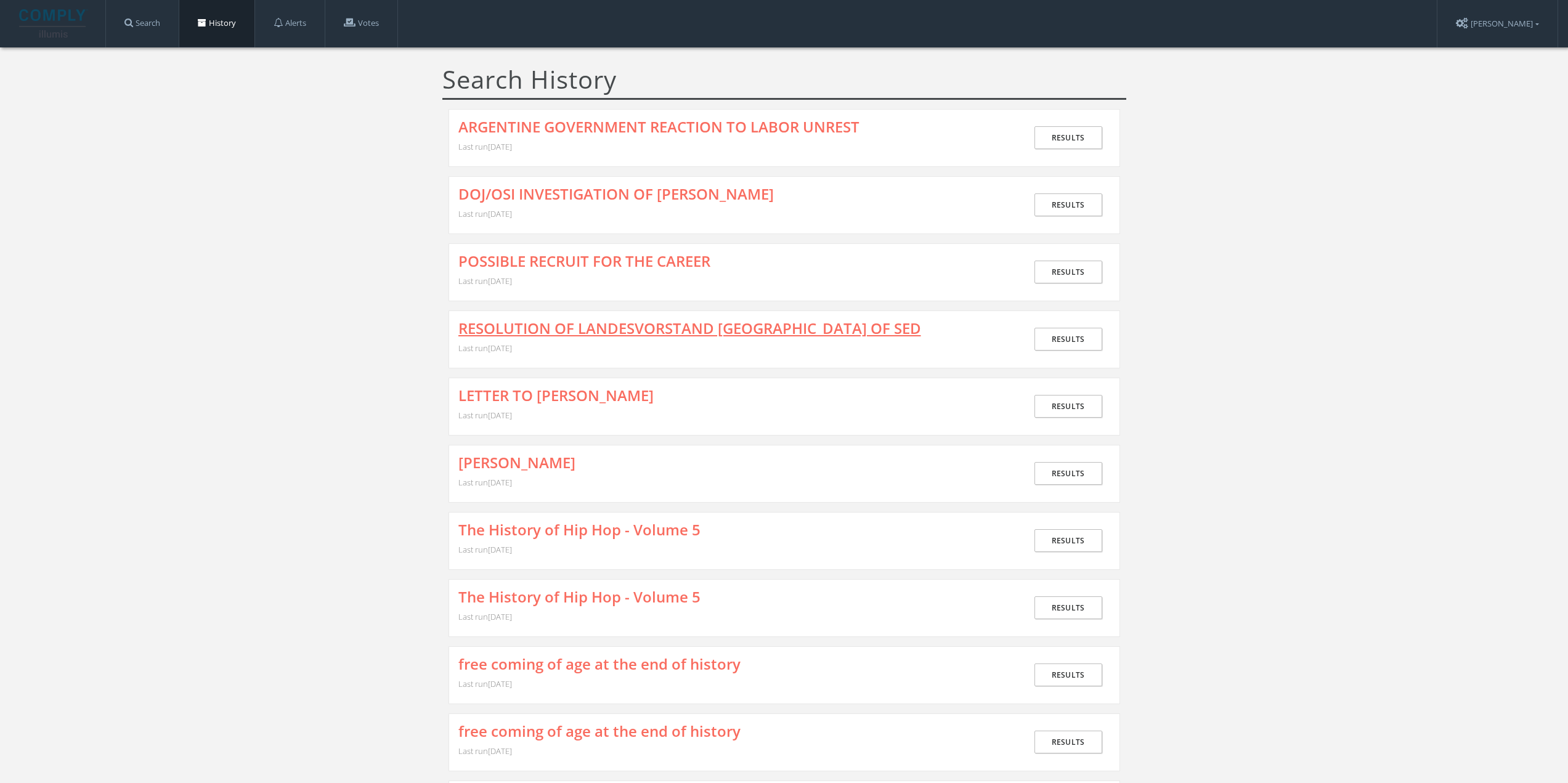
click at [553, 325] on link "RESOLUTION OF LANDESVORSTAND [GEOGRAPHIC_DATA] OF SED" at bounding box center [690, 329] width 463 height 16
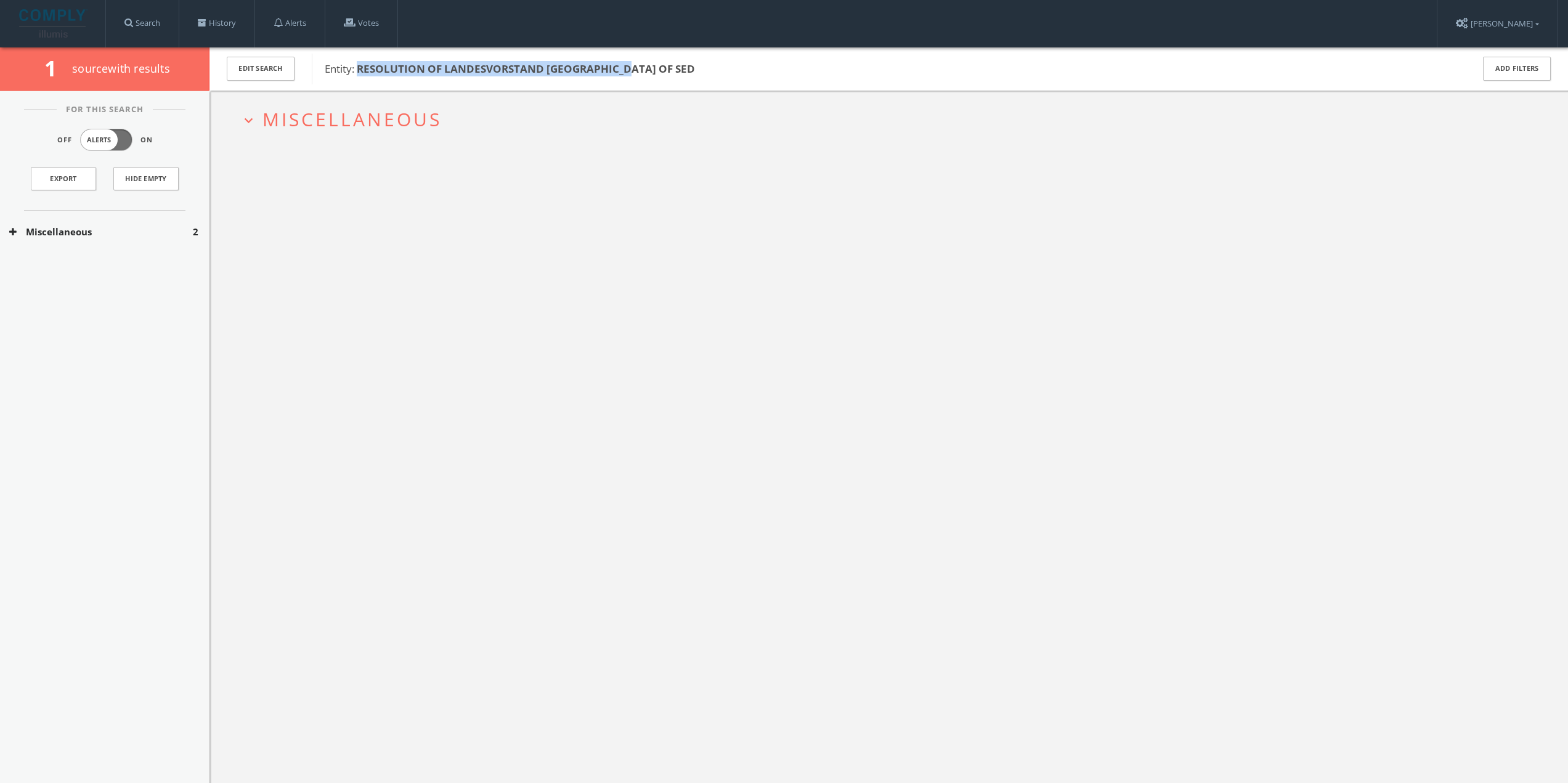
drag, startPoint x: 363, startPoint y: 68, endPoint x: 629, endPoint y: 66, distance: 266.0
click at [657, 66] on span "Entity: RESOLUTION OF LANDESVORSTAND BERLIN OF SED" at bounding box center [891, 69] width 1132 height 16
copy b "RESOLUTION OF LANDESVORSTAND [GEOGRAPHIC_DATA] OF SED"
click at [319, 119] on span "Miscellaneous" at bounding box center [352, 119] width 179 height 25
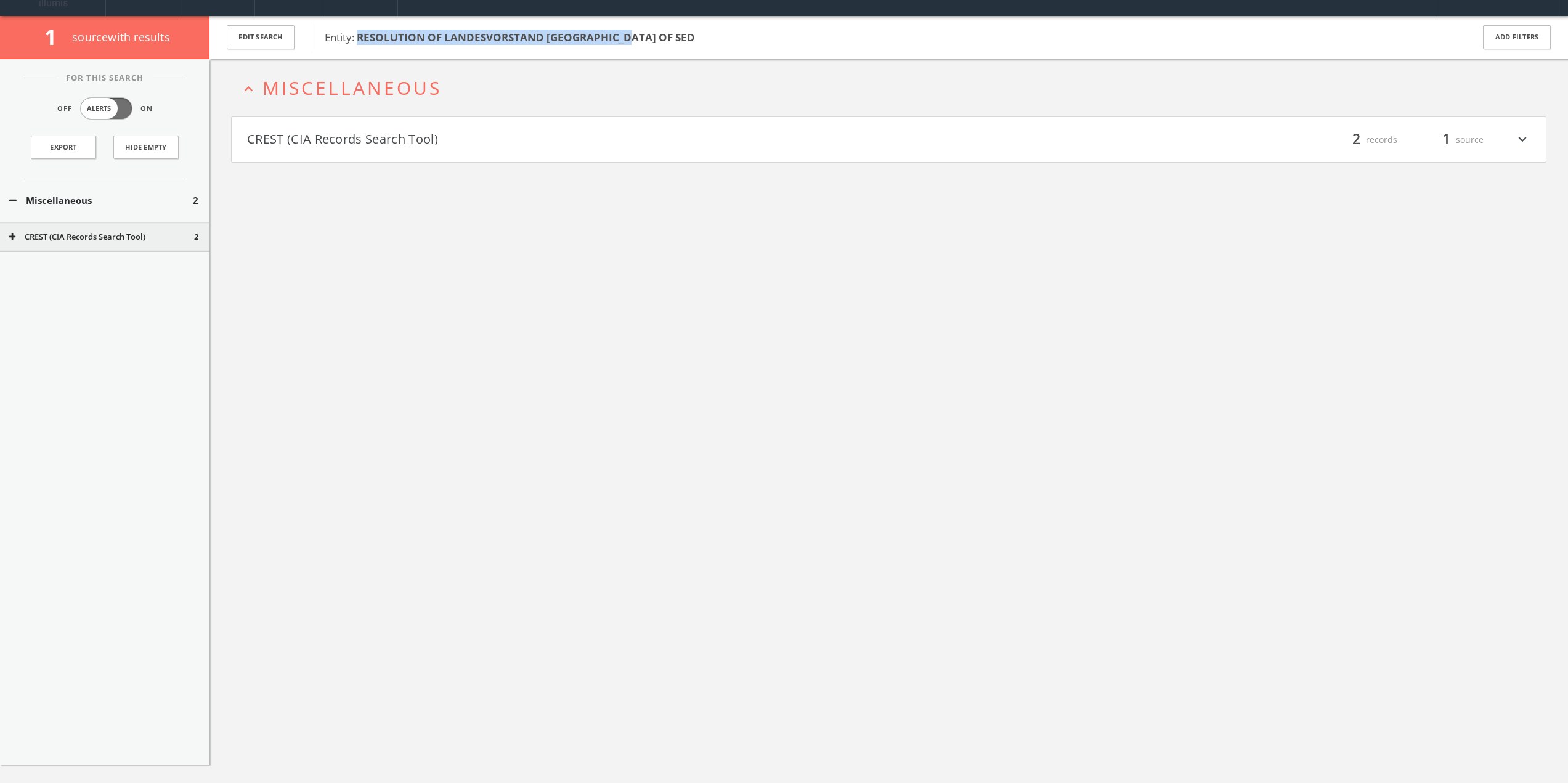
click at [315, 143] on button "CREST (CIA Records Search Tool)" at bounding box center [568, 140] width 642 height 21
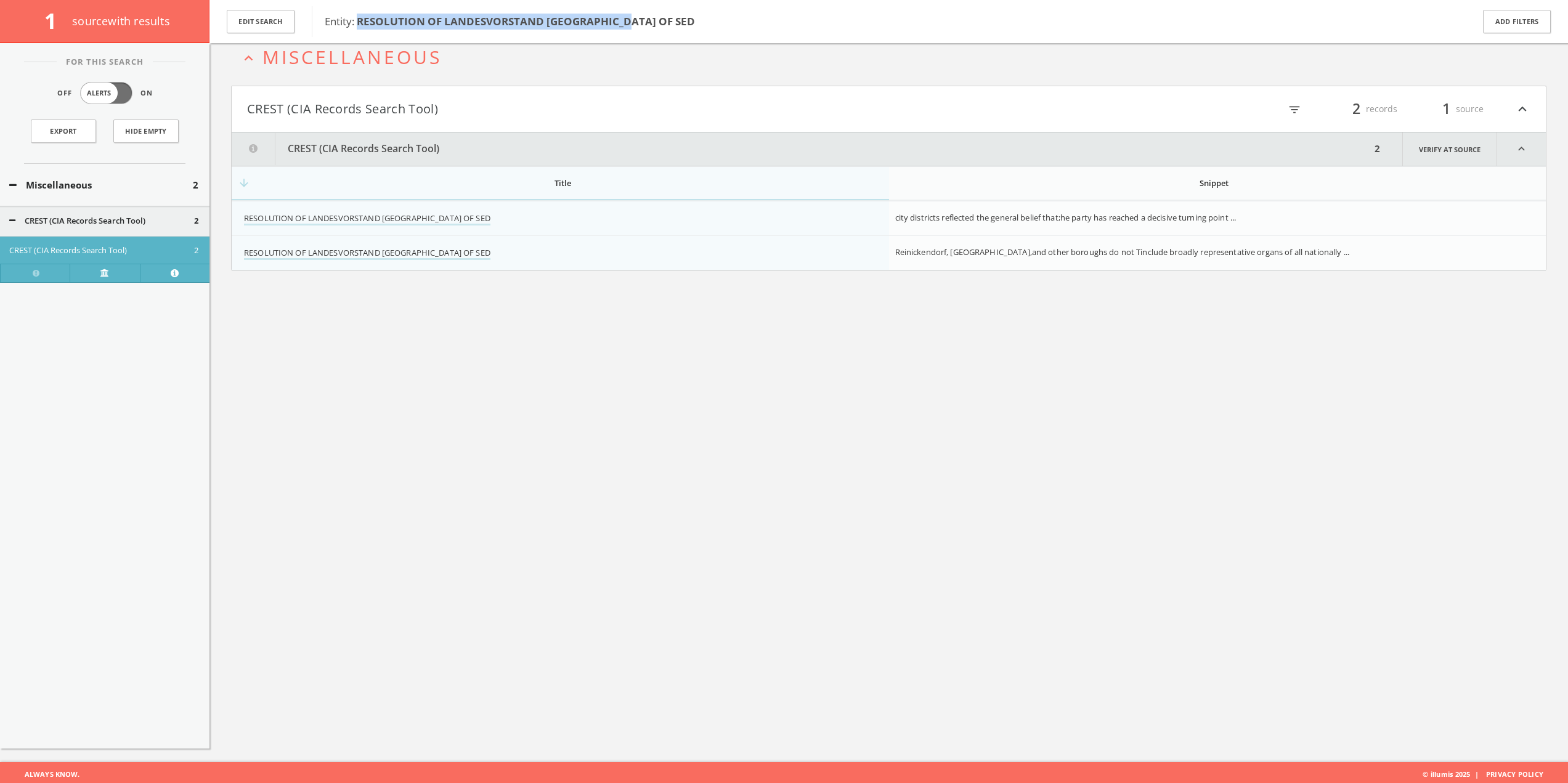
scroll to position [72, 0]
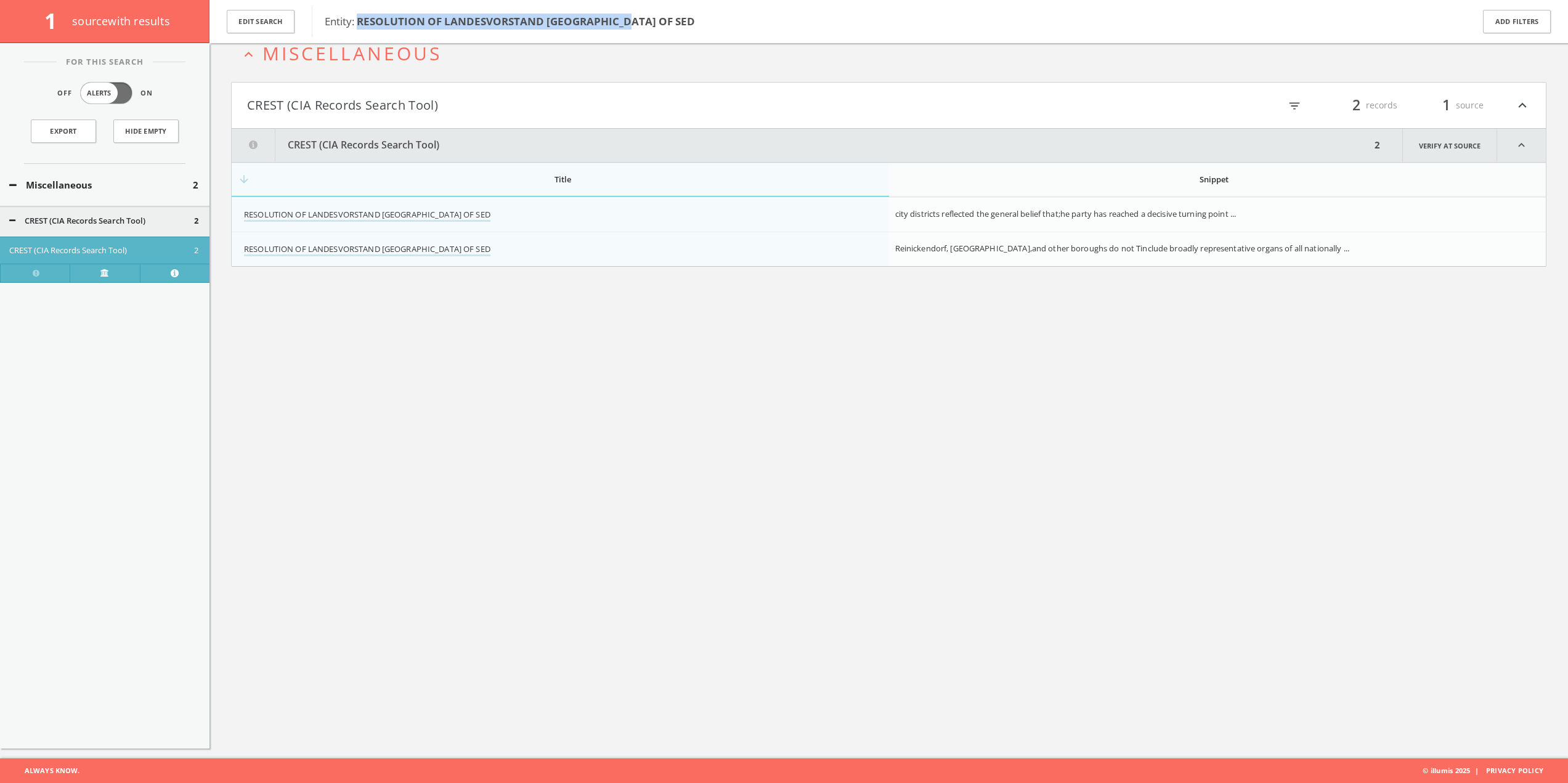
copy b "RESOLUTION OF LANDESVORSTAND [GEOGRAPHIC_DATA] OF SED"
